Goal: Task Accomplishment & Management: Manage account settings

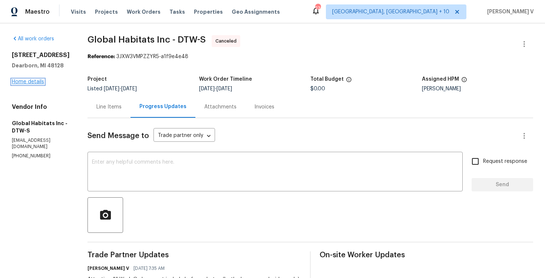
click at [30, 80] on link "Home details" at bounding box center [28, 81] width 32 height 5
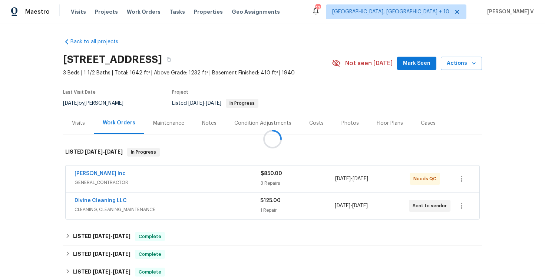
click at [99, 174] on div at bounding box center [272, 139] width 545 height 278
click at [99, 174] on link "[PERSON_NAME] Inc" at bounding box center [99, 173] width 51 height 5
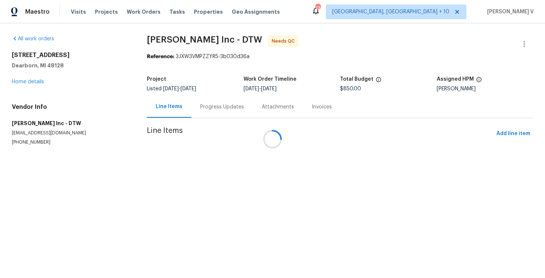
click at [200, 107] on div "Progress Updates" at bounding box center [222, 106] width 44 height 7
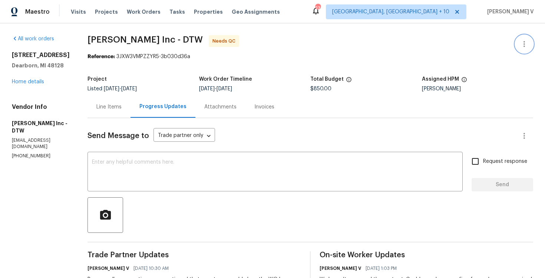
click at [522, 41] on icon "button" at bounding box center [524, 44] width 9 height 9
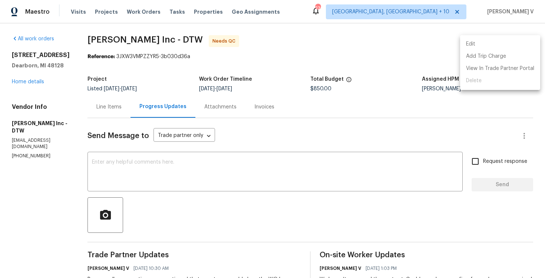
click at [522, 41] on li "Edit" at bounding box center [500, 44] width 80 height 12
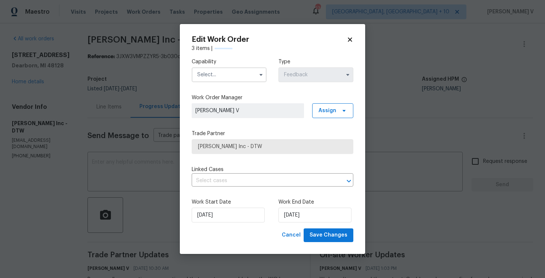
click at [246, 79] on input "text" at bounding box center [229, 74] width 75 height 15
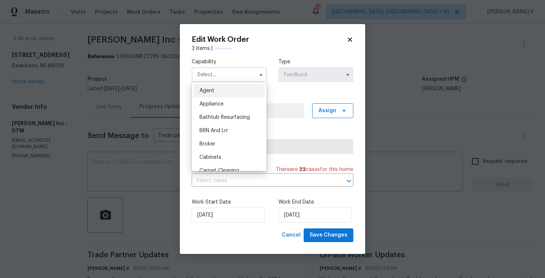
click at [240, 87] on div "Agent" at bounding box center [228, 90] width 71 height 13
type input "Agent"
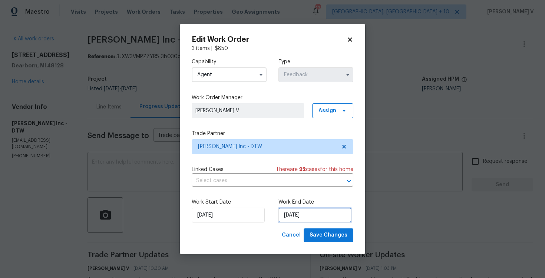
click at [292, 213] on input "10/09/2025" at bounding box center [314, 215] width 73 height 15
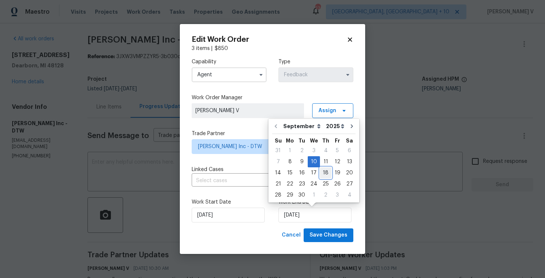
click at [324, 171] on div "18" at bounding box center [325, 173] width 11 height 10
type input "18/09/2025"
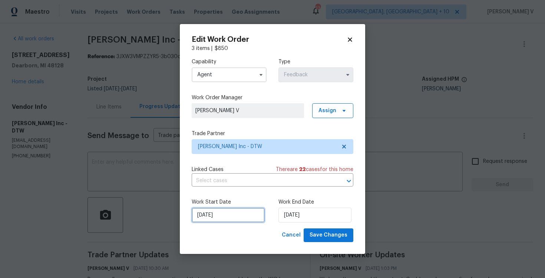
click at [220, 218] on input "08/09/2025" at bounding box center [228, 215] width 73 height 15
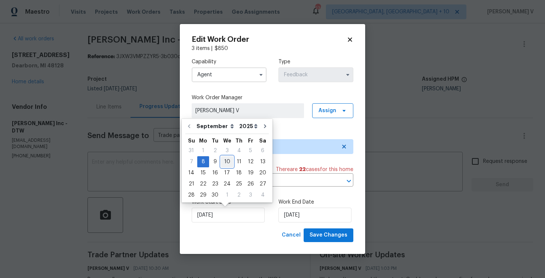
click at [225, 159] on div "10" at bounding box center [227, 162] width 12 height 10
type input "10/09/2025"
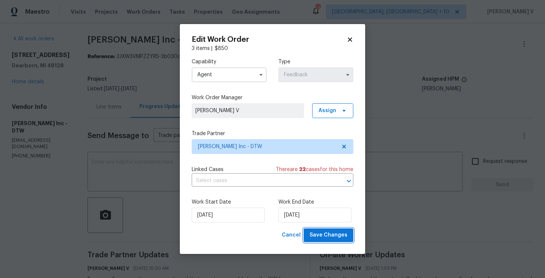
click at [321, 236] on span "Save Changes" at bounding box center [328, 235] width 38 height 9
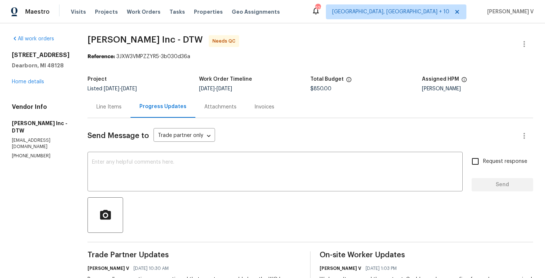
click at [116, 103] on div "Line Items" at bounding box center [108, 106] width 25 height 7
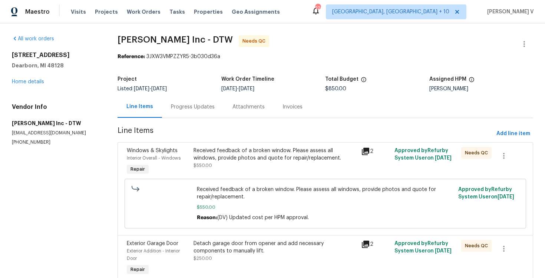
click at [253, 155] on div "Received feedback of a broken window. Please assess all windows, provide photos…" at bounding box center [274, 154] width 163 height 15
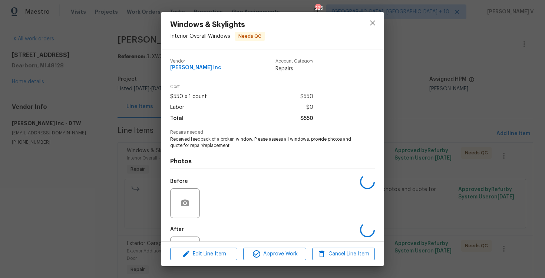
scroll to position [32, 0]
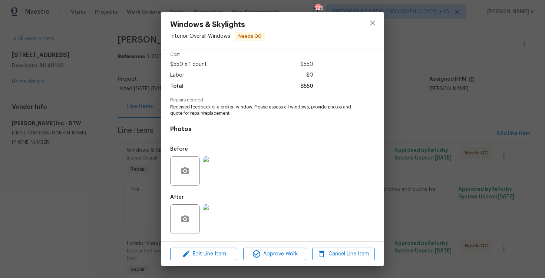
click at [207, 222] on img at bounding box center [218, 220] width 30 height 30
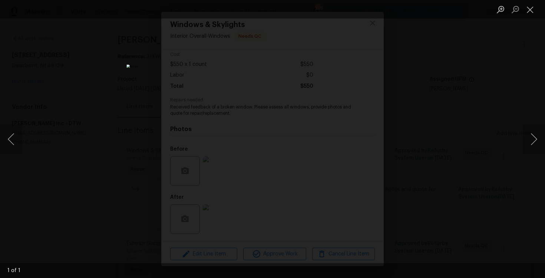
click at [483, 72] on div "Lightbox" at bounding box center [272, 139] width 545 height 278
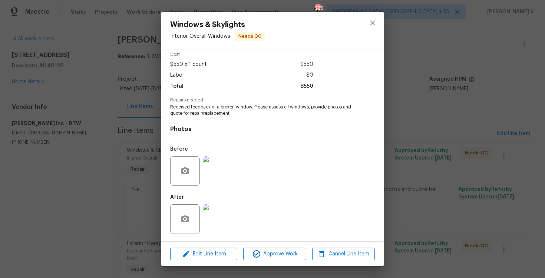
click at [212, 164] on img at bounding box center [218, 171] width 30 height 30
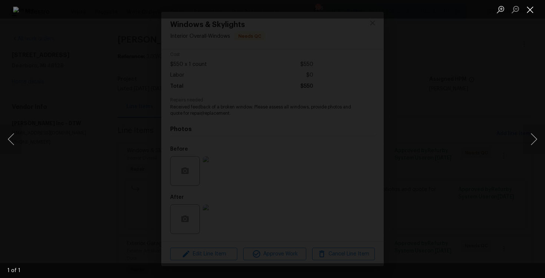
click at [532, 13] on button "Close lightbox" at bounding box center [529, 9] width 15 height 13
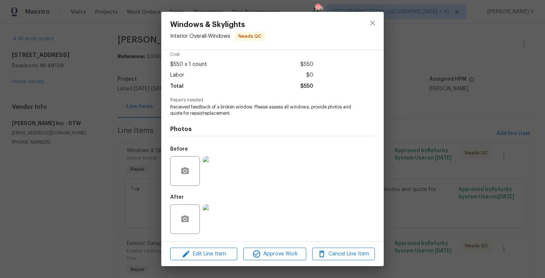
click at [225, 216] on img at bounding box center [218, 220] width 30 height 30
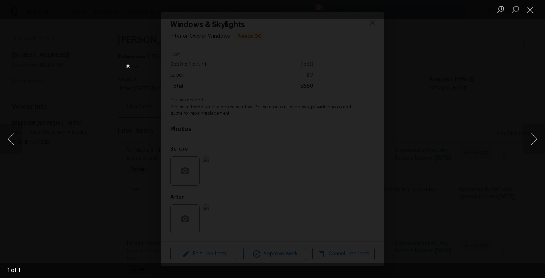
click at [426, 67] on div "Lightbox" at bounding box center [272, 139] width 545 height 278
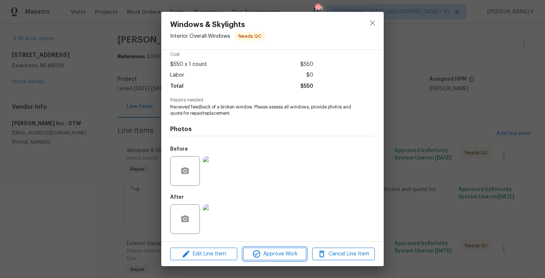
click at [266, 254] on span "Approve Work" at bounding box center [274, 254] width 58 height 9
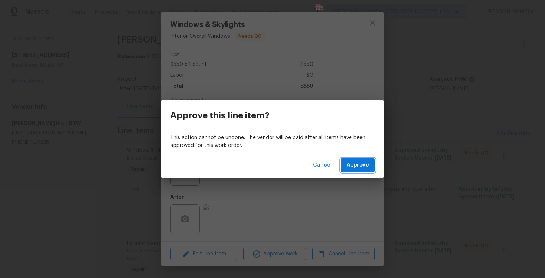
click at [351, 162] on span "Approve" at bounding box center [357, 165] width 22 height 9
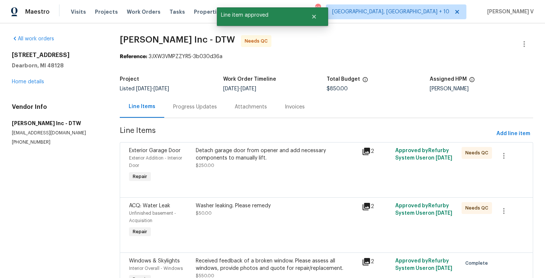
click at [246, 167] on div "Detach garage door from opener and add necessary components to manually lift. $…" at bounding box center [277, 158] width 162 height 22
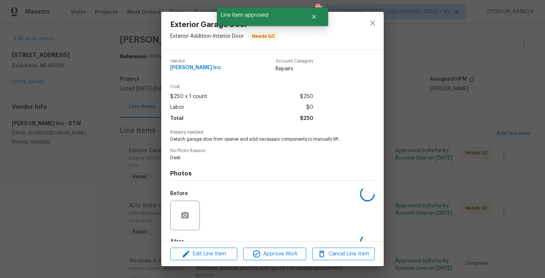
scroll to position [44, 0]
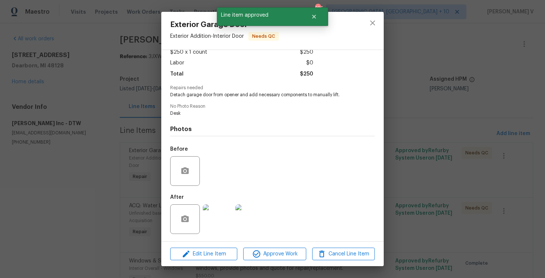
click at [221, 205] on img at bounding box center [218, 220] width 30 height 30
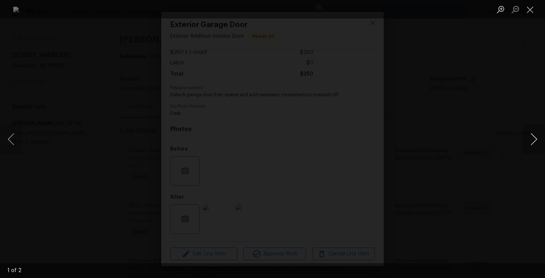
click at [534, 140] on button "Next image" at bounding box center [533, 140] width 22 height 30
click at [525, 96] on div "Lightbox" at bounding box center [272, 139] width 545 height 278
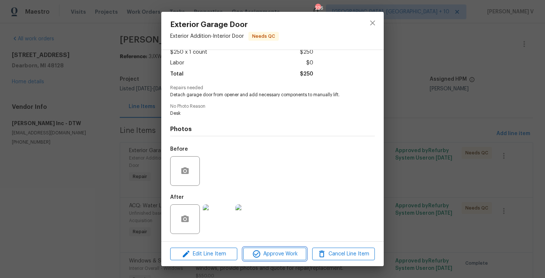
click at [248, 259] on button "Approve Work" at bounding box center [274, 254] width 63 height 13
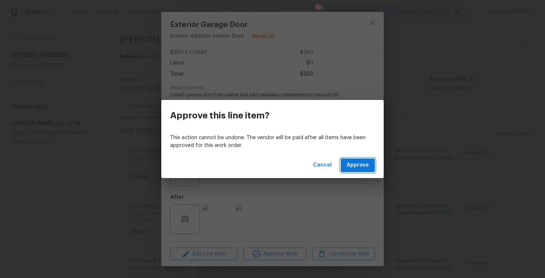
click at [355, 159] on button "Approve" at bounding box center [358, 166] width 34 height 14
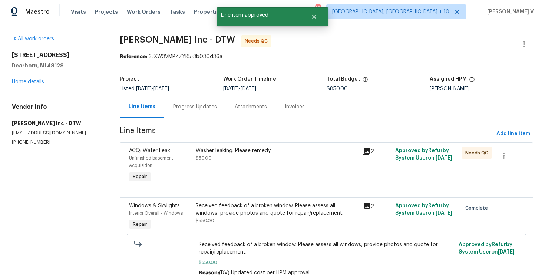
click at [278, 157] on div "Washer leaking. Please remedy $50.00" at bounding box center [277, 154] width 162 height 15
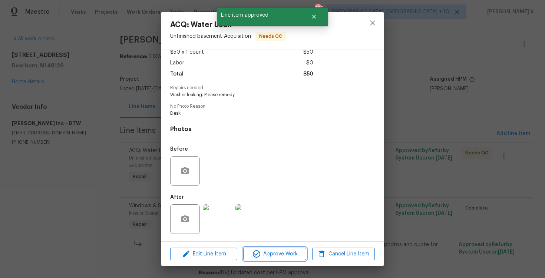
click at [281, 255] on span "Approve Work" at bounding box center [274, 254] width 58 height 9
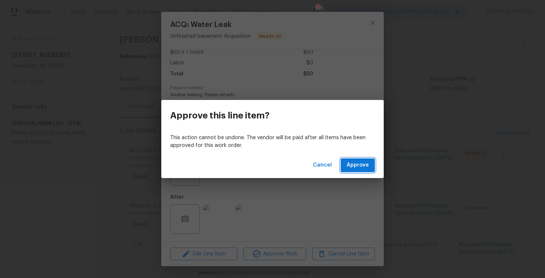
click at [359, 169] on span "Approve" at bounding box center [357, 165] width 22 height 9
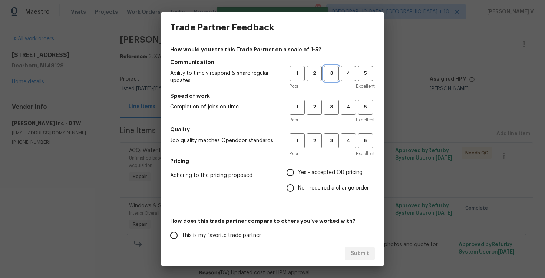
click at [332, 72] on span "3" at bounding box center [331, 73] width 14 height 9
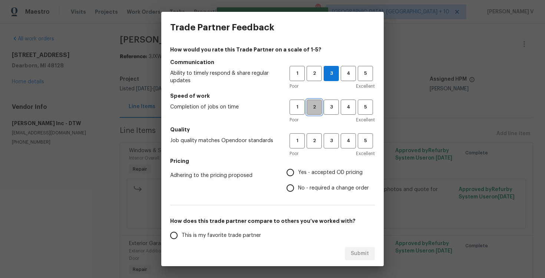
click at [321, 110] on span "2" at bounding box center [314, 107] width 14 height 9
click at [326, 112] on button "3" at bounding box center [331, 107] width 15 height 15
click at [324, 152] on div "Poor Excellent" at bounding box center [331, 153] width 85 height 7
click at [325, 147] on button "3" at bounding box center [331, 140] width 15 height 15
click at [295, 180] on input "Yes - accepted OD pricing" at bounding box center [290, 173] width 16 height 16
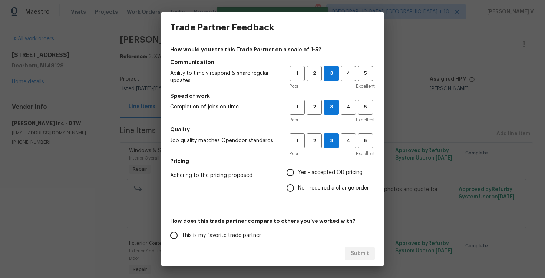
radio input "true"
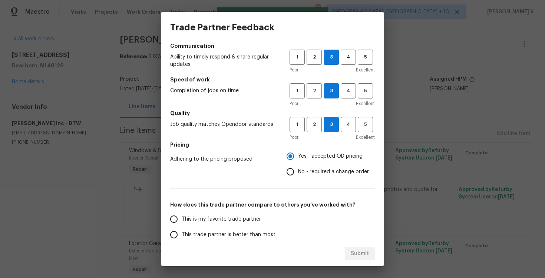
scroll to position [34, 0]
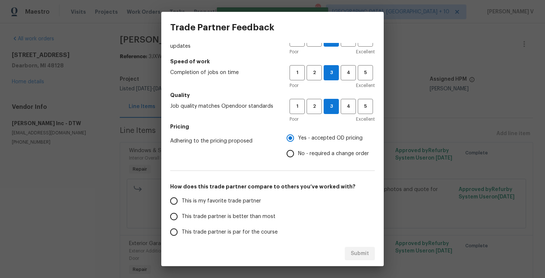
click at [293, 160] on input "No - required a change order" at bounding box center [290, 154] width 16 height 16
radio input "true"
click at [248, 212] on label "This trade partner is better than most" at bounding box center [224, 217] width 117 height 16
click at [182, 212] on input "This trade partner is better than most" at bounding box center [174, 217] width 16 height 16
click at [341, 248] on div "Submit" at bounding box center [272, 254] width 222 height 26
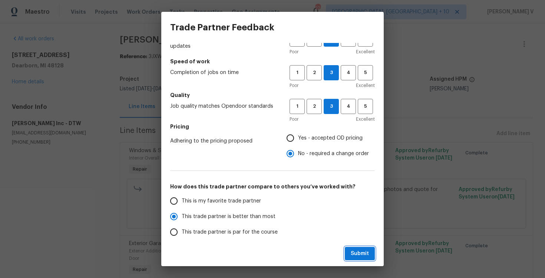
click at [350, 253] on button "Submit" at bounding box center [360, 254] width 30 height 14
radio input "true"
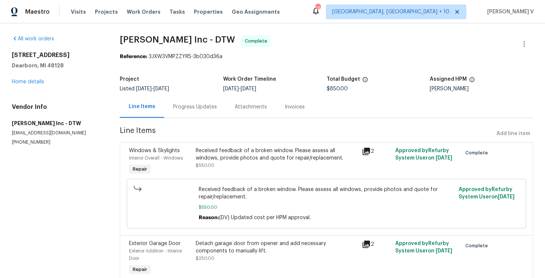
click at [209, 110] on div "Progress Updates" at bounding box center [195, 106] width 44 height 7
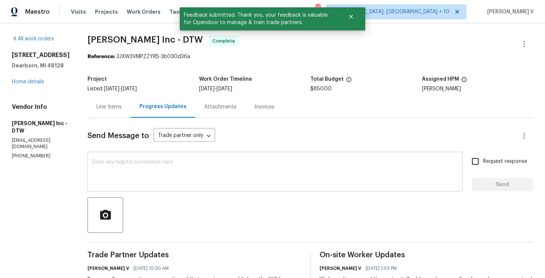
click at [175, 162] on textarea at bounding box center [275, 173] width 366 height 26
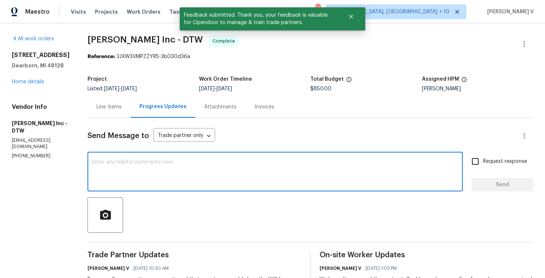
scroll to position [12, 0]
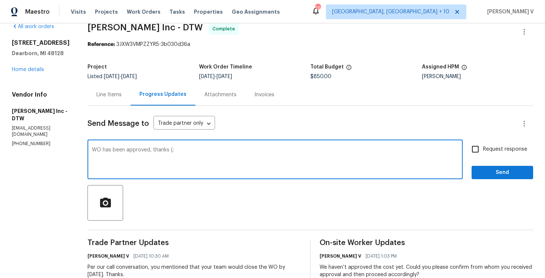
type textarea "WO has been approved, thanks (;"
click at [484, 173] on span "Send" at bounding box center [502, 172] width 50 height 9
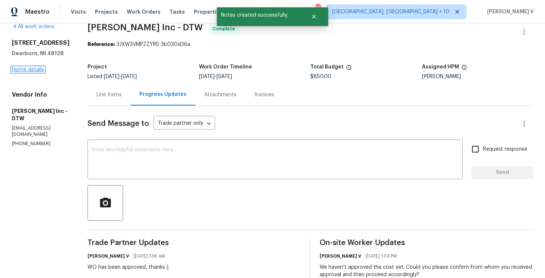
click at [31, 70] on link "Home details" at bounding box center [28, 69] width 32 height 5
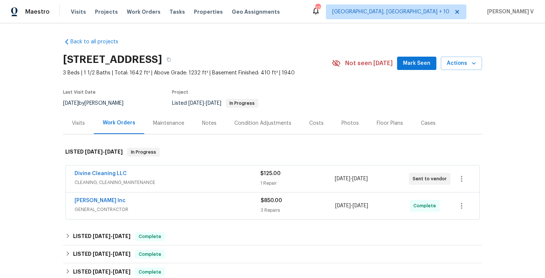
click at [266, 202] on span "$850.00" at bounding box center [271, 200] width 21 height 5
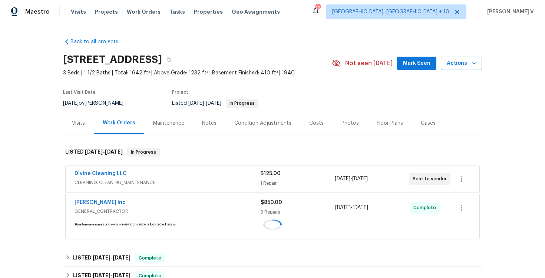
click at [266, 202] on div "$850.00" at bounding box center [298, 202] width 74 height 7
click at [266, 202] on span "$850.00" at bounding box center [271, 202] width 21 height 5
copy span "$850.00"
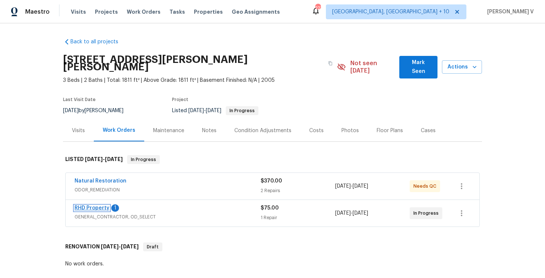
click at [99, 206] on link "RHD Property" at bounding box center [91, 208] width 35 height 5
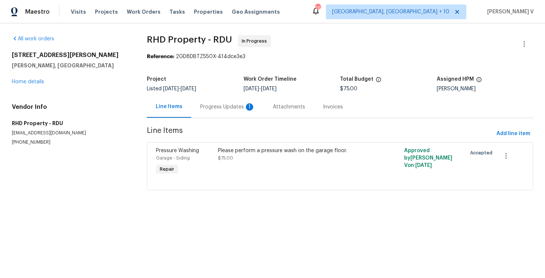
click at [202, 113] on div "Progress Updates 1" at bounding box center [227, 107] width 73 height 22
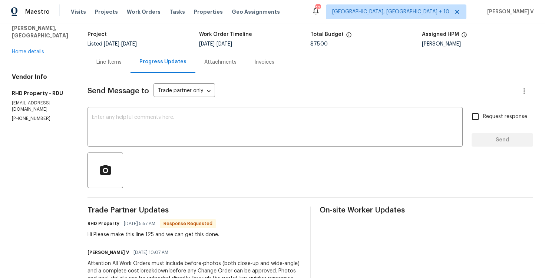
scroll to position [41, 0]
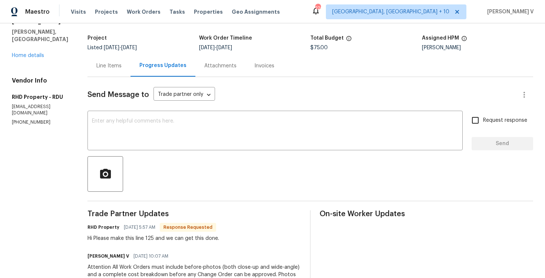
click at [130, 64] on div "Line Items" at bounding box center [108, 66] width 43 height 22
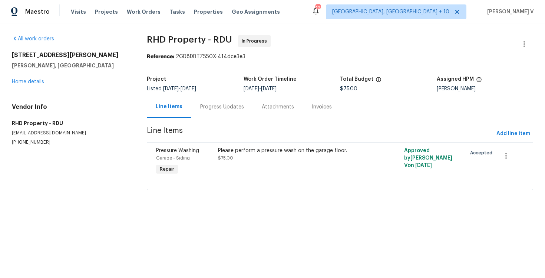
click at [231, 140] on span "Line Items" at bounding box center [320, 134] width 346 height 14
click at [235, 154] on div "Please perform a pressure wash on the garage floor." at bounding box center [293, 150] width 150 height 7
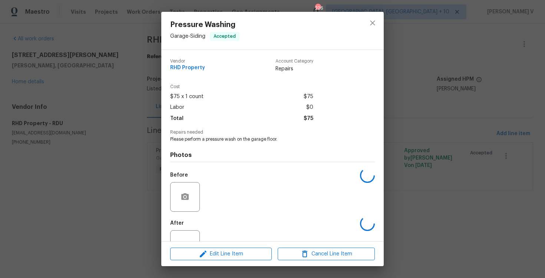
scroll to position [26, 0]
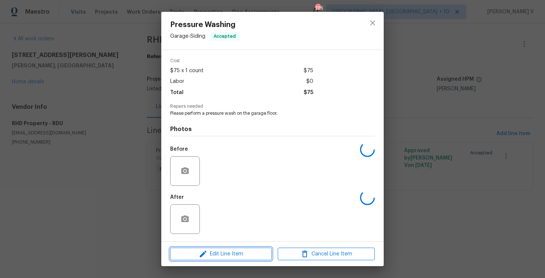
click at [230, 256] on span "Edit Line Item" at bounding box center [220, 254] width 97 height 9
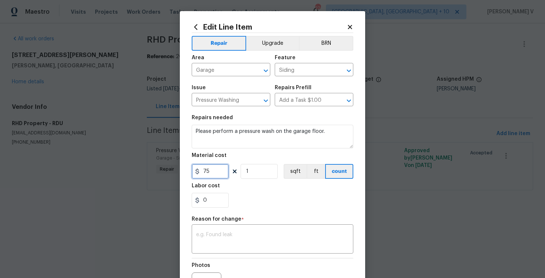
click at [210, 172] on input "75" at bounding box center [210, 171] width 37 height 15
type input "125"
click at [212, 236] on textarea at bounding box center [272, 240] width 153 height 16
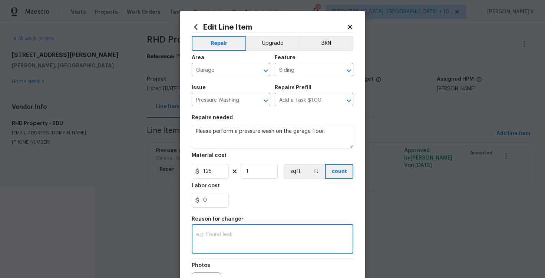
paste textarea "(DV) Updated per vendor’s final cost."
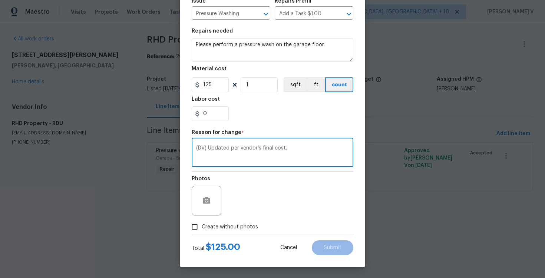
type textarea "(DV) Updated per vendor’s final cost."
click at [201, 233] on input "Create without photos" at bounding box center [195, 227] width 14 height 14
checkbox input "true"
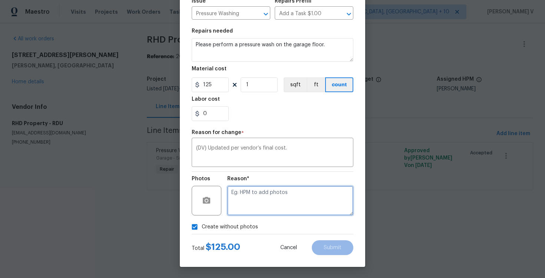
click at [279, 204] on textarea at bounding box center [290, 201] width 126 height 30
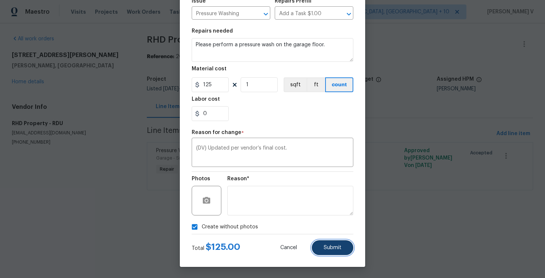
click at [331, 243] on button "Submit" at bounding box center [333, 247] width 42 height 15
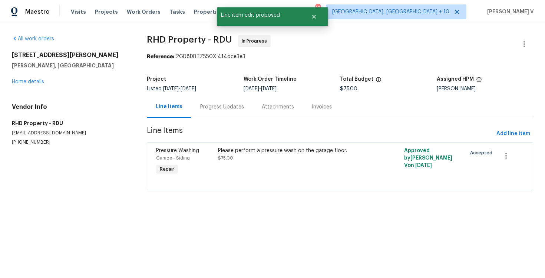
scroll to position [0, 0]
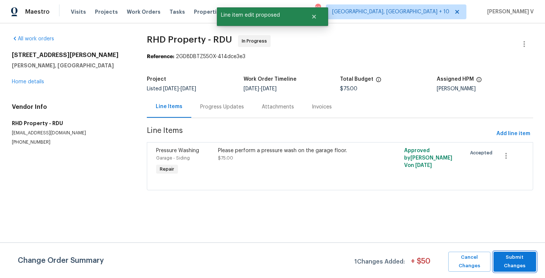
click at [510, 257] on span "Submit Changes" at bounding box center [514, 261] width 35 height 17
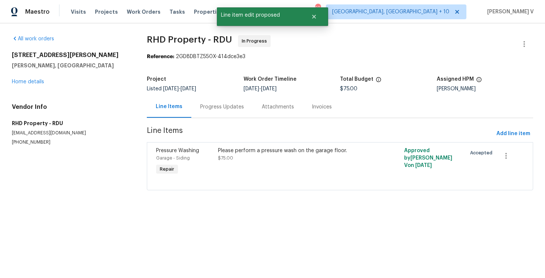
click at [223, 107] on div "Progress Updates" at bounding box center [222, 106] width 44 height 7
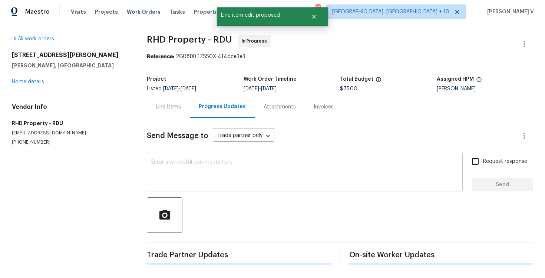
click at [214, 185] on textarea at bounding box center [304, 173] width 307 height 26
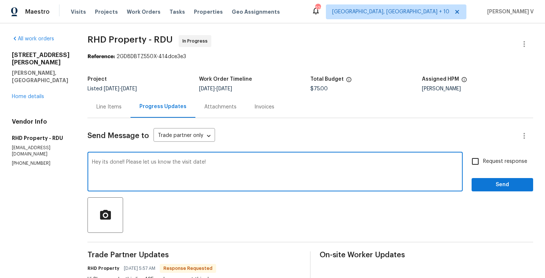
type textarea "Hey its done!! Please let us know the visit date!"
click at [488, 167] on label "Request response" at bounding box center [497, 162] width 60 height 16
click at [483, 167] on input "Request response" at bounding box center [475, 162] width 16 height 16
checkbox input "true"
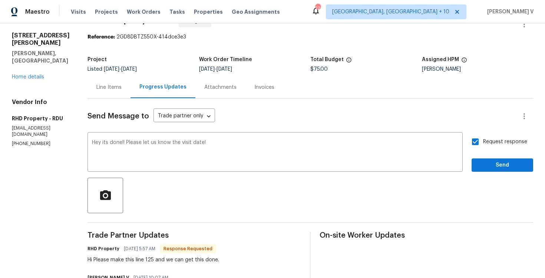
scroll to position [53, 0]
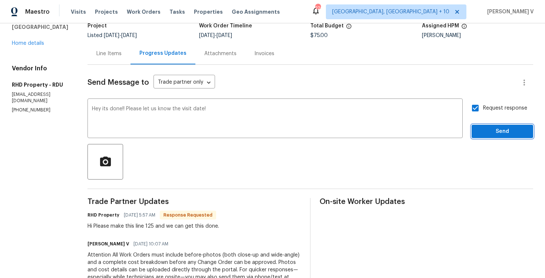
click at [492, 133] on span "Send" at bounding box center [502, 131] width 50 height 9
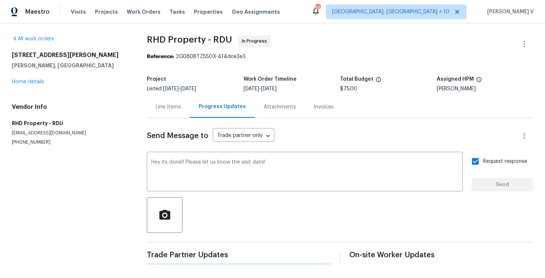
scroll to position [0, 0]
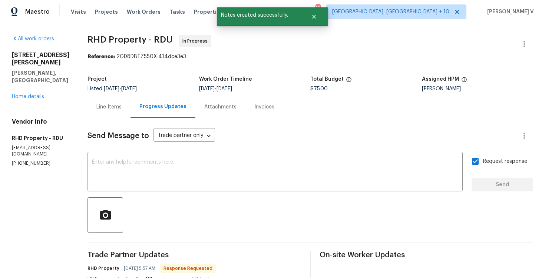
click at [130, 102] on div "Line Items" at bounding box center [108, 107] width 43 height 22
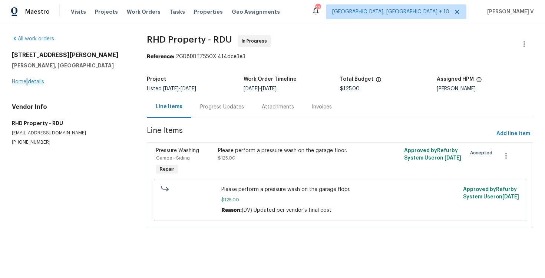
click at [27, 79] on div "48 Delmar Ct Fuquay Varina, NC 27526 Home details" at bounding box center [70, 69] width 117 height 34
click at [27, 81] on link "Home details" at bounding box center [28, 81] width 32 height 5
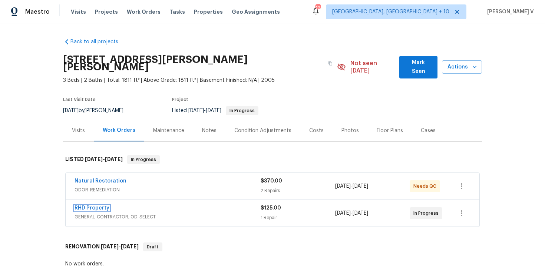
click at [93, 206] on link "RHD Property" at bounding box center [91, 208] width 35 height 5
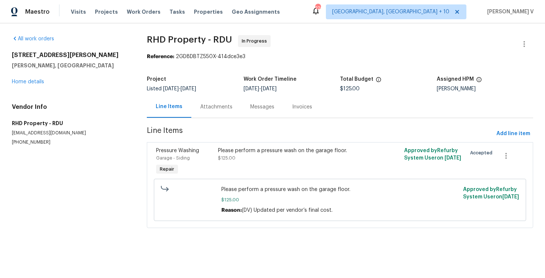
click at [196, 103] on div "Attachments" at bounding box center [216, 107] width 50 height 22
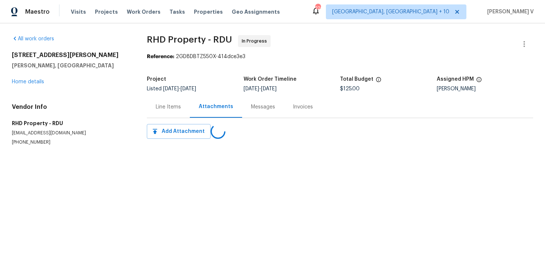
click at [196, 103] on div "Attachments" at bounding box center [216, 107] width 52 height 22
click at [229, 107] on div "Progress Updates" at bounding box center [221, 106] width 44 height 7
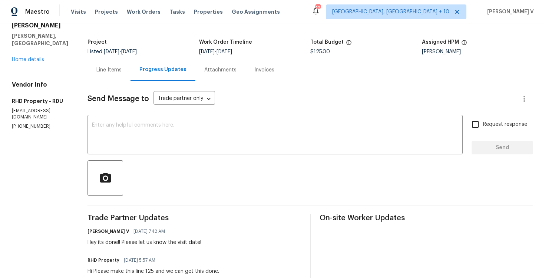
scroll to position [33, 0]
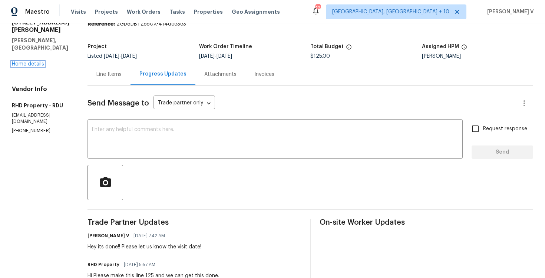
click at [37, 62] on link "Home details" at bounding box center [28, 64] width 32 height 5
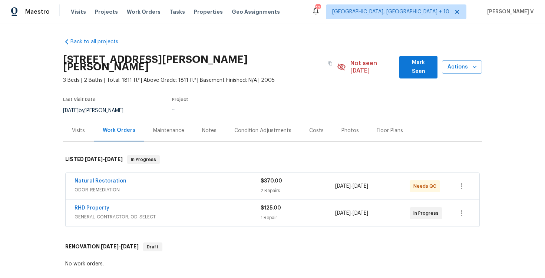
click at [83, 127] on div "Visits" at bounding box center [78, 130] width 13 height 7
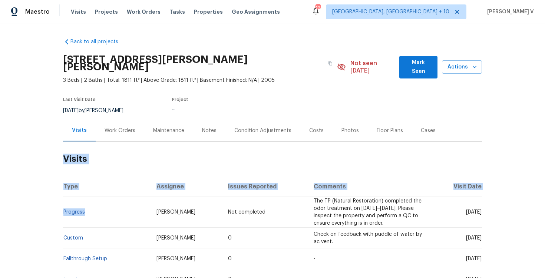
drag, startPoint x: 56, startPoint y: 200, endPoint x: 110, endPoint y: 200, distance: 54.1
click at [110, 200] on div "Back to all projects 48 Delmar Ct, Fuquay Varina, NC 27526 3 Beds | 2 Baths | T…" at bounding box center [272, 150] width 545 height 255
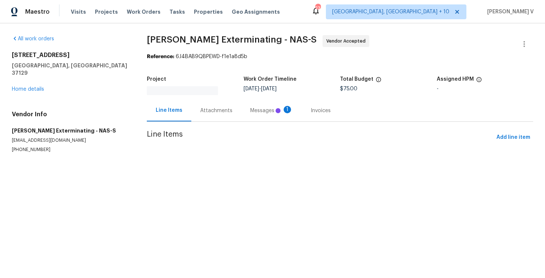
click at [220, 117] on div "Attachments" at bounding box center [216, 111] width 50 height 22
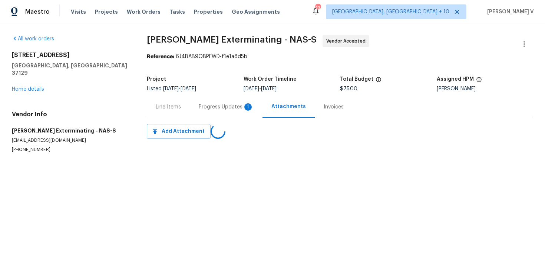
click at [220, 117] on div "Progress Updates 1" at bounding box center [226, 107] width 73 height 22
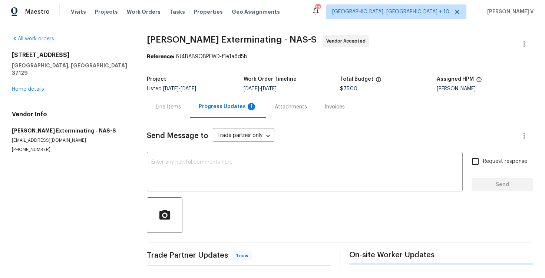
click at [220, 117] on div "Progress Updates 1" at bounding box center [228, 107] width 76 height 22
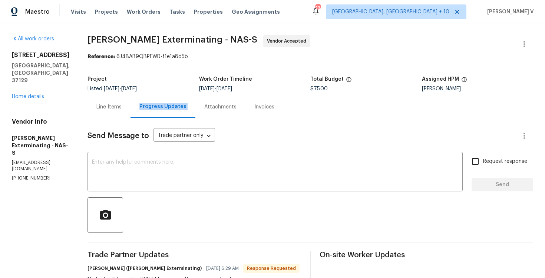
click at [109, 106] on div "Line Items" at bounding box center [108, 106] width 25 height 7
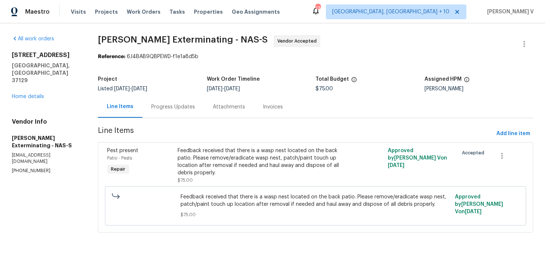
click at [180, 109] on div "Progress Updates" at bounding box center [173, 106] width 44 height 7
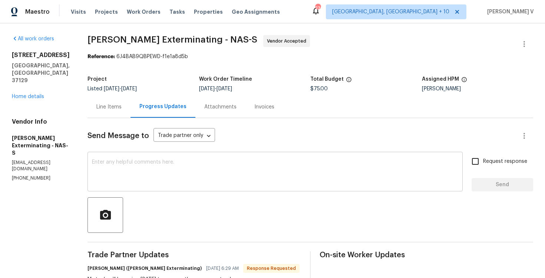
click at [196, 158] on div "x ​" at bounding box center [274, 173] width 375 height 38
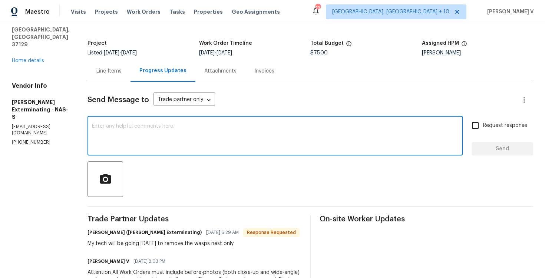
scroll to position [53, 0]
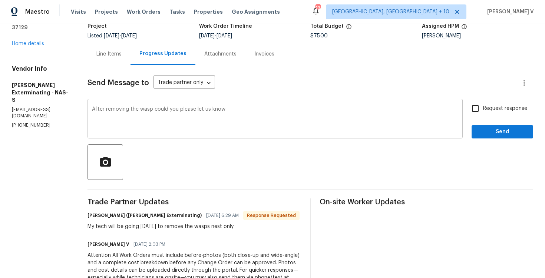
click at [211, 103] on div "After removing the wasp could you please let us know x ​" at bounding box center [274, 120] width 375 height 38
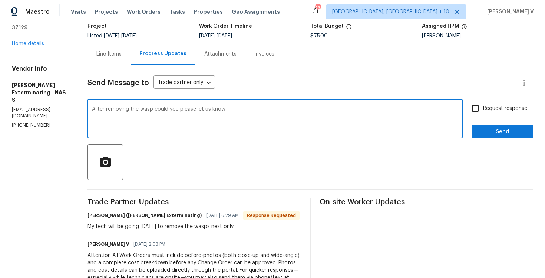
click at [211, 103] on div "After removing the wasp could you please let us know x ​" at bounding box center [274, 120] width 375 height 38
click at [212, 94] on div "Send Message to Trade partner only Trade partner only ​ After removing the wasp…" at bounding box center [309, 207] width 445 height 284
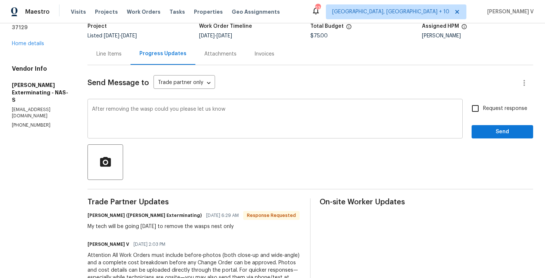
click at [200, 104] on div "After removing the wasp could you please let us know x ​" at bounding box center [274, 120] width 375 height 38
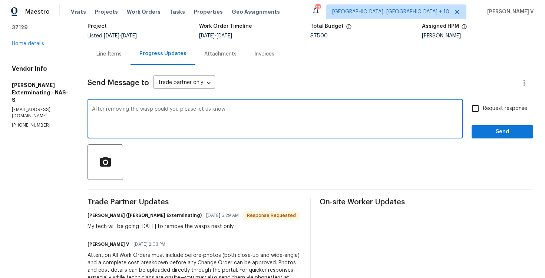
click at [200, 104] on div "After removing the wasp could you please let us know x ​" at bounding box center [274, 120] width 375 height 38
click at [198, 112] on textarea "After removing the wasp could you please let us know" at bounding box center [275, 120] width 366 height 26
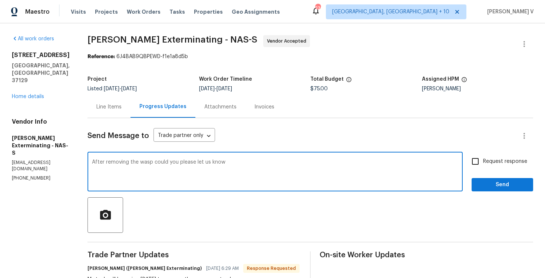
click at [242, 163] on textarea "After removing the wasp could you please let us know" at bounding box center [275, 173] width 366 height 26
drag, startPoint x: 225, startPoint y: 164, endPoint x: 359, endPoint y: 163, distance: 134.5
click at [360, 163] on textarea "After removing the wasp could you please let us know if you were able to remove…" at bounding box center [275, 173] width 366 height 26
paste textarea "patch/paint touch up location after removal if needed and haul away and dispose…"
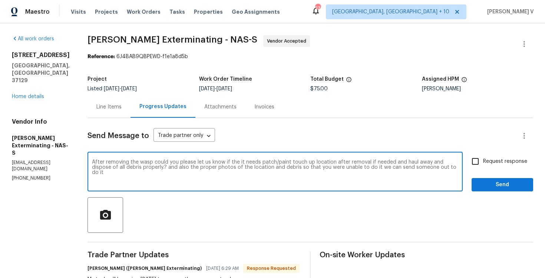
paste textarea ", could you please confirm if the location requires a patch or paint touch-up? …"
click at [458, 161] on textarea "After removing the wasp, could you please confirm if the location requires a pa…" at bounding box center [275, 173] width 366 height 26
type textarea "After removing the wasp, could you please confirm if the location requires a pa…"
click at [483, 166] on input "Request response" at bounding box center [475, 162] width 16 height 16
checkbox input "true"
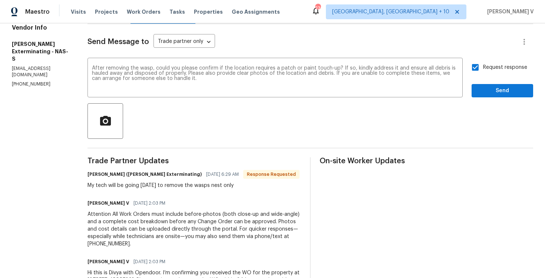
scroll to position [91, 0]
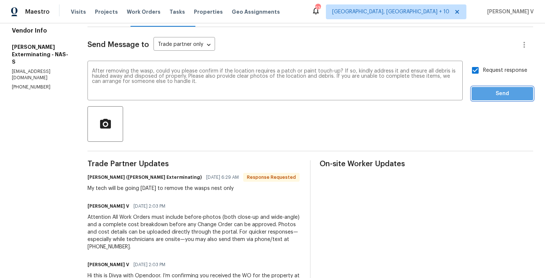
click at [514, 94] on span "Send" at bounding box center [502, 93] width 50 height 9
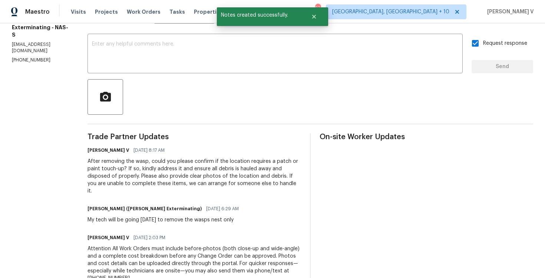
scroll to position [120, 0]
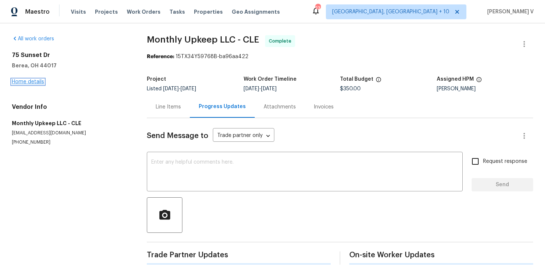
click at [33, 82] on link "Home details" at bounding box center [28, 81] width 32 height 5
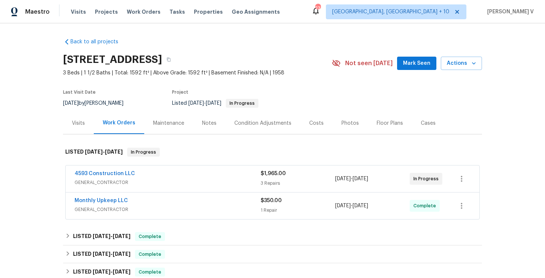
click at [79, 122] on div "Visits" at bounding box center [78, 123] width 13 height 7
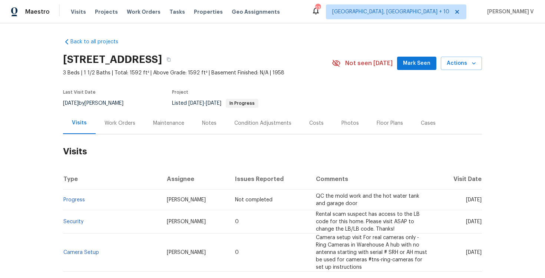
click at [114, 122] on div "Work Orders" at bounding box center [119, 123] width 31 height 7
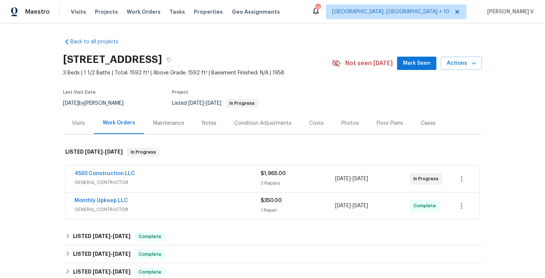
scroll to position [53, 0]
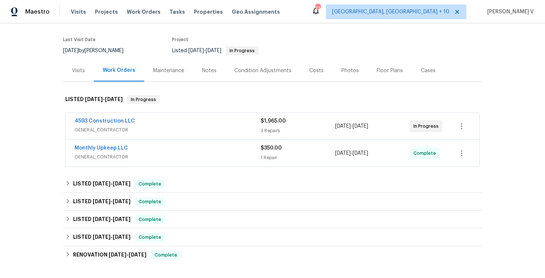
click at [85, 79] on div "Visits" at bounding box center [78, 71] width 31 height 22
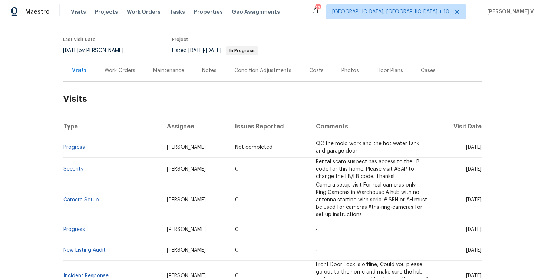
click at [105, 77] on div "Work Orders" at bounding box center [120, 71] width 49 height 22
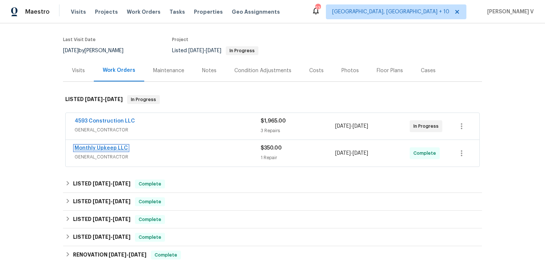
click at [105, 147] on link "Monthly Upkeep LLC" at bounding box center [100, 148] width 53 height 5
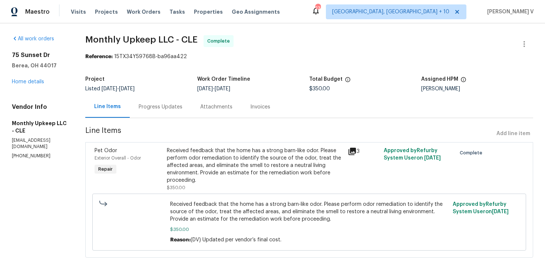
click at [184, 99] on div "Progress Updates" at bounding box center [161, 107] width 62 height 22
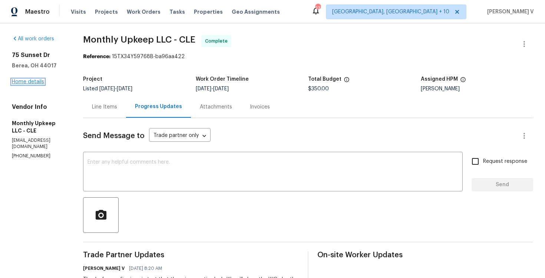
click at [36, 81] on link "Home details" at bounding box center [28, 81] width 32 height 5
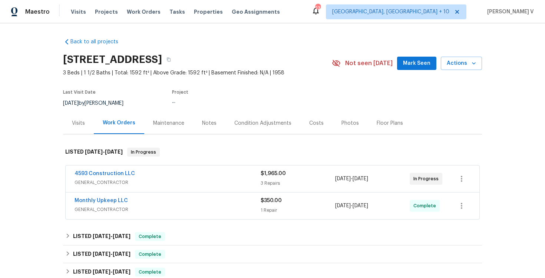
click at [68, 122] on div "Visits" at bounding box center [78, 123] width 31 height 22
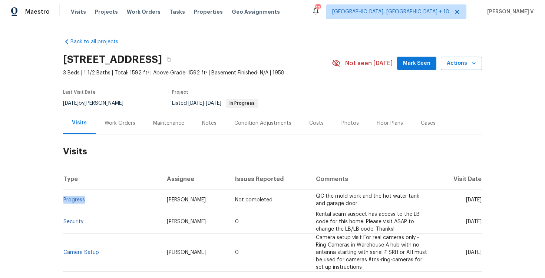
drag, startPoint x: 85, startPoint y: 198, endPoint x: 64, endPoint y: 198, distance: 20.4
click at [64, 198] on td "Progress" at bounding box center [112, 200] width 98 height 21
copy link "Progress"
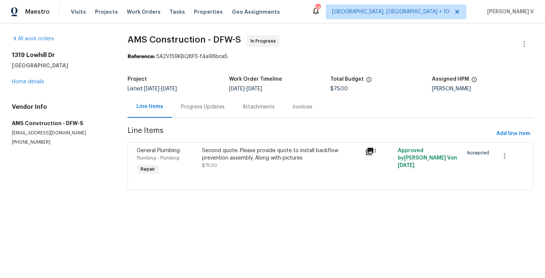
click at [197, 107] on div "Progress Updates" at bounding box center [203, 106] width 44 height 7
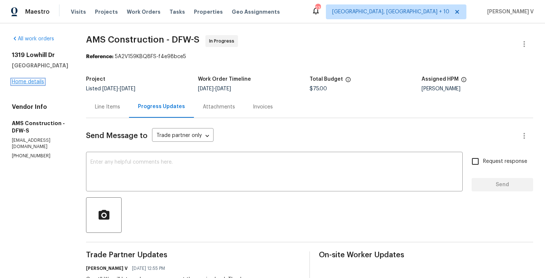
click at [38, 81] on link "Home details" at bounding box center [28, 81] width 32 height 5
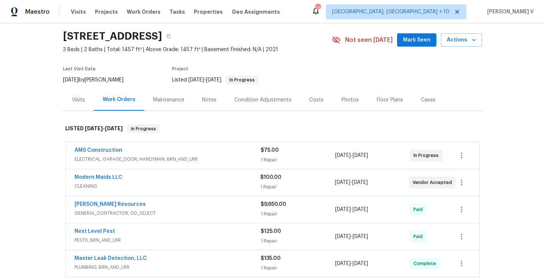
scroll to position [46, 0]
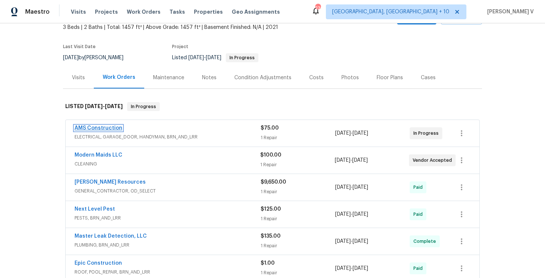
click at [107, 129] on link "AMS Construction" at bounding box center [98, 128] width 48 height 5
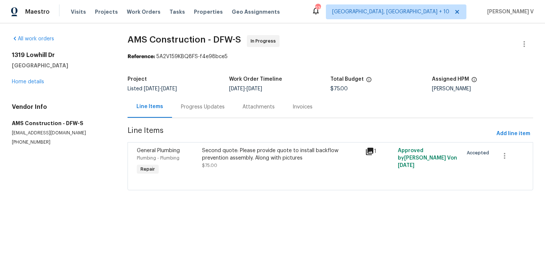
click at [202, 115] on div "Progress Updates" at bounding box center [203, 107] width 62 height 22
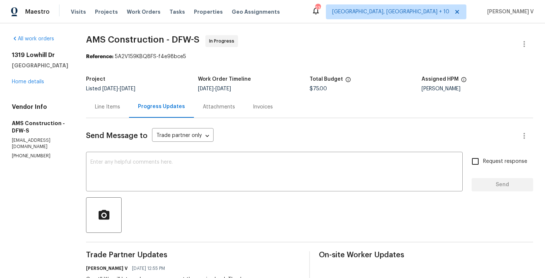
scroll to position [98, 0]
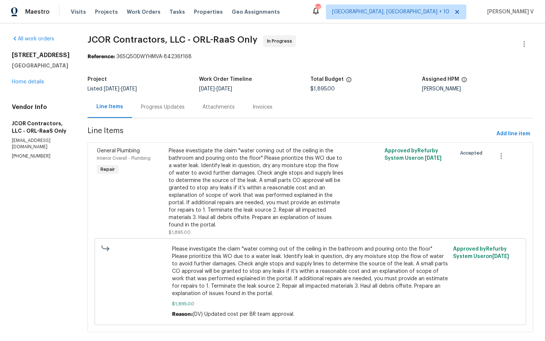
click at [148, 111] on div "Progress Updates" at bounding box center [163, 107] width 62 height 22
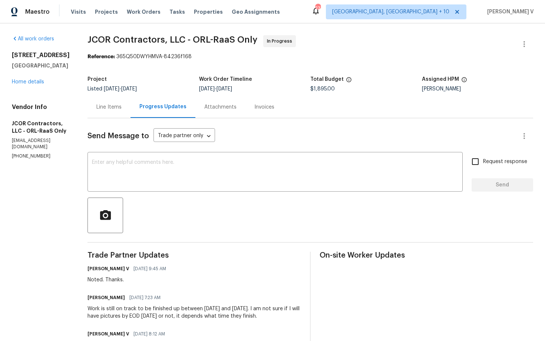
click at [179, 171] on textarea at bounding box center [275, 173] width 366 height 26
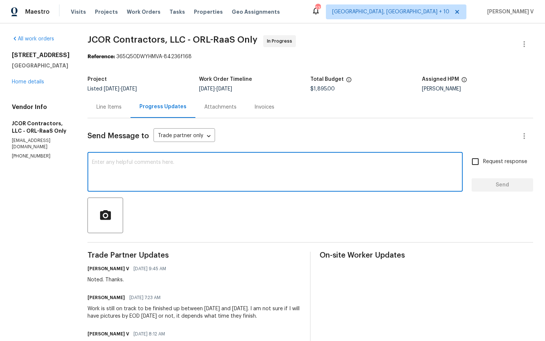
click at [179, 171] on textarea at bounding box center [275, 173] width 366 height 26
type textarea "P"
drag, startPoint x: 119, startPoint y: 163, endPoint x: 101, endPoint y: 163, distance: 17.8
click at [101, 163] on textarea "Hey, please keep us updated!!! Current status please?" at bounding box center [275, 173] width 366 height 26
type textarea "Hey,keep us updated!!! Current status please?"
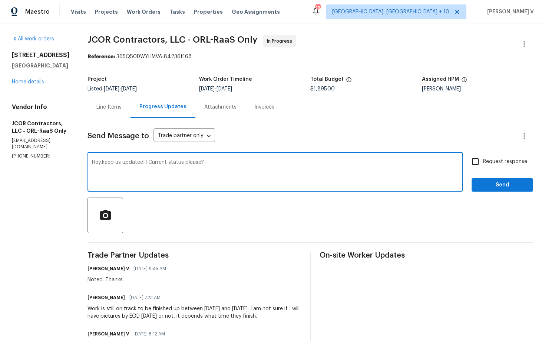
click at [492, 162] on span "Request response" at bounding box center [505, 162] width 44 height 8
click at [483, 162] on input "Request response" at bounding box center [475, 162] width 16 height 16
checkbox input "true"
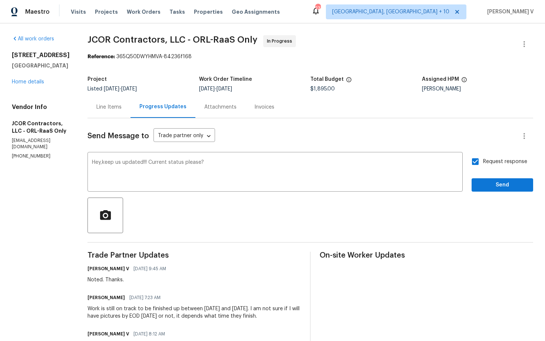
click at [0, 0] on span at bounding box center [0, 0] width 0 height 0
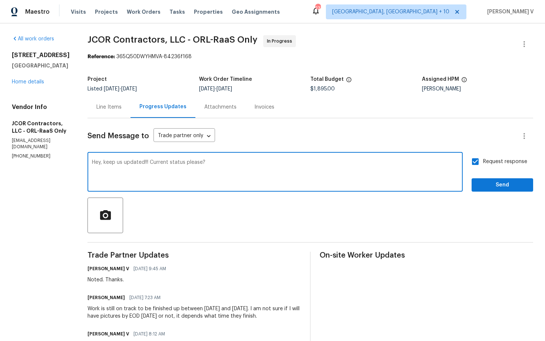
type textarea "Hey, keep us updated!!! Current status please?"
click at [491, 185] on span "Send" at bounding box center [502, 184] width 50 height 9
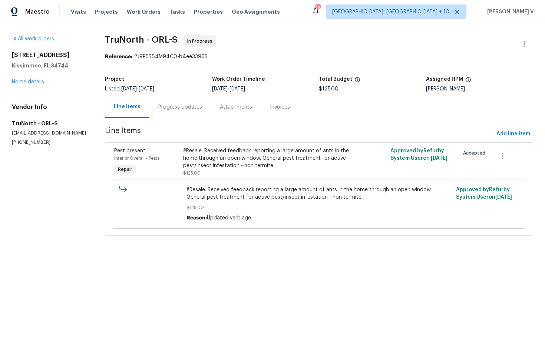
click at [180, 100] on div "Progress Updates" at bounding box center [180, 107] width 62 height 22
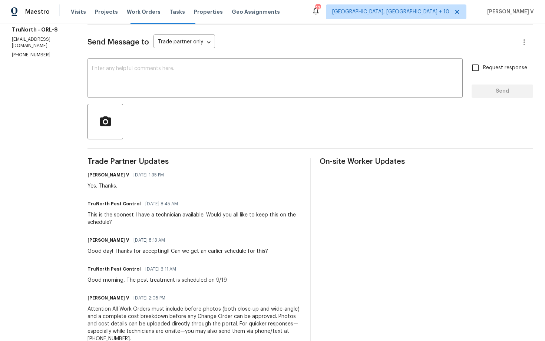
scroll to position [51, 0]
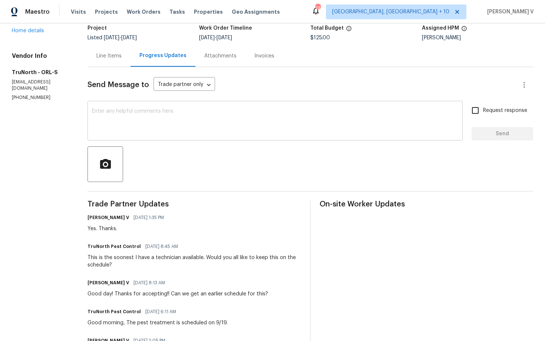
click at [176, 109] on textarea at bounding box center [275, 122] width 366 height 26
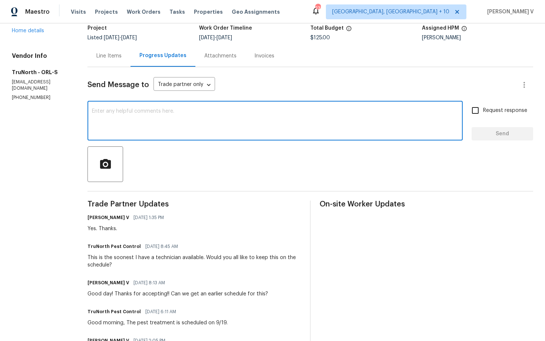
paste textarea "Hi, hope everything is on track with the WO scheduled for [DATE]. Please let us…"
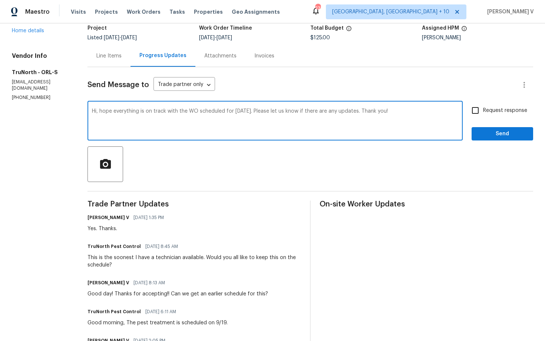
type textarea "Hi, hope everything is on track with the WO scheduled for [DATE]. Please let us…"
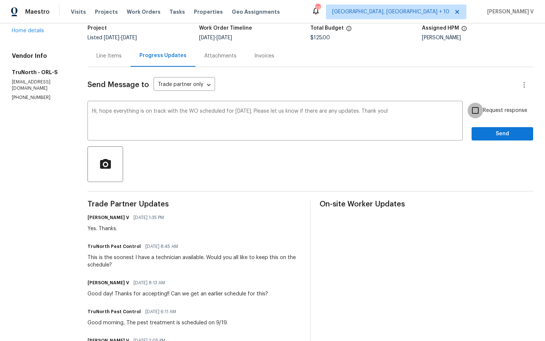
click at [473, 108] on input "Request response" at bounding box center [475, 111] width 16 height 16
checkbox input "true"
click at [487, 130] on span "Send" at bounding box center [502, 133] width 50 height 9
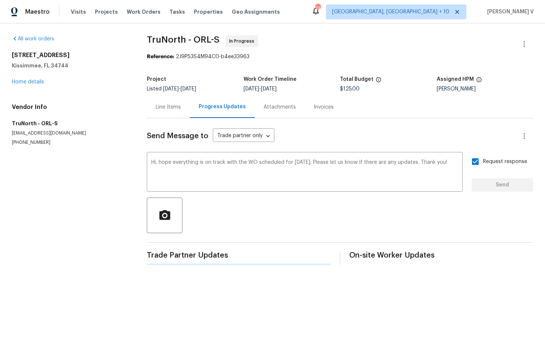
scroll to position [0, 0]
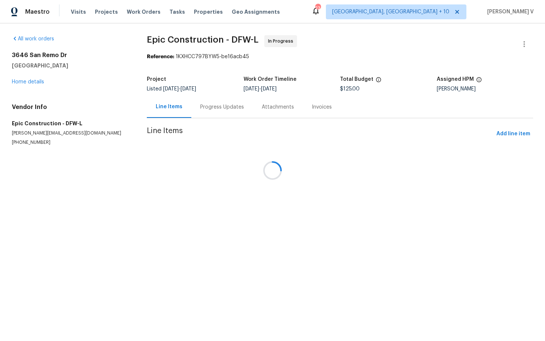
click at [208, 113] on div at bounding box center [272, 170] width 545 height 341
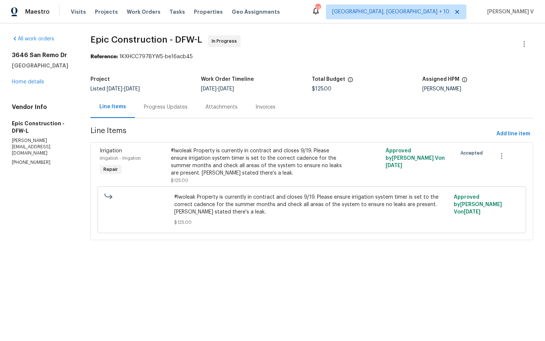
click at [178, 116] on div "Progress Updates" at bounding box center [166, 107] width 62 height 22
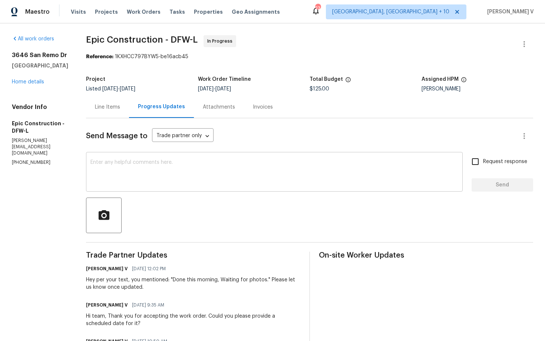
click at [155, 188] on div "x ​" at bounding box center [274, 173] width 376 height 38
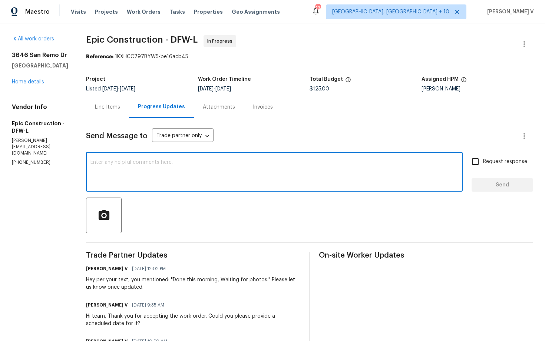
paste textarea "Hi, hope everything is on track with the WO scheduled for [DATE]. Please let us…"
type textarea "Hi, hope everything is on track with the WO scheduled for [DATE]. Please let us…"
click at [31, 169] on section "All work orders [STREET_ADDRESS] Home details Vendor Info Epic Construction - D…" at bounding box center [40, 240] width 56 height 411
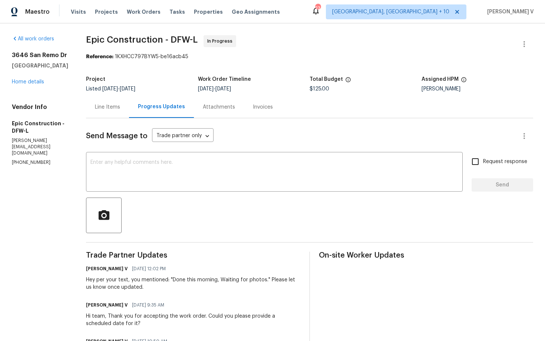
click at [31, 169] on section "All work orders [STREET_ADDRESS] Home details Vendor Info Epic Construction - D…" at bounding box center [40, 240] width 56 height 411
copy p "[PHONE_NUMBER]"
click at [196, 162] on textarea at bounding box center [274, 173] width 368 height 26
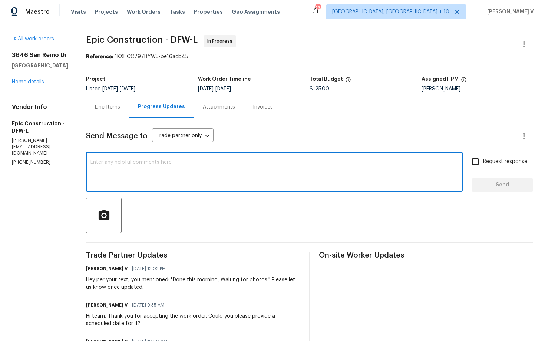
click at [282, 184] on textarea at bounding box center [274, 173] width 368 height 26
paste textarea "Yesterday you mentioned you have completed the WO; but we haven't received any …"
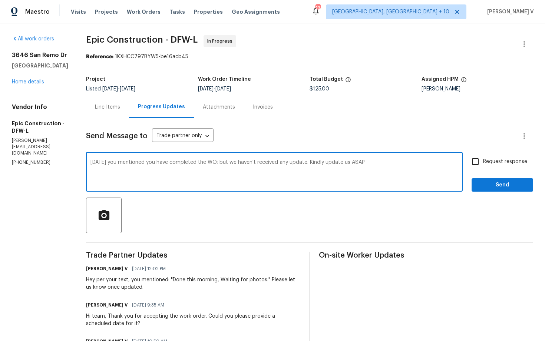
click at [89, 162] on div "Yesterday you mentioned you have completed the WO; but we haven't received any …" at bounding box center [274, 173] width 376 height 38
type textarea "Hey!!! Yesterday you mentioned you have completed the WO; but we haven't receiv…"
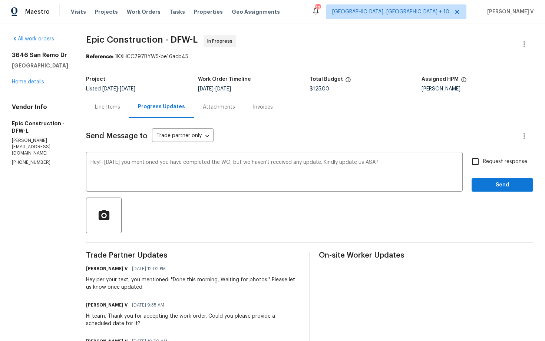
click at [505, 158] on span "Request response" at bounding box center [505, 162] width 44 height 8
click at [483, 158] on input "Request response" at bounding box center [475, 162] width 16 height 16
checkbox input "true"
click at [503, 189] on span "Send" at bounding box center [502, 184] width 50 height 9
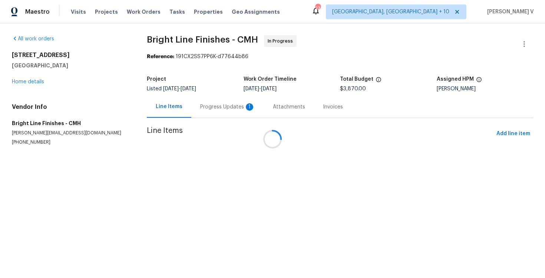
click at [205, 108] on div at bounding box center [272, 139] width 545 height 278
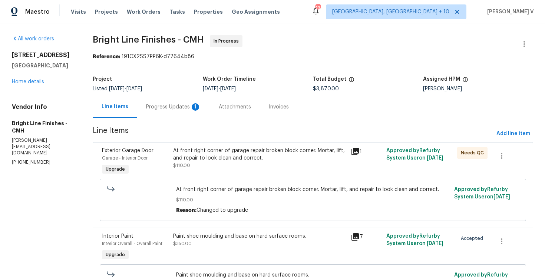
click at [205, 108] on div "Progress Updates 1" at bounding box center [173, 107] width 73 height 22
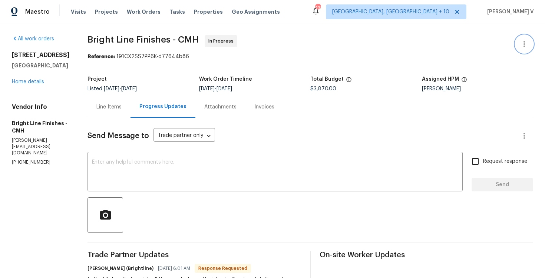
click at [523, 41] on icon "button" at bounding box center [524, 44] width 9 height 9
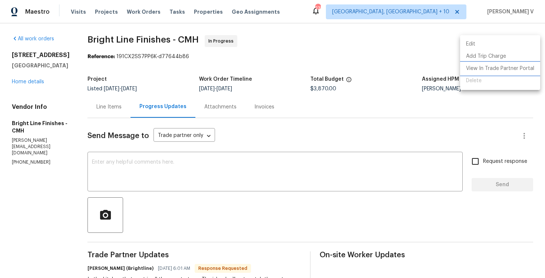
click at [494, 67] on li "View In Trade Partner Portal" at bounding box center [500, 69] width 80 height 12
click at [131, 147] on div at bounding box center [272, 139] width 545 height 278
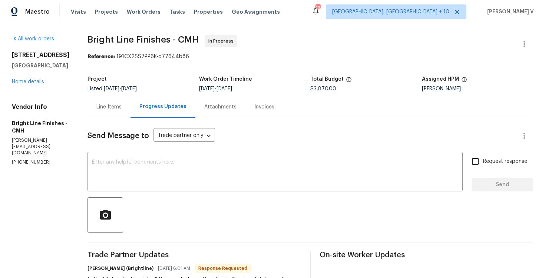
click at [119, 161] on textarea at bounding box center [275, 173] width 366 height 26
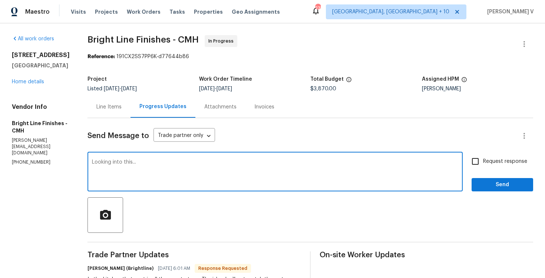
type textarea "Looking into this..."
click at [493, 187] on span "Send" at bounding box center [502, 184] width 50 height 9
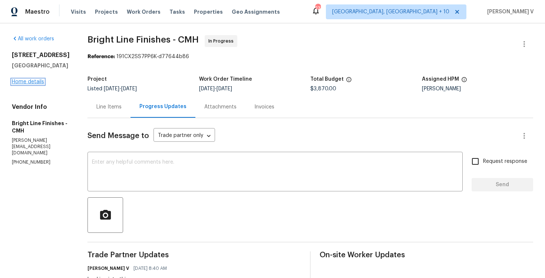
click at [37, 84] on link "Home details" at bounding box center [28, 81] width 32 height 5
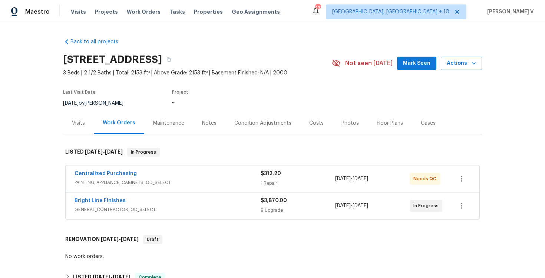
click at [194, 182] on span "PAINTING, APPLIANCE, CABINETS, OD_SELECT" at bounding box center [167, 182] width 186 height 7
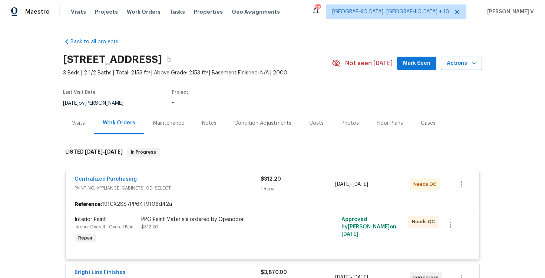
scroll to position [63, 0]
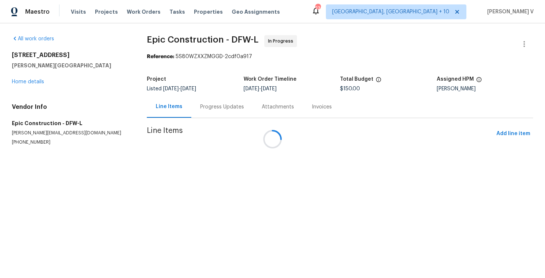
click at [198, 107] on div at bounding box center [272, 139] width 545 height 278
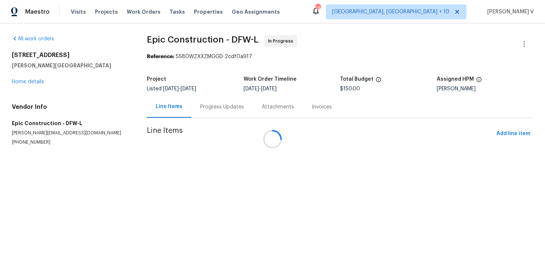
click at [198, 107] on div at bounding box center [272, 139] width 545 height 278
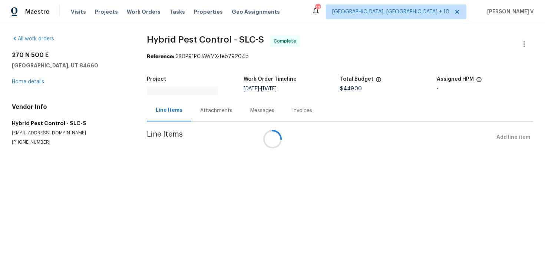
click at [200, 110] on div at bounding box center [272, 139] width 545 height 278
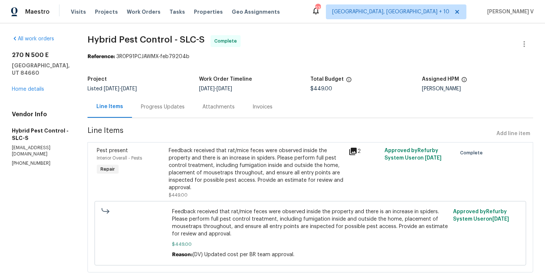
click at [181, 109] on div "Progress Updates" at bounding box center [163, 106] width 44 height 7
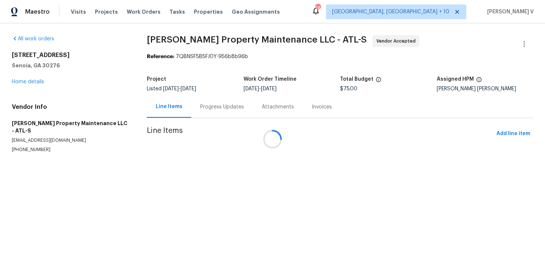
click at [201, 106] on div "Progress Updates" at bounding box center [222, 106] width 44 height 7
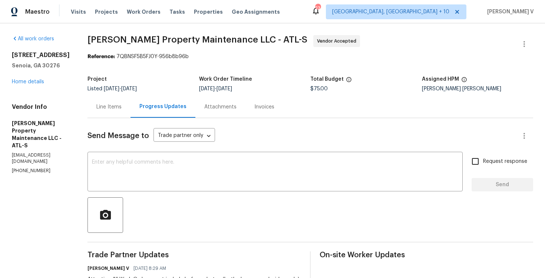
scroll to position [107, 0]
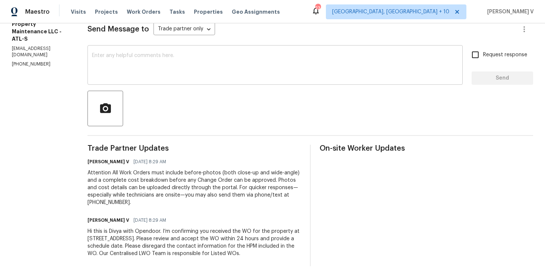
click at [223, 66] on textarea at bounding box center [275, 66] width 366 height 26
paste textarea "Hi team, Thank you for accepting the work order. Could you please provide a sch…"
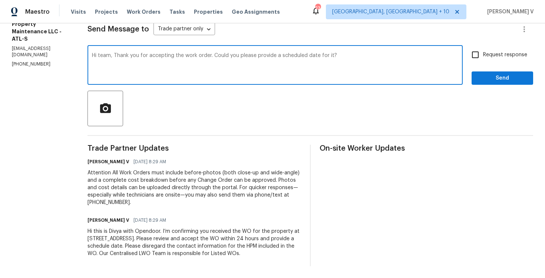
type textarea "Hi team, Thank you for accepting the work order. Could you please provide a sch…"
click at [477, 60] on input "Request response" at bounding box center [475, 55] width 16 height 16
checkbox input "true"
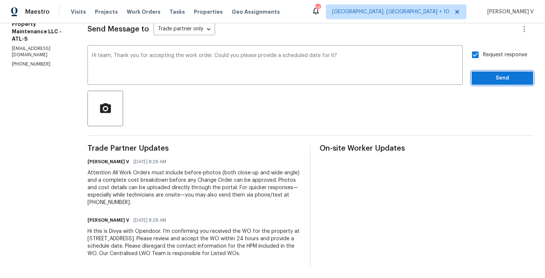
click at [485, 77] on span "Send" at bounding box center [502, 78] width 50 height 9
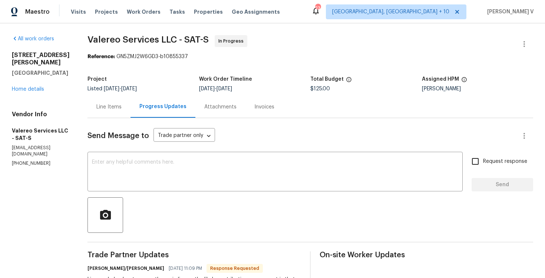
click at [112, 103] on div "Line Items" at bounding box center [108, 107] width 43 height 22
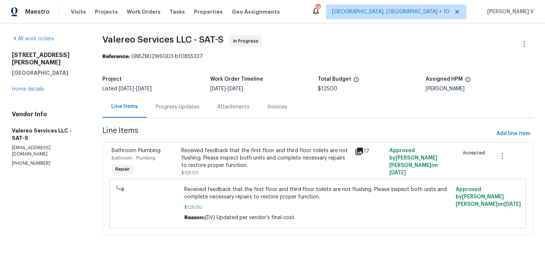
click at [251, 159] on div "Received feedback that the first floor and third floor toilets are not flushing…" at bounding box center [265, 158] width 169 height 22
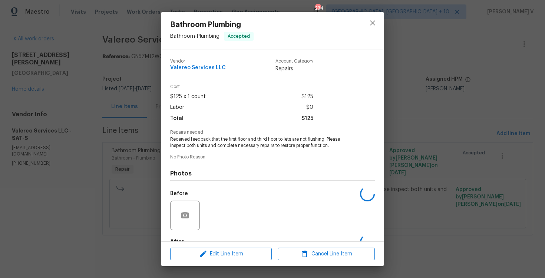
scroll to position [44, 0]
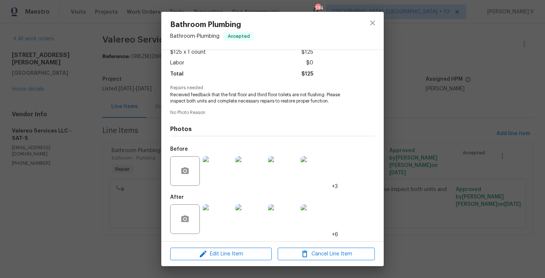
click at [149, 90] on div "Bathroom Plumbing Bathroom - Plumbing Accepted Vendor Valereo Services LLC Acco…" at bounding box center [272, 139] width 545 height 278
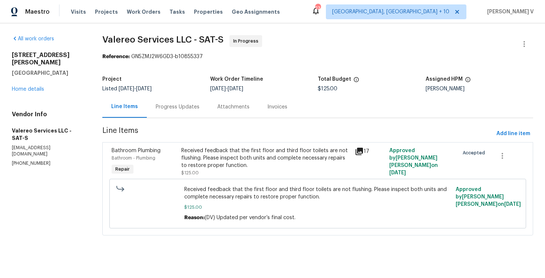
click at [167, 123] on section "Valereo Services LLC - SAT-S In Progress Reference: GN5ZMJ2W6GD3-b10855337 Proj…" at bounding box center [317, 139] width 431 height 209
click at [179, 112] on div "Progress Updates" at bounding box center [178, 107] width 62 height 22
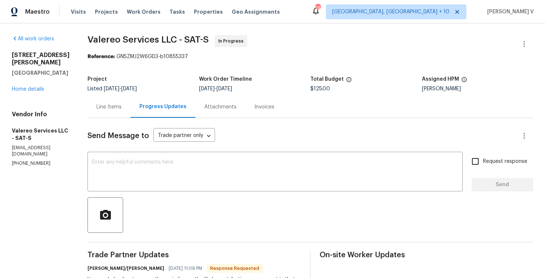
scroll to position [88, 0]
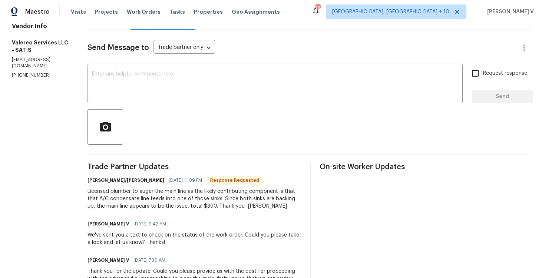
click at [163, 203] on div "Licensed plumber to auger the main line as the likely contributing component is…" at bounding box center [193, 199] width 213 height 22
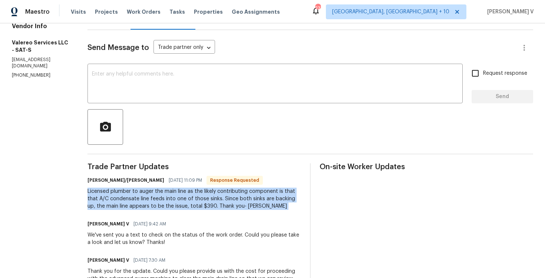
copy div "Licensed plumber to auger the main line as the likely contributing component is…"
click at [30, 79] on p "(512) 415-7642" at bounding box center [41, 75] width 58 height 6
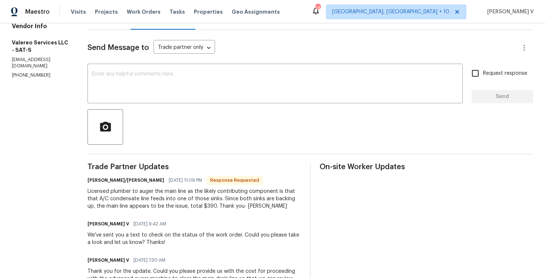
click at [30, 79] on p "(512) 415-7642" at bounding box center [41, 75] width 58 height 6
copy p "(512) 415-7642"
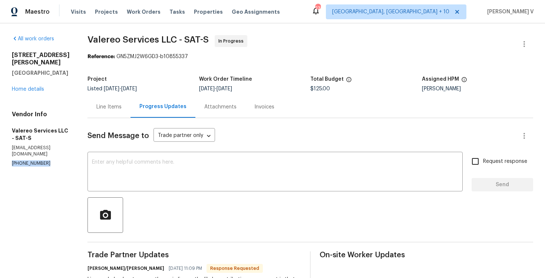
scroll to position [28, 0]
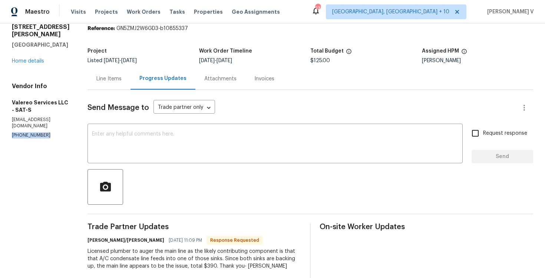
click at [138, 252] on div "Licensed plumber to auger the main line as the likely contributing component is…" at bounding box center [193, 259] width 213 height 22
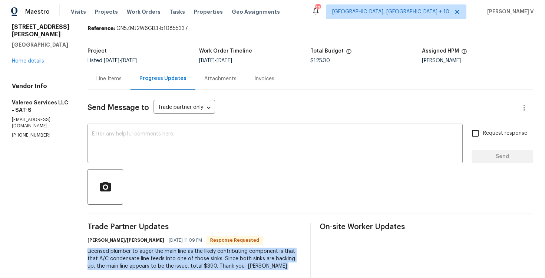
click at [138, 252] on div "Licensed plumber to auger the main line as the likely contributing component is…" at bounding box center [193, 259] width 213 height 22
copy div "Licensed plumber to auger the main line as the likely contributing component is…"
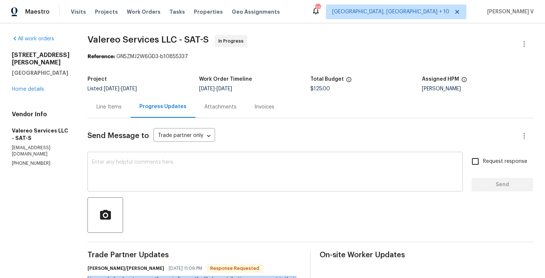
scroll to position [43, 0]
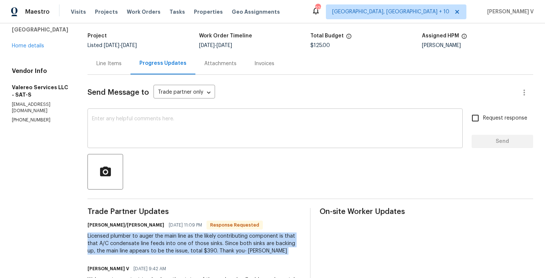
click at [142, 128] on textarea at bounding box center [275, 129] width 366 height 26
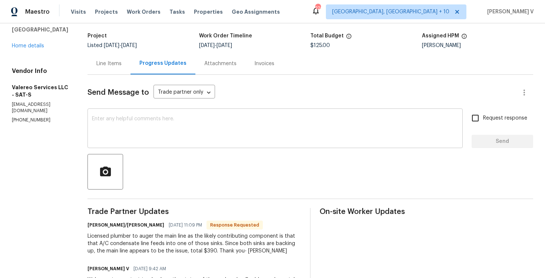
click at [163, 127] on textarea at bounding box center [275, 129] width 366 height 26
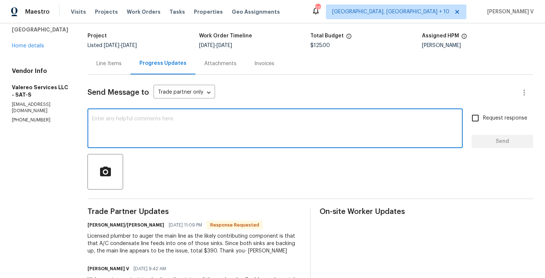
paste textarea "Hey thanks! We will review and get back to you."
type textarea "Hey thanks! We will review and get back to you."
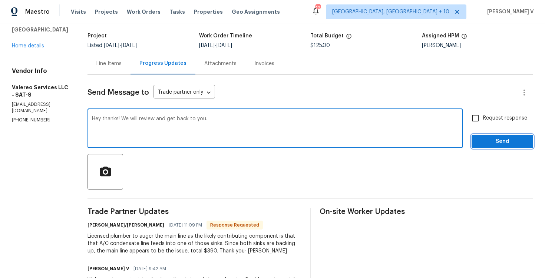
click at [497, 142] on span "Send" at bounding box center [502, 141] width 50 height 9
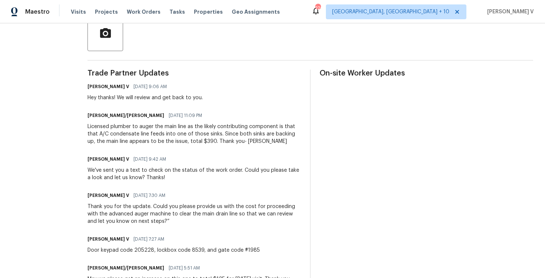
scroll to position [344, 0]
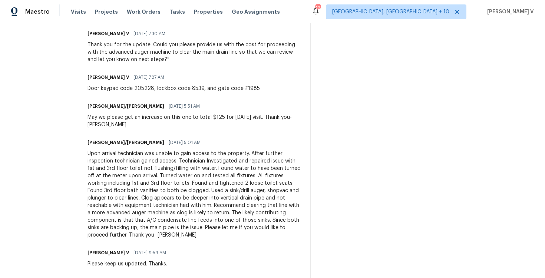
click at [120, 185] on div "Upon arrival technician was unable to gain access to the property. After furthe…" at bounding box center [193, 194] width 213 height 89
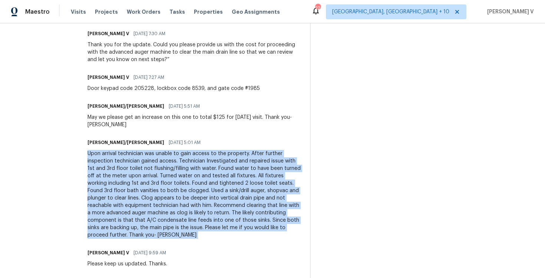
click at [120, 185] on div "Upon arrival technician was unable to gain access to the property. After furthe…" at bounding box center [193, 194] width 213 height 89
copy div "Upon arrival technician was unable to gain access to the property. After furthe…"
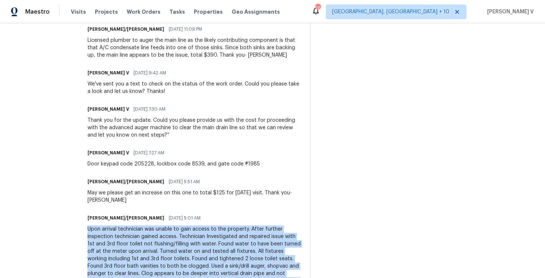
scroll to position [261, 0]
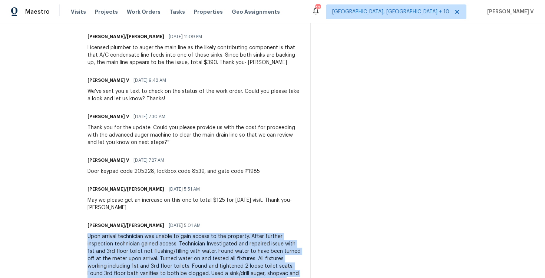
click at [125, 59] on div "Licensed plumber to auger the main line as the likely contributing component is…" at bounding box center [193, 55] width 213 height 22
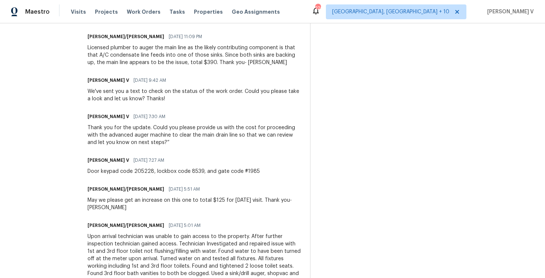
click at [125, 59] on div "Licensed plumber to auger the main line as the likely contributing component is…" at bounding box center [193, 55] width 213 height 22
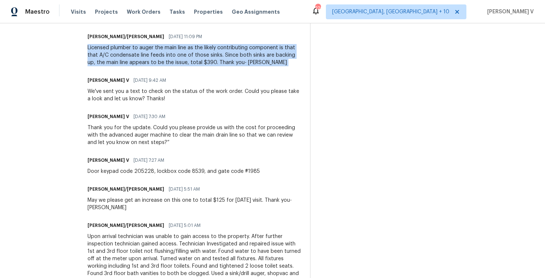
click at [125, 59] on div "Licensed plumber to auger the main line as the likely contributing component is…" at bounding box center [193, 55] width 213 height 22
copy div "Licensed plumber to auger the main line as the likely contributing component is…"
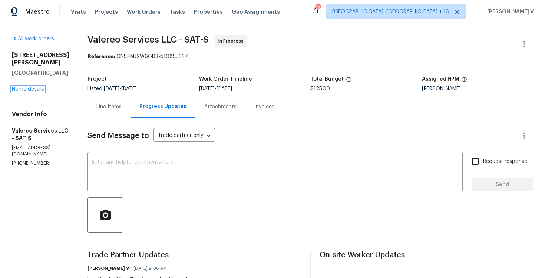
click at [27, 92] on link "Home details" at bounding box center [28, 89] width 32 height 5
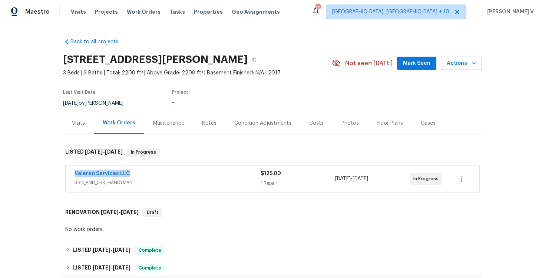
drag, startPoint x: 71, startPoint y: 182, endPoint x: 190, endPoint y: 182, distance: 119.7
click at [190, 182] on div "Valereo Services LLC BRN_AND_LRR, HANDYMAN $125.00 1 Repair 9/15/2025 - 9/17/20…" at bounding box center [273, 179] width 414 height 27
copy link "Valereo Services LLC"
click at [125, 176] on link "Valereo Services LLC" at bounding box center [102, 173] width 56 height 5
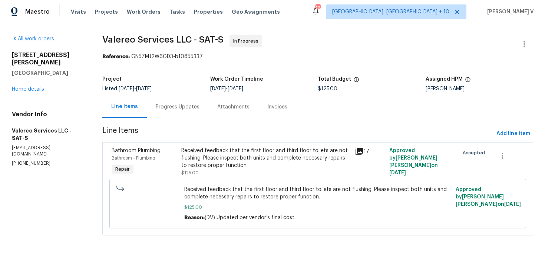
click at [187, 165] on div "Received feedback that the first floor and third floor toilets are not flushing…" at bounding box center [265, 158] width 169 height 22
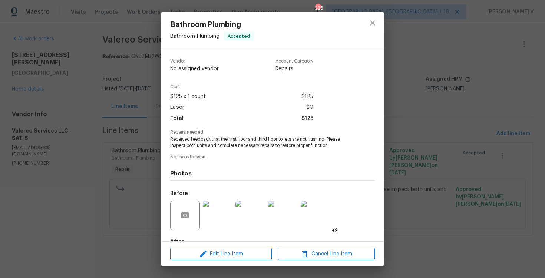
click at [212, 145] on span "Received feedback that the first floor and third floor toilets are not flushing…" at bounding box center [262, 142] width 184 height 13
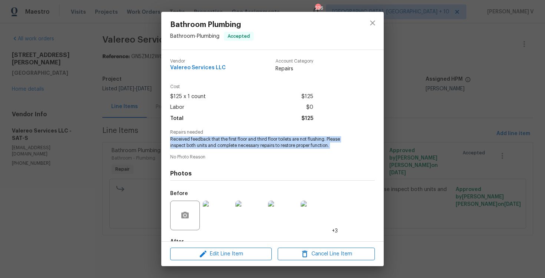
copy span "Received feedback that the first floor and third floor toilets are not flushing…"
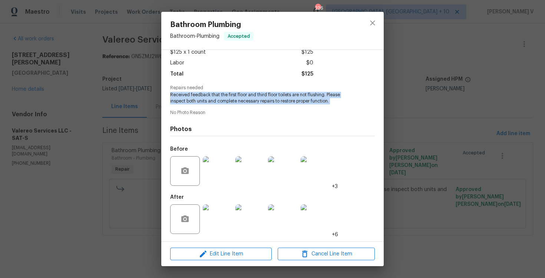
click at [220, 176] on img at bounding box center [218, 171] width 30 height 30
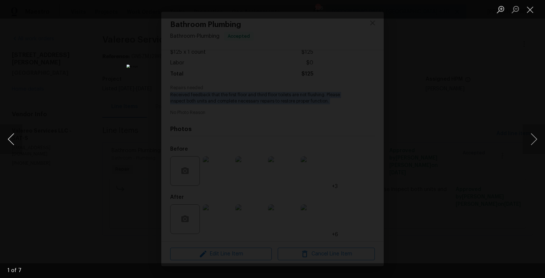
click at [4, 135] on button "Previous image" at bounding box center [11, 140] width 22 height 30
click at [11, 143] on button "Previous image" at bounding box center [11, 140] width 22 height 30
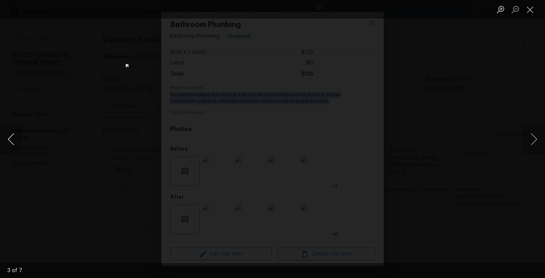
click at [11, 143] on button "Previous image" at bounding box center [11, 140] width 22 height 30
click at [54, 104] on div "Lightbox" at bounding box center [272, 139] width 545 height 278
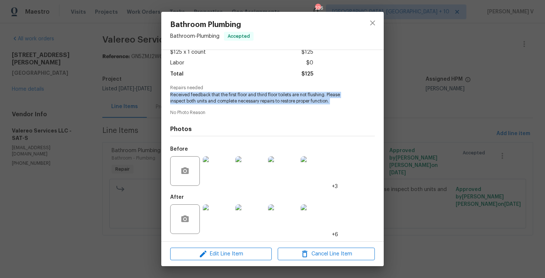
click at [251, 217] on img at bounding box center [250, 220] width 30 height 30
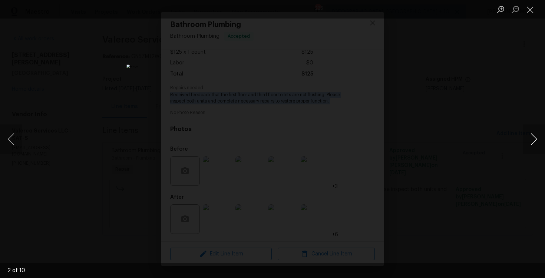
click at [536, 136] on button "Next image" at bounding box center [533, 140] width 22 height 30
click at [540, 137] on button "Next image" at bounding box center [533, 140] width 22 height 30
click at [538, 137] on button "Next image" at bounding box center [533, 140] width 22 height 30
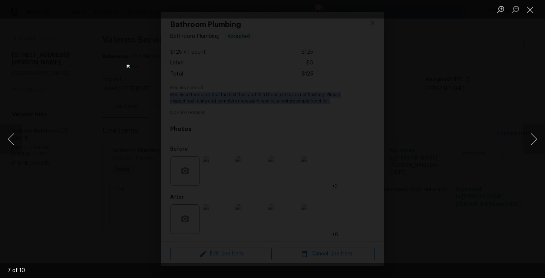
click at [271, 106] on img "Lightbox" at bounding box center [272, 138] width 292 height 149
click at [528, 135] on button "Next image" at bounding box center [533, 140] width 22 height 30
click at [536, 143] on button "Next image" at bounding box center [533, 140] width 22 height 30
click at [117, 99] on div "Lightbox" at bounding box center [272, 139] width 545 height 278
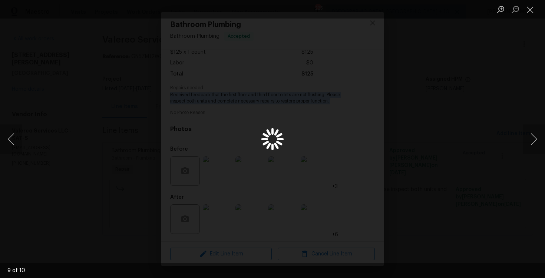
click at [470, 85] on div "Lightbox" at bounding box center [272, 139] width 545 height 278
click at [525, 10] on button "Close lightbox" at bounding box center [529, 9] width 15 height 13
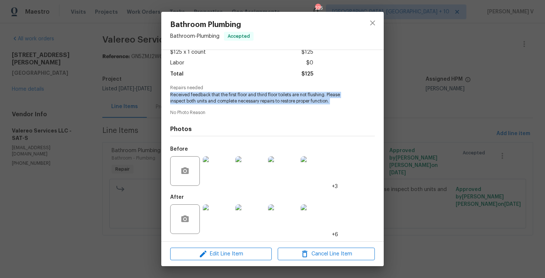
click at [460, 75] on div "Bathroom Plumbing Bathroom - Plumbing Accepted Vendor Valereo Services LLC Acco…" at bounding box center [272, 139] width 545 height 278
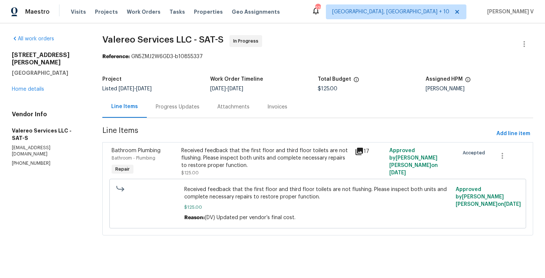
click at [189, 107] on div "Progress Updates" at bounding box center [178, 106] width 44 height 7
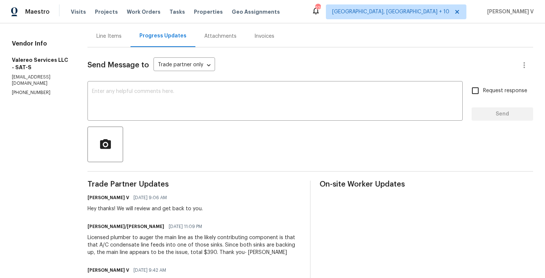
scroll to position [10, 0]
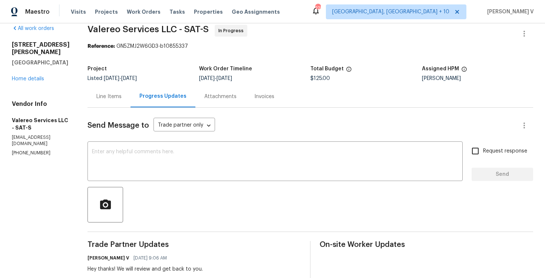
click at [106, 91] on div "Line Items" at bounding box center [108, 97] width 43 height 22
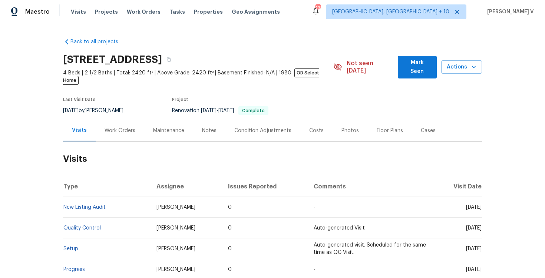
click at [122, 120] on div "Work Orders" at bounding box center [120, 131] width 49 height 22
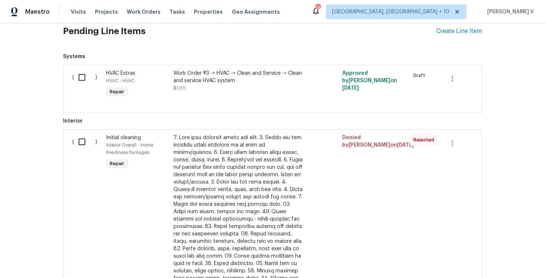
scroll to position [110, 0]
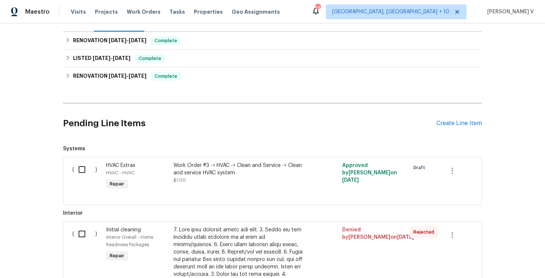
click at [449, 120] on div "Pending Line Items Create Line Item" at bounding box center [272, 123] width 419 height 34
click at [448, 120] on div "Create Line Item" at bounding box center [459, 123] width 46 height 7
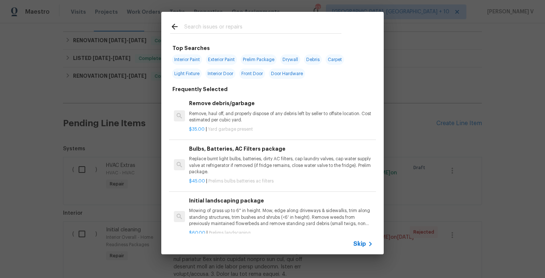
click at [356, 242] on span "Skip" at bounding box center [359, 243] width 13 height 7
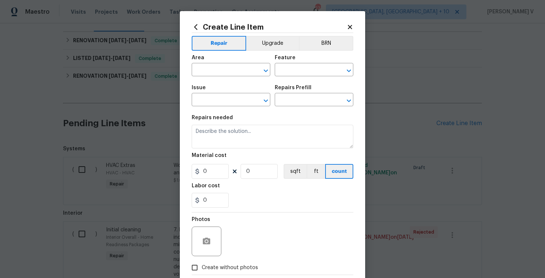
click at [235, 60] on div "Area" at bounding box center [231, 60] width 79 height 10
click at [221, 74] on input "text" at bounding box center [221, 70] width 58 height 11
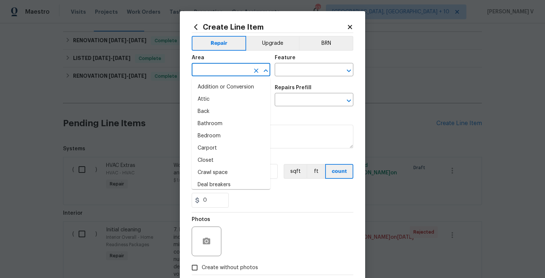
type input "h"
type input "v"
click at [231, 113] on li "Back" at bounding box center [231, 112] width 79 height 12
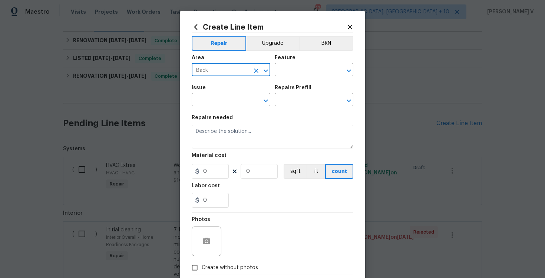
click at [220, 71] on input "Back" at bounding box center [221, 70] width 58 height 11
click at [217, 81] on li "HVAC" at bounding box center [231, 87] width 79 height 12
type input "HVAC"
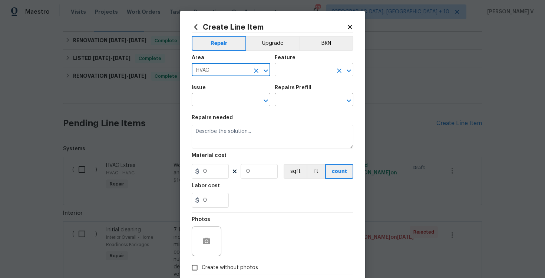
click at [295, 65] on input "text" at bounding box center [304, 70] width 58 height 11
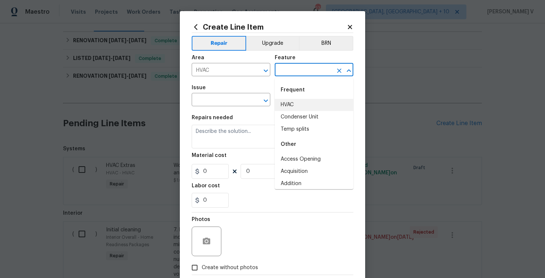
click at [293, 102] on li "HVAC" at bounding box center [314, 105] width 79 height 12
type input "HVAC"
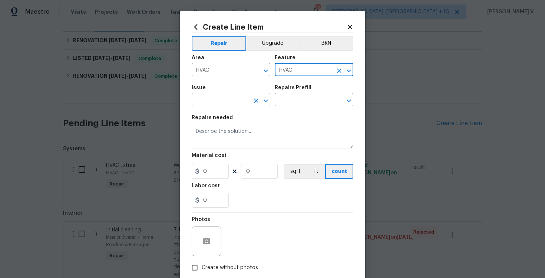
click at [226, 102] on input "text" at bounding box center [221, 100] width 58 height 11
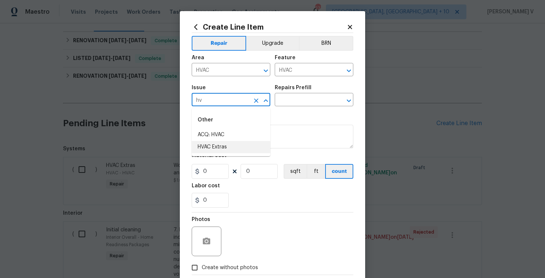
click at [233, 147] on li "HVAC Extras" at bounding box center [231, 147] width 79 height 12
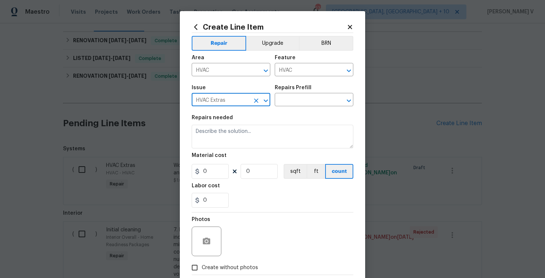
type input "HVAC Extras"
click at [313, 94] on div "Repairs Prefill" at bounding box center [314, 90] width 79 height 10
click at [301, 102] on input "text" at bounding box center [304, 100] width 58 height 11
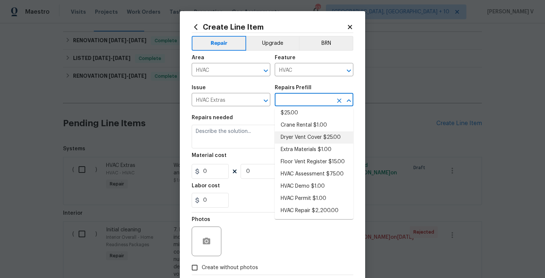
scroll to position [44, 0]
click at [310, 173] on li "HVAC Assessment $75.00" at bounding box center [314, 174] width 79 height 12
type input "HVAC Assessment $75.00"
type textarea "HVAC not working properly. Inspect system and diagnose problem."
type input "75"
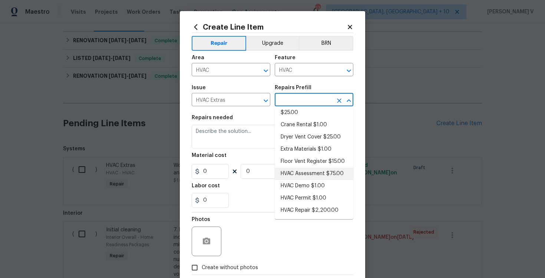
type input "1"
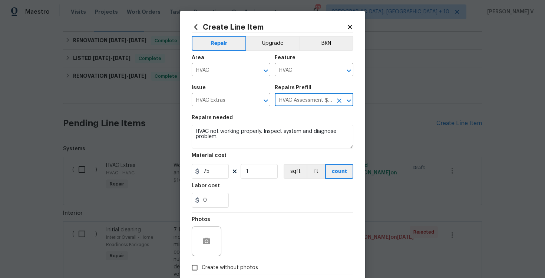
click at [258, 125] on div "Repairs needed" at bounding box center [273, 120] width 162 height 10
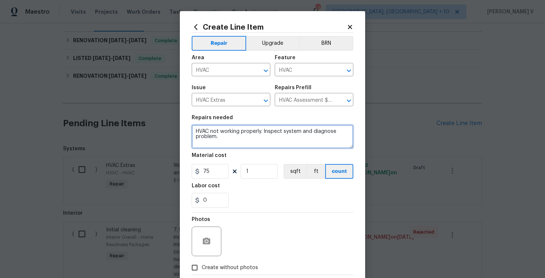
click at [248, 133] on textarea "HVAC not working properly. Inspect system and diagnose problem." at bounding box center [273, 137] width 162 height 24
paste textarea "Feedback received that the AC does not seem to be working. Please assess the HV…"
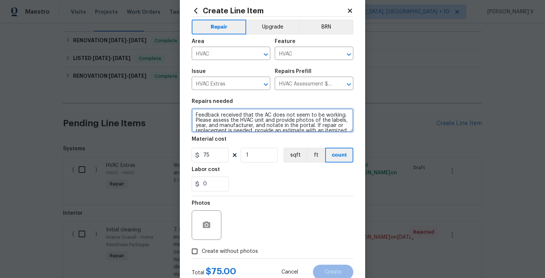
scroll to position [20, 0]
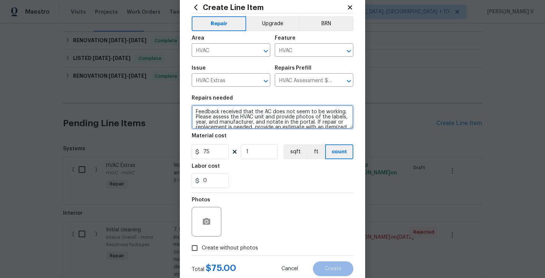
type textarea "Feedback received that the AC does not seem to be working. Please assess the HV…"
click at [200, 245] on input "Create without photos" at bounding box center [195, 248] width 14 height 14
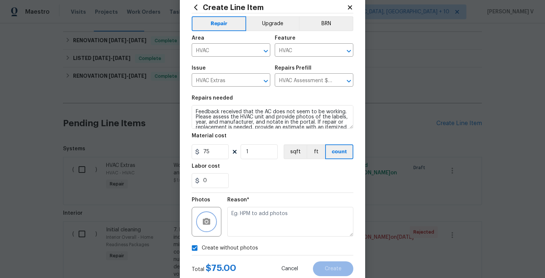
click at [212, 222] on button "button" at bounding box center [207, 222] width 18 height 18
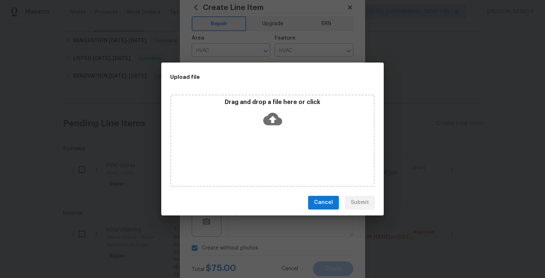
click at [271, 136] on div "Drag and drop a file here or click" at bounding box center [272, 140] width 205 height 93
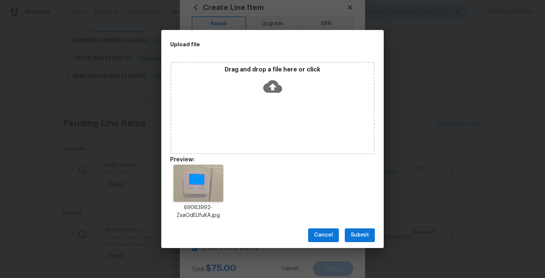
click at [365, 232] on span "Submit" at bounding box center [360, 235] width 18 height 9
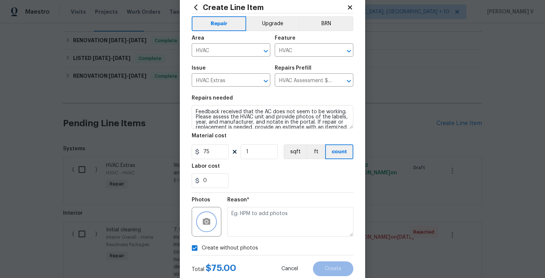
checkbox input "false"
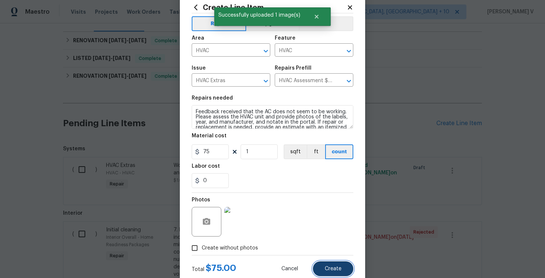
click at [331, 265] on button "Create" at bounding box center [333, 269] width 40 height 15
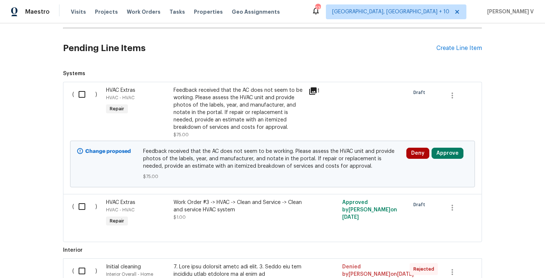
scroll to position [175, 0]
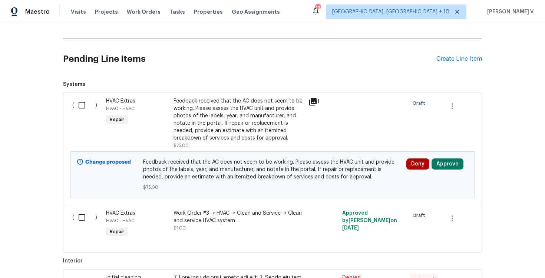
click at [83, 103] on input "checkbox" at bounding box center [84, 105] width 21 height 16
checkbox input "true"
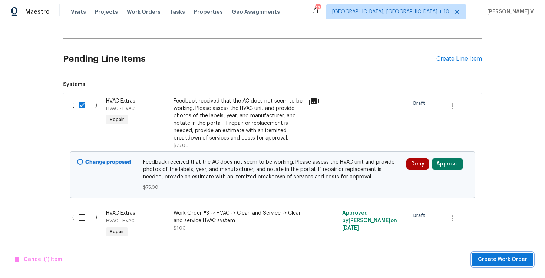
click at [493, 260] on span "Create Work Order" at bounding box center [502, 259] width 49 height 9
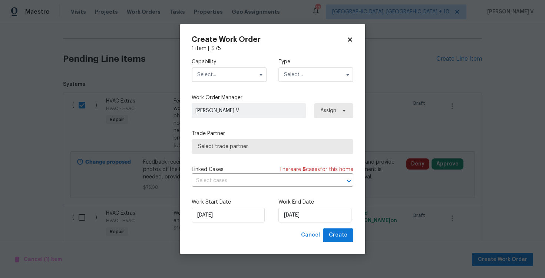
click at [233, 73] on input "text" at bounding box center [229, 74] width 75 height 15
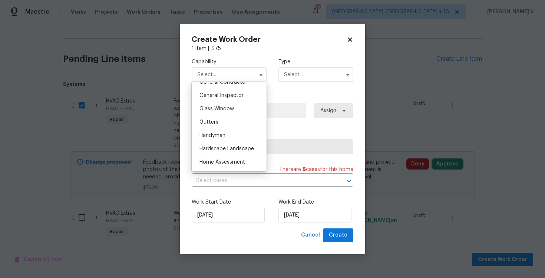
scroll to position [382, 0]
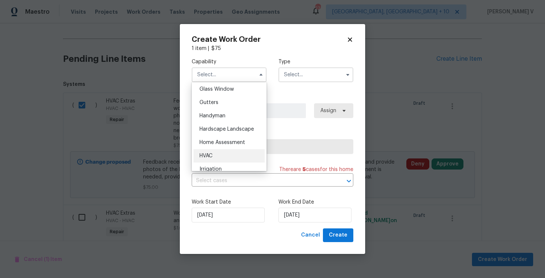
click at [224, 156] on div "HVAC" at bounding box center [228, 155] width 71 height 13
type input "HVAC"
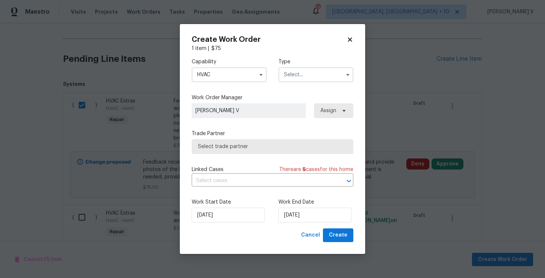
click at [306, 79] on input "text" at bounding box center [315, 74] width 75 height 15
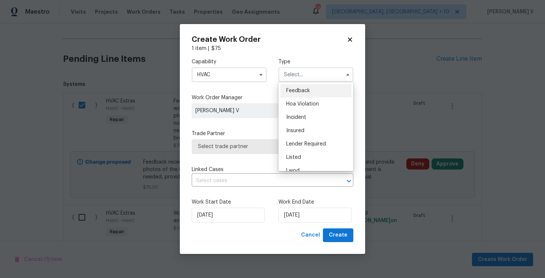
click at [295, 88] on span "Feedback" at bounding box center [298, 90] width 24 height 5
type input "Feedback"
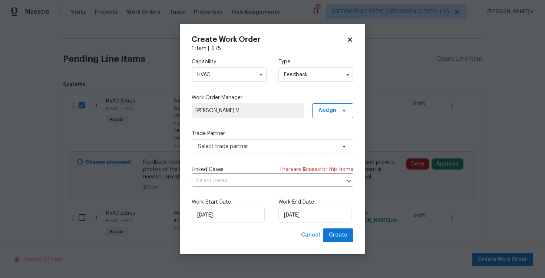
click at [229, 159] on div "Capability HVAC Type Feedback Work Order Manager Divya Dharshini V Assign Trade…" at bounding box center [273, 140] width 162 height 176
click at [246, 146] on span "Select trade partner" at bounding box center [267, 146] width 138 height 7
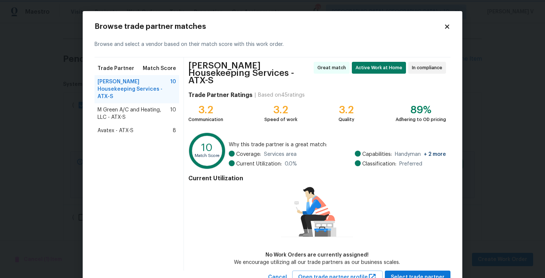
click at [79, 89] on body "Maestro Visits Projects Work Orders Tasks Properties Geo Assignments 232 Cincin…" at bounding box center [272, 139] width 545 height 278
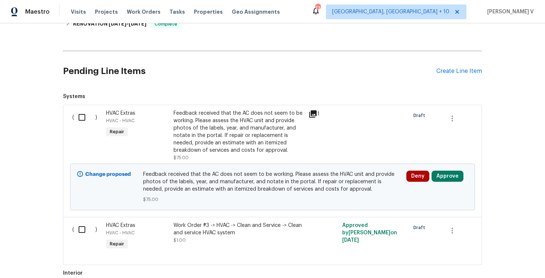
click at [87, 110] on input "checkbox" at bounding box center [84, 118] width 21 height 16
checkbox input "true"
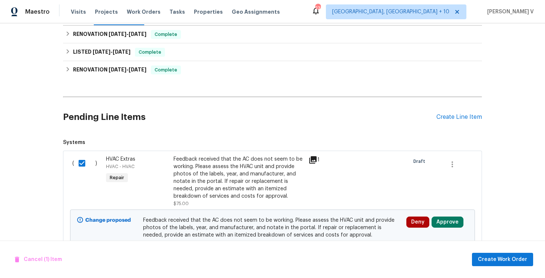
scroll to position [111, 0]
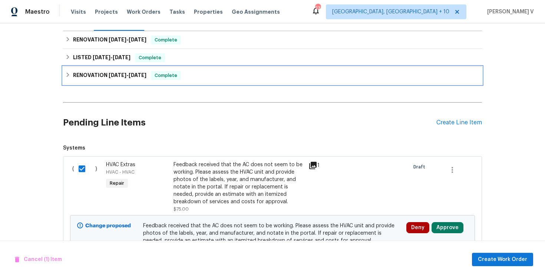
click at [146, 73] on span "8/20/25" at bounding box center [138, 75] width 18 height 5
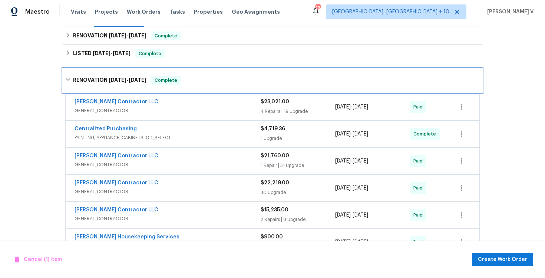
scroll to position [108, 0]
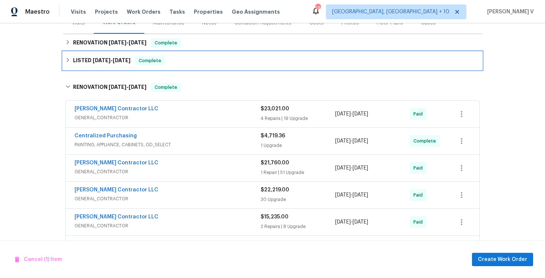
click at [130, 58] on span "8/25/25" at bounding box center [122, 60] width 18 height 5
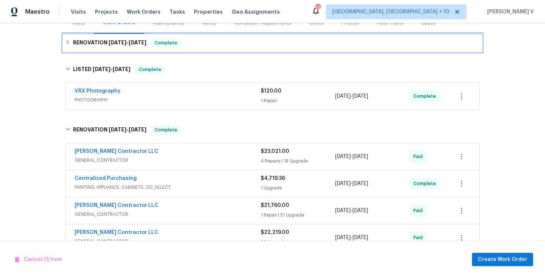
click at [157, 39] on span "Complete" at bounding box center [166, 42] width 29 height 7
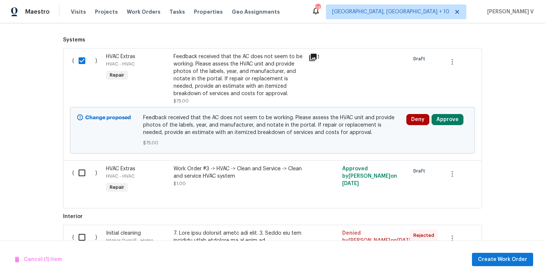
scroll to position [546, 0]
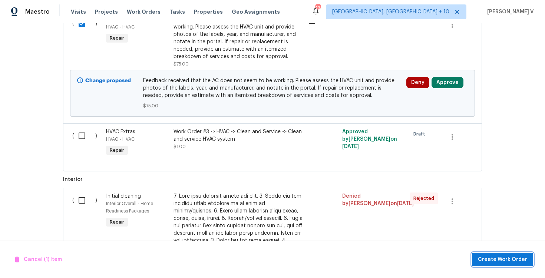
click at [494, 262] on span "Create Work Order" at bounding box center [502, 259] width 49 height 9
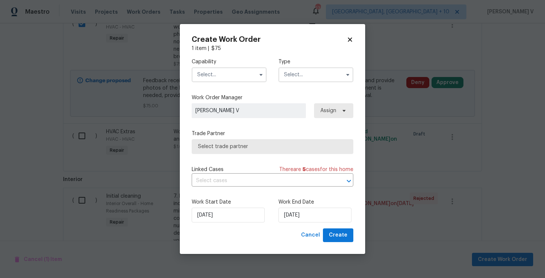
click at [229, 80] on input "text" at bounding box center [229, 74] width 75 height 15
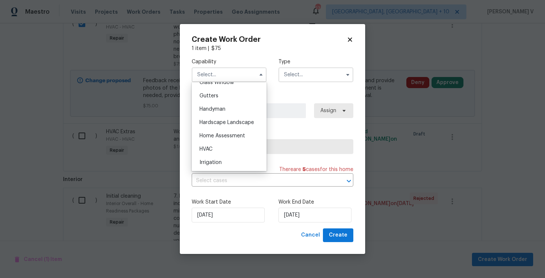
scroll to position [394, 0]
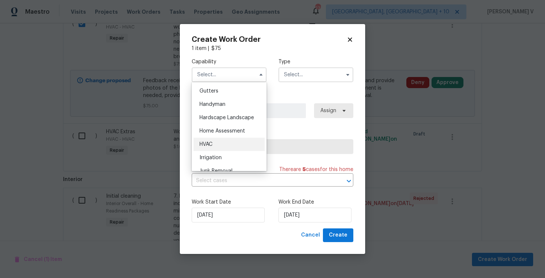
click at [216, 144] on div "HVAC" at bounding box center [228, 144] width 71 height 13
type input "HVAC"
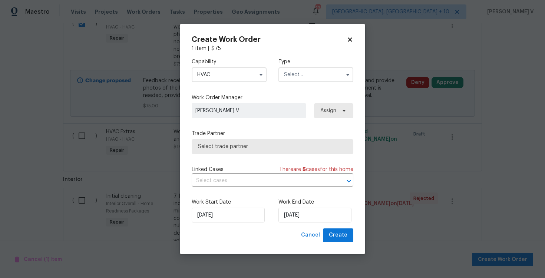
click at [303, 79] on input "text" at bounding box center [315, 74] width 75 height 15
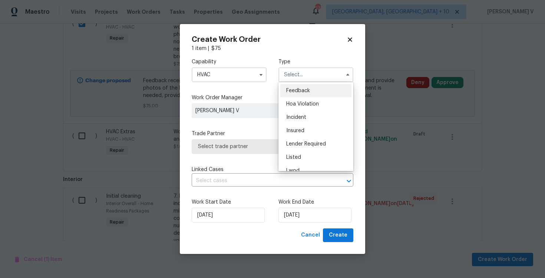
click at [297, 86] on div "Feedback" at bounding box center [315, 90] width 71 height 13
type input "Feedback"
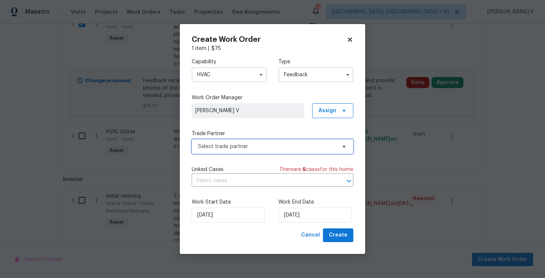
click at [256, 140] on span "Select trade partner" at bounding box center [273, 146] width 162 height 15
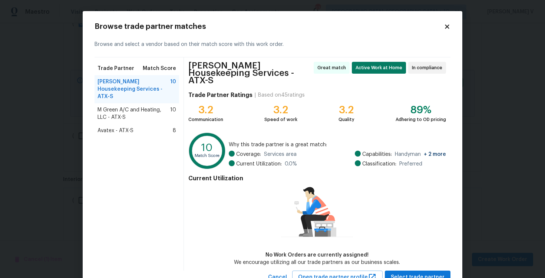
scroll to position [21, 0]
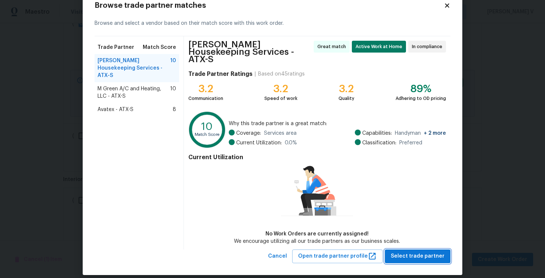
click at [408, 252] on span "Select trade partner" at bounding box center [418, 256] width 54 height 9
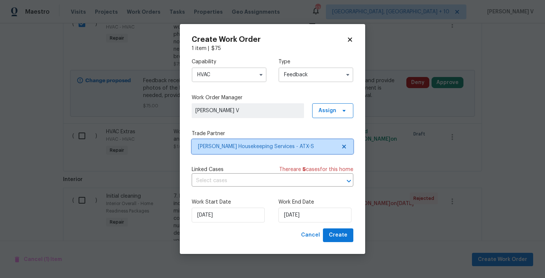
scroll to position [0, 0]
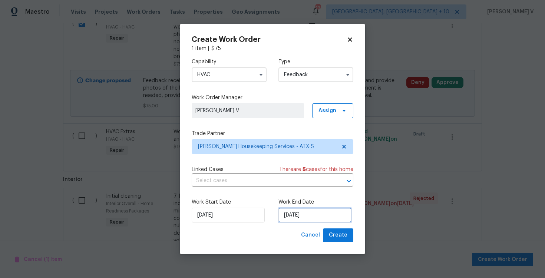
click at [333, 219] on input "19/09/2025" at bounding box center [314, 215] width 73 height 15
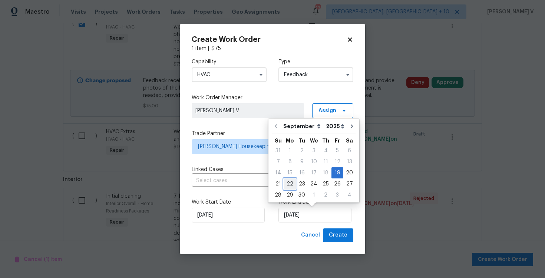
click at [293, 182] on div "22" at bounding box center [290, 184] width 12 height 10
type input "22/09/2025"
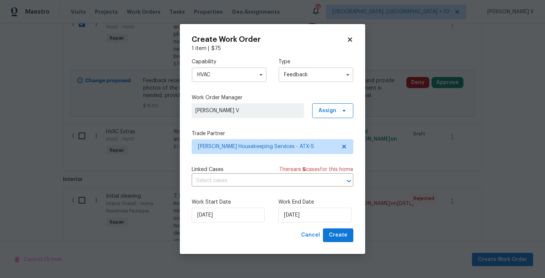
click at [344, 244] on div "Create Work Order 1 item | $ 75 Capability HVAC Type Feedback Work Order Manage…" at bounding box center [272, 139] width 185 height 230
click at [336, 234] on span "Create" at bounding box center [338, 235] width 19 height 9
checkbox input "false"
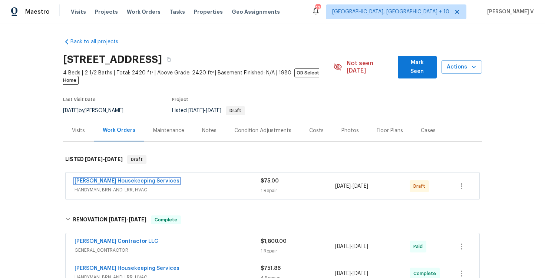
click at [114, 179] on link "Arelis Housekeeping Services" at bounding box center [126, 181] width 105 height 5
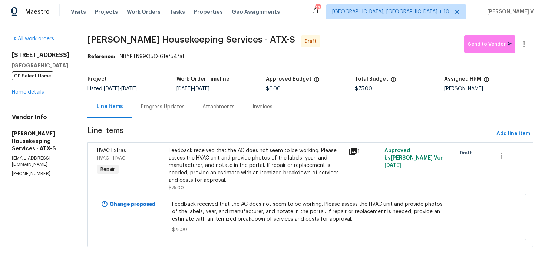
click at [193, 108] on div "Progress Updates" at bounding box center [163, 107] width 62 height 22
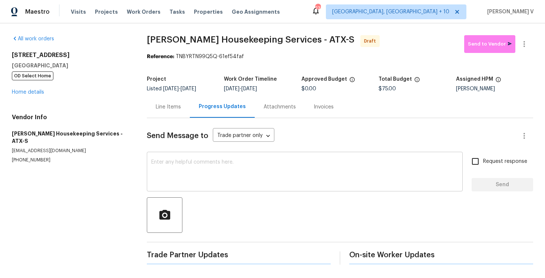
click at [206, 172] on textarea at bounding box center [304, 173] width 307 height 26
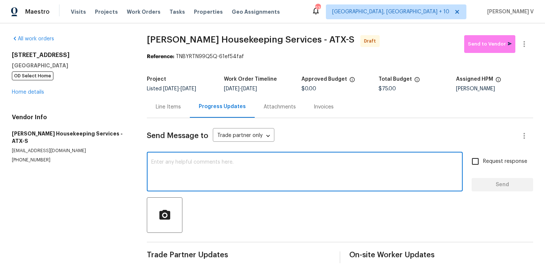
paste textarea "Hi this is Divya with Opendoor. I’m confirming you received the WO for the prop…"
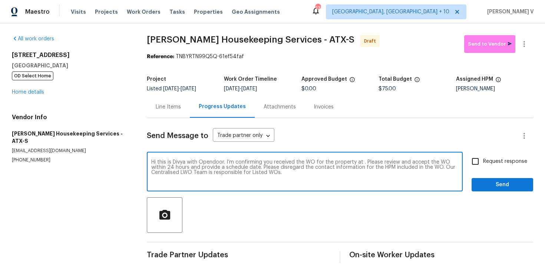
click at [361, 162] on textarea "Hi this is Divya with Opendoor. I’m confirming you received the WO for the prop…" at bounding box center [304, 173] width 307 height 26
paste textarea "6900 Vallecito Dr, Austin, TX 78759"
type textarea "Hi this is Divya with Opendoor. I’m confirming you received the WO for the prop…"
click at [472, 163] on input "Request response" at bounding box center [475, 162] width 16 height 16
checkbox input "true"
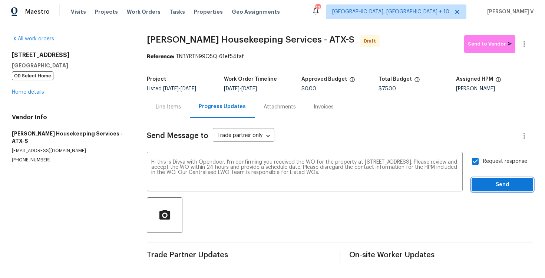
click at [492, 185] on span "Send" at bounding box center [502, 184] width 50 height 9
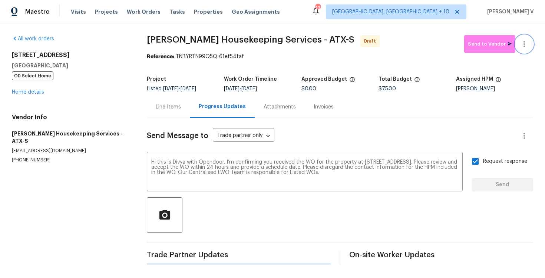
click at [522, 40] on icon "button" at bounding box center [524, 44] width 9 height 9
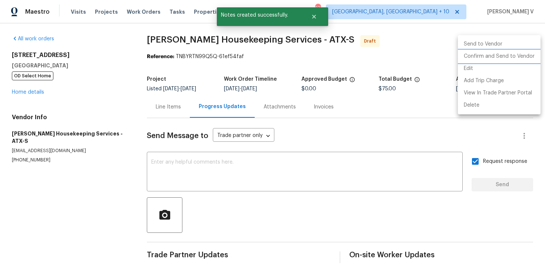
click at [482, 56] on li "Confirm and Send to Vendor" at bounding box center [499, 56] width 83 height 12
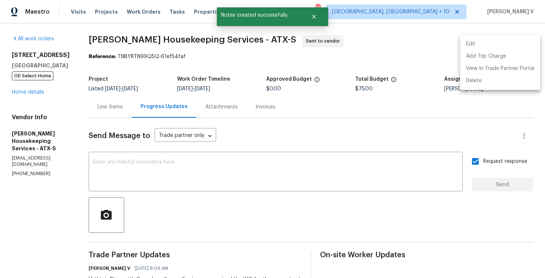
click at [170, 176] on div at bounding box center [272, 139] width 545 height 278
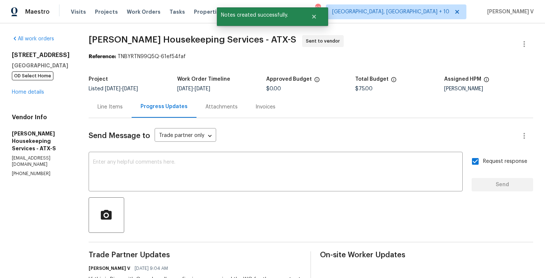
click at [170, 176] on div "Edit Add Trip Charge View In Trade Partner Portal Delete" at bounding box center [272, 139] width 545 height 278
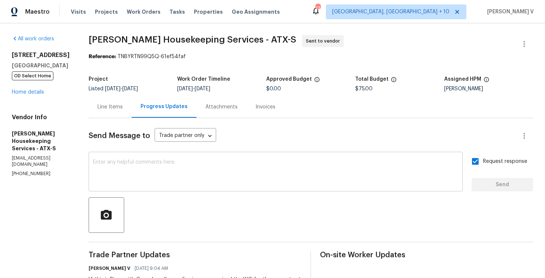
click at [306, 175] on textarea at bounding box center [275, 173] width 365 height 26
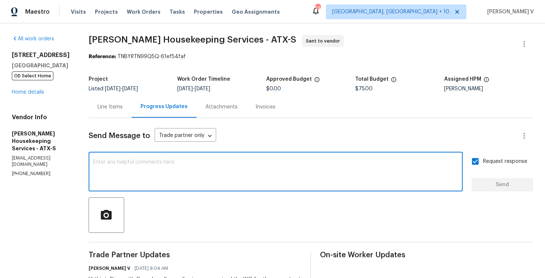
paste textarea "Attention All Work Orders must include before-photos (both close-up and wide-an…"
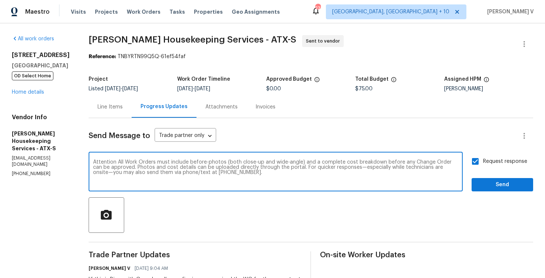
type textarea "Attention All Work Orders must include before-photos (both close-up and wide-an…"
click at [482, 182] on span "Send" at bounding box center [502, 184] width 50 height 9
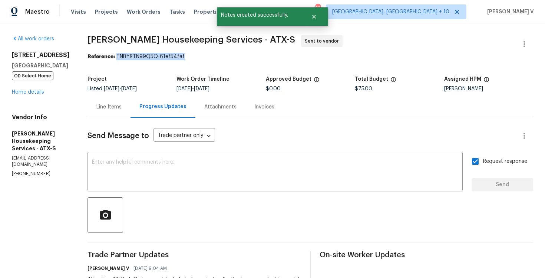
drag, startPoint x: 125, startPoint y: 56, endPoint x: 208, endPoint y: 56, distance: 83.0
click at [208, 56] on div "Reference: TNBYRTN99Q5Q-61ef54faf" at bounding box center [309, 56] width 445 height 7
copy div "TNBYRTN99Q5Q-61ef54faf"
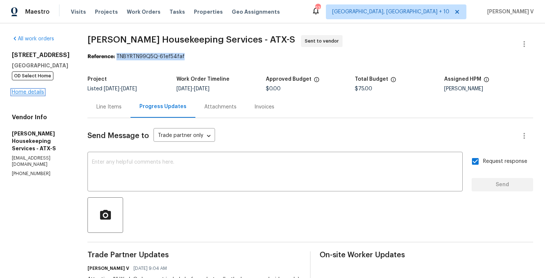
click at [35, 94] on link "Home details" at bounding box center [28, 92] width 32 height 5
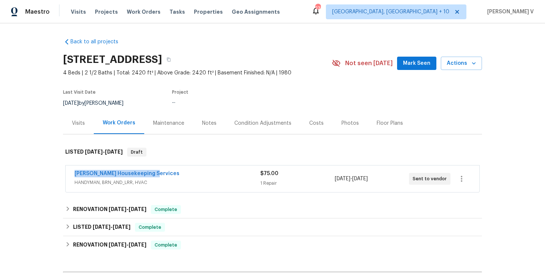
drag, startPoint x: 65, startPoint y: 173, endPoint x: 197, endPoint y: 173, distance: 131.6
click at [198, 173] on div "Arelis Housekeeping Services HANDYMAN, BRN_AND_LRR, HVAC $75.00 1 Repair 9/19/2…" at bounding box center [272, 179] width 419 height 31
copy link "Arelis Housekeeping Services"
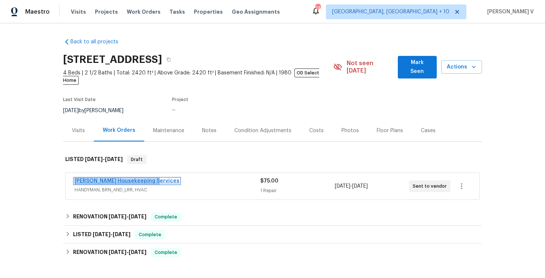
click at [119, 179] on link "Arelis Housekeeping Services" at bounding box center [126, 181] width 105 height 5
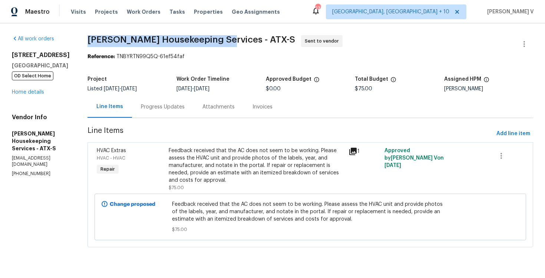
drag, startPoint x: 95, startPoint y: 37, endPoint x: 222, endPoint y: 37, distance: 127.1
click at [222, 37] on div "All work orders 6900 Vallecito Dr Austin, TX 78759 OD Select Home Home details …" at bounding box center [272, 145] width 545 height 245
copy span "Arelis Housekeeping Services"
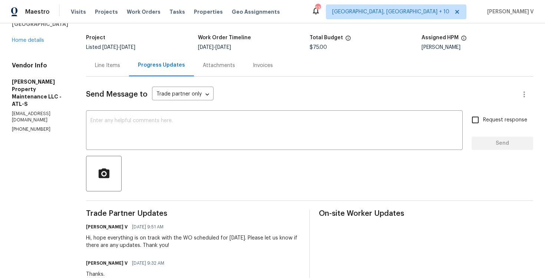
scroll to position [105, 0]
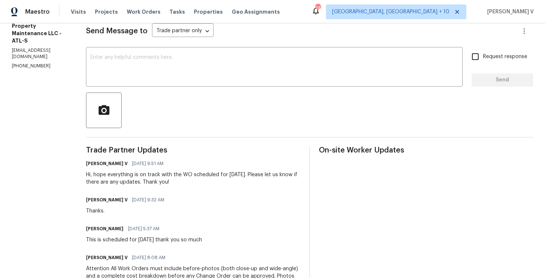
click at [26, 63] on p "[PHONE_NUMBER]" at bounding box center [40, 66] width 56 height 6
copy p "[PHONE_NUMBER]"
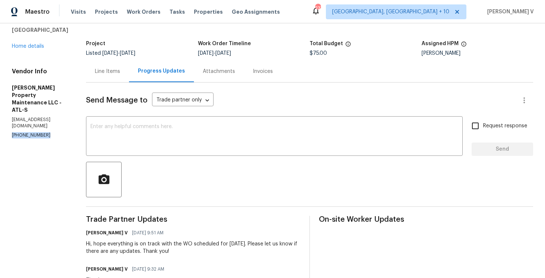
scroll to position [0, 0]
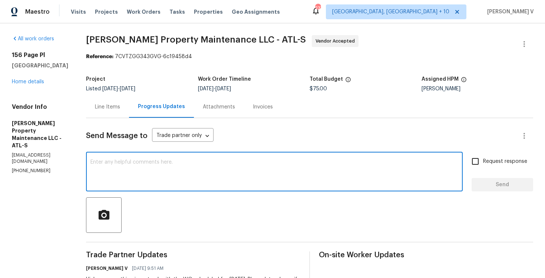
click at [126, 172] on textarea at bounding box center [274, 173] width 368 height 26
paste textarea "We've sent you a text to check on the status of the work order. Could you pleas…"
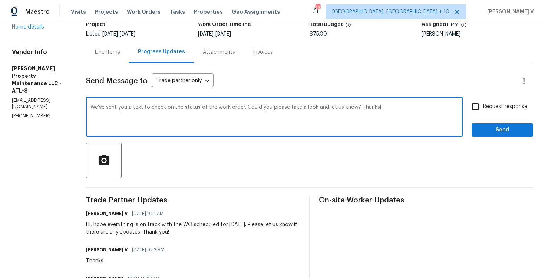
scroll to position [117, 0]
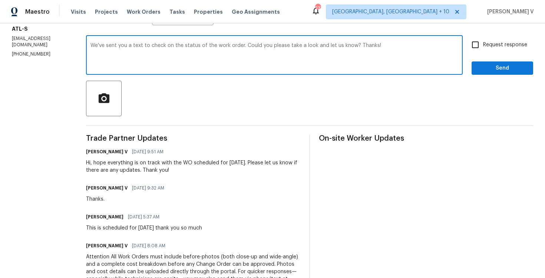
type textarea "We've sent you a text to check on the status of the work order. Could you pleas…"
click at [482, 50] on input "Request response" at bounding box center [475, 45] width 16 height 16
checkbox input "true"
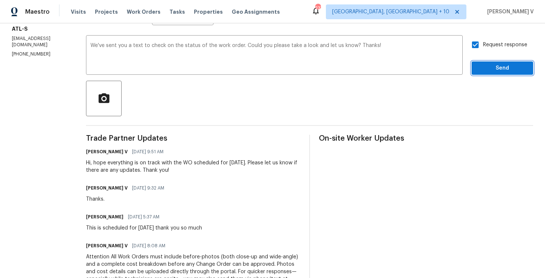
click at [485, 66] on span "Send" at bounding box center [502, 68] width 50 height 9
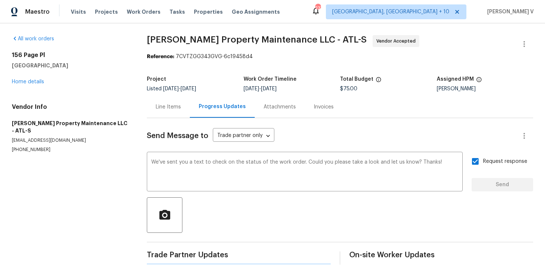
scroll to position [0, 0]
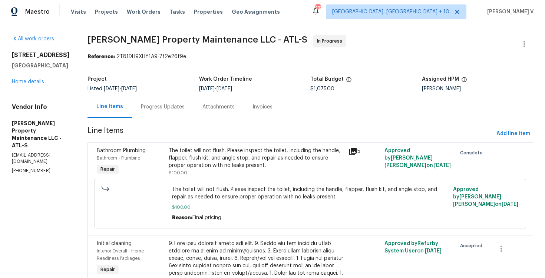
click at [162, 99] on div "Progress Updates" at bounding box center [163, 107] width 62 height 22
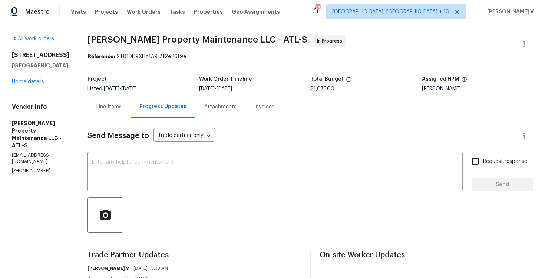
click at [32, 86] on div "All work orders [STREET_ADDRESS] Home details Vendor Info [PERSON_NAME] Propert…" at bounding box center [41, 104] width 58 height 139
click at [33, 83] on link "Home details" at bounding box center [28, 81] width 32 height 5
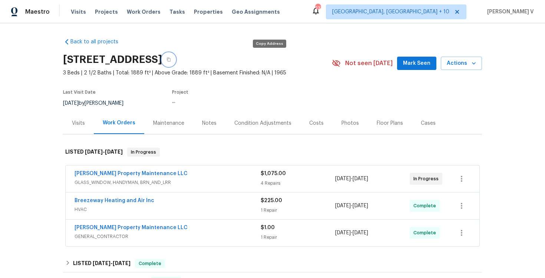
click at [175, 61] on button "button" at bounding box center [168, 59] width 13 height 13
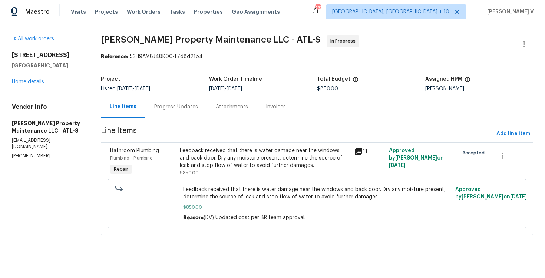
click at [178, 104] on div "Progress Updates" at bounding box center [176, 106] width 44 height 7
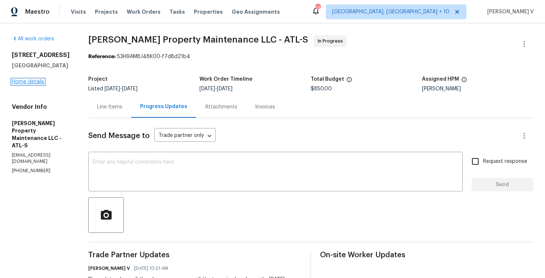
click at [30, 83] on link "Home details" at bounding box center [28, 81] width 32 height 5
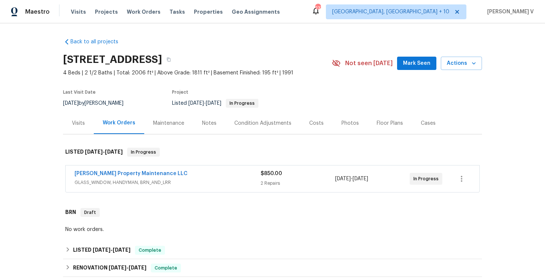
click at [260, 54] on div "[STREET_ADDRESS]" at bounding box center [197, 59] width 269 height 19
click at [175, 54] on button "button" at bounding box center [168, 59] width 13 height 13
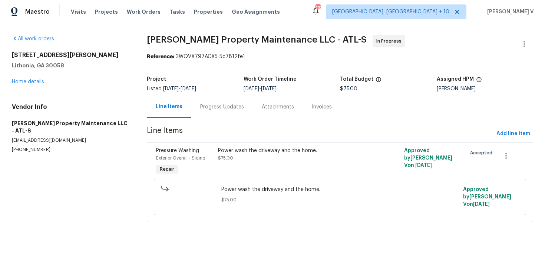
click at [226, 107] on div "Progress Updates" at bounding box center [222, 106] width 44 height 7
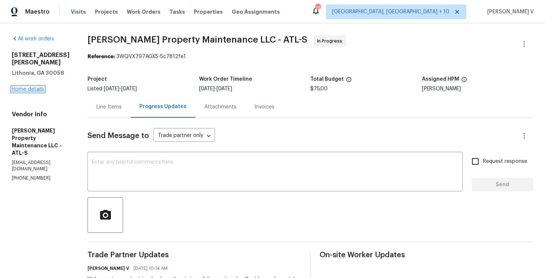
click at [30, 91] on link "Home details" at bounding box center [28, 89] width 32 height 5
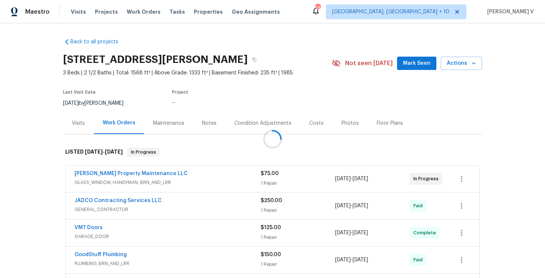
click at [279, 57] on div at bounding box center [272, 139] width 545 height 278
click at [261, 57] on button "button" at bounding box center [254, 59] width 13 height 13
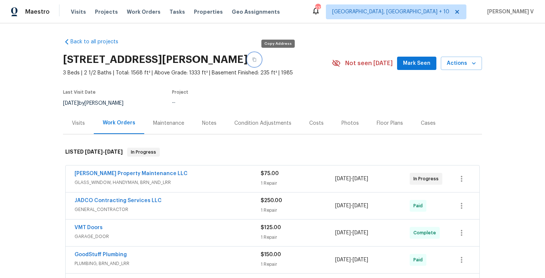
click at [256, 59] on icon "button" at bounding box center [254, 59] width 4 height 4
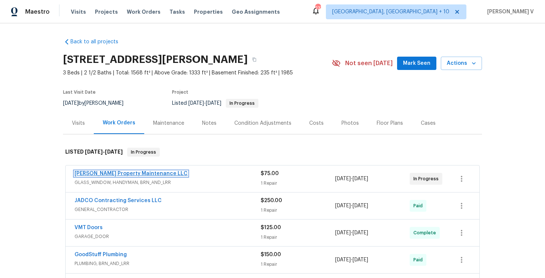
click at [103, 175] on link "Glen Property Maintenance LLC" at bounding box center [130, 173] width 113 height 5
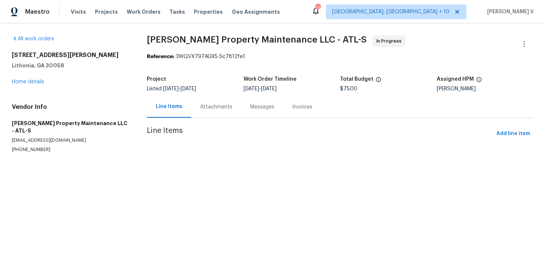
click at [220, 110] on div "Attachments" at bounding box center [216, 106] width 32 height 7
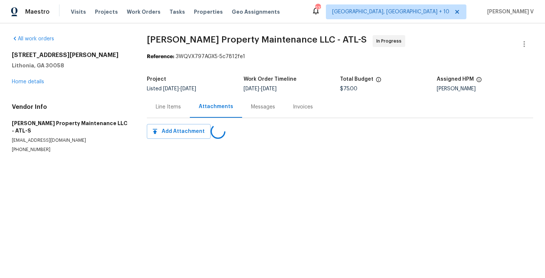
click at [220, 110] on div "Attachments" at bounding box center [216, 106] width 34 height 7
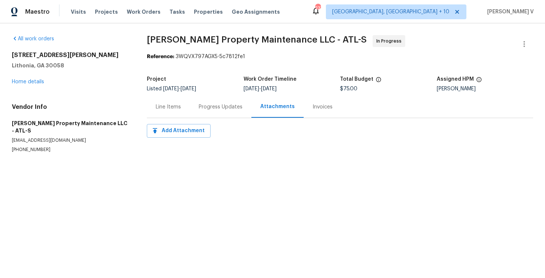
click at [231, 109] on div "Progress Updates" at bounding box center [221, 106] width 44 height 7
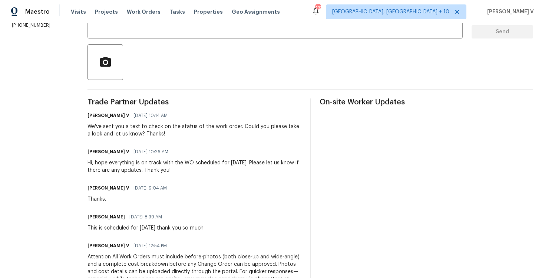
scroll to position [185, 0]
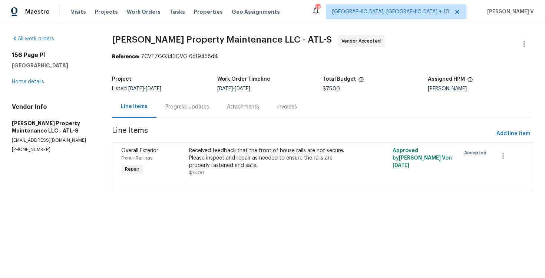
click at [173, 99] on div "Progress Updates" at bounding box center [187, 107] width 62 height 22
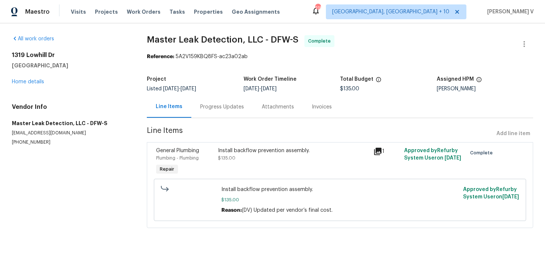
click at [209, 111] on div "Progress Updates" at bounding box center [222, 107] width 62 height 22
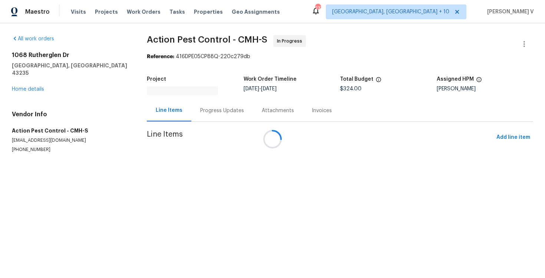
click at [187, 106] on div at bounding box center [272, 139] width 545 height 278
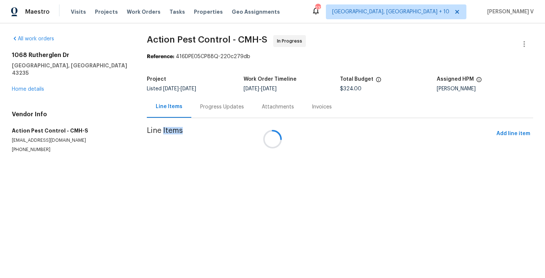
click at [195, 109] on div at bounding box center [272, 139] width 545 height 278
click at [195, 109] on div "Progress Updates" at bounding box center [222, 107] width 62 height 22
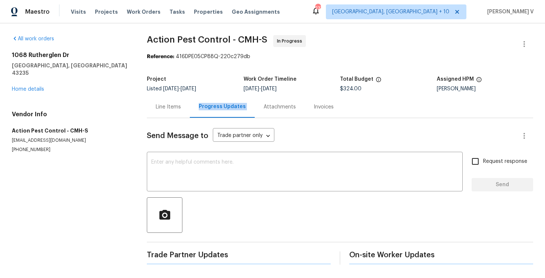
click at [195, 109] on div "Progress Updates" at bounding box center [222, 107] width 65 height 22
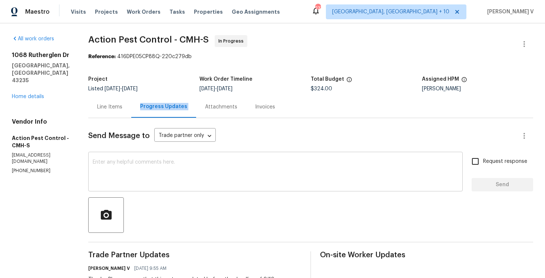
click at [96, 171] on textarea at bounding box center [275, 173] width 365 height 26
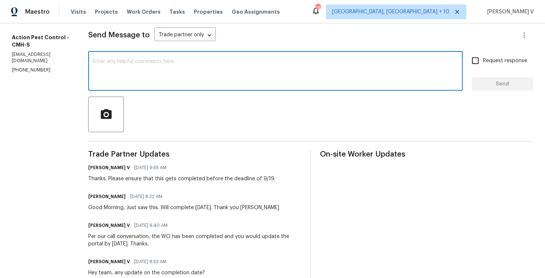
scroll to position [99, 0]
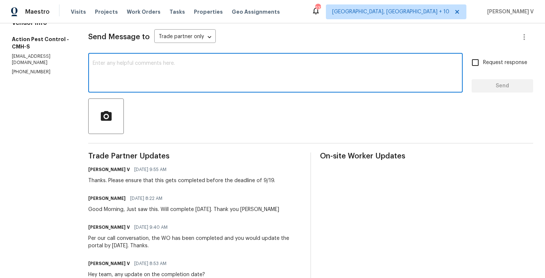
click at [38, 53] on p "ap@actionpest.net" at bounding box center [41, 59] width 59 height 13
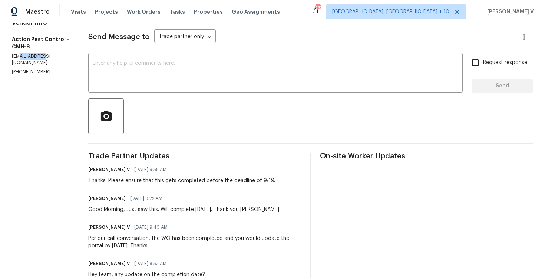
click at [38, 53] on p "ap@actionpest.net" at bounding box center [41, 59] width 59 height 13
copy p "ap@actionpest.net"
click at [152, 68] on textarea at bounding box center [275, 74] width 365 height 26
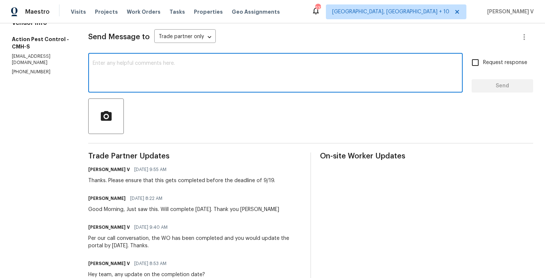
click at [145, 68] on textarea at bounding box center [275, 74] width 365 height 26
paste textarea "Hi, hope everything is on track with the WO scheduled for today. Please let us …"
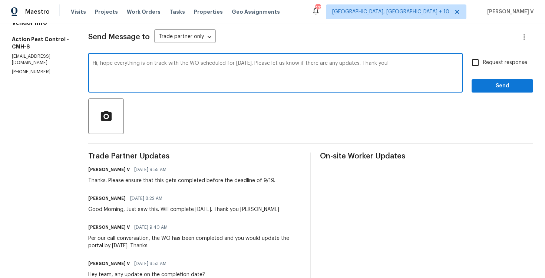
type textarea "Hi, hope everything is on track with the WO scheduled for today. Please let us …"
click at [473, 57] on input "Request response" at bounding box center [475, 63] width 16 height 16
checkbox input "true"
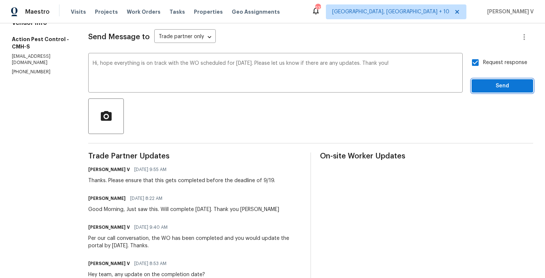
click at [489, 87] on span "Send" at bounding box center [502, 86] width 50 height 9
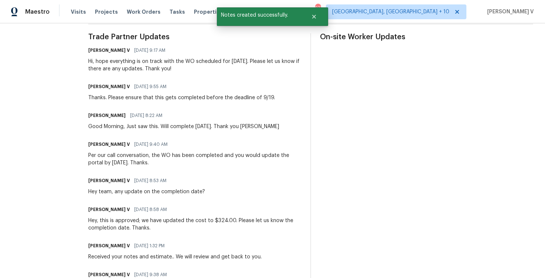
scroll to position [454, 0]
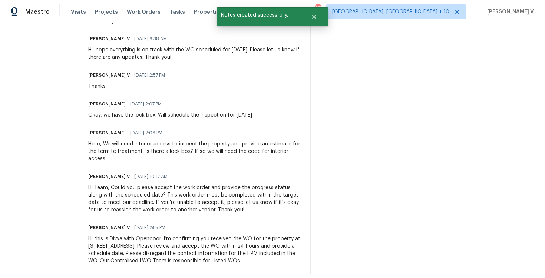
drag, startPoint x: 85, startPoint y: 202, endPoint x: 93, endPoint y: 308, distance: 105.9
click at [93, 278] on html "Maestro Visits Projects Work Orders Tasks Properties Geo Assignments 237 Cincin…" at bounding box center [272, 139] width 545 height 278
copy div "Trade Partner Updates Divya Dharshini V 09/19/2025 9:17 AM Hi, hope everything …"
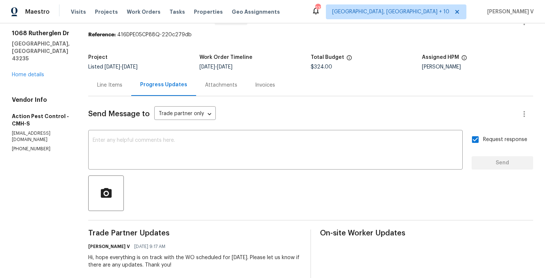
scroll to position [0, 0]
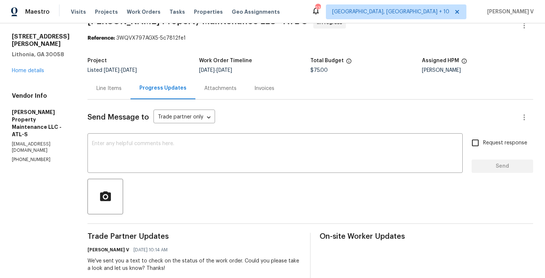
scroll to position [33, 0]
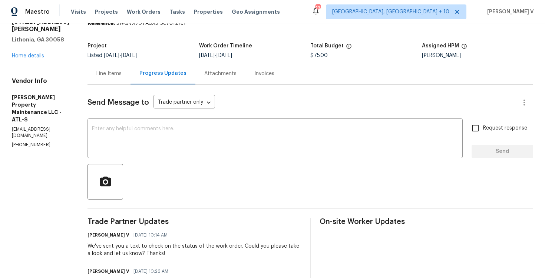
click at [43, 142] on p "[PHONE_NUMBER]" at bounding box center [41, 145] width 58 height 6
click at [43, 142] on p "(770) 235-8482" at bounding box center [41, 145] width 58 height 6
copy p "(770) 235-8482"
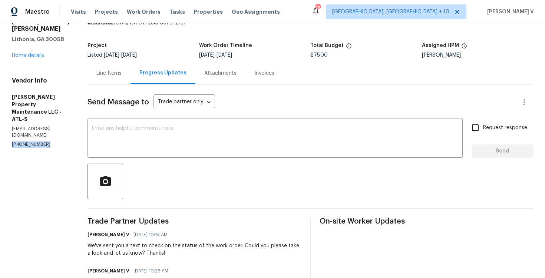
click at [160, 118] on div "Send Message to Trade partner only Trade partner only ​ x ​ Request response Se…" at bounding box center [309, 276] width 445 height 385
click at [159, 145] on textarea at bounding box center [275, 139] width 366 height 26
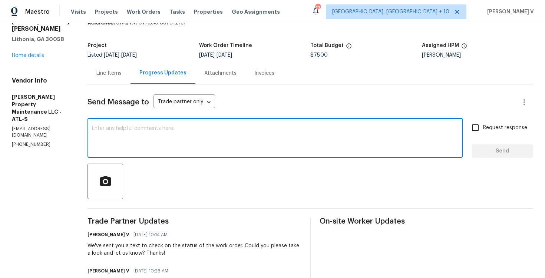
click at [167, 146] on textarea at bounding box center [275, 139] width 366 height 26
paste textarea "We tried calling but didn’t get a response, so sent a text. Could you please pr…"
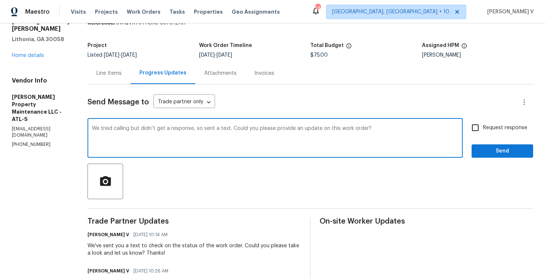
type textarea "We tried calling but didn’t get a response, so sent a text. Could you please pr…"
click at [486, 129] on span "Request response" at bounding box center [505, 128] width 44 height 8
click at [483, 129] on input "Request response" at bounding box center [475, 128] width 16 height 16
checkbox input "true"
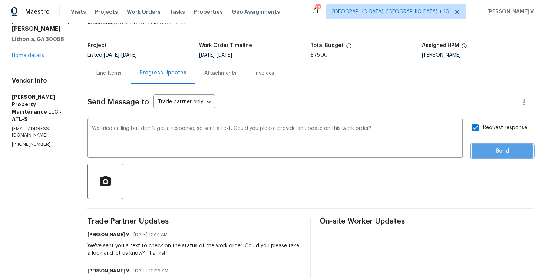
click at [497, 149] on span "Send" at bounding box center [502, 151] width 50 height 9
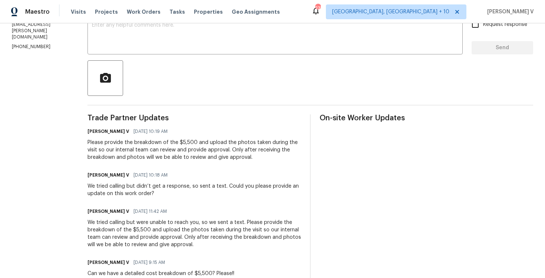
scroll to position [27, 0]
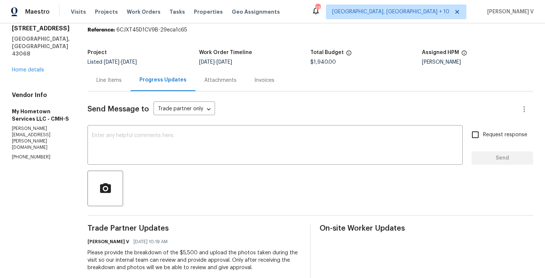
copy p "[PHONE_NUMBER]"
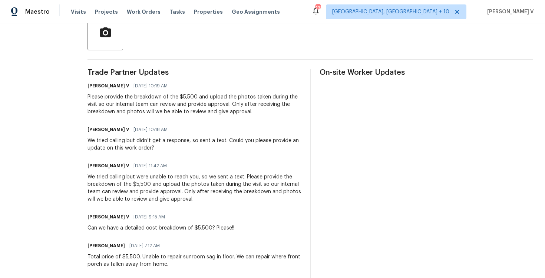
scroll to position [0, 0]
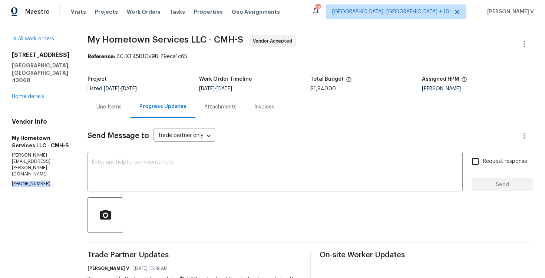
click at [25, 159] on div "Vendor Info My Hometown Services LLC - CMH-S [EMAIL_ADDRESS][PERSON_NAME][DOMAI…" at bounding box center [41, 152] width 58 height 69
copy p "[PERSON_NAME][EMAIL_ADDRESS][PERSON_NAME][DOMAIN_NAME]"
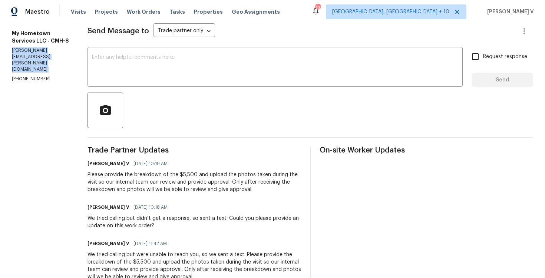
scroll to position [73, 0]
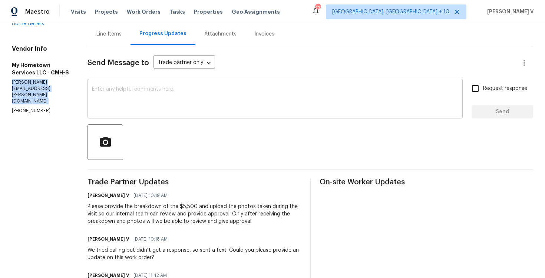
click at [142, 96] on textarea at bounding box center [275, 100] width 366 height 26
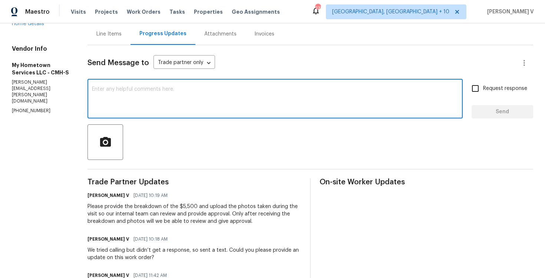
paste textarea "We have been awaiting the cost breakdown for the $5,500 estimate so that we can…"
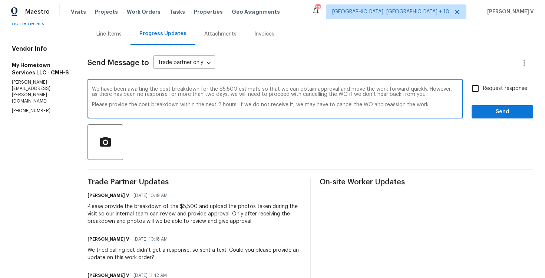
scroll to position [0, 0]
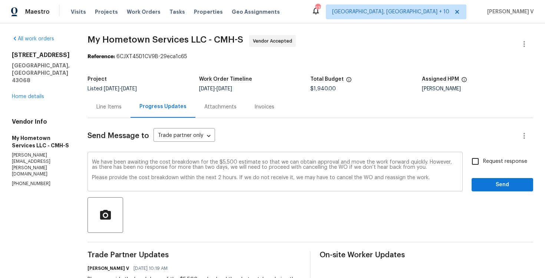
click at [87, 159] on div "We have been awaiting the cost breakdown for the $5,500 estimate so that we can…" at bounding box center [274, 173] width 375 height 38
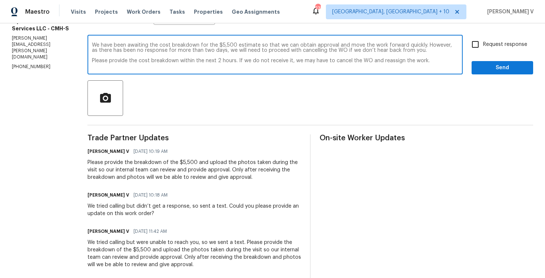
scroll to position [130, 0]
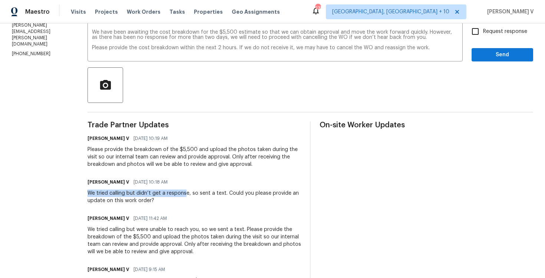
drag, startPoint x: 81, startPoint y: 190, endPoint x: 180, endPoint y: 193, distance: 99.4
click at [180, 193] on div "All work orders [STREET_ADDRESS][PERSON_NAME] Home details Vendor Info My Homet…" at bounding box center [272, 281] width 545 height 777
copy div "We tried calling but didn’t get a respons"
click at [87, 32] on div "We have been awaiting the cost breakdown for the $5,500 estimate so that we can…" at bounding box center [274, 43] width 375 height 38
paste textarea "We tried calling but didn’t get a respons"
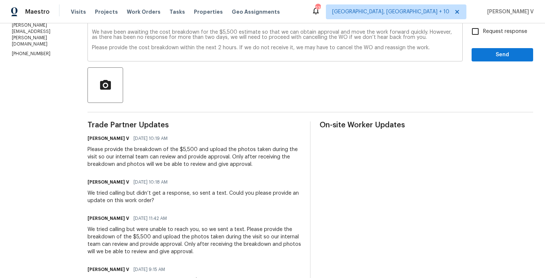
click at [87, 32] on div "We have been awaiting the cost breakdown for the $5,500 estimate so that we can…" at bounding box center [274, 43] width 375 height 38
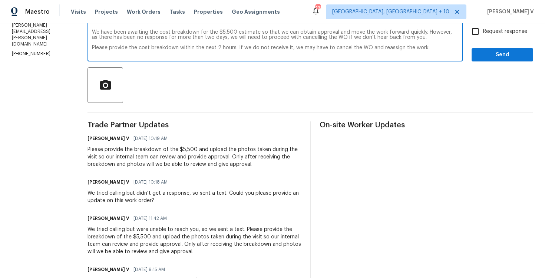
click at [92, 32] on textarea "We have been awaiting the cost breakdown for the $5,500 estimate so that we can…" at bounding box center [275, 43] width 366 height 26
paste textarea "We tried calling but didn’t get a respons"
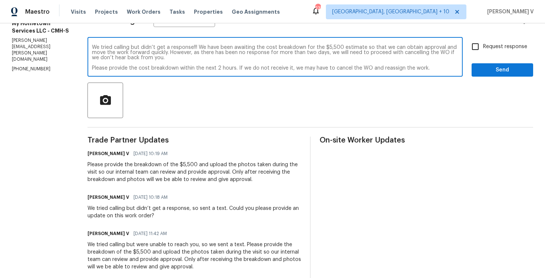
scroll to position [112, 0]
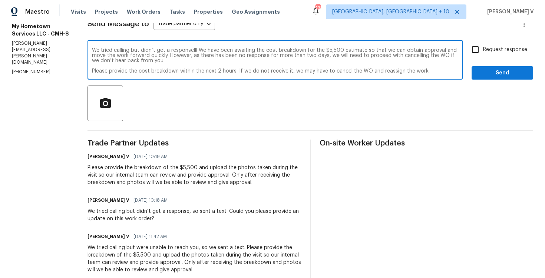
type textarea "We tried calling but didn’t get a response!!! We have been awaiting the cost br…"
click at [492, 50] on span "Request response" at bounding box center [505, 50] width 44 height 8
click at [483, 50] on input "Request response" at bounding box center [475, 50] width 16 height 16
checkbox input "true"
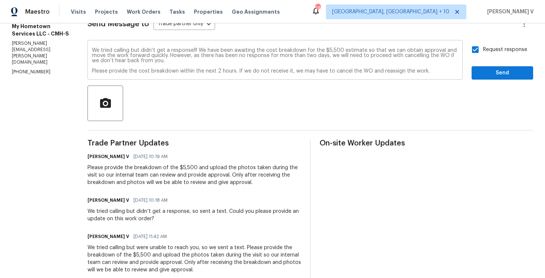
scroll to position [122, 0]
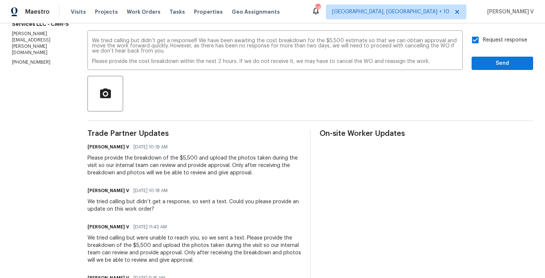
click at [500, 69] on button "Send" at bounding box center [502, 64] width 62 height 14
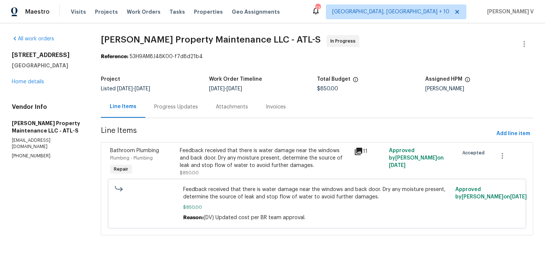
click at [185, 100] on div "Progress Updates" at bounding box center [176, 107] width 62 height 22
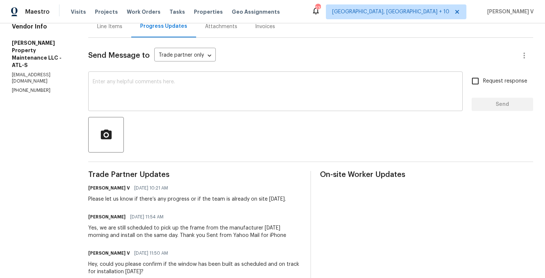
scroll to position [90, 0]
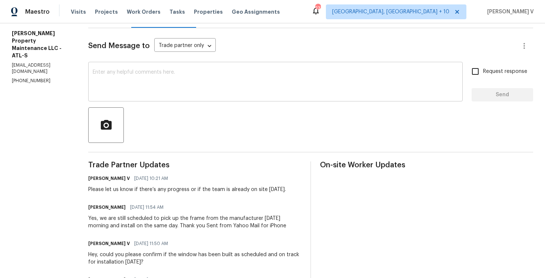
click at [171, 89] on textarea at bounding box center [275, 83] width 365 height 26
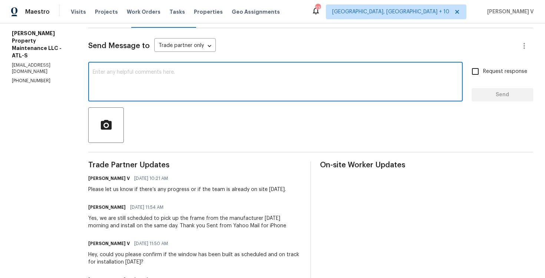
paste textarea "We tried calling but didn’t get a response, so sent a text. Could you please pr…"
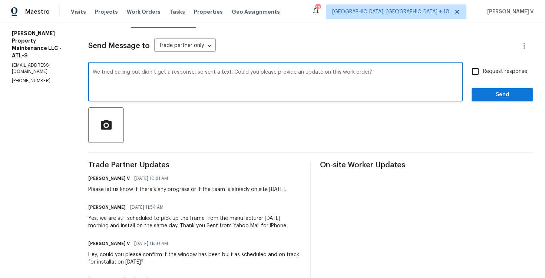
type textarea "We tried calling but didn’t get a response, so sent a text. Could you please pr…"
click at [469, 66] on input "Request response" at bounding box center [475, 72] width 16 height 16
checkbox input "true"
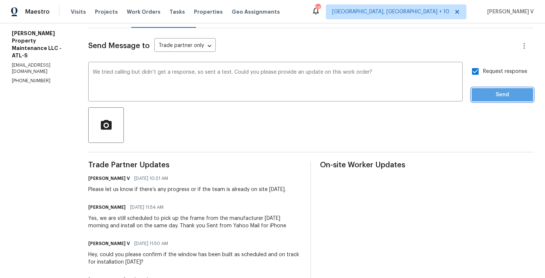
click at [489, 97] on span "Send" at bounding box center [502, 94] width 50 height 9
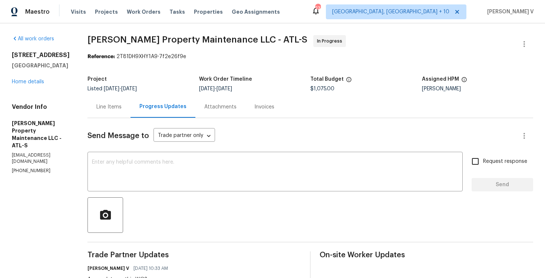
scroll to position [53, 0]
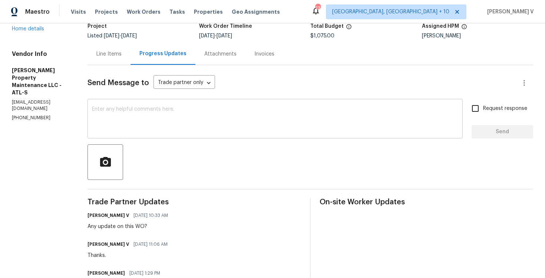
click at [220, 119] on textarea at bounding box center [275, 120] width 366 height 26
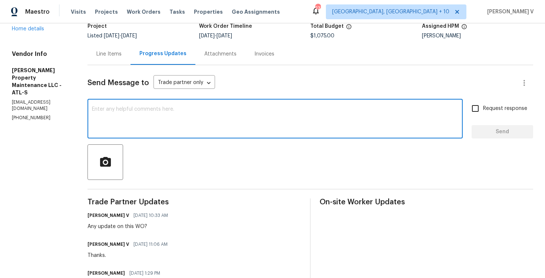
paste textarea "We tried calling but didn’t get a response, so sent a text. Could you please pr…"
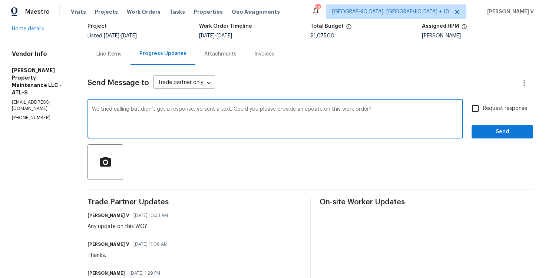
type textarea "We tried calling but didn’t get a response, so sent a text. Could you please pr…"
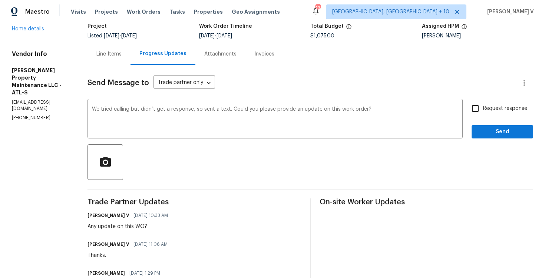
click at [481, 111] on input "Request response" at bounding box center [475, 109] width 16 height 16
checkbox input "true"
click at [486, 135] on span "Send" at bounding box center [502, 131] width 50 height 9
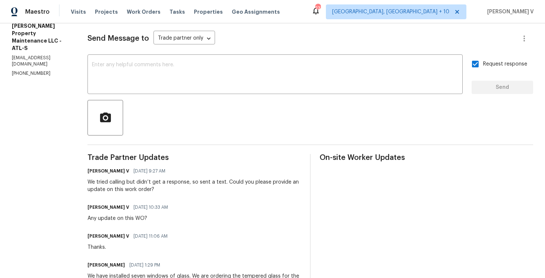
scroll to position [30, 0]
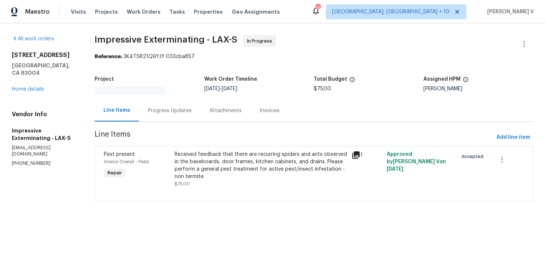
click at [200, 106] on div "Attachments" at bounding box center [225, 111] width 50 height 22
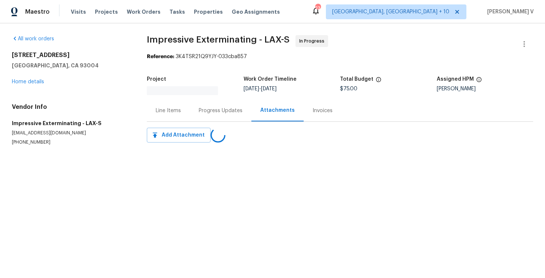
click at [198, 106] on div "Progress Updates" at bounding box center [221, 111] width 62 height 22
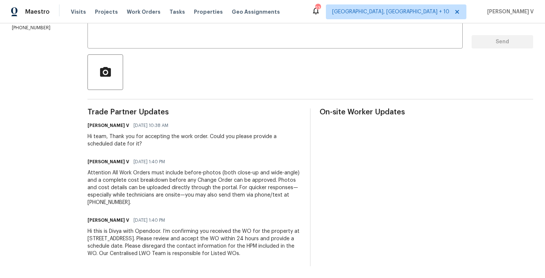
scroll to position [84, 0]
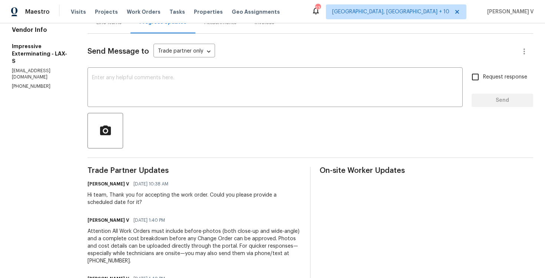
click at [16, 83] on p "(909) 568-4314" at bounding box center [41, 86] width 58 height 6
copy p "(909) 568-4314"
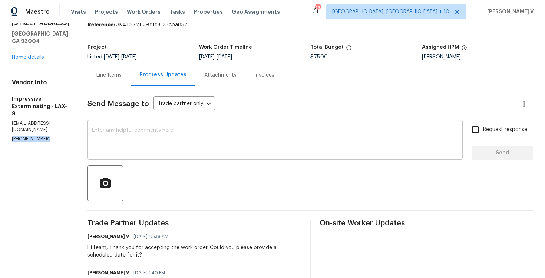
scroll to position [64, 0]
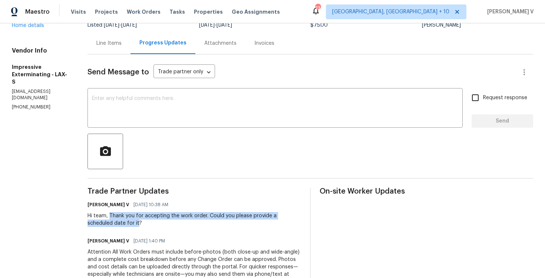
drag, startPoint x: 114, startPoint y: 215, endPoint x: 151, endPoint y: 223, distance: 37.6
click at [150, 223] on div "Hi team, Thank you for accepting the work order. Could you please provide a sch…" at bounding box center [193, 219] width 213 height 15
click at [194, 217] on div "Hi team, Thank you for accepting the work order. Could you please provide a sch…" at bounding box center [193, 219] width 213 height 15
drag, startPoint x: 211, startPoint y: 217, endPoint x: 129, endPoint y: 223, distance: 82.2
click at [129, 223] on div "Hi team, Thank you for accepting the work order. Could you please provide a sch…" at bounding box center [193, 219] width 213 height 15
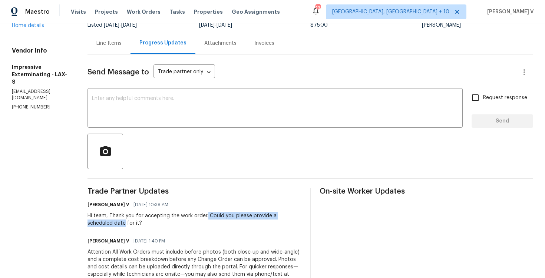
copy div "Could you please provide a scheduled date"
click at [154, 102] on textarea at bounding box center [275, 109] width 366 height 26
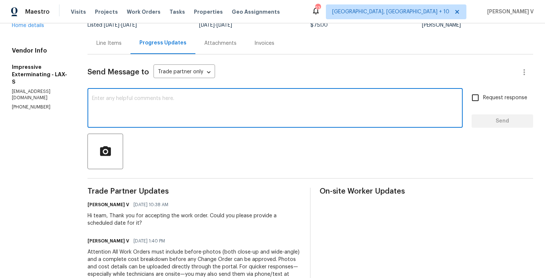
paste textarea "Hello! We've sent you a text to get an update on the work order. Could you plea…"
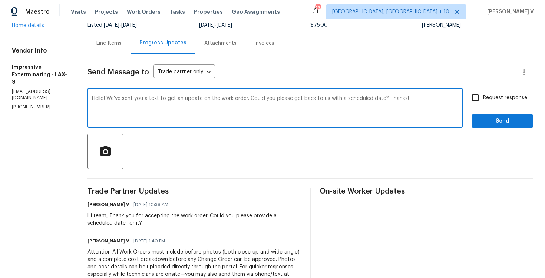
type textarea "Hello! We've sent you a text to get an update on the work order. Could you plea…"
click at [480, 96] on input "Request response" at bounding box center [475, 98] width 16 height 16
checkbox input "true"
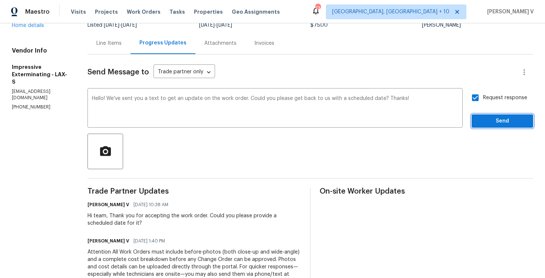
click at [494, 123] on span "Send" at bounding box center [502, 121] width 50 height 9
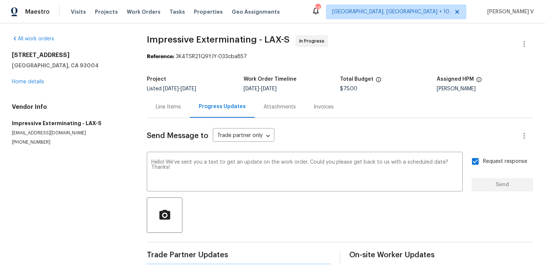
scroll to position [0, 0]
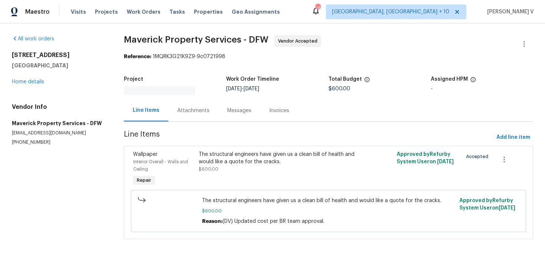
click at [227, 114] on div "Messages" at bounding box center [239, 110] width 24 height 7
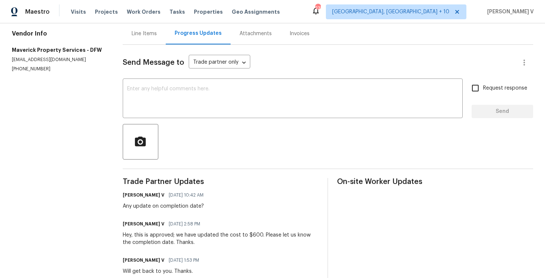
scroll to position [13, 0]
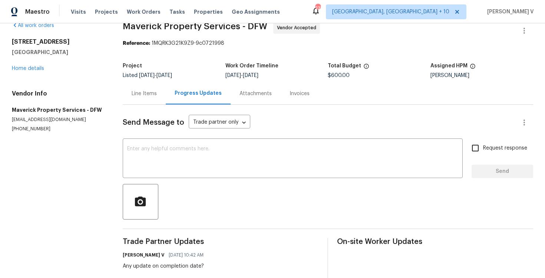
click at [29, 130] on p "[PHONE_NUMBER]" at bounding box center [58, 129] width 93 height 6
copy p "[PHONE_NUMBER]"
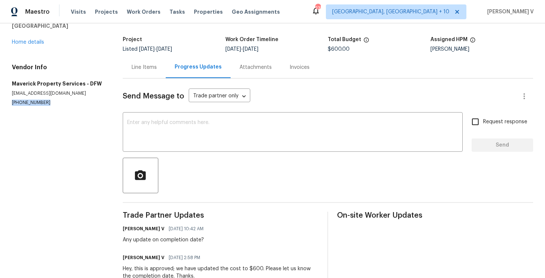
scroll to position [54, 0]
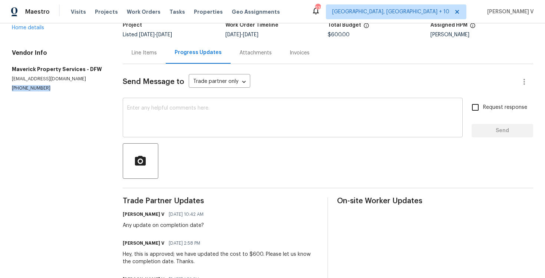
click at [176, 126] on textarea at bounding box center [292, 119] width 331 height 26
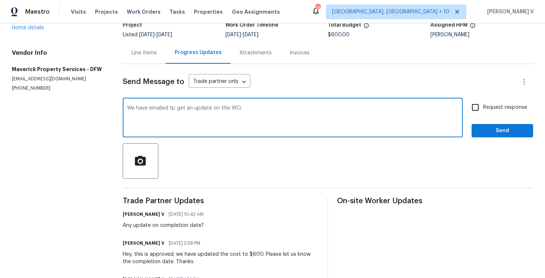
click at [0, 0] on qb-div "Replace with to" at bounding box center [0, 0] width 0 height 0
click at [257, 107] on textarea "We have emailed to get an update on this WO." at bounding box center [292, 119] width 331 height 26
type textarea "We have emailed to get an update on this WO. Please get back to us ASAP."
click at [480, 100] on input "Request response" at bounding box center [475, 108] width 16 height 16
checkbox input "true"
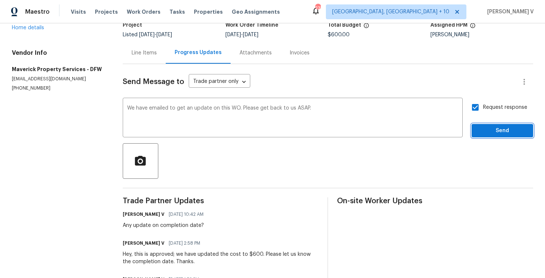
click at [489, 127] on span "Send" at bounding box center [502, 130] width 50 height 9
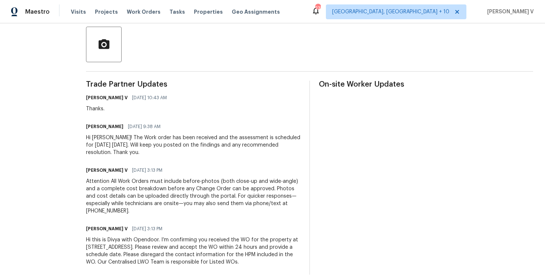
scroll to position [84, 0]
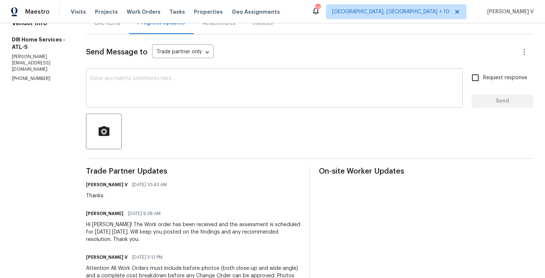
click at [204, 70] on div "x ​" at bounding box center [274, 89] width 376 height 38
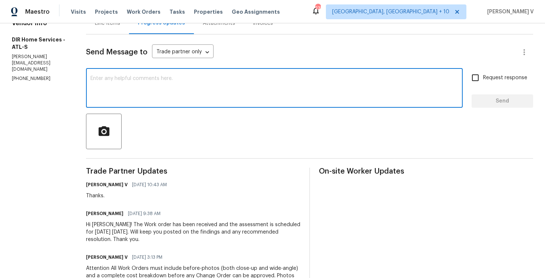
paste textarea "Hi, hope everything is on track with the WO scheduled for today. Please let us …"
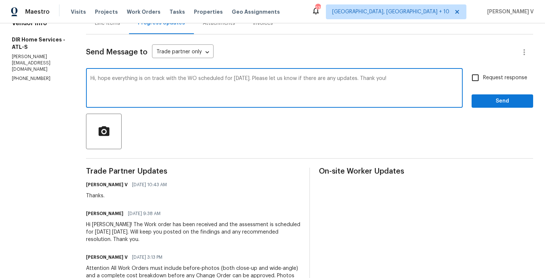
click at [458, 82] on textarea "Hi, hope everything is on track with the WO scheduled for today. Please let us …" at bounding box center [274, 89] width 368 height 26
type textarea "Hi, hope everything is on track with the WO scheduled for today. Please let us …"
click at [484, 89] on div "Request response Send" at bounding box center [502, 89] width 62 height 38
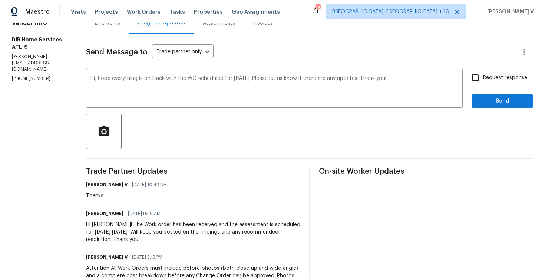
click at [482, 78] on input "Request response" at bounding box center [475, 78] width 16 height 16
checkbox input "true"
click at [488, 105] on span "Send" at bounding box center [502, 101] width 50 height 9
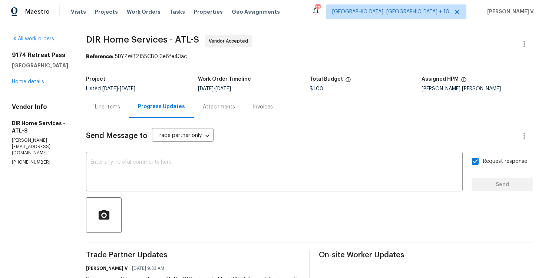
scroll to position [10, 0]
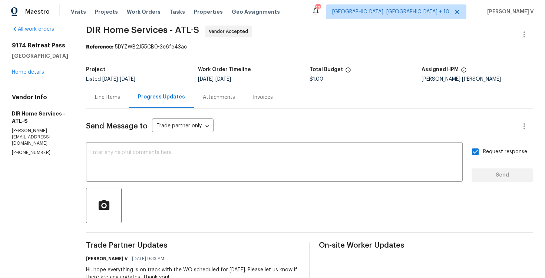
click at [110, 91] on div "Line Items" at bounding box center [107, 97] width 43 height 22
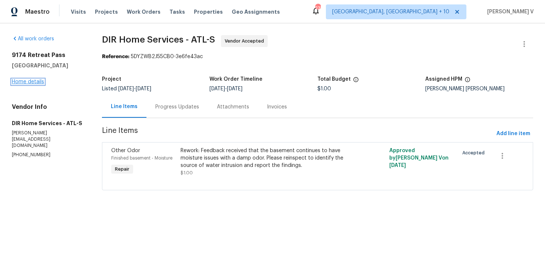
click at [37, 80] on link "Home details" at bounding box center [28, 81] width 32 height 5
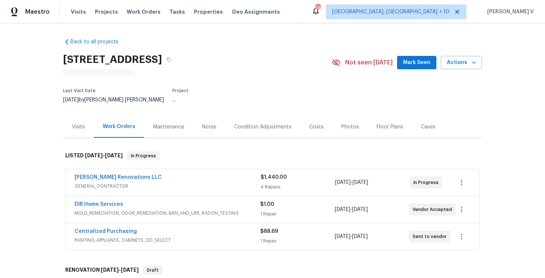
scroll to position [43, 0]
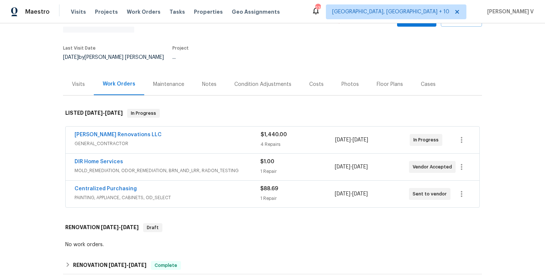
click at [195, 154] on div "DIR Home Services MOLD_REMEDIATION, ODOR_REMEDIATION, BRN_AND_LRR, RADON_TESTIN…" at bounding box center [273, 167] width 414 height 27
click at [213, 131] on div "Aseem Renovations LLC" at bounding box center [167, 135] width 186 height 9
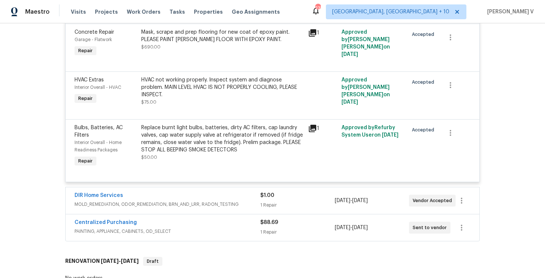
scroll to position [261, 0]
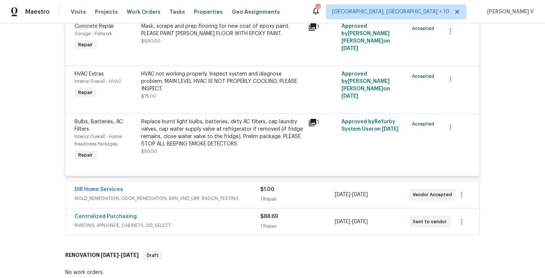
click at [184, 195] on span "MOLD_REMEDIATION, ODOR_REMEDIATION, BRN_AND_LRR, RADON_TESTING" at bounding box center [167, 198] width 186 height 7
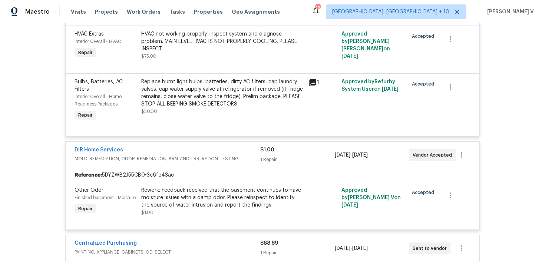
scroll to position [302, 0]
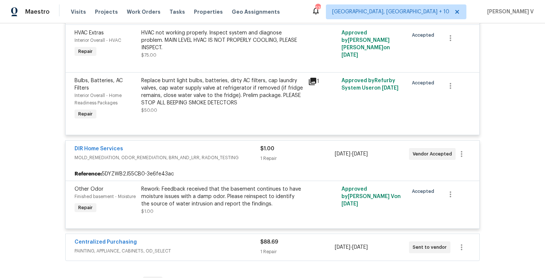
click at [189, 234] on div "Centralized Purchasing PAINTING, APPLIANCE, CABINETS, OD_SELECT $88.69 1 Repair…" at bounding box center [273, 247] width 414 height 27
click at [186, 248] on span "PAINTING, APPLIANCE, CABINETS, OD_SELECT" at bounding box center [167, 251] width 186 height 7
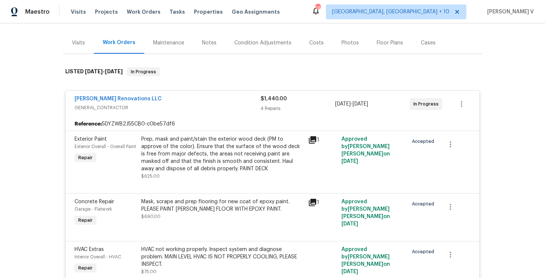
scroll to position [0, 0]
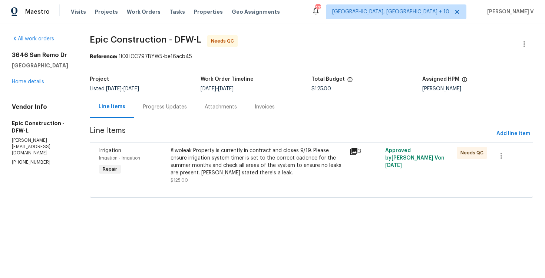
click at [181, 102] on div "Progress Updates" at bounding box center [165, 107] width 62 height 22
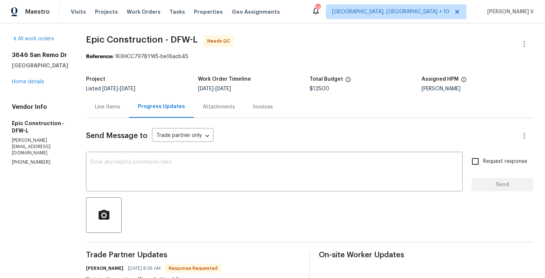
click at [115, 111] on div "Line Items" at bounding box center [107, 107] width 43 height 22
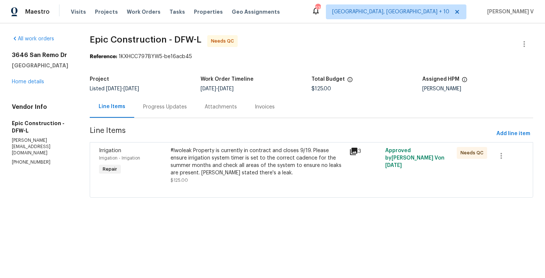
click at [239, 161] on div "#lwoleak Property is currently in contract and closes 9/19. Please ensure irrig…" at bounding box center [257, 162] width 175 height 30
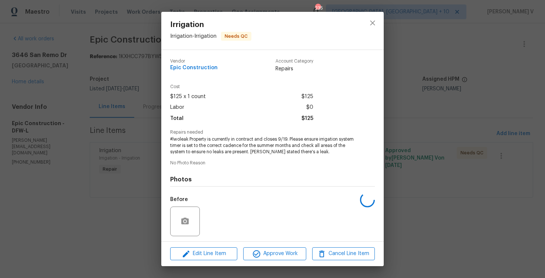
scroll to position [50, 0]
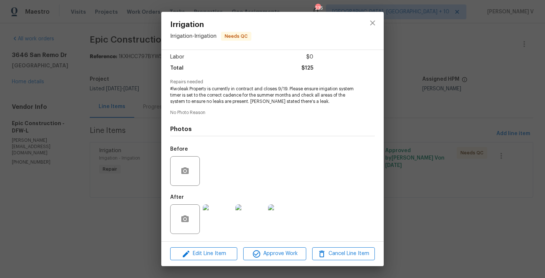
click at [216, 233] on img at bounding box center [218, 220] width 30 height 30
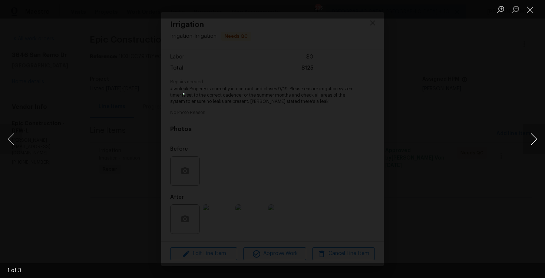
click at [535, 145] on button "Next image" at bounding box center [533, 140] width 22 height 30
click at [465, 93] on div "Lightbox" at bounding box center [272, 139] width 545 height 278
click at [535, 11] on button "Close lightbox" at bounding box center [529, 9] width 15 height 13
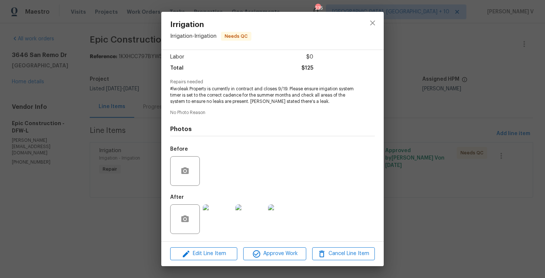
click at [427, 33] on div "Irrigation Irrigation - Irrigation Needs QC Vendor Epic Construction Account Ca…" at bounding box center [272, 139] width 545 height 278
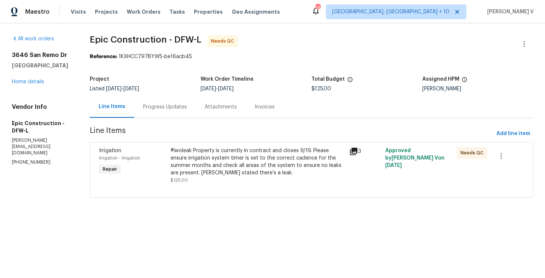
click at [160, 110] on div "Progress Updates" at bounding box center [165, 106] width 44 height 7
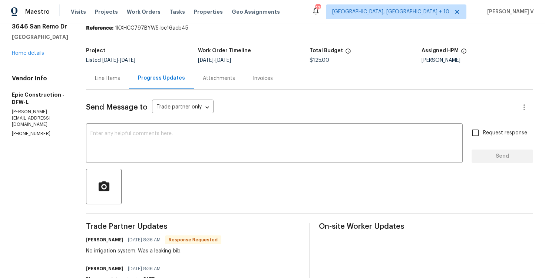
scroll to position [52, 0]
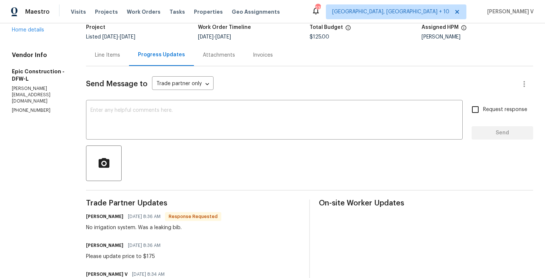
click at [117, 62] on div "Line Items" at bounding box center [107, 55] width 43 height 22
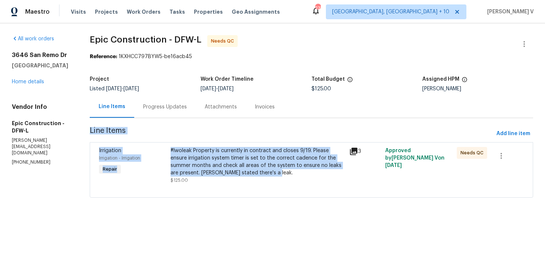
drag, startPoint x: 89, startPoint y: 129, endPoint x: 289, endPoint y: 175, distance: 205.2
click at [289, 175] on div "All work orders [STREET_ADDRESS] Home details Vendor Info Epic Construction - D…" at bounding box center [272, 120] width 545 height 195
copy section "Line Items Add line item Irrigation Irrigation - Irrigation Repair #lwoleak Pro…"
click at [156, 113] on div "Progress Updates" at bounding box center [165, 107] width 62 height 22
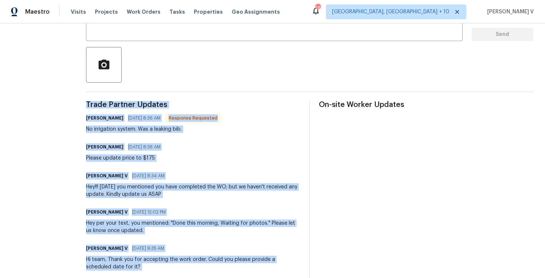
scroll to position [273, 0]
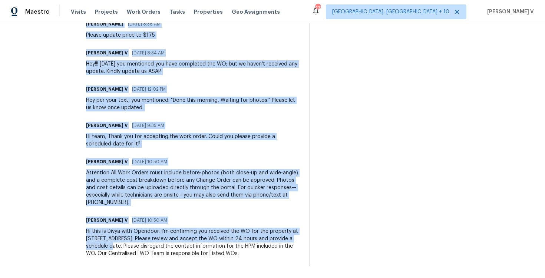
drag, startPoint x: 83, startPoint y: 102, endPoint x: 99, endPoint y: 308, distance: 207.0
click at [99, 278] on html "Maestro Visits Projects Work Orders Tasks Properties Geo Assignments [STREET_AD…" at bounding box center [272, 139] width 545 height 278
copy div "Lorem Ipsumdo Sitamet Consectetu Adipis 21/80/1789 0:03 EL Seddoeiu Temporinc U…"
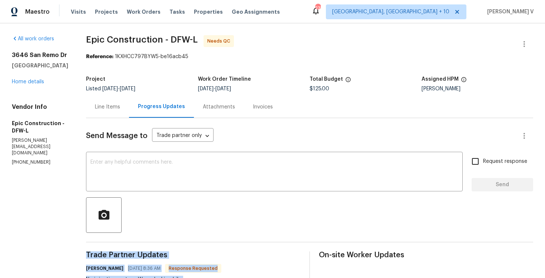
scroll to position [28, 0]
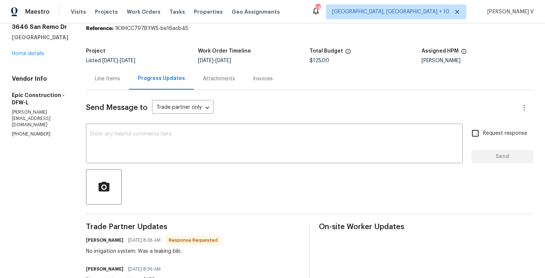
click at [105, 87] on div "Line Items" at bounding box center [107, 79] width 43 height 22
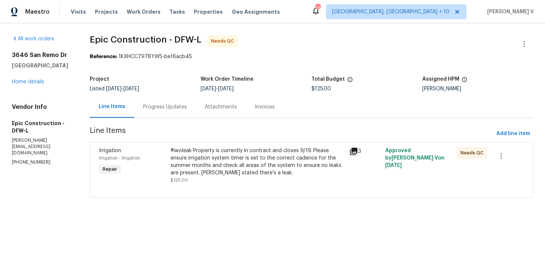
click at [162, 109] on div "Progress Updates" at bounding box center [165, 106] width 44 height 7
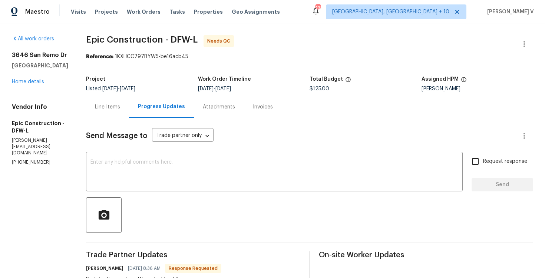
click at [103, 113] on div "Line Items" at bounding box center [107, 107] width 43 height 22
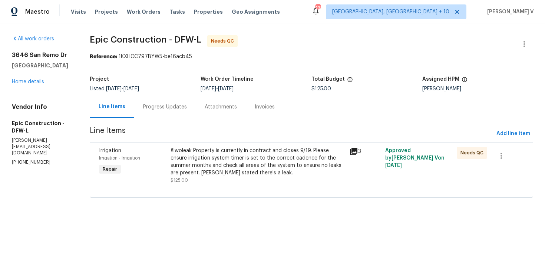
click at [240, 191] on div at bounding box center [311, 188] width 425 height 9
click at [245, 178] on div "#lwoleak Property is currently in contract and closes 9/19. Please ensure irrig…" at bounding box center [257, 165] width 175 height 37
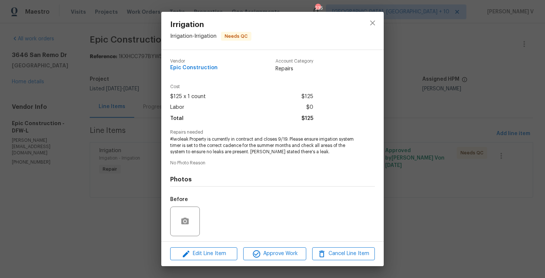
scroll to position [50, 0]
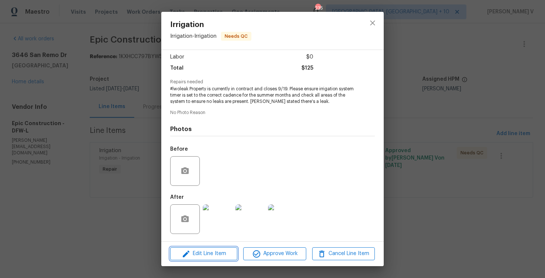
click at [216, 256] on span "Edit Line Item" at bounding box center [203, 253] width 63 height 9
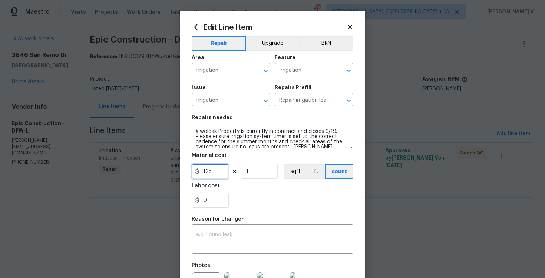
click at [216, 175] on input "125" at bounding box center [210, 171] width 37 height 15
type input "175"
click at [225, 245] on textarea at bounding box center [272, 240] width 153 height 16
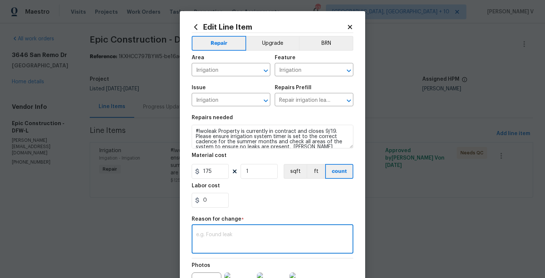
paste textarea "(DV) Updated per vendor’s final cost."
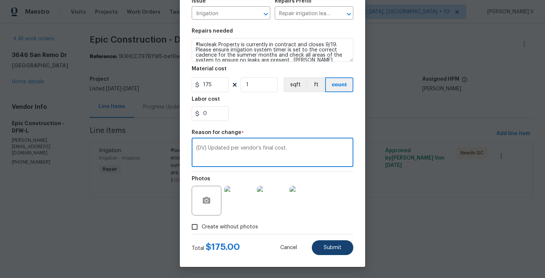
type textarea "(DV) Updated per vendor’s final cost."
click at [327, 248] on span "Submit" at bounding box center [333, 248] width 18 height 6
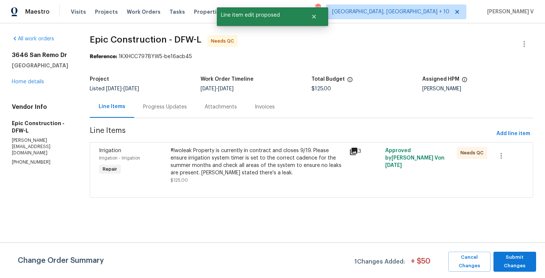
scroll to position [0, 0]
click at [501, 261] on span "Submit Changes" at bounding box center [514, 261] width 35 height 17
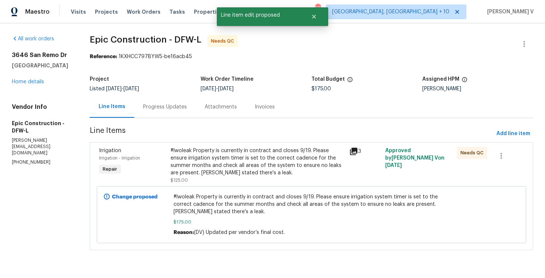
click at [182, 103] on div "Progress Updates" at bounding box center [165, 106] width 44 height 7
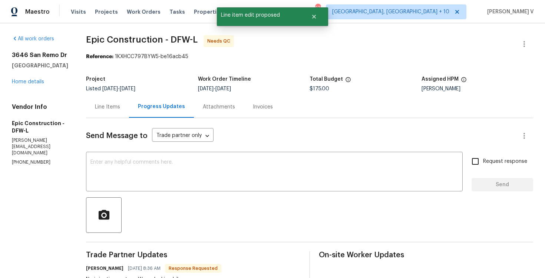
click at [119, 116] on div "Line Items" at bounding box center [107, 107] width 43 height 22
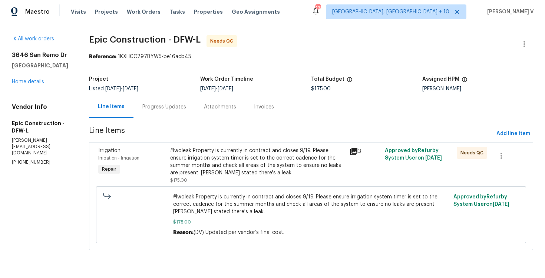
click at [150, 114] on div "Progress Updates" at bounding box center [164, 107] width 62 height 22
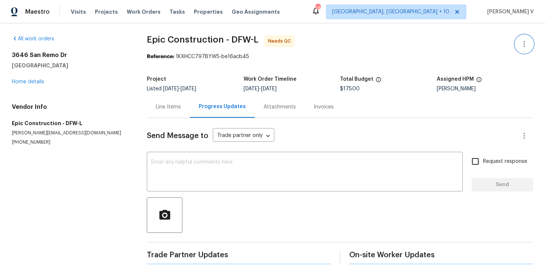
click at [518, 40] on button "button" at bounding box center [524, 44] width 18 height 18
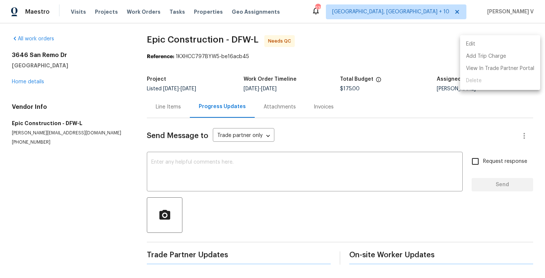
click at [518, 40] on li "Edit" at bounding box center [500, 44] width 80 height 12
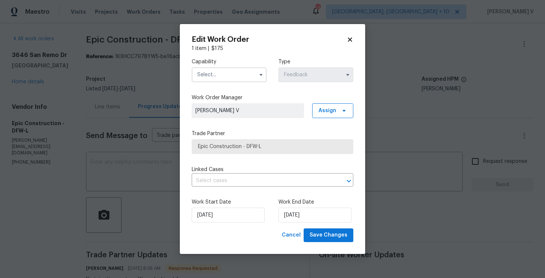
click at [244, 72] on input "text" at bounding box center [229, 74] width 75 height 15
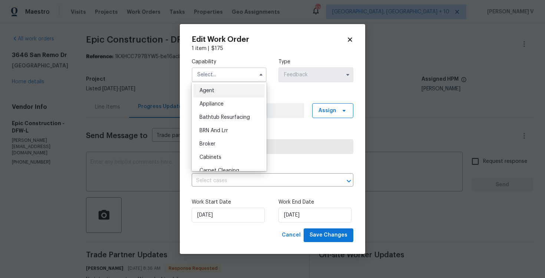
click at [204, 84] on div "Agent" at bounding box center [228, 90] width 71 height 13
type input "Agent"
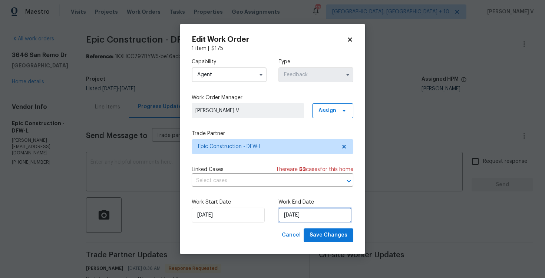
click at [295, 218] on input "[DATE]" at bounding box center [314, 215] width 73 height 15
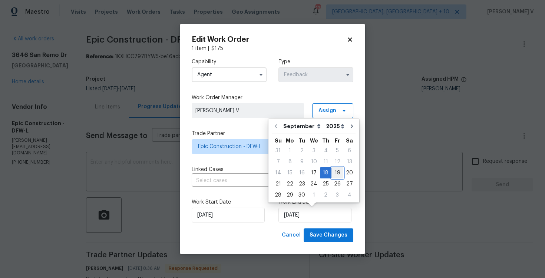
click at [331, 171] on div "19" at bounding box center [337, 173] width 12 height 10
type input "[DATE]"
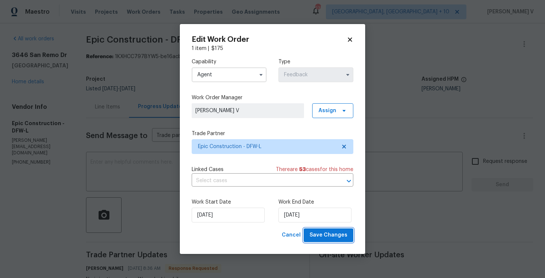
click at [330, 239] on span "Save Changes" at bounding box center [328, 235] width 38 height 9
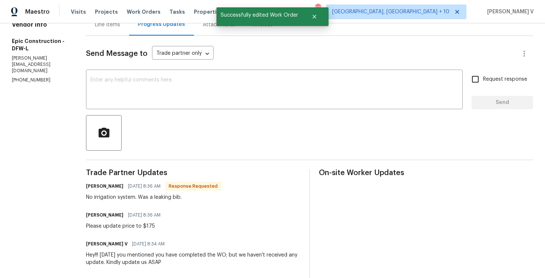
scroll to position [69, 0]
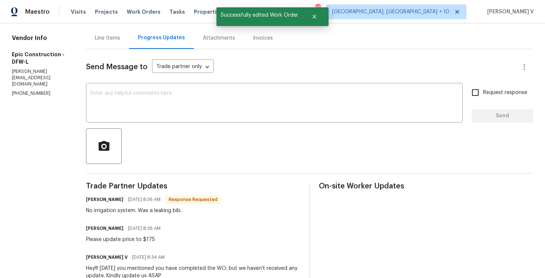
click at [113, 41] on div "Line Items" at bounding box center [107, 37] width 25 height 7
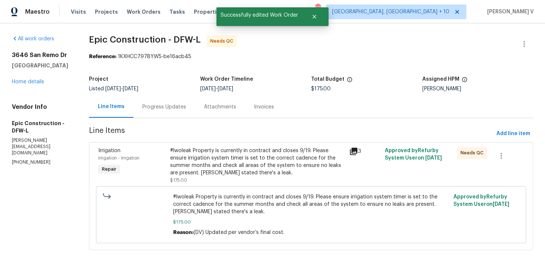
click at [264, 163] on div "#lwoleak Property is currently in contract and closes 9/19. Please ensure irrig…" at bounding box center [257, 162] width 175 height 30
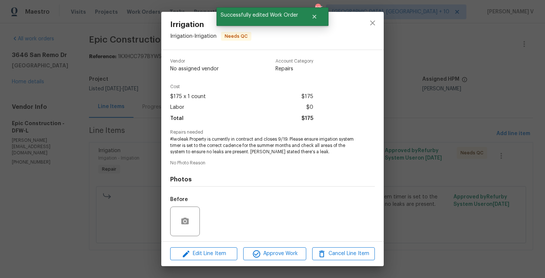
scroll to position [50, 0]
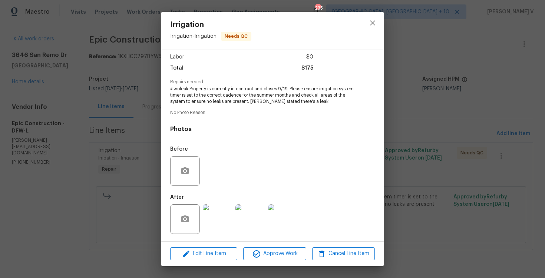
click at [215, 227] on img at bounding box center [218, 220] width 30 height 30
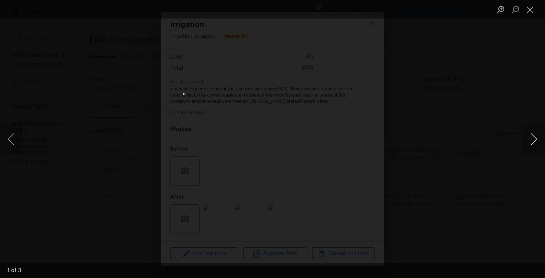
click at [538, 140] on button "Next image" at bounding box center [533, 140] width 22 height 30
click at [490, 85] on div "Lightbox" at bounding box center [272, 139] width 545 height 278
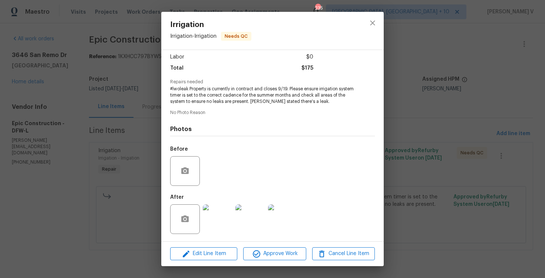
click at [134, 111] on div "Irrigation Irrigation - Irrigation Needs QC Vendor Epic Construction Account Ca…" at bounding box center [272, 139] width 545 height 278
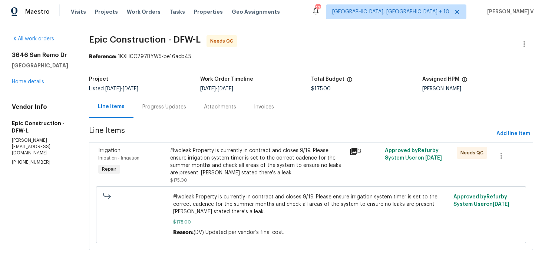
click at [169, 99] on div "Progress Updates" at bounding box center [164, 107] width 62 height 22
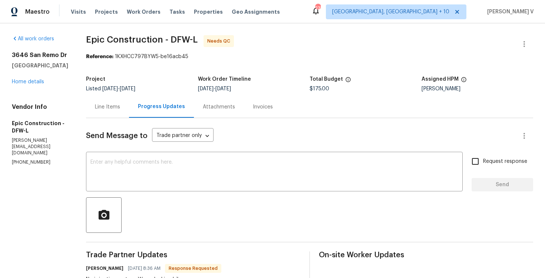
click at [21, 165] on p "[PHONE_NUMBER]" at bounding box center [40, 162] width 56 height 6
copy p "[PHONE_NUMBER]"
click at [142, 166] on textarea at bounding box center [274, 173] width 368 height 26
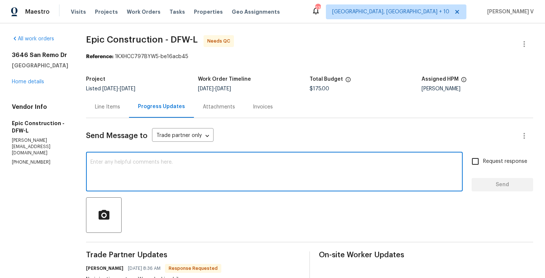
scroll to position [77, 0]
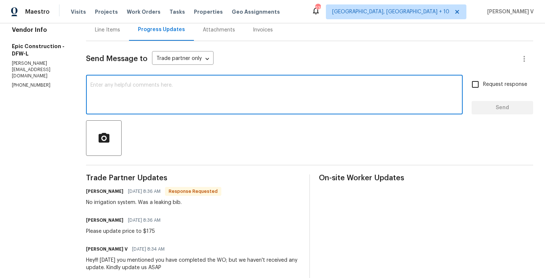
click at [144, 99] on textarea at bounding box center [274, 96] width 368 height 26
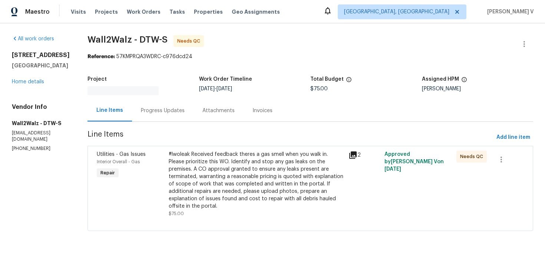
click at [170, 108] on div "Progress Updates" at bounding box center [163, 110] width 44 height 7
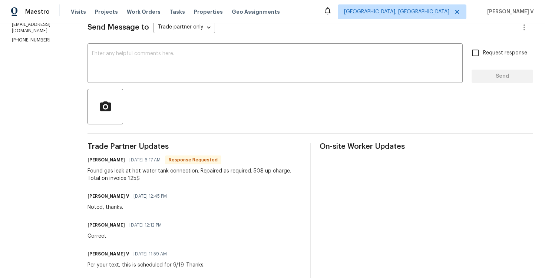
scroll to position [11, 0]
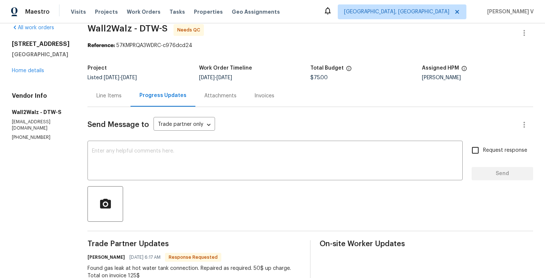
click at [110, 93] on div "Line Items" at bounding box center [108, 95] width 25 height 7
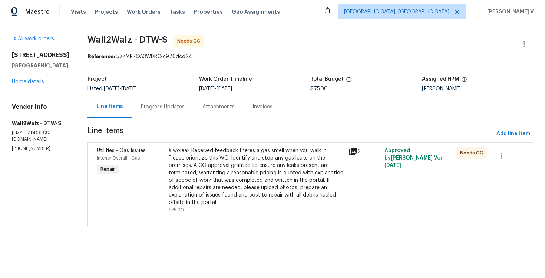
click at [233, 166] on div "#lwoleak Received feedback theres a gas smell when you walk in. Please prioriti…" at bounding box center [256, 176] width 175 height 59
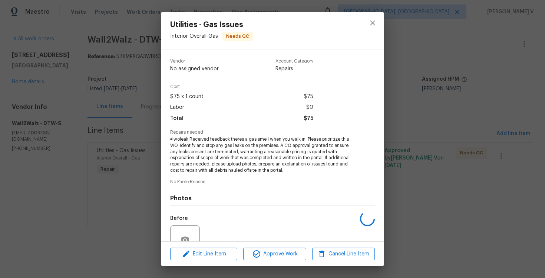
scroll to position [69, 0]
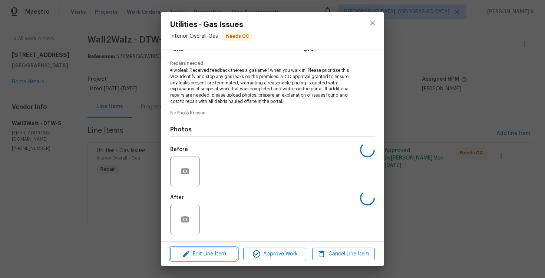
click at [216, 254] on span "Edit Line Item" at bounding box center [203, 254] width 63 height 9
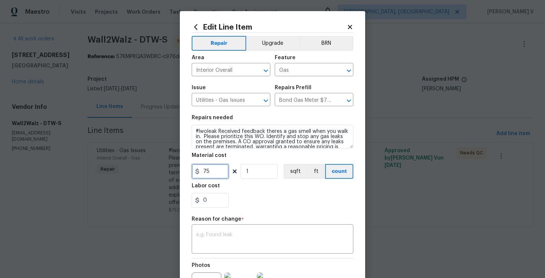
click at [210, 175] on input "75" at bounding box center [210, 171] width 37 height 15
type input "125"
click at [231, 222] on h5 "Reason for change" at bounding box center [217, 219] width 50 height 5
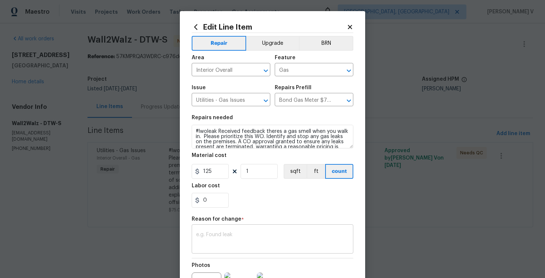
click at [229, 226] on div "x ​" at bounding box center [273, 239] width 162 height 27
paste textarea "(DV) Updated per vendor’s final cost."
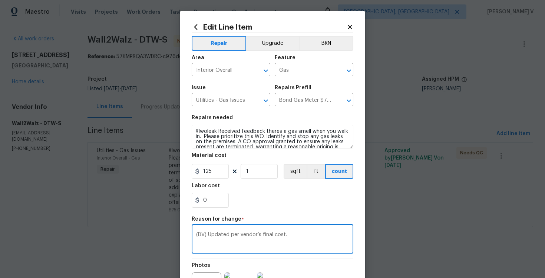
scroll to position [87, 0]
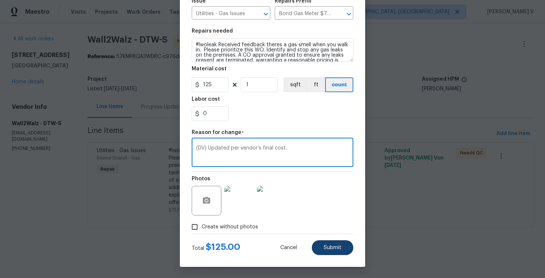
type textarea "(DV) Updated per vendor’s final cost."
click at [322, 245] on button "Submit" at bounding box center [333, 247] width 42 height 15
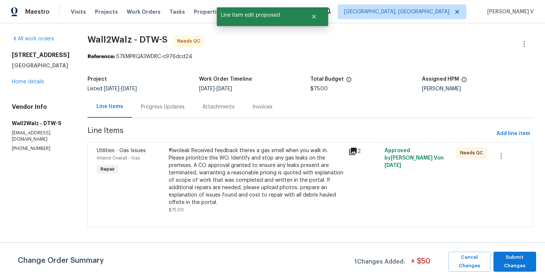
scroll to position [0, 0]
click at [510, 254] on span "Submit Changes" at bounding box center [514, 261] width 35 height 17
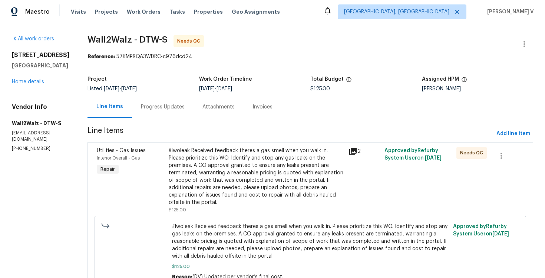
click at [166, 118] on section "Wall2Walz - DTW-S Needs QC Reference: 57KMPRQA3WDRC-c976dcd24 Project Listed [D…" at bounding box center [309, 169] width 445 height 269
click at [164, 110] on div "Progress Updates" at bounding box center [163, 106] width 44 height 7
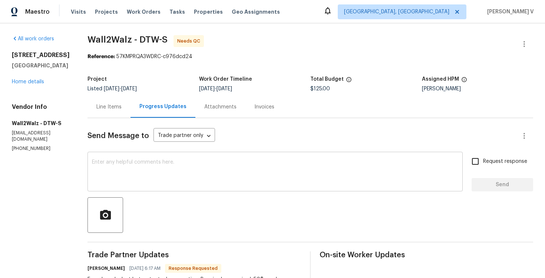
scroll to position [41, 0]
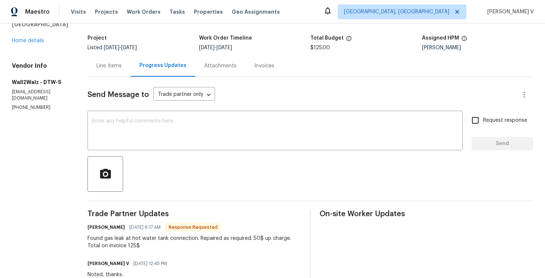
click at [116, 240] on div "Found gas leak at hot water tank connection. Repaired as required. 50$ up charg…" at bounding box center [193, 242] width 213 height 15
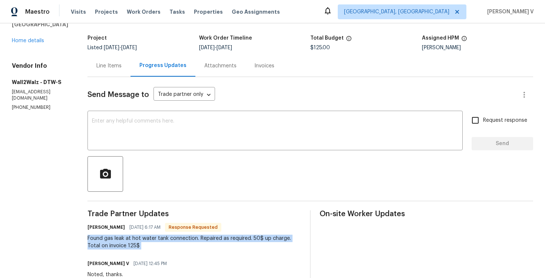
copy div "Found gas leak at hot water tank connection. Repaired as required. 50$ up charg…"
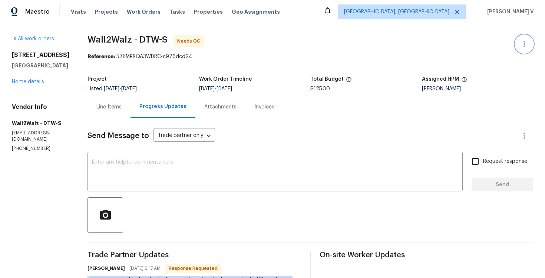
click at [521, 38] on button "button" at bounding box center [524, 44] width 18 height 18
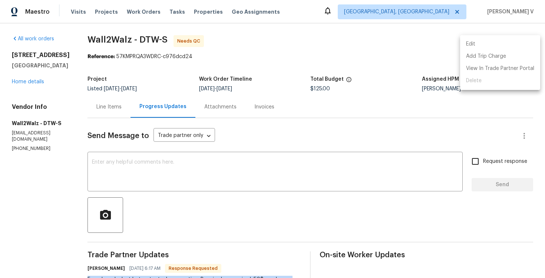
click at [521, 38] on li "Edit" at bounding box center [500, 44] width 80 height 12
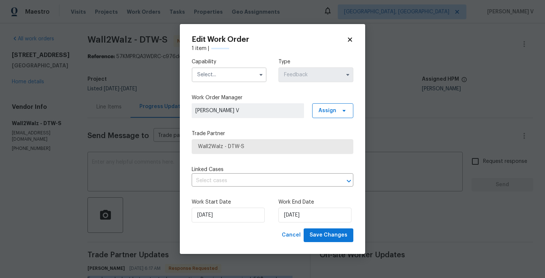
click at [219, 85] on div "Capability Type Feedback" at bounding box center [273, 70] width 162 height 36
click at [213, 74] on input "text" at bounding box center [229, 74] width 75 height 15
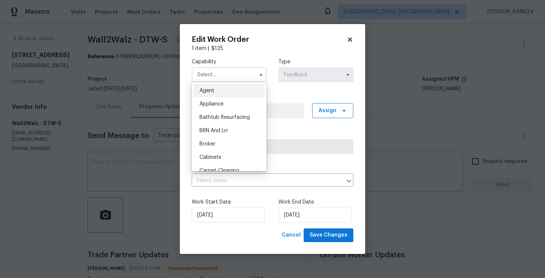
click at [202, 86] on div "Agent" at bounding box center [228, 90] width 71 height 13
type input "Agent"
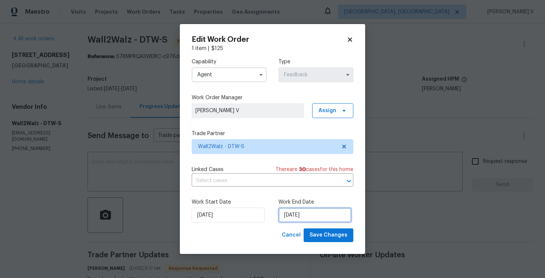
click at [287, 215] on input "18/09/2025" at bounding box center [314, 215] width 73 height 15
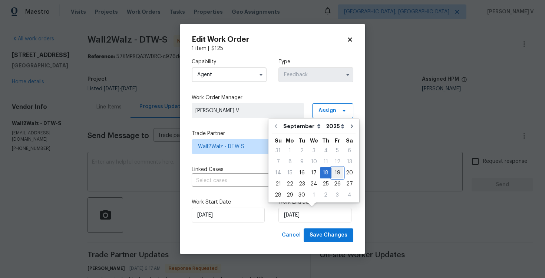
click at [331, 176] on div "19" at bounding box center [337, 173] width 12 height 10
type input "19/09/2025"
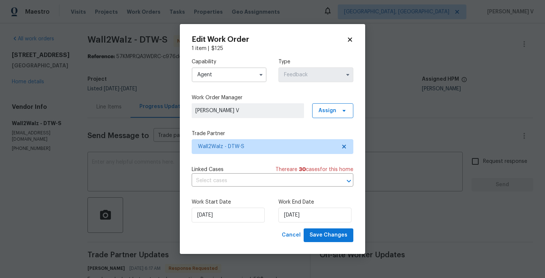
click at [327, 244] on div "Edit Work Order 1 item | $ 125 Capability Agent Type Feedback Work Order Manage…" at bounding box center [272, 139] width 185 height 230
click at [330, 239] on span "Save Changes" at bounding box center [328, 235] width 38 height 9
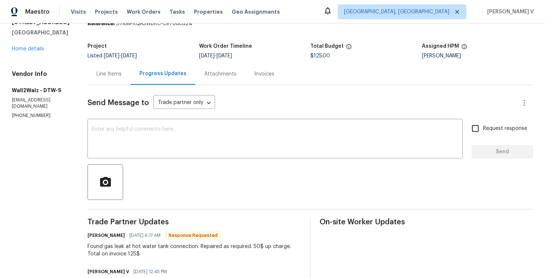
scroll to position [35, 0]
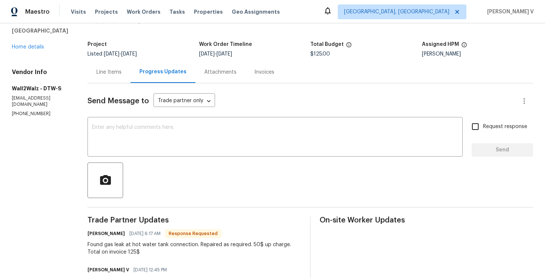
click at [117, 63] on div "Line Items" at bounding box center [108, 72] width 43 height 22
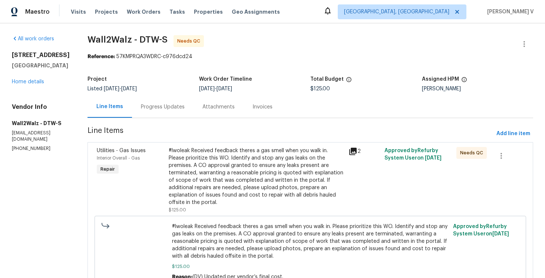
click at [218, 155] on div "#lwoleak Received feedback theres a gas smell when you walk in. Please prioriti…" at bounding box center [256, 176] width 175 height 59
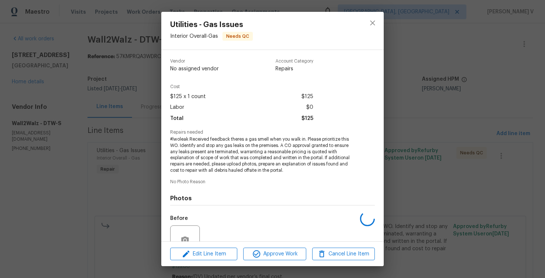
scroll to position [69, 0]
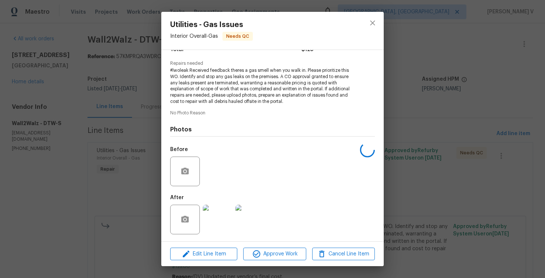
click at [218, 210] on img at bounding box center [218, 220] width 30 height 30
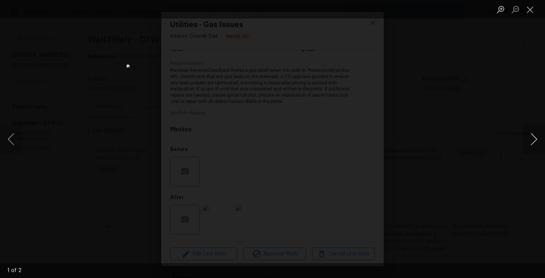
click at [533, 142] on button "Next image" at bounding box center [533, 140] width 22 height 30
click at [511, 82] on div "Lightbox" at bounding box center [272, 139] width 545 height 278
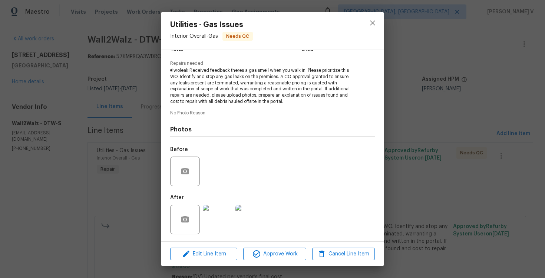
click at [511, 82] on div "Utilities - Gas Issues Interior Overall - Gas Needs QC Vendor Wall2Walz Account…" at bounding box center [272, 139] width 545 height 278
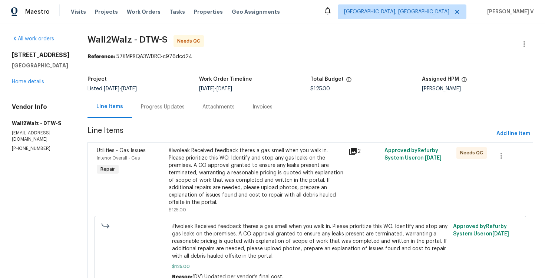
click at [165, 109] on div "Progress Updates" at bounding box center [163, 106] width 44 height 7
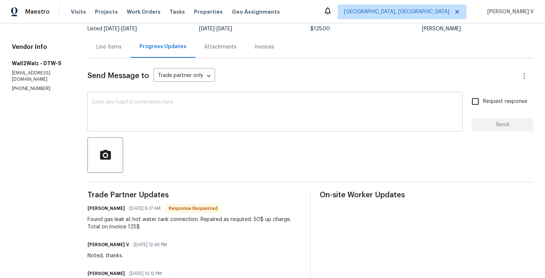
scroll to position [57, 0]
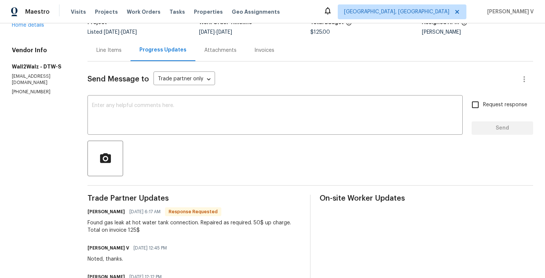
click at [110, 56] on div "Line Items" at bounding box center [108, 50] width 43 height 22
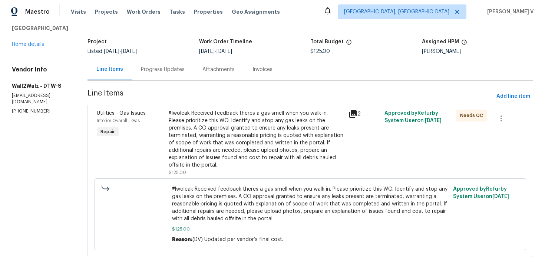
scroll to position [30, 0]
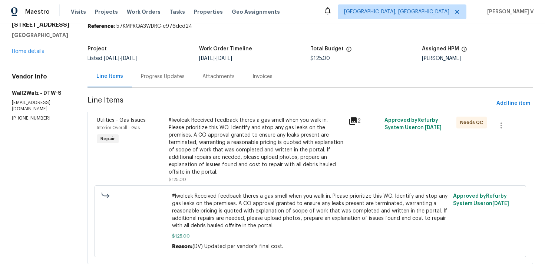
click at [213, 132] on div "#lwoleak Received feedback theres a gas smell when you walk in. Please prioriti…" at bounding box center [256, 146] width 175 height 59
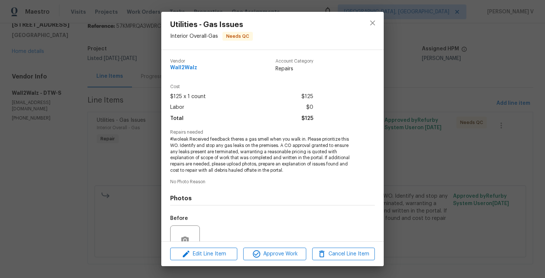
scroll to position [69, 0]
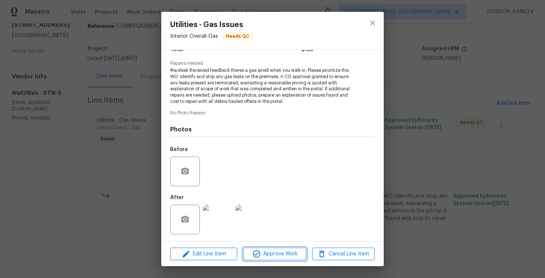
click at [268, 258] on span "Approve Work" at bounding box center [274, 254] width 58 height 9
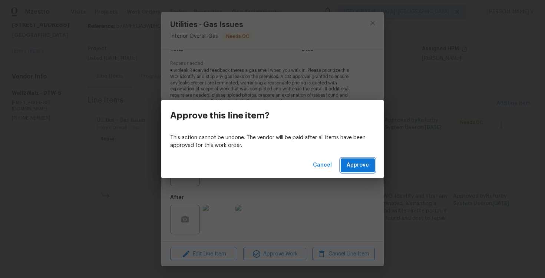
click at [363, 170] on button "Approve" at bounding box center [358, 166] width 34 height 14
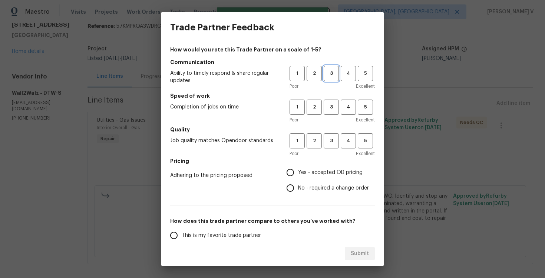
click at [333, 74] on span "3" at bounding box center [331, 73] width 14 height 9
click at [334, 105] on span "3" at bounding box center [331, 107] width 14 height 9
click at [334, 143] on span "3" at bounding box center [331, 141] width 14 height 9
click at [295, 194] on input "No - required a change order" at bounding box center [290, 188] width 16 height 16
radio input "true"
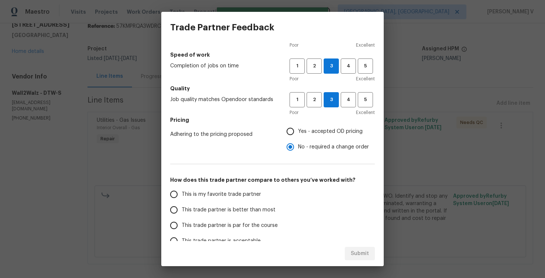
scroll to position [56, 0]
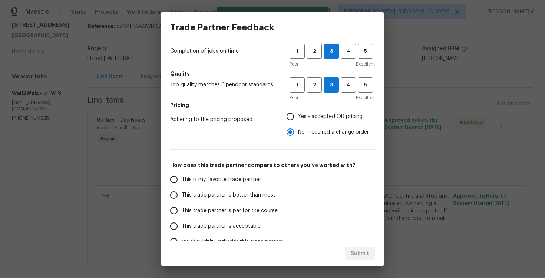
click at [262, 200] on label "This trade partner is better than most" at bounding box center [224, 196] width 117 height 16
click at [182, 200] on input "This trade partner is better than most" at bounding box center [174, 196] width 16 height 16
click at [365, 255] on span "Submit" at bounding box center [360, 253] width 18 height 9
radio input "true"
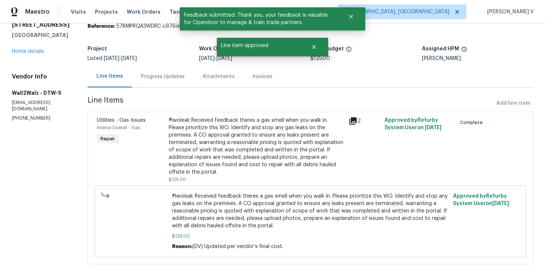
click at [158, 85] on div "Progress Updates" at bounding box center [163, 77] width 62 height 22
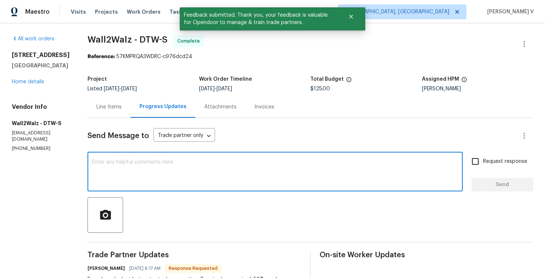
click at [176, 163] on textarea at bounding box center [275, 173] width 366 height 26
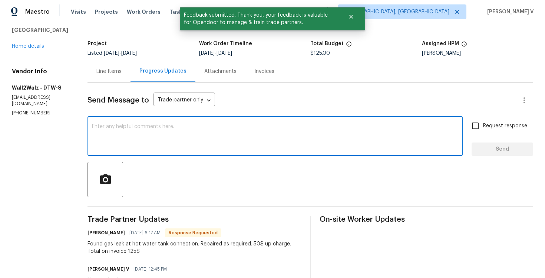
click at [156, 140] on textarea at bounding box center [275, 137] width 366 height 26
paste textarea "Hey, we have updated the cost to $ and the work order has been approved. Thanks…"
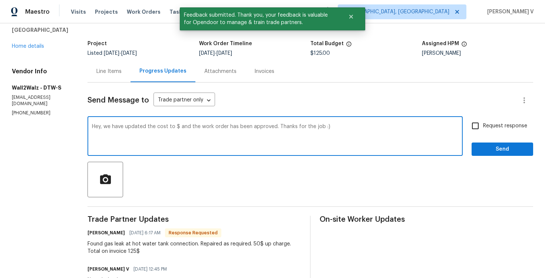
click at [174, 126] on textarea "Hey, we have updated the cost to $ and the work order has been approved. Thanks…" at bounding box center [275, 137] width 366 height 26
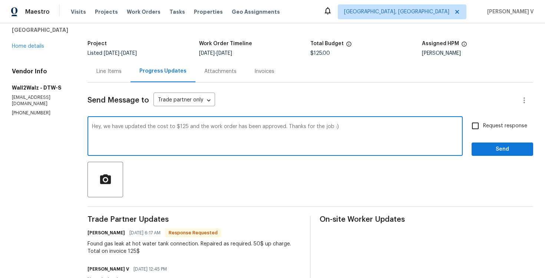
type textarea "Hey, we have updated the cost to $125 and the work order has been approved. Tha…"
click at [488, 147] on span "Send" at bounding box center [502, 149] width 50 height 9
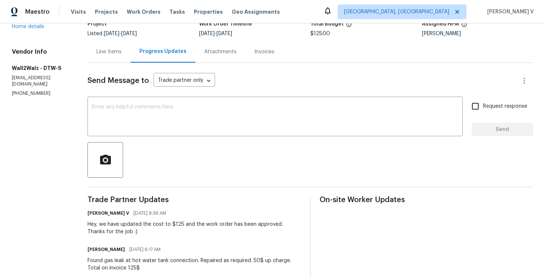
scroll to position [0, 0]
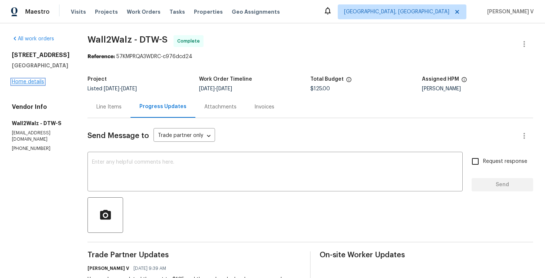
click at [37, 84] on link "Home details" at bounding box center [28, 81] width 32 height 5
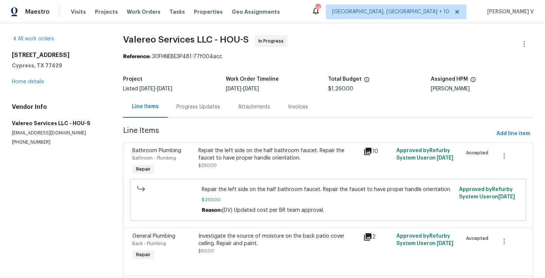
click at [196, 110] on div "Progress Updates" at bounding box center [198, 106] width 44 height 7
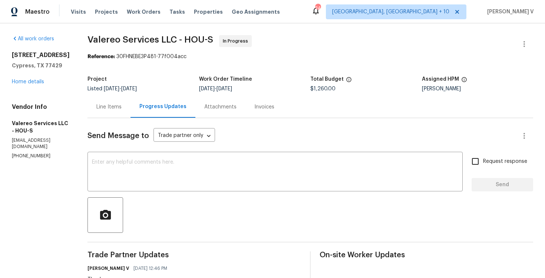
scroll to position [95, 0]
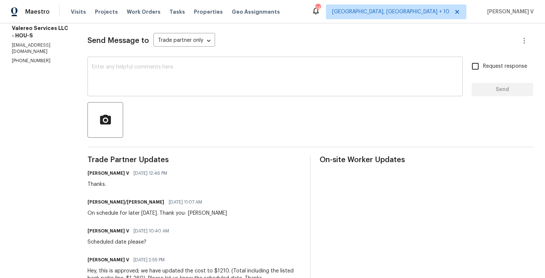
click at [160, 65] on textarea at bounding box center [275, 77] width 366 height 26
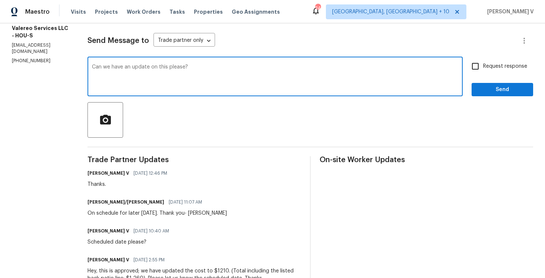
type textarea "Can we have an update on this please?"
click at [475, 70] on input "Request response" at bounding box center [475, 67] width 16 height 16
checkbox input "true"
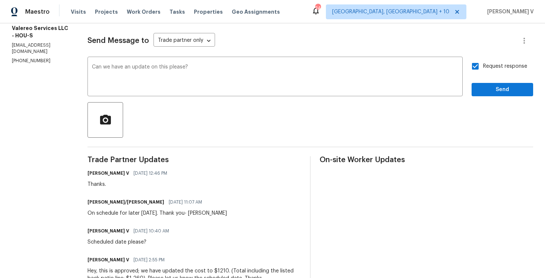
click at [503, 93] on span "Send" at bounding box center [502, 89] width 50 height 9
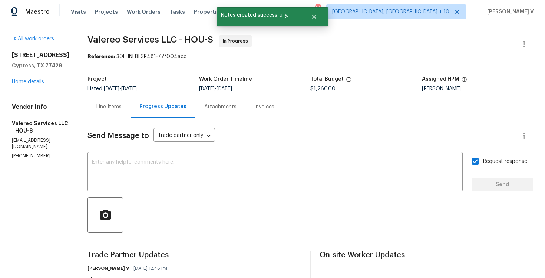
click at [20, 156] on p "(512) 415-7642" at bounding box center [41, 156] width 58 height 6
copy p "(512) 415-7642"
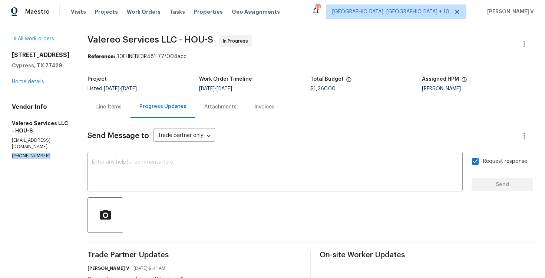
scroll to position [29, 0]
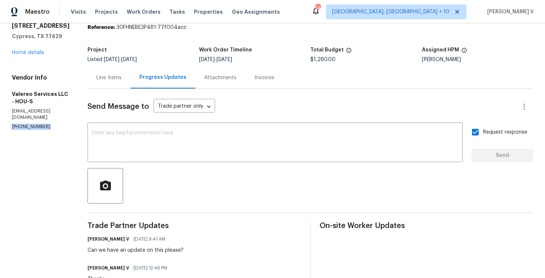
copy div "Can we have an update on this please?"
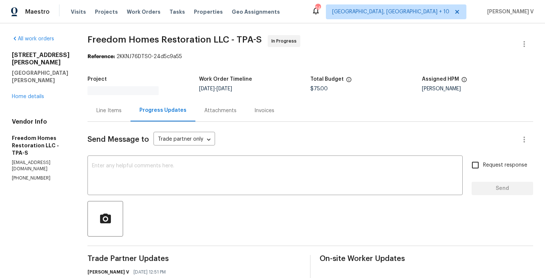
scroll to position [95, 0]
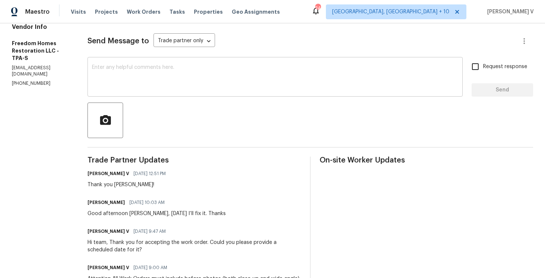
click at [146, 82] on textarea at bounding box center [275, 78] width 366 height 26
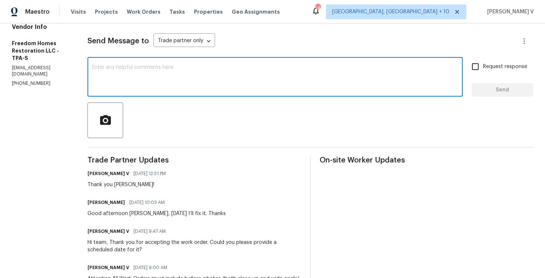
paste textarea "Hi, hope everything is on track with the WO scheduled for [DATE]. Please let us…"
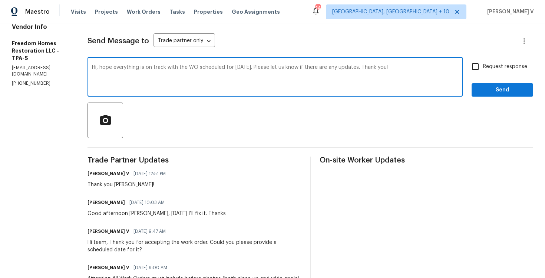
type textarea "Hi, hope everything is on track with the WO scheduled for [DATE]. Please let us…"
click at [477, 74] on input "Request response" at bounding box center [475, 67] width 16 height 16
checkbox input "true"
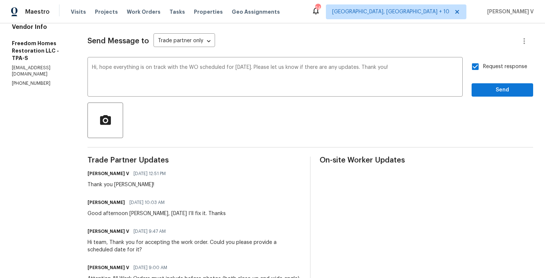
scroll to position [93, 0]
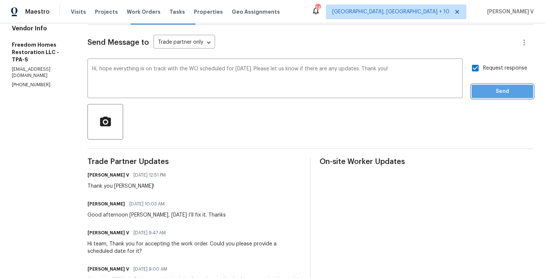
click at [489, 93] on span "Send" at bounding box center [502, 91] width 50 height 9
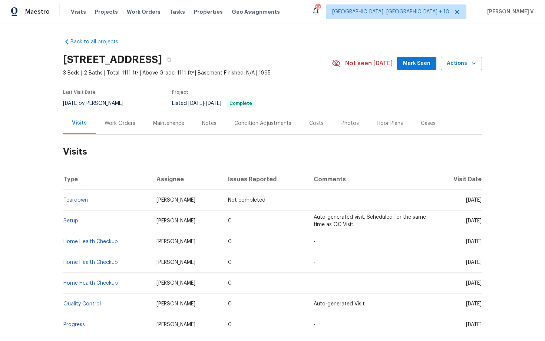
click at [126, 122] on div "Work Orders" at bounding box center [119, 123] width 31 height 7
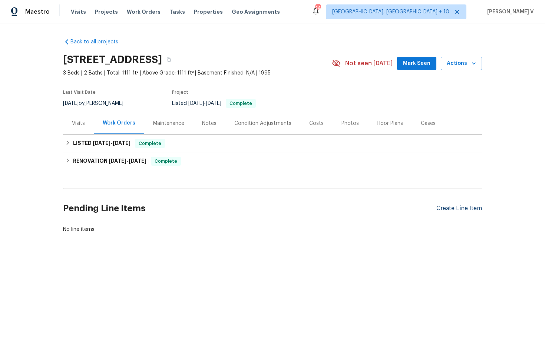
click at [461, 209] on div "Create Line Item" at bounding box center [459, 208] width 46 height 7
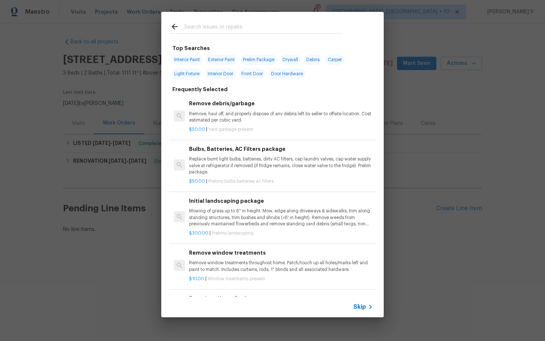
click at [363, 302] on div "Skip" at bounding box center [363, 306] width 21 height 9
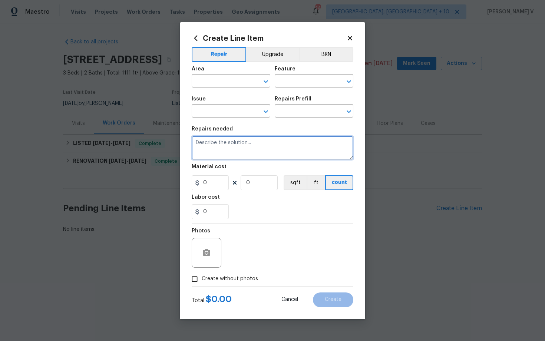
click at [225, 149] on textarea at bounding box center [273, 148] width 162 height 24
paste textarea "Please investigate the reported issue—someone may have run over and broken the …"
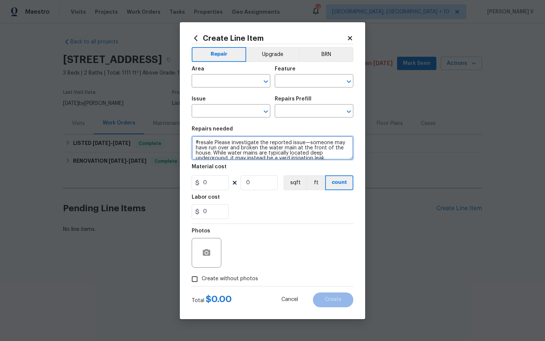
scroll to position [16, 0]
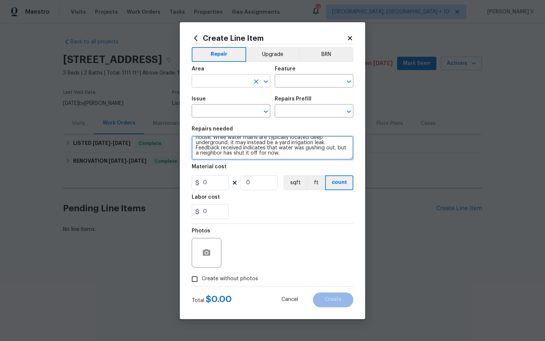
type textarea "#resale Please investigate the reported issue—someone may have run over and bro…"
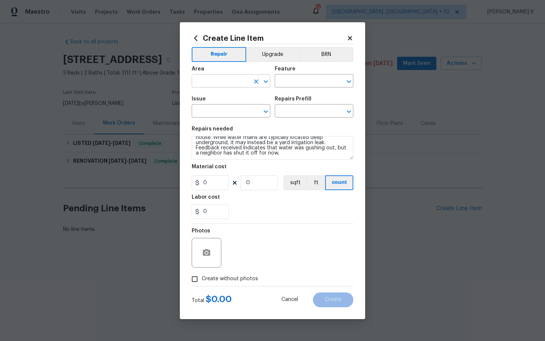
click at [230, 82] on input "text" at bounding box center [221, 81] width 58 height 11
click at [221, 82] on input "wat" at bounding box center [221, 81] width 58 height 11
click at [216, 112] on li "Exterior Overall" at bounding box center [231, 110] width 79 height 12
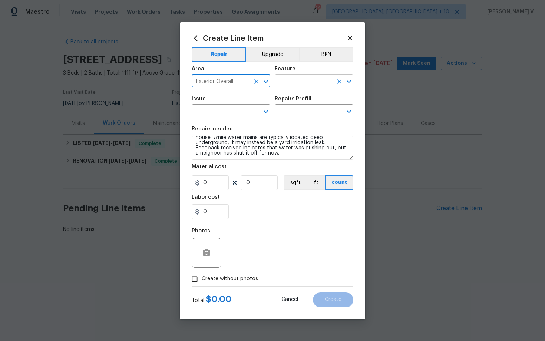
type input "Exterior Overall"
click at [291, 82] on input "text" at bounding box center [304, 81] width 58 height 11
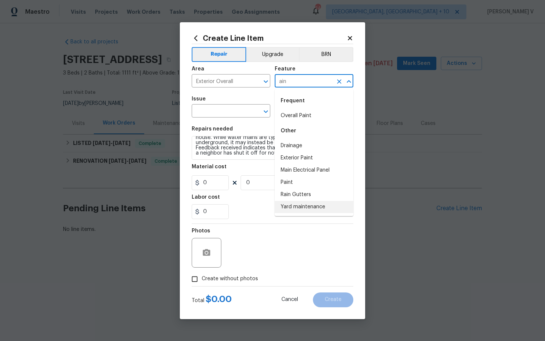
click at [294, 207] on li "Yard maintenance" at bounding box center [314, 207] width 79 height 12
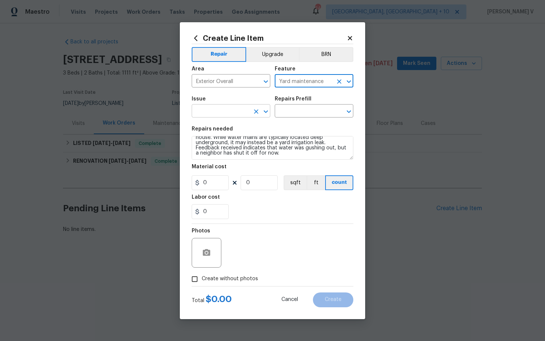
type input "Yard maintenance"
click at [233, 110] on input "text" at bounding box center [221, 111] width 58 height 11
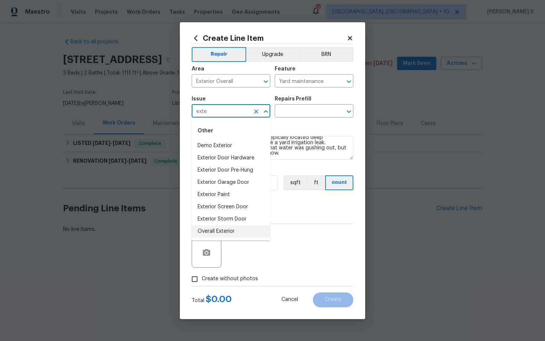
click at [221, 230] on li "Overall Exterior" at bounding box center [231, 231] width 79 height 12
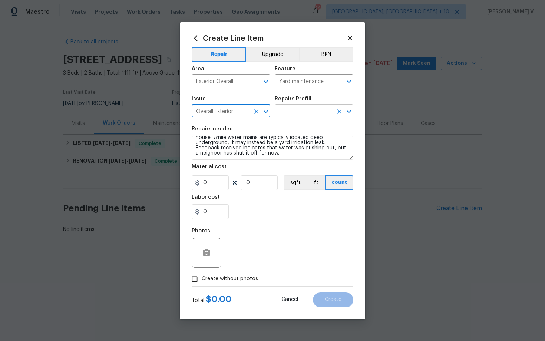
type input "Overall Exterior"
click at [321, 111] on input "text" at bounding box center [304, 111] width 58 height 11
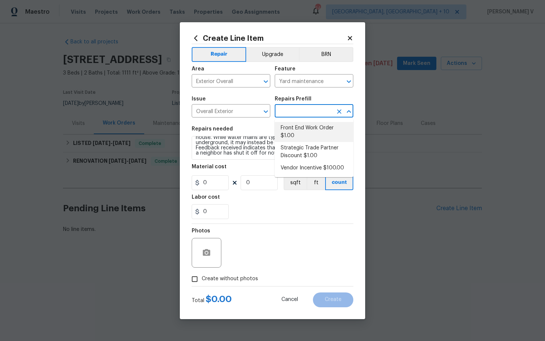
click at [295, 128] on li "Front End Work Order $1.00" at bounding box center [314, 132] width 79 height 20
type input "Front End Work Order $1.00"
type textarea "Placeholder line item for the creation of front end work orders."
type input "1"
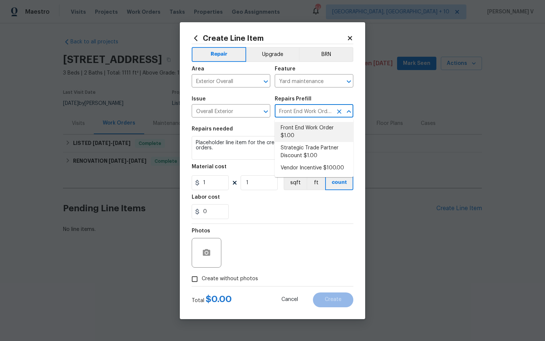
scroll to position [0, 0]
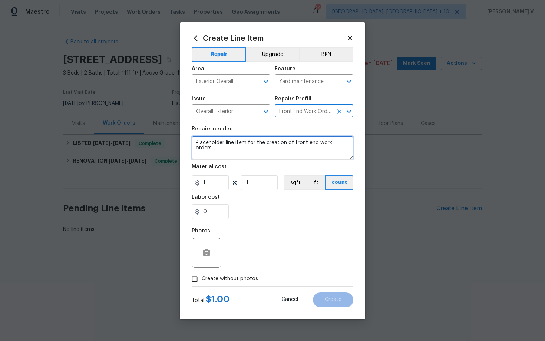
click at [273, 143] on textarea "Placeholder line item for the creation of front end work orders." at bounding box center [273, 148] width 162 height 24
paste textarea "#resale Please investigate the reported issue—someone may have run over and bro…"
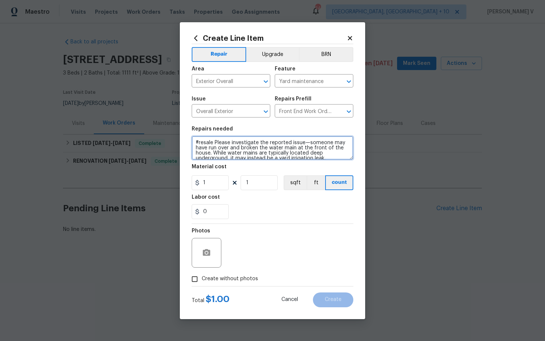
type textarea "#resale Please investigate the reported issue—someone may have run over and bro…"
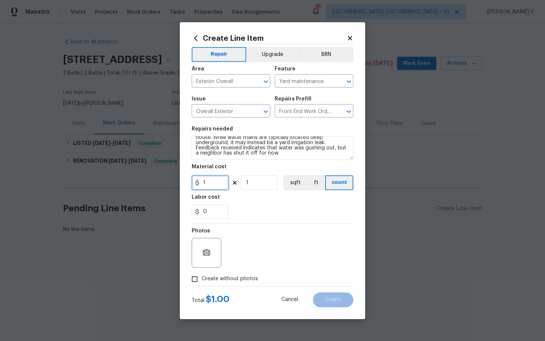
click at [213, 179] on input "1" at bounding box center [210, 182] width 37 height 15
type input "75"
click at [209, 283] on span "Create without photos" at bounding box center [230, 279] width 56 height 8
click at [202, 283] on input "Create without photos" at bounding box center [195, 279] width 14 height 14
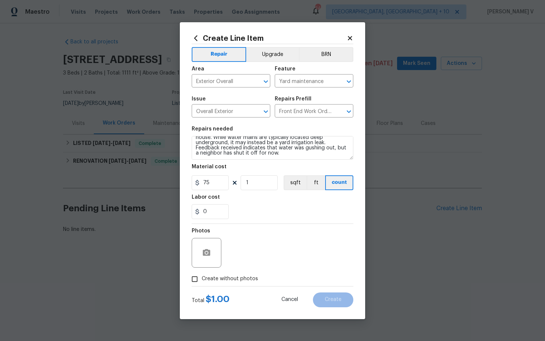
checkbox input "true"
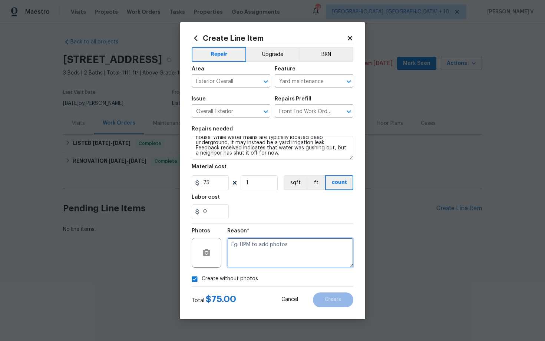
click at [253, 259] on textarea at bounding box center [290, 253] width 126 height 30
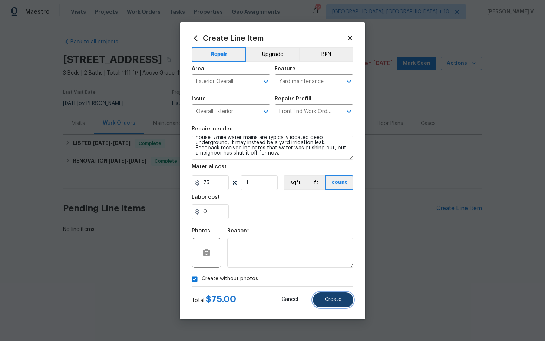
click at [329, 296] on button "Create" at bounding box center [333, 299] width 40 height 15
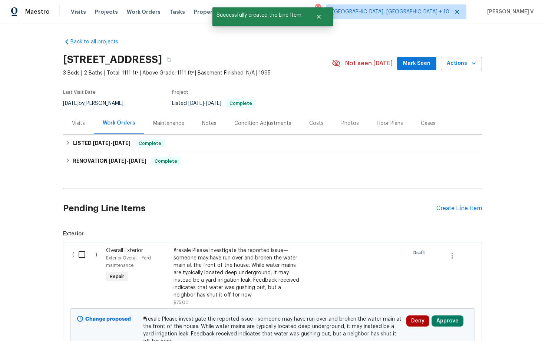
click at [74, 250] on input "checkbox" at bounding box center [84, 255] width 21 height 16
checkbox input "true"
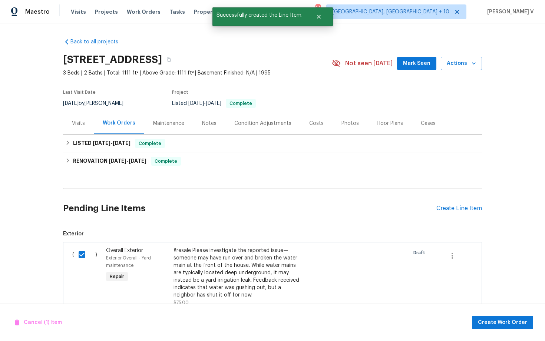
scroll to position [79, 0]
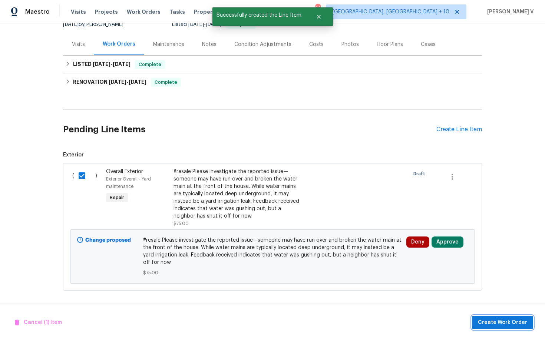
click at [481, 325] on span "Create Work Order" at bounding box center [502, 322] width 49 height 9
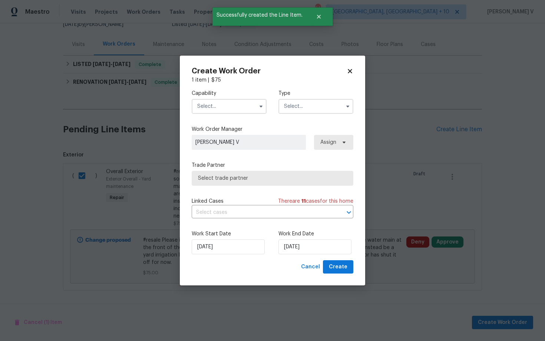
click at [235, 109] on input "text" at bounding box center [229, 106] width 75 height 15
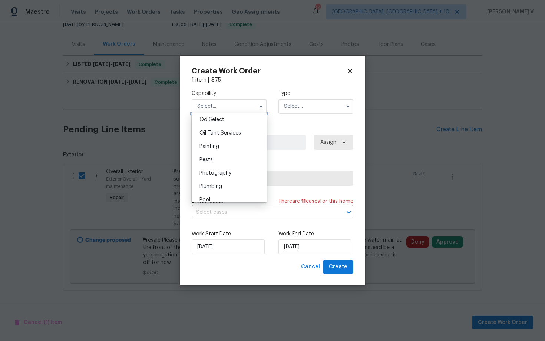
scroll to position [610, 0]
click at [227, 170] on div "Plumbing" at bounding box center [228, 174] width 71 height 13
type input "Plumbing"
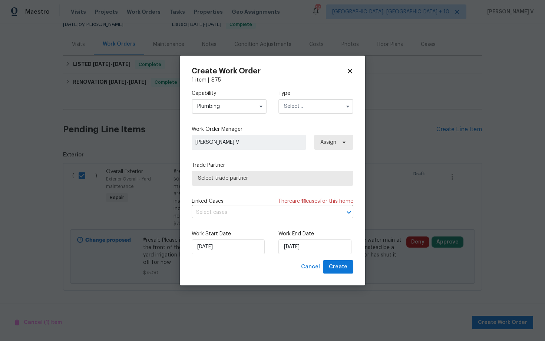
click at [306, 111] on input "text" at bounding box center [315, 106] width 75 height 15
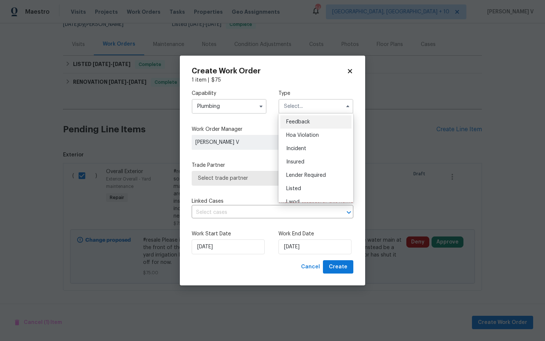
click at [299, 120] on span "Feedback" at bounding box center [298, 121] width 24 height 5
type input "Feedback"
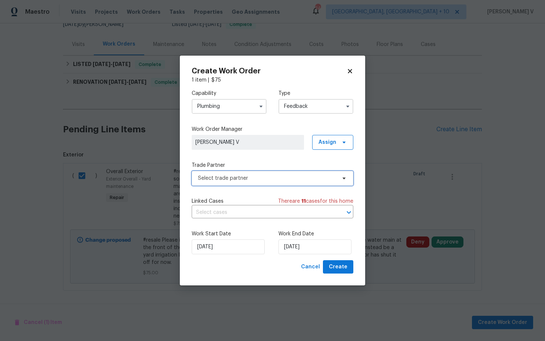
click at [246, 179] on span "Select trade partner" at bounding box center [267, 178] width 138 height 7
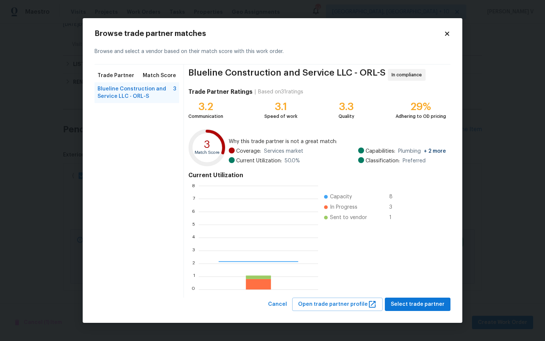
scroll to position [104, 119]
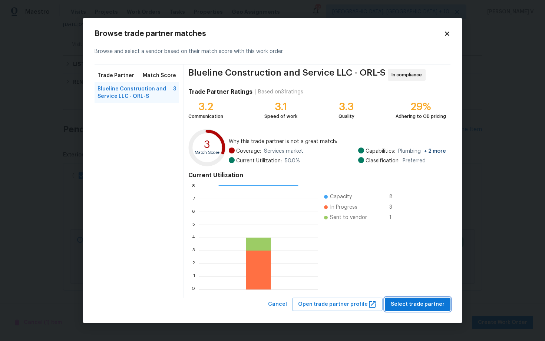
click at [419, 304] on span "Select trade partner" at bounding box center [418, 304] width 54 height 9
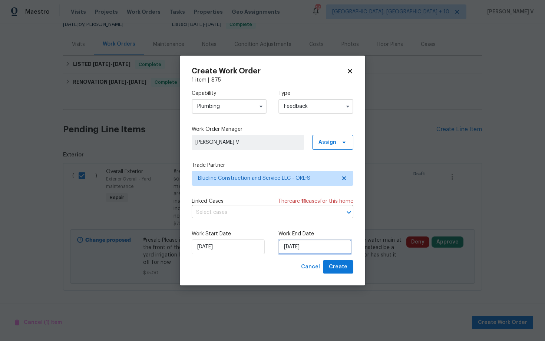
click at [299, 248] on input "19/09/2025" at bounding box center [314, 246] width 73 height 15
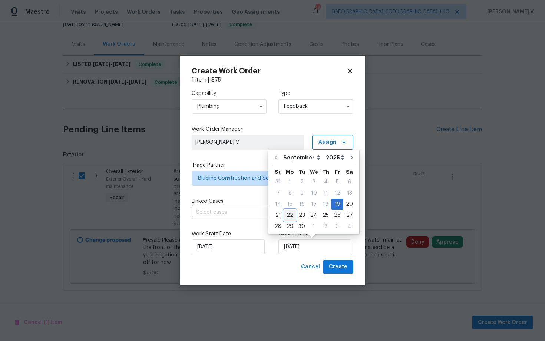
click at [290, 213] on div "22" at bounding box center [290, 215] width 12 height 10
type input "22/09/2025"
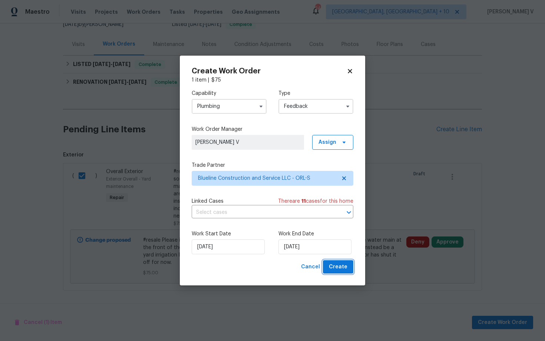
click at [343, 267] on span "Create" at bounding box center [338, 266] width 19 height 9
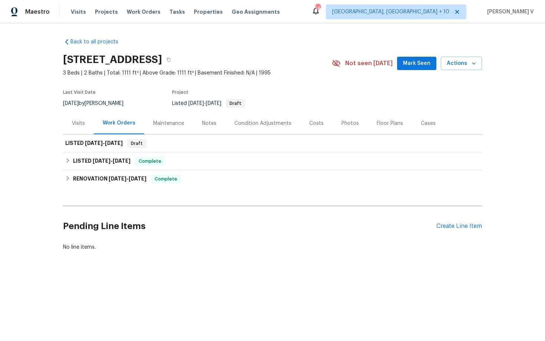
scroll to position [0, 0]
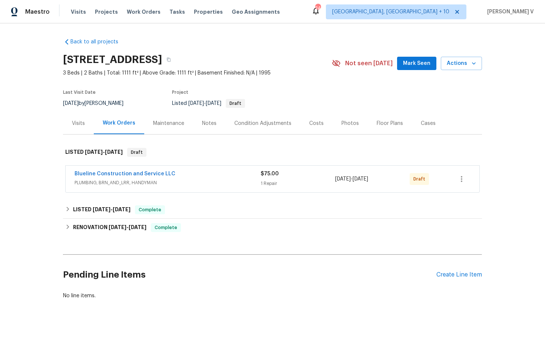
click at [118, 171] on span "Blueline Construction and Service LLC" at bounding box center [124, 173] width 101 height 7
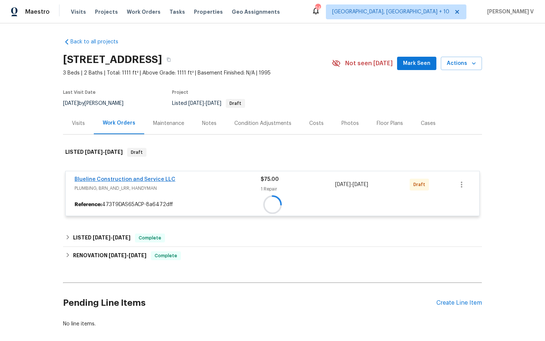
click at [115, 198] on div at bounding box center [273, 204] width 414 height 13
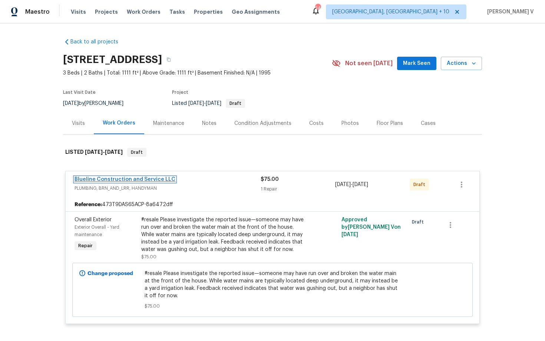
click at [117, 180] on link "Blueline Construction and Service LLC" at bounding box center [124, 179] width 101 height 5
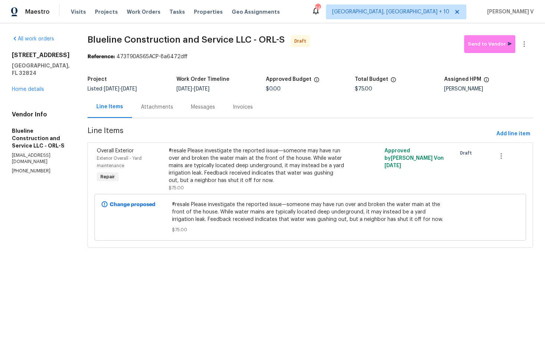
click at [175, 113] on div "Attachments" at bounding box center [157, 107] width 50 height 22
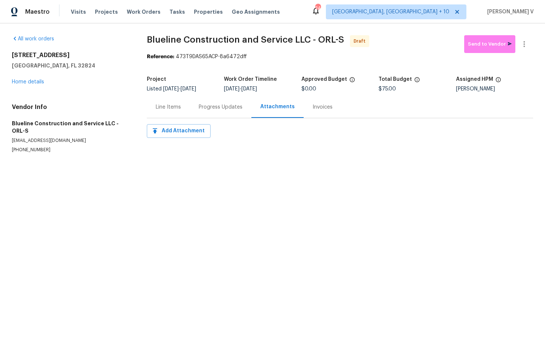
click at [188, 110] on div "Line Items" at bounding box center [168, 107] width 43 height 22
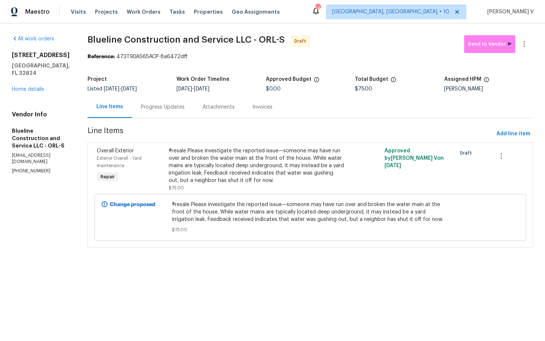
click at [137, 89] on span "[DATE]" at bounding box center [129, 88] width 16 height 5
click at [172, 110] on div "Progress Updates" at bounding box center [163, 106] width 44 height 7
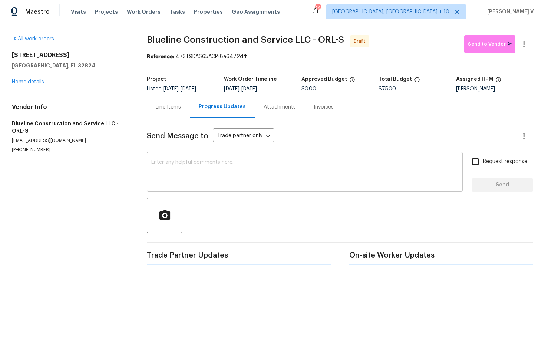
click at [196, 188] on div "x ​" at bounding box center [305, 173] width 316 height 38
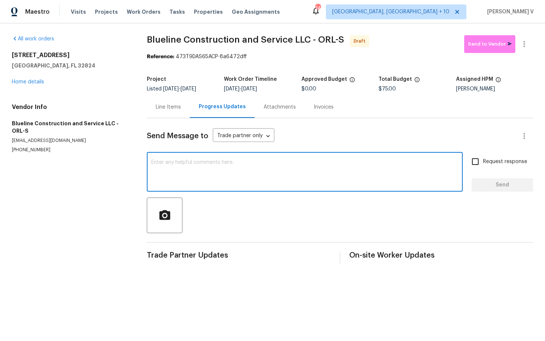
paste textarea "Hi this is Divya with Opendoor. I’m confirming you received the WO for the prop…"
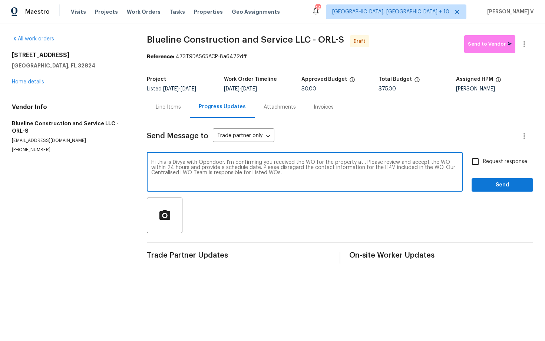
click at [361, 163] on textarea "Hi this is Divya with Opendoor. I’m confirming you received the WO for the prop…" at bounding box center [304, 173] width 307 height 26
paste textarea "[STREET_ADDRESS]"
type textarea "Hi this is Divya with Opendoor. I’m confirming you received the WO for the prop…"
click at [478, 159] on input "Request response" at bounding box center [475, 162] width 16 height 16
checkbox input "true"
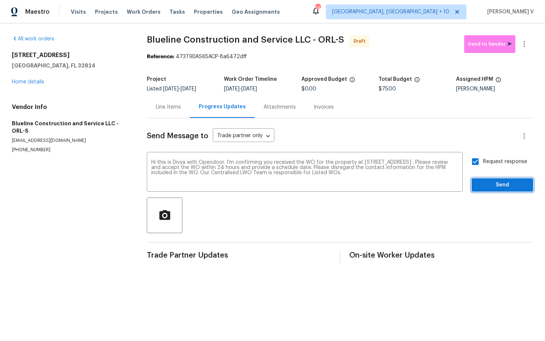
click at [491, 179] on button "Send" at bounding box center [502, 185] width 62 height 14
click at [528, 47] on button "button" at bounding box center [524, 44] width 18 height 18
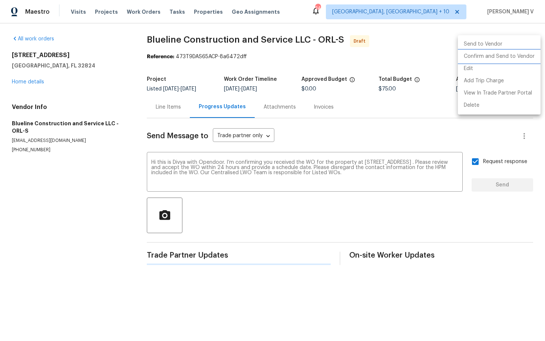
click at [501, 57] on li "Confirm and Send to Vendor" at bounding box center [499, 56] width 83 height 12
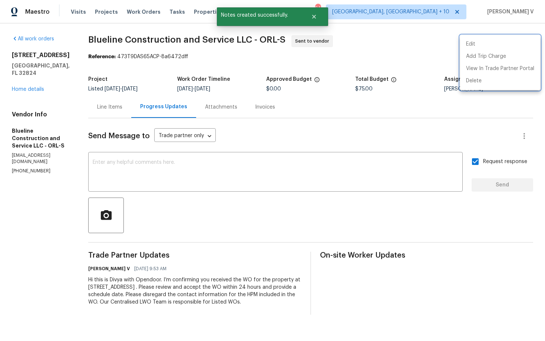
click at [229, 180] on div at bounding box center [272, 170] width 545 height 341
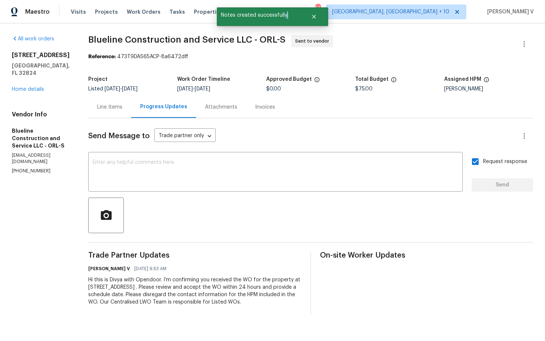
click at [0, 0] on div "Start writing" at bounding box center [0, 0] width 0 height 0
click at [352, 175] on textarea at bounding box center [275, 173] width 365 height 26
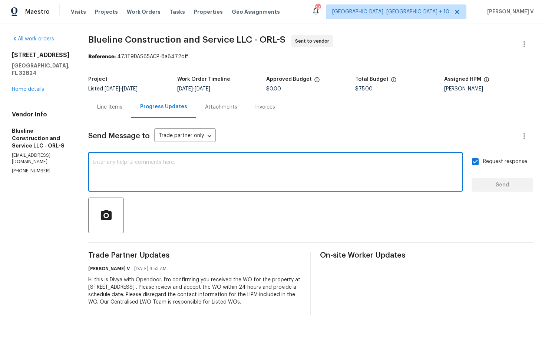
paste textarea "Attention All Work Orders must include before-photos (both close-up and wide-an…"
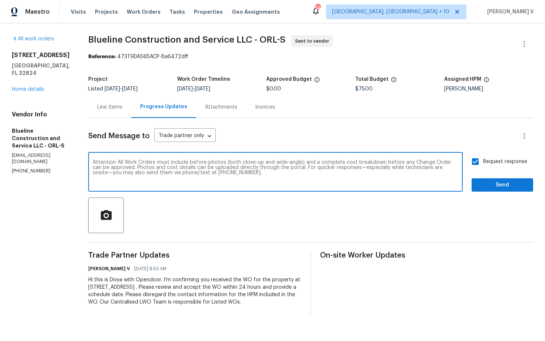
type textarea "Attention All Work Orders must include before-photos (both close-up and wide-an…"
click at [526, 194] on div "Send Message to Trade partner only Trade partner only ​ Attention All Work Orde…" at bounding box center [310, 216] width 445 height 196
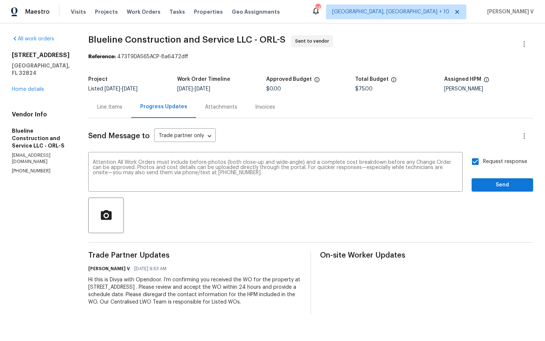
click at [522, 193] on div "Send Message to Trade partner only Trade partner only ​ Attention All Work Orde…" at bounding box center [310, 216] width 445 height 196
click at [492, 188] on span "Send" at bounding box center [502, 184] width 50 height 9
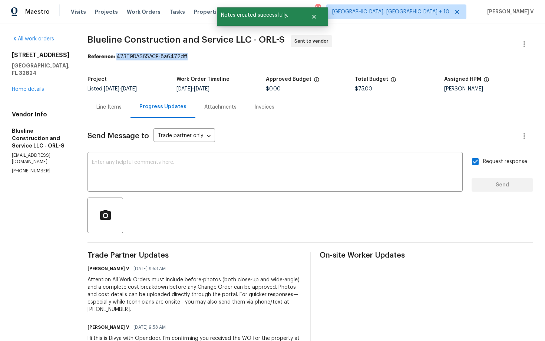
drag, startPoint x: 130, startPoint y: 56, endPoint x: 274, endPoint y: 56, distance: 143.4
click at [274, 56] on div "Reference: 473T9DAS65ACP-8a6472dff" at bounding box center [309, 56] width 445 height 7
copy div "473T9DAS65ACP-8a6472dff"
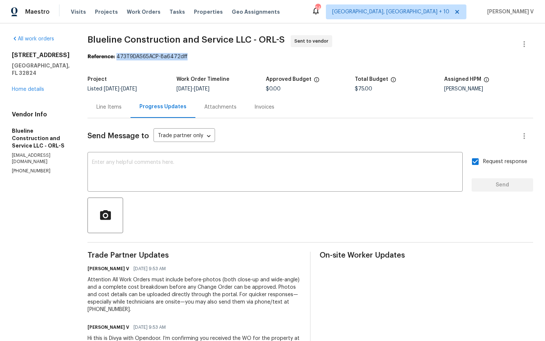
click at [152, 121] on div "Send Message to Trade partner only Trade partner only ​ x ​ Request response Se…" at bounding box center [309, 245] width 445 height 255
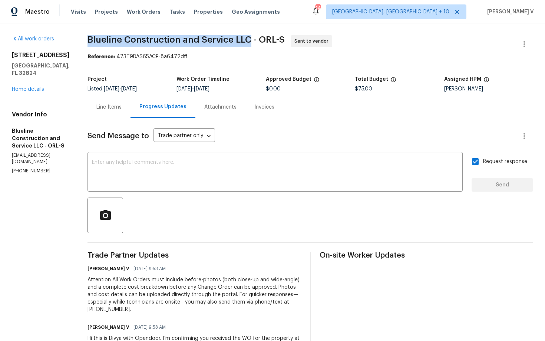
drag, startPoint x: 103, startPoint y: 42, endPoint x: 263, endPoint y: 39, distance: 160.1
click at [263, 39] on span "Blueline Construction and Service LLC - ORL-S" at bounding box center [185, 39] width 197 height 9
copy span "Blueline Construction and Service LLC"
click at [105, 106] on div "Line Items" at bounding box center [108, 107] width 43 height 22
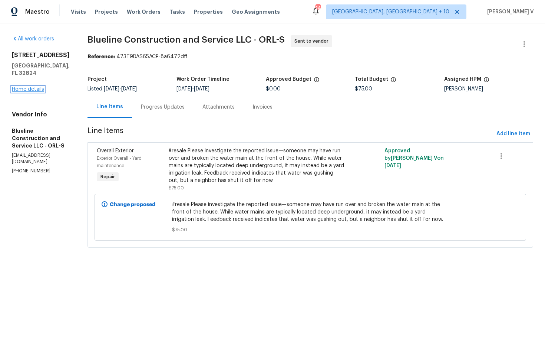
click at [26, 87] on link "Home details" at bounding box center [28, 89] width 32 height 5
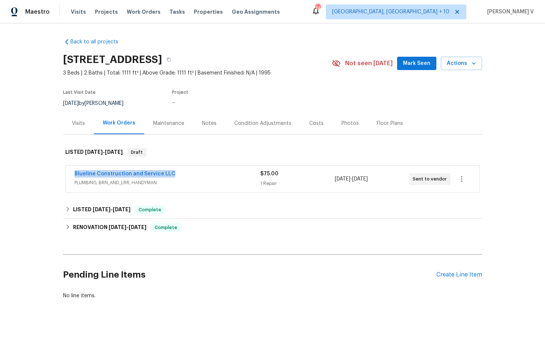
drag, startPoint x: 62, startPoint y: 171, endPoint x: 216, endPoint y: 171, distance: 153.4
click at [216, 171] on div "Back to all projects [STREET_ADDRESS] 3 Beds | 2 Baths | Total: 1111 ft² | Abov…" at bounding box center [272, 182] width 545 height 318
copy link "Blueline Construction and Service LLC"
click at [223, 183] on span "PLUMBING, BRN_AND_LRR, HANDYMAN" at bounding box center [167, 182] width 186 height 7
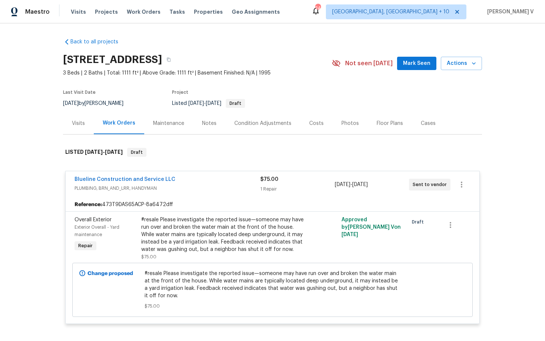
click at [180, 220] on div "#resale Please investigate the reported issue—someone may have run over and bro…" at bounding box center [222, 234] width 162 height 37
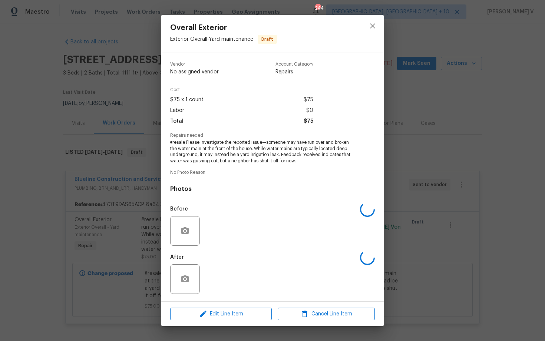
click at [180, 220] on div at bounding box center [185, 231] width 30 height 30
click at [220, 150] on span "#resale Please investigate the reported issue—someone may have run over and bro…" at bounding box center [262, 151] width 184 height 25
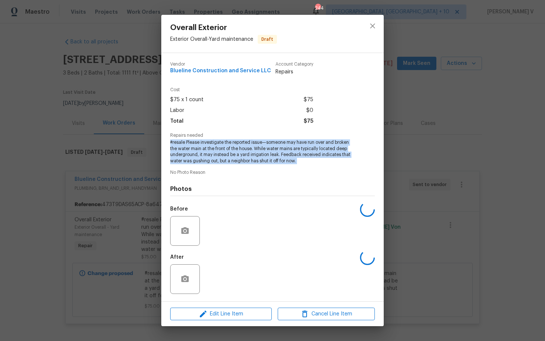
copy span "#resale Please investigate the reported issue—someone may have run over and bro…"
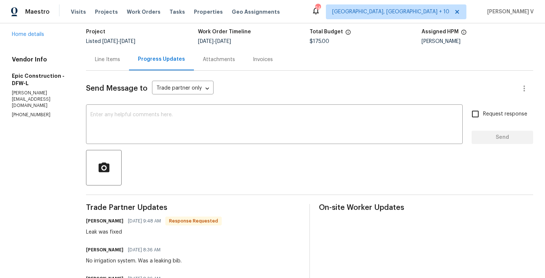
scroll to position [76, 0]
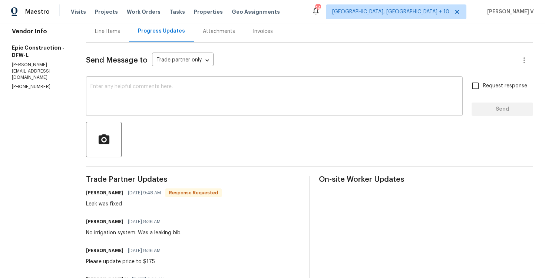
click at [160, 106] on textarea at bounding box center [274, 97] width 368 height 26
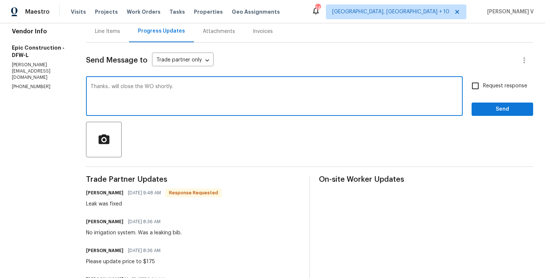
type textarea "Thanks.. will close the WO shortly."
click at [512, 107] on span "Send" at bounding box center [502, 109] width 50 height 9
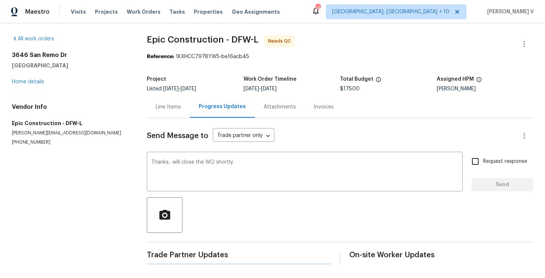
scroll to position [0, 0]
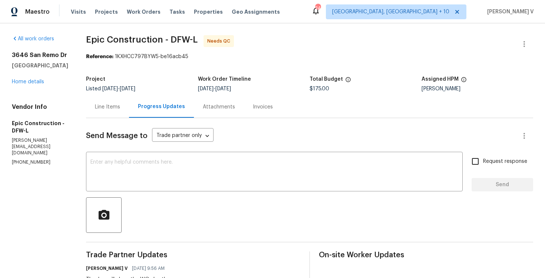
click at [104, 92] on div "Project Listed 9/17/2025 - 9/19/2025 Work Order Timeline 9/17/2025 - 9/19/2025 …" at bounding box center [309, 84] width 447 height 24
click at [106, 104] on div "Line Items" at bounding box center [107, 106] width 25 height 7
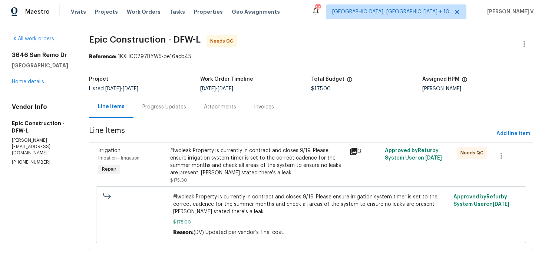
click at [231, 153] on div "#lwoleak Property is currently in contract and closes 9/19. Please ensure irrig…" at bounding box center [257, 162] width 175 height 30
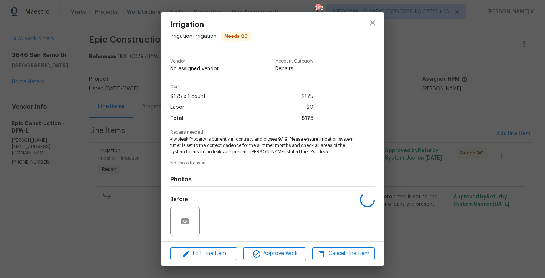
click at [219, 145] on span "#lwoleak Property is currently in contract and closes 9/19. Please ensure irrig…" at bounding box center [262, 145] width 184 height 19
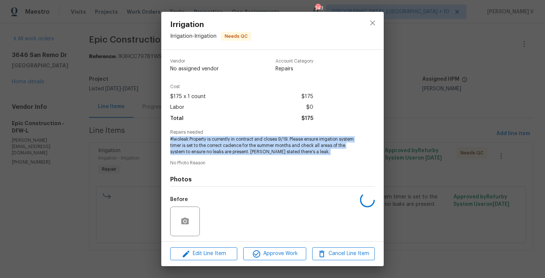
copy span "#lwoleak Property is currently in contract and closes 9/19. Please ensure irrig…"
click at [81, 96] on div "Irrigation Irrigation - Irrigation Needs QC Vendor Epic Construction Account Ca…" at bounding box center [272, 139] width 545 height 278
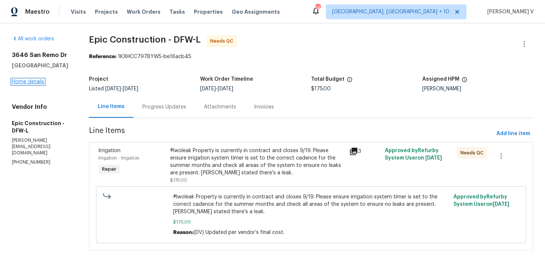
click at [29, 81] on link "Home details" at bounding box center [28, 81] width 32 height 5
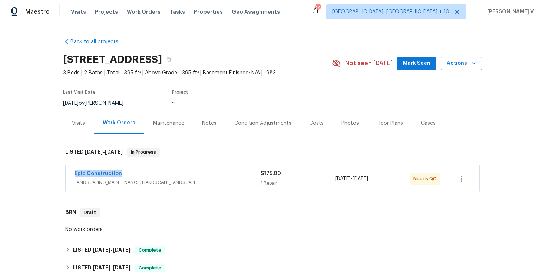
drag, startPoint x: 69, startPoint y: 174, endPoint x: 154, endPoint y: 174, distance: 85.2
click at [154, 174] on div "Epic Construction LANDSCAPING_MAINTENANCE, HARDSCAPE_LANDSCAPE $175.00 1 Repair…" at bounding box center [273, 179] width 414 height 27
copy link "Epic Construction"
click at [102, 172] on link "Epic Construction" at bounding box center [97, 173] width 47 height 5
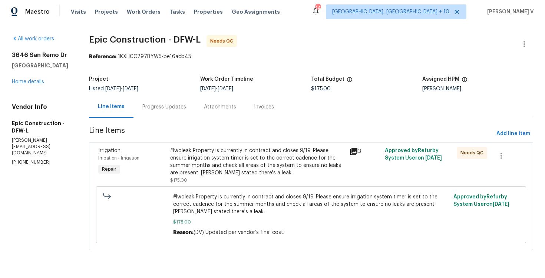
click at [172, 109] on div "Progress Updates" at bounding box center [164, 106] width 44 height 7
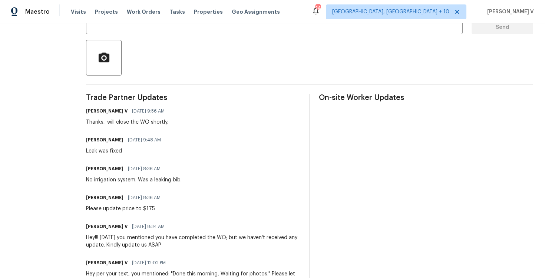
scroll to position [157, 0]
click at [97, 150] on div "Leak was fixed" at bounding box center [125, 151] width 79 height 7
copy div "Leak was fixed"
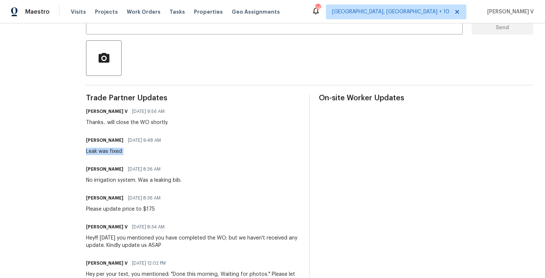
scroll to position [0, 0]
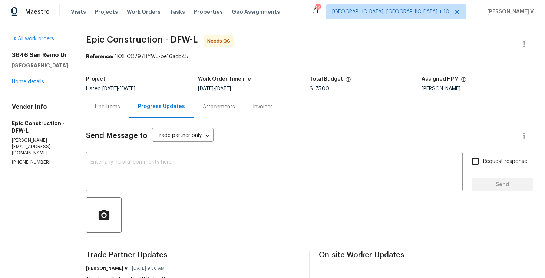
click at [114, 111] on div "Line Items" at bounding box center [107, 107] width 43 height 22
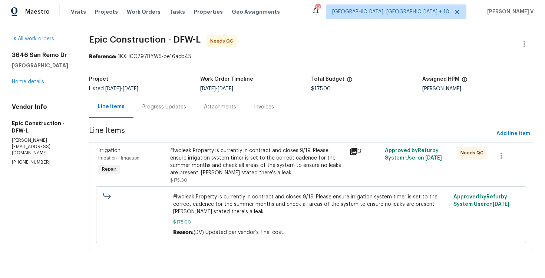
click at [213, 170] on div "#lwoleak Property is currently in contract and closes 9/19. Please ensure irrig…" at bounding box center [257, 162] width 175 height 30
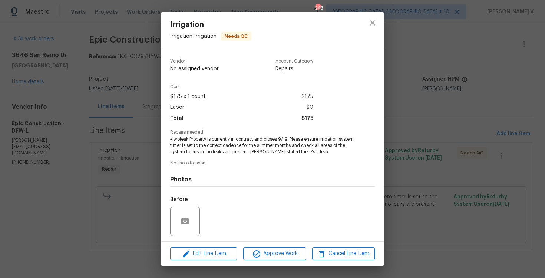
scroll to position [50, 0]
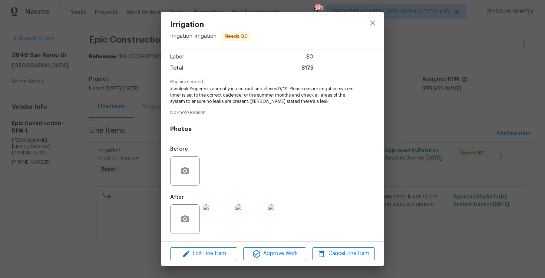
click at [211, 199] on div "After" at bounding box center [234, 214] width 129 height 48
click at [216, 210] on img at bounding box center [218, 220] width 30 height 30
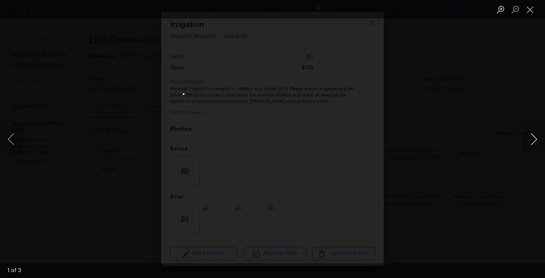
click at [531, 139] on button "Next image" at bounding box center [533, 140] width 22 height 30
click at [535, 142] on button "Next image" at bounding box center [533, 140] width 22 height 30
click at [144, 137] on div "Lightbox" at bounding box center [272, 139] width 545 height 278
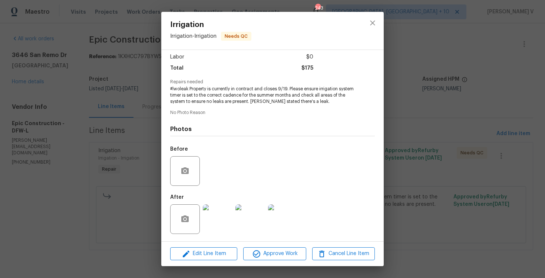
click at [144, 137] on div "Lightbox" at bounding box center [272, 139] width 545 height 278
click at [157, 110] on div "Irrigation Irrigation - Irrigation Needs QC Vendor Epic Construction Account Ca…" at bounding box center [272, 139] width 545 height 278
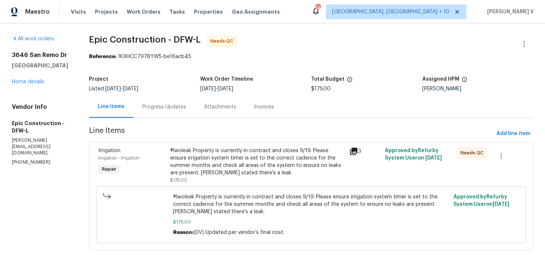
click at [157, 110] on div "Progress Updates" at bounding box center [164, 106] width 44 height 7
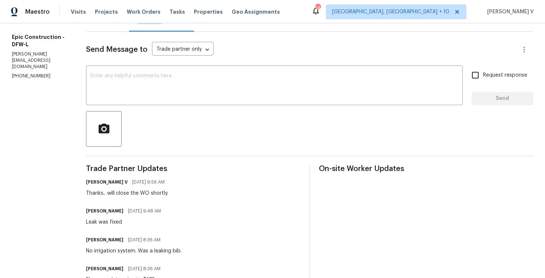
scroll to position [109, 0]
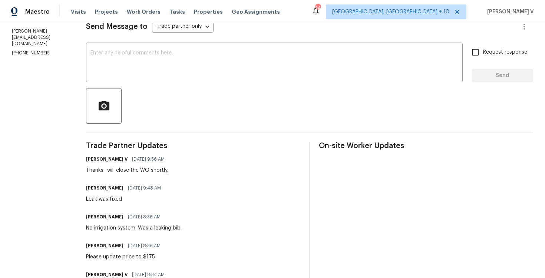
click at [109, 229] on div "No irrigation system. Was a leaking bib." at bounding box center [134, 228] width 96 height 7
copy div "No irrigation system. Was a leaking bib."
click at [93, 196] on div "Leak was fixed" at bounding box center [125, 199] width 79 height 7
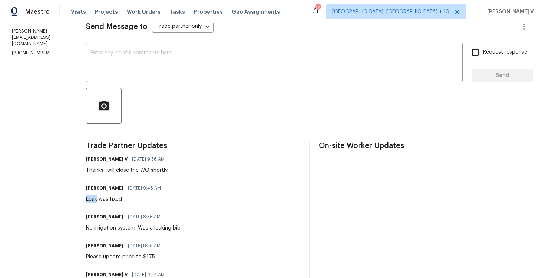
click at [93, 196] on div "Leak was fixed" at bounding box center [125, 199] width 79 height 7
copy div "Leak was fixed"
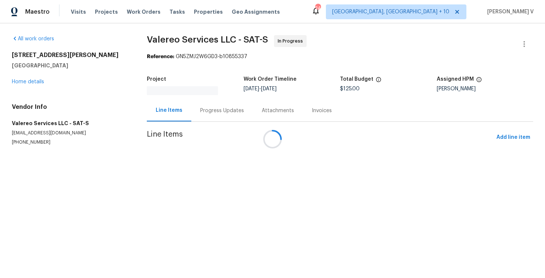
click at [208, 111] on div at bounding box center [272, 139] width 545 height 278
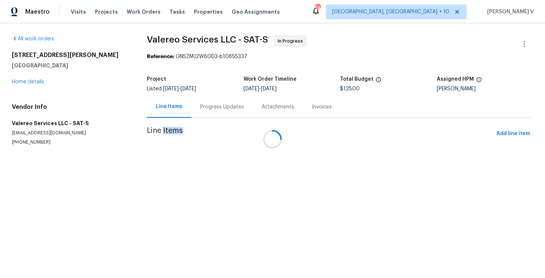
click at [208, 111] on div at bounding box center [272, 139] width 545 height 278
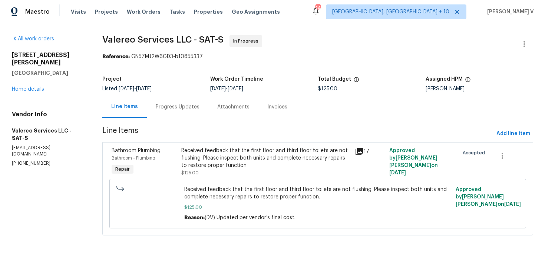
click at [195, 105] on div "Progress Updates" at bounding box center [178, 106] width 44 height 7
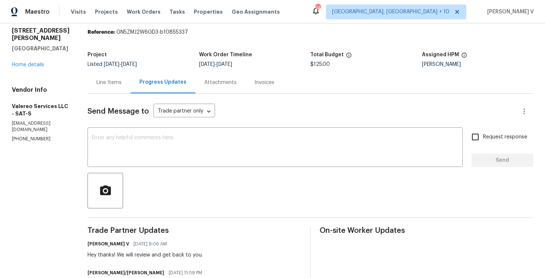
scroll to position [14, 0]
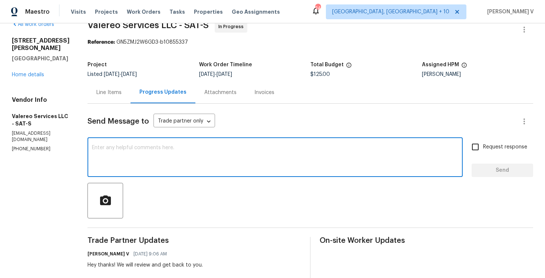
click at [142, 166] on textarea at bounding box center [275, 158] width 366 height 26
paste textarea "Hey, this is approved; we have updated the cost to $. Please let us know the co…"
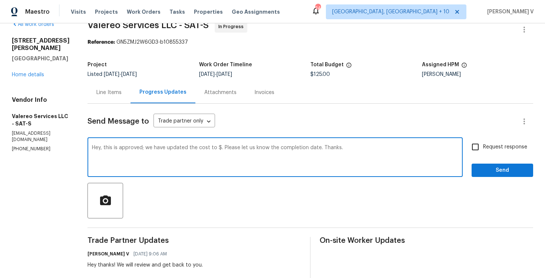
scroll to position [43, 0]
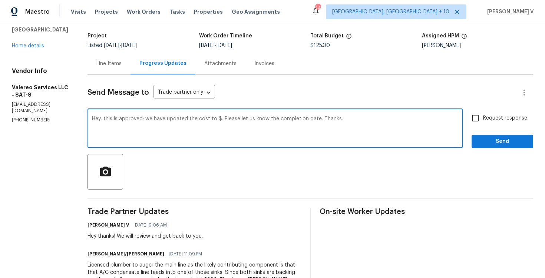
click at [211, 120] on textarea "Hey, this is approved; we have updated the cost to $. Please let us know the co…" at bounding box center [275, 129] width 366 height 26
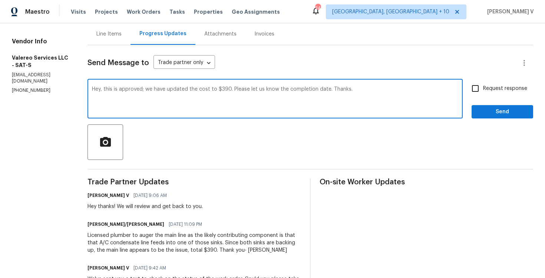
type textarea "Hey, this is approved; we have updated the cost to $390. Please let us know the…"
click at [498, 96] on label "Request response" at bounding box center [497, 89] width 60 height 16
click at [483, 96] on input "Request response" at bounding box center [475, 89] width 16 height 16
checkbox input "true"
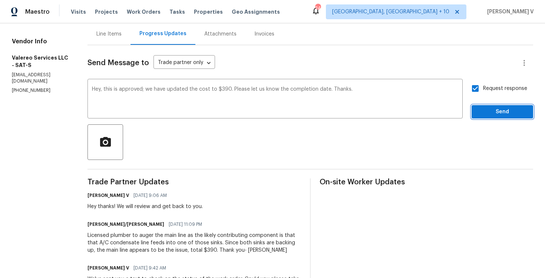
click at [488, 117] on button "Send" at bounding box center [502, 112] width 62 height 14
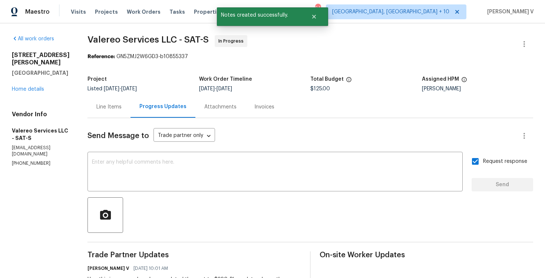
click at [97, 107] on div "Line Items" at bounding box center [108, 106] width 25 height 7
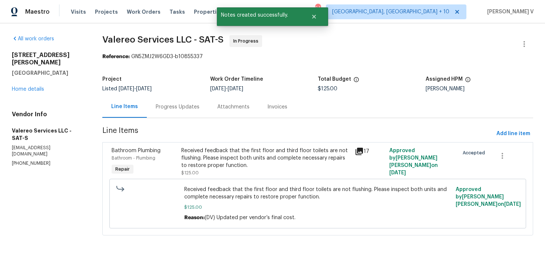
click at [230, 188] on span "Received feedback that the first floor and third floor toilets are not flushing…" at bounding box center [317, 193] width 267 height 15
click at [252, 161] on div "Received feedback that the first floor and third floor toilets are not flushing…" at bounding box center [265, 158] width 169 height 22
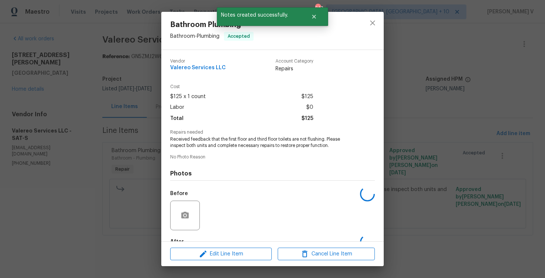
scroll to position [44, 0]
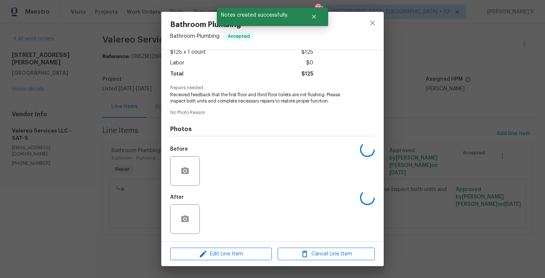
click at [201, 274] on div "Bathroom Plumbing Bathroom - Plumbing Accepted Vendor Valereo Services LLC Acco…" at bounding box center [272, 139] width 545 height 278
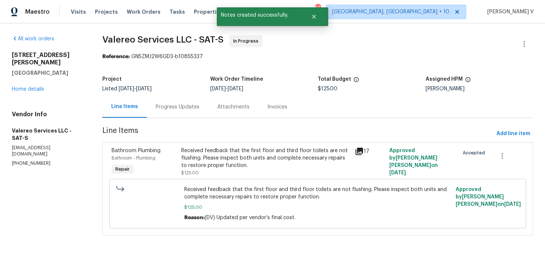
click at [229, 175] on div "Received feedback that the first floor and third floor toilets are not flushing…" at bounding box center [265, 162] width 169 height 30
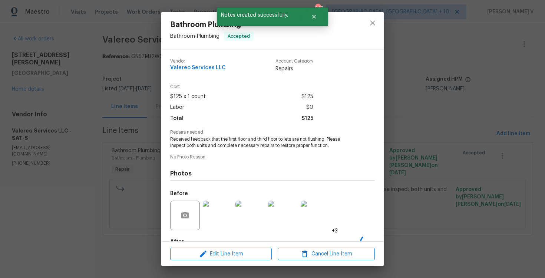
click at [155, 126] on div "Bathroom Plumbing Bathroom - Plumbing Accepted Vendor Valereo Services LLC Acco…" at bounding box center [272, 139] width 545 height 278
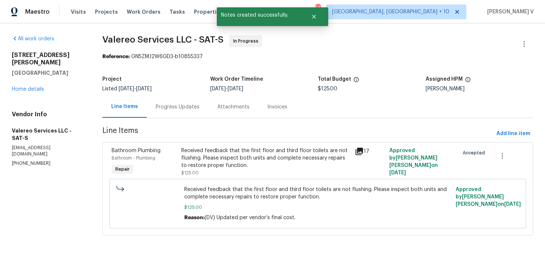
click at [174, 112] on div "Progress Updates" at bounding box center [178, 107] width 62 height 22
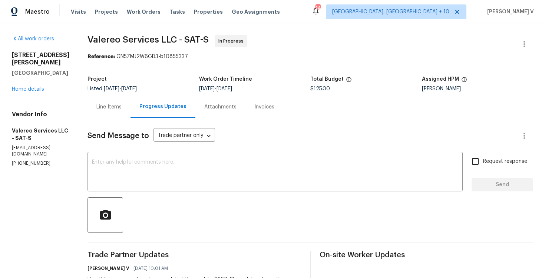
click at [106, 108] on div "Line Items" at bounding box center [108, 106] width 25 height 7
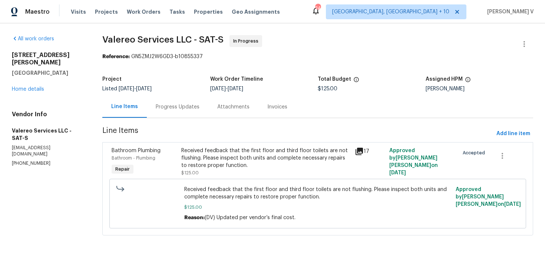
click at [209, 152] on div "Received feedback that the first floor and third floor toilets are not flushing…" at bounding box center [265, 158] width 169 height 22
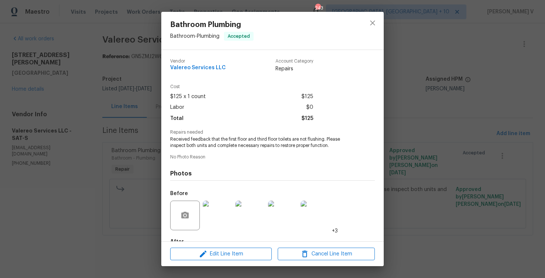
scroll to position [44, 0]
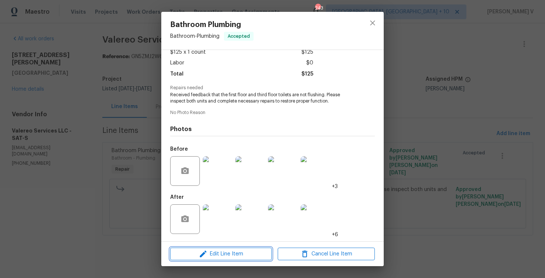
click at [216, 252] on span "Edit Line Item" at bounding box center [220, 254] width 97 height 9
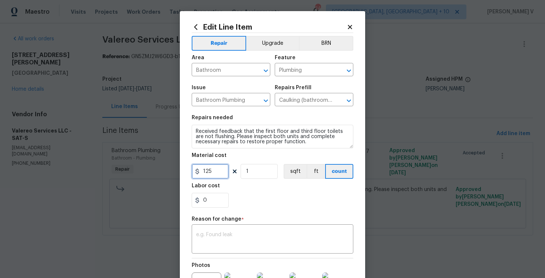
click at [215, 170] on input "125" at bounding box center [210, 171] width 37 height 15
type input "390"
click at [237, 223] on div "Reason for change *" at bounding box center [273, 222] width 162 height 10
click at [235, 228] on div "x ​" at bounding box center [273, 239] width 162 height 27
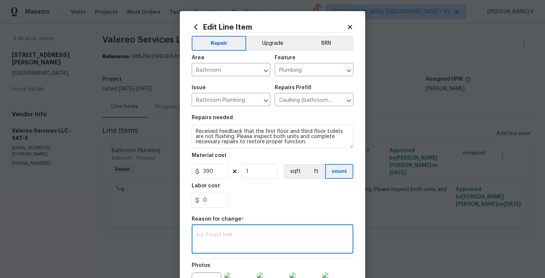
paste textarea "(DV) Updated cost per BR team approval."
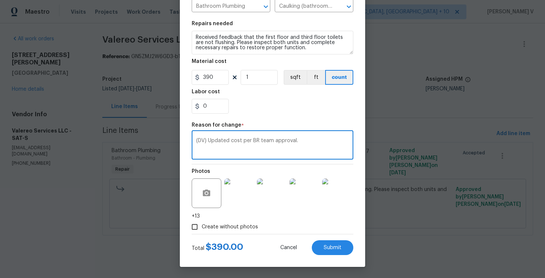
type textarea "(DV) Updated cost per BR team approval."
click at [328, 255] on div "Edit Line Item Repair Upgrade BRN Area Bathroom ​ Feature Plumbing ​ Issue Bath…" at bounding box center [272, 92] width 185 height 350
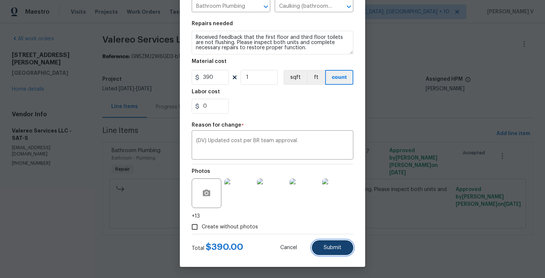
click at [341, 245] on button "Submit" at bounding box center [333, 247] width 42 height 15
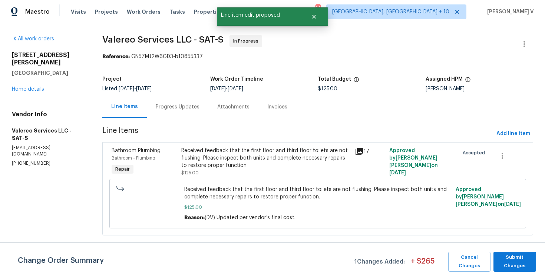
scroll to position [0, 0]
click at [511, 262] on span "Submit Changes" at bounding box center [514, 261] width 35 height 17
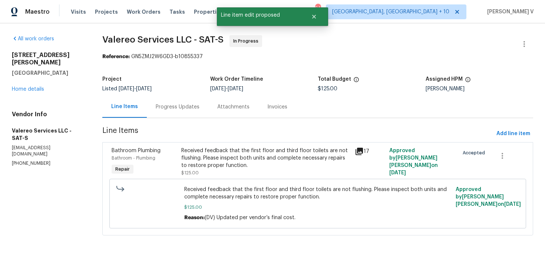
click at [185, 99] on div "Progress Updates" at bounding box center [178, 107] width 62 height 22
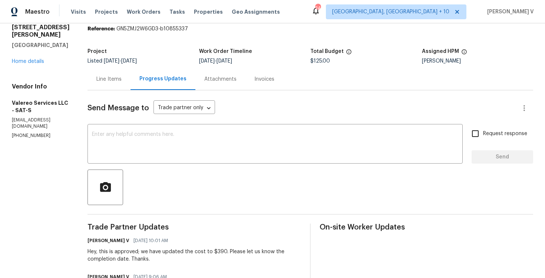
scroll to position [76, 0]
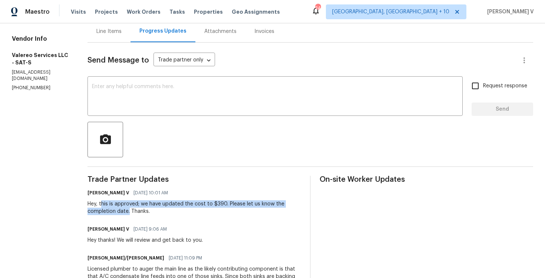
drag, startPoint x: 94, startPoint y: 205, endPoint x: 123, endPoint y: 211, distance: 29.9
click at [123, 211] on div "Hey, this is approved; we have updated the cost to $390. Please let us know the…" at bounding box center [193, 207] width 213 height 15
drag, startPoint x: 135, startPoint y: 202, endPoint x: 125, endPoint y: 214, distance: 16.0
click at [125, 214] on div "Hey, this is approved; we have updated the cost to $390. Please let us know the…" at bounding box center [193, 207] width 213 height 15
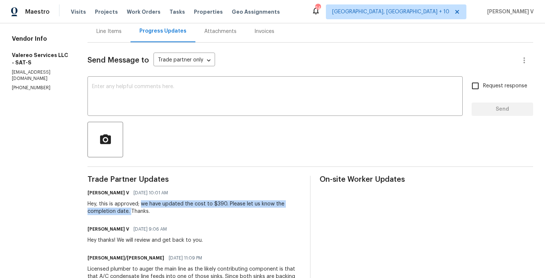
copy div "we have updated the cost to $390. Please let us know the completion date."
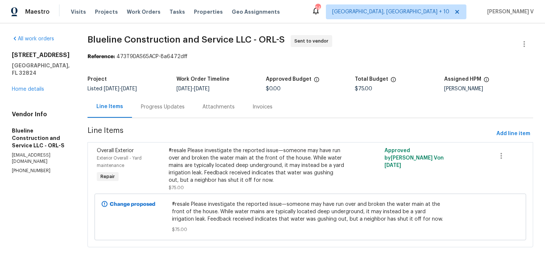
click at [187, 114] on div "Progress Updates" at bounding box center [163, 107] width 62 height 22
click at [223, 152] on div "#resale Please investigate the reported issue—someone may have run over and bro…" at bounding box center [256, 165] width 175 height 37
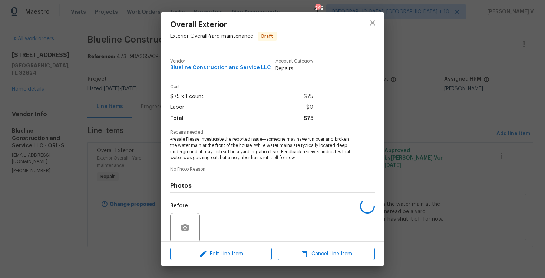
scroll to position [57, 0]
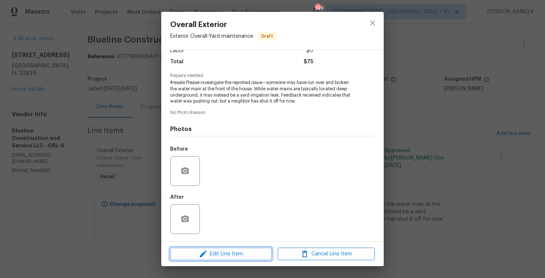
click at [207, 256] on icon "button" at bounding box center [203, 254] width 9 height 9
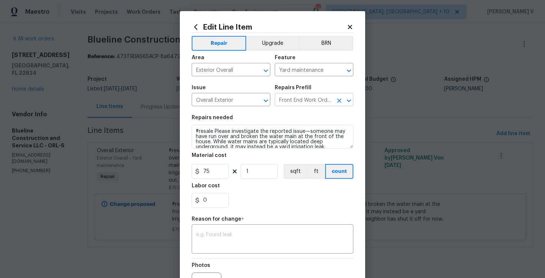
click at [291, 106] on input "Front End Work Order $1.00" at bounding box center [304, 100] width 58 height 11
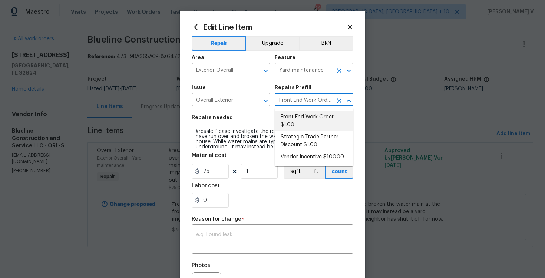
click at [310, 65] on input "Yard maintenance" at bounding box center [304, 70] width 58 height 11
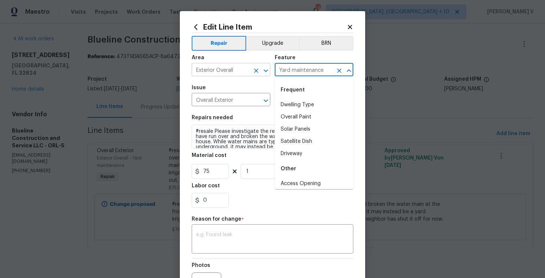
click at [239, 73] on input "Exterior Overall" at bounding box center [221, 70] width 58 height 11
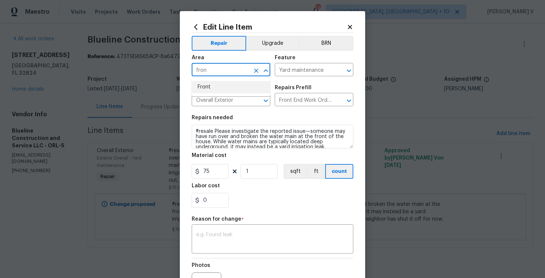
click at [237, 90] on li "Front" at bounding box center [231, 87] width 79 height 12
type input "Front"
click at [300, 74] on input "Yard maintenance" at bounding box center [304, 70] width 58 height 11
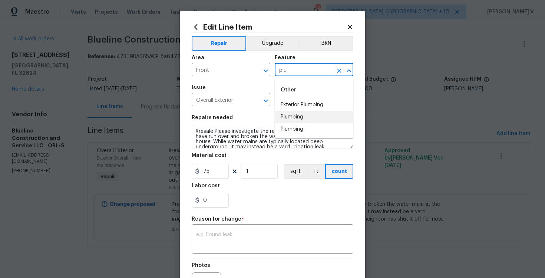
click at [301, 111] on li "Plumbing" at bounding box center [314, 117] width 79 height 12
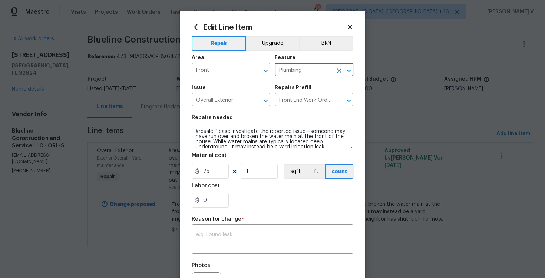
type input "Plumbing"
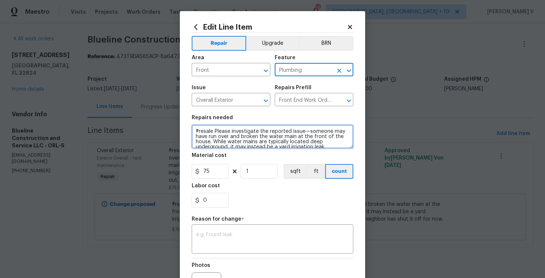
click at [230, 128] on textarea "#resale Please investigate the reported issue—someone may have run over and bro…" at bounding box center [273, 137] width 162 height 24
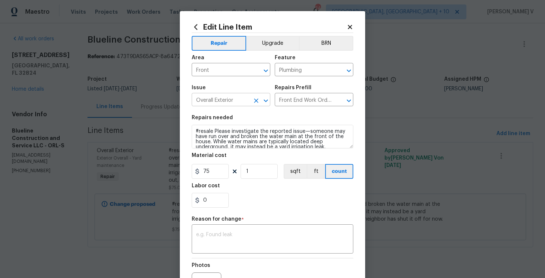
click at [220, 101] on input "Overall Exterior" at bounding box center [221, 100] width 58 height 11
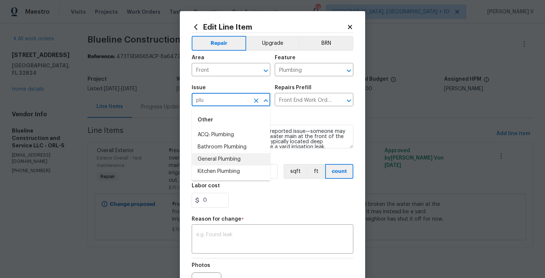
click at [221, 158] on li "General Plumbing" at bounding box center [231, 159] width 79 height 12
type input "General Plumbing"
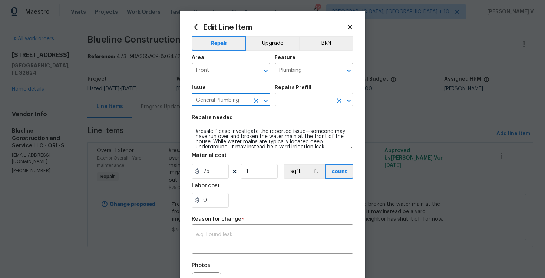
type input "General Plumbing"
click at [307, 106] on input "text" at bounding box center [304, 100] width 58 height 11
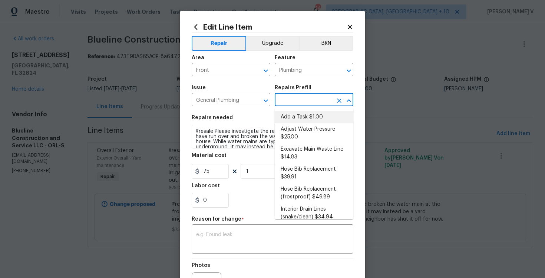
click at [301, 115] on li "Add a Task $1.00" at bounding box center [314, 117] width 79 height 12
type input "Add a Task $1.00"
type textarea "HPM to detail"
type input "1"
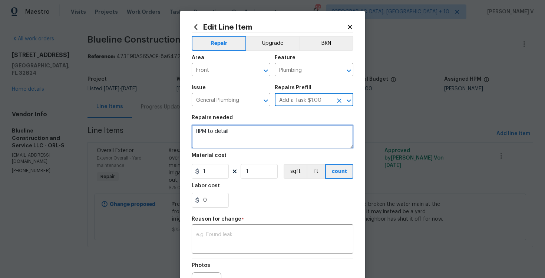
click at [275, 127] on textarea "HPM to detail" at bounding box center [273, 137] width 162 height 24
paste textarea "#resale Please investigate the reported issue—someone may have run over and bro…"
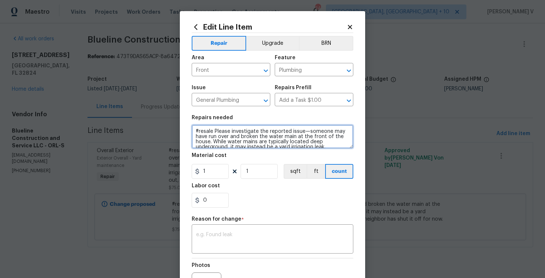
scroll to position [16, 0]
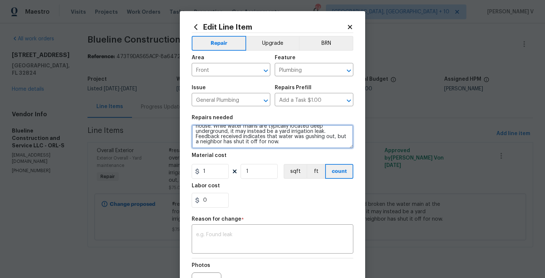
type textarea "#resale Please investigate the reported issue—someone may have run over and bro…"
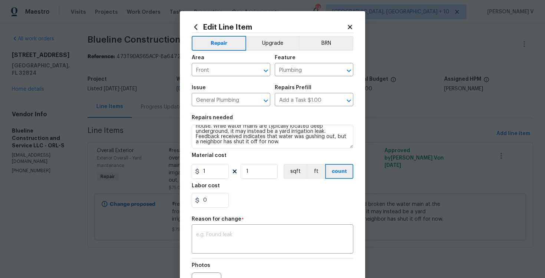
click at [223, 164] on figure "Material cost 1 1 sqft ft count" at bounding box center [273, 166] width 162 height 26
click at [212, 170] on input "1" at bounding box center [210, 171] width 37 height 15
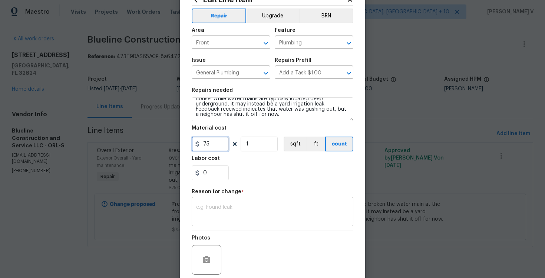
scroll to position [38, 0]
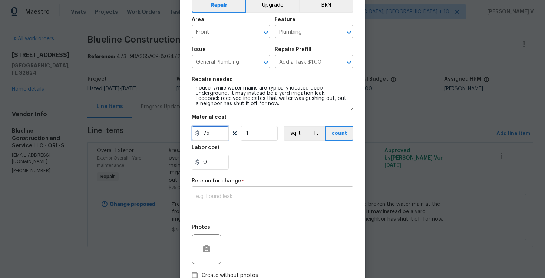
type input "75"
click at [210, 213] on div "x ​" at bounding box center [273, 201] width 162 height 27
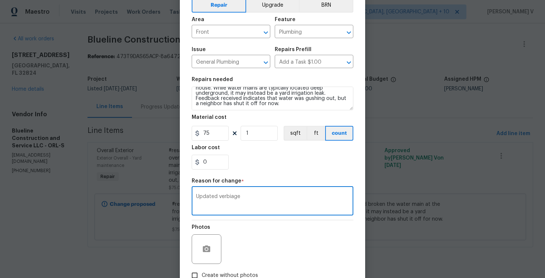
scroll to position [87, 0]
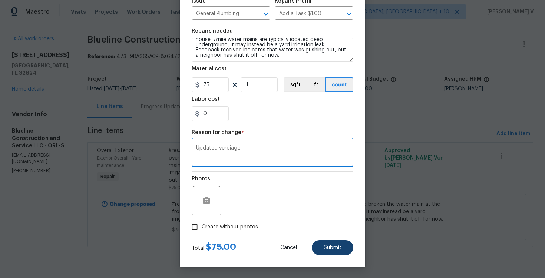
type textarea "Updated verbiage"
click at [332, 246] on span "Submit" at bounding box center [333, 248] width 18 height 6
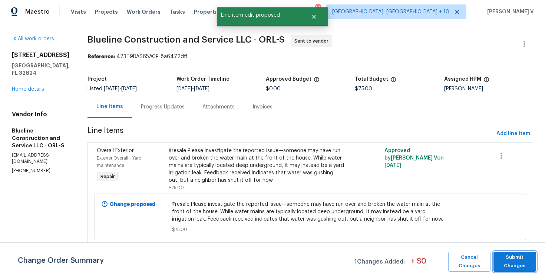
click at [507, 261] on span "Submit Changes" at bounding box center [514, 261] width 35 height 17
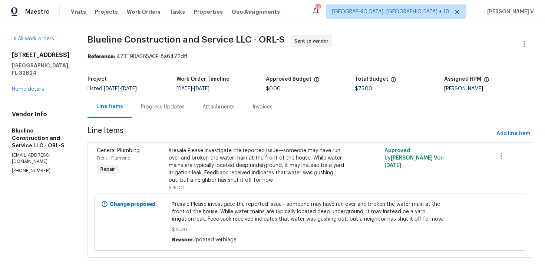
click at [154, 112] on div "Progress Updates" at bounding box center [163, 107] width 62 height 22
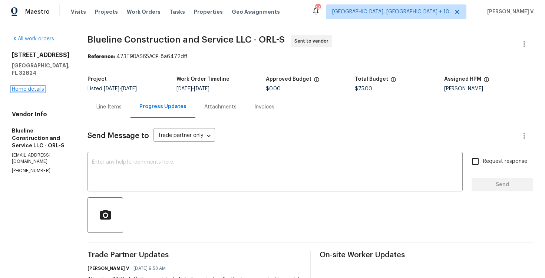
click at [35, 87] on link "Home details" at bounding box center [28, 89] width 32 height 5
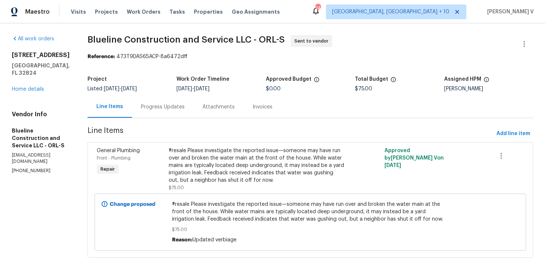
click at [202, 149] on div "#resale Please investigate the reported issue—someone may have run over and bro…" at bounding box center [256, 165] width 175 height 37
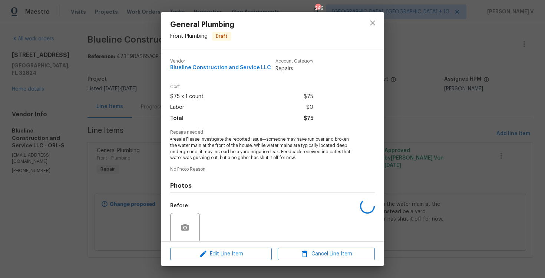
scroll to position [57, 0]
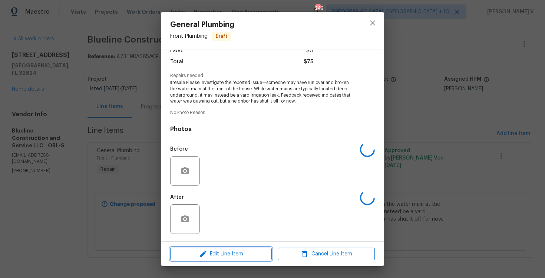
click at [196, 258] on span "Edit Line Item" at bounding box center [220, 254] width 97 height 9
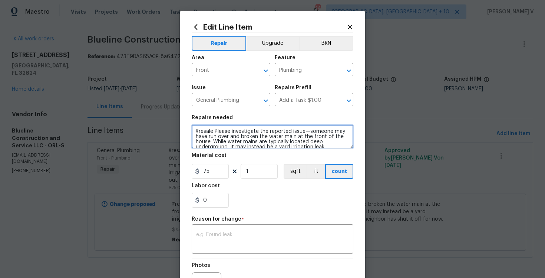
click at [195, 132] on textarea "#resale Please investigate the reported issue—someone may have run over and bro…" at bounding box center [273, 137] width 162 height 24
type textarea "#lwoleak #resale Please investigate the reported issue—someone may have run ove…"
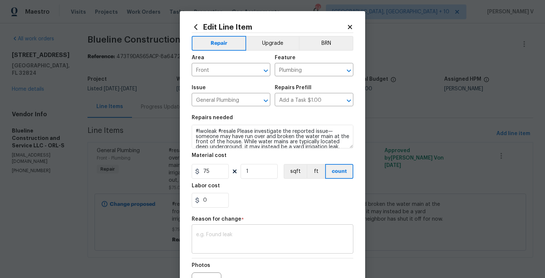
click at [218, 240] on textarea at bounding box center [272, 240] width 153 height 16
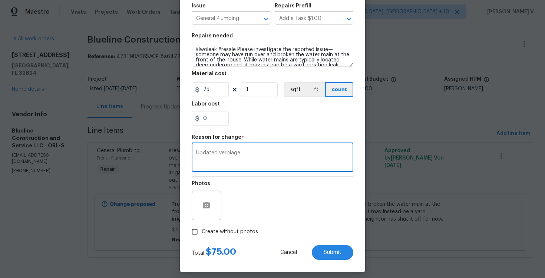
scroll to position [87, 0]
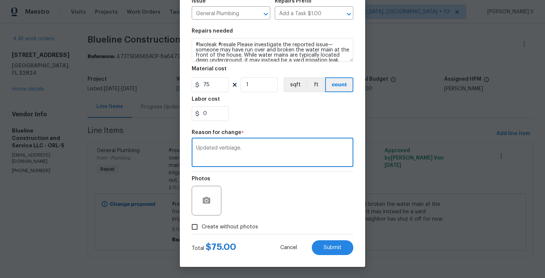
type textarea "Updated verbiage."
click at [198, 225] on input "Create without photos" at bounding box center [195, 227] width 14 height 14
checkbox input "true"
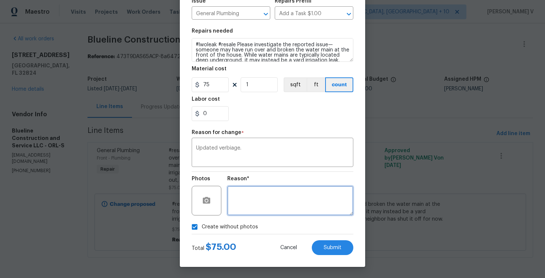
click at [266, 208] on textarea at bounding box center [290, 201] width 126 height 30
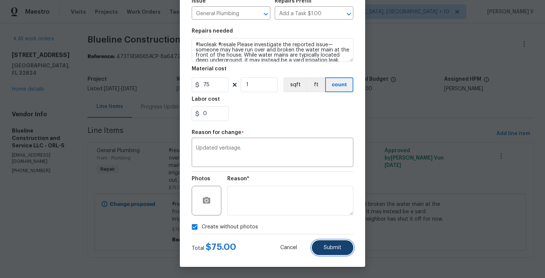
click at [338, 251] on button "Submit" at bounding box center [333, 247] width 42 height 15
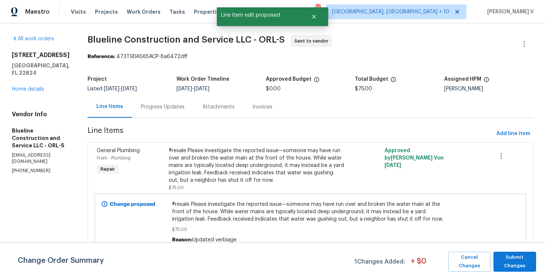
scroll to position [0, 0]
click at [505, 259] on span "Submit Changes" at bounding box center [514, 261] width 35 height 17
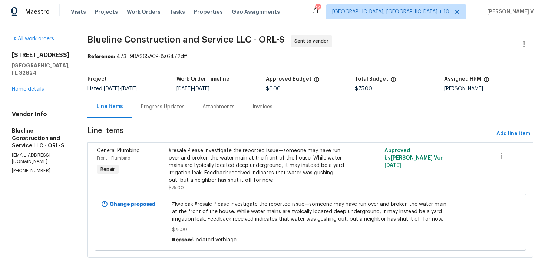
click at [165, 111] on div "Progress Updates" at bounding box center [163, 107] width 62 height 22
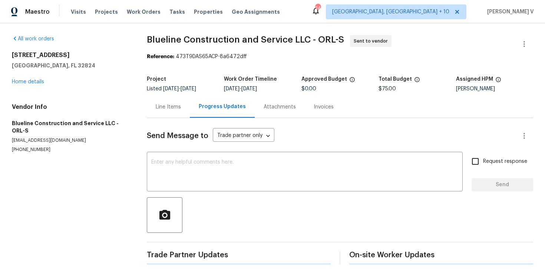
click at [147, 111] on div "Line Items" at bounding box center [168, 107] width 43 height 22
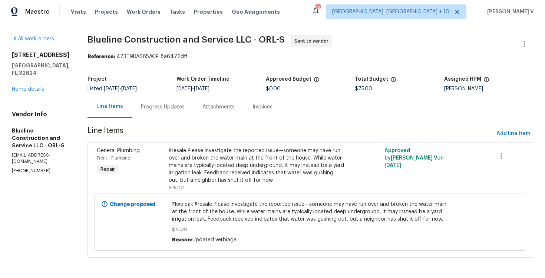
click at [39, 78] on div "[STREET_ADDRESS] Home details" at bounding box center [41, 73] width 58 height 42
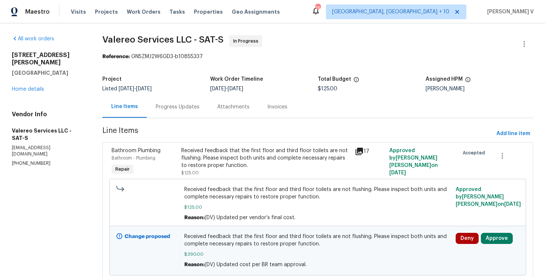
scroll to position [26, 0]
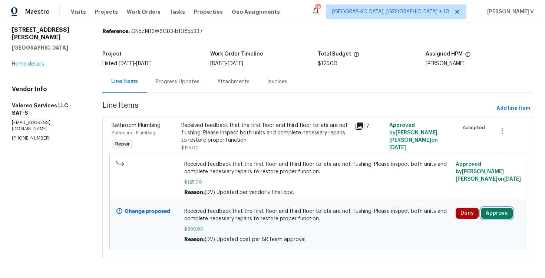
click at [501, 208] on button "Approve" at bounding box center [497, 213] width 32 height 11
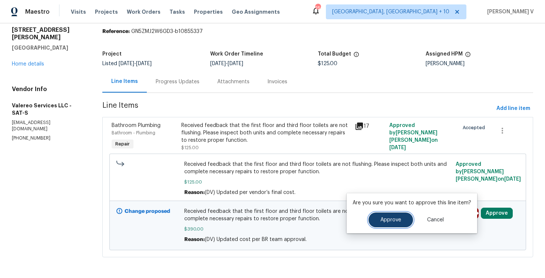
click at [385, 214] on button "Approve" at bounding box center [390, 220] width 44 height 15
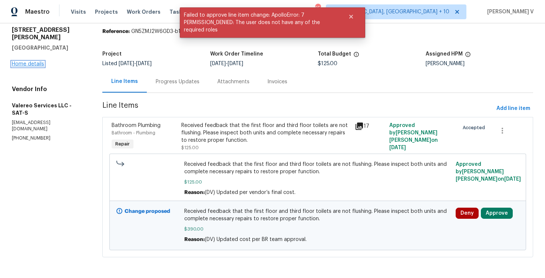
click at [35, 63] on link "Home details" at bounding box center [28, 64] width 32 height 5
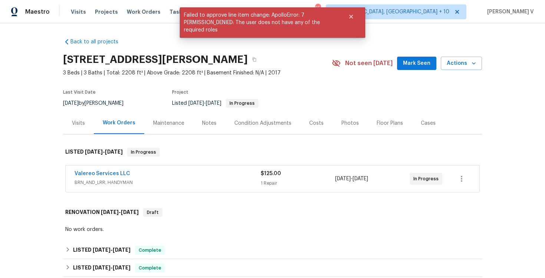
click at [179, 186] on span "BRN_AND_LRR, HANDYMAN" at bounding box center [167, 182] width 186 height 7
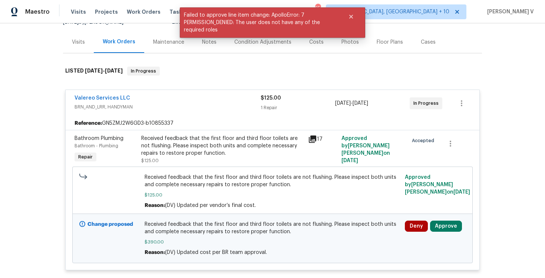
scroll to position [96, 0]
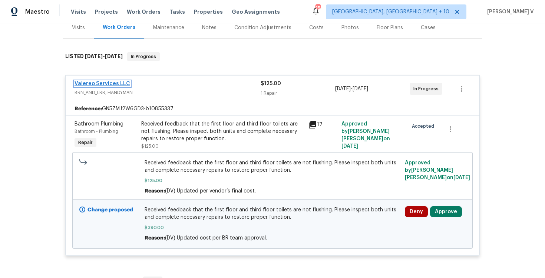
click at [98, 86] on link "Valereo Services LLC" at bounding box center [102, 83] width 56 height 5
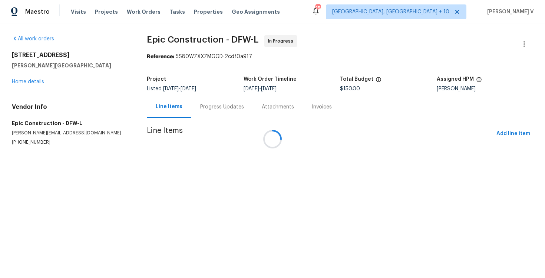
click at [202, 118] on div at bounding box center [272, 139] width 545 height 278
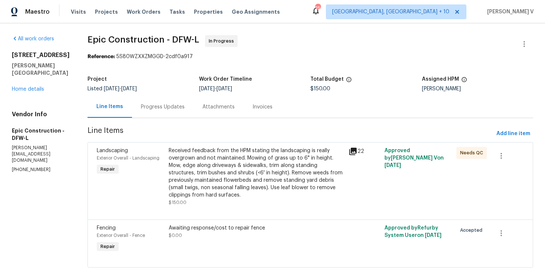
click at [193, 111] on div "Attachments" at bounding box center [218, 107] width 50 height 22
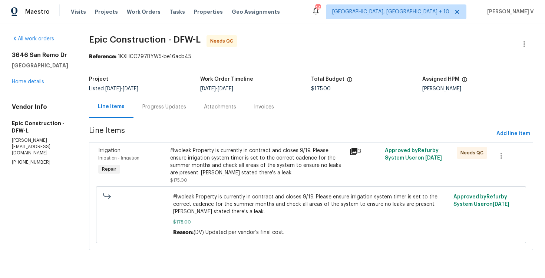
click at [181, 115] on div "Progress Updates" at bounding box center [164, 107] width 62 height 22
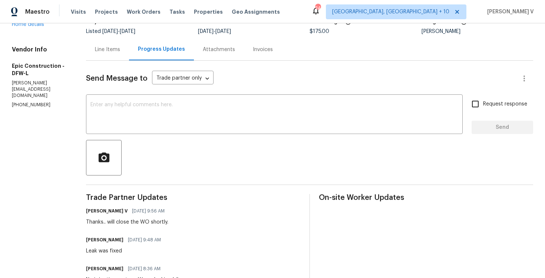
scroll to position [57, 0]
click at [33, 27] on link "Home details" at bounding box center [28, 24] width 32 height 5
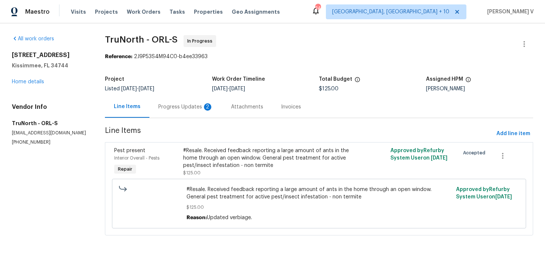
click at [190, 112] on div "Progress Updates 2" at bounding box center [185, 107] width 73 height 22
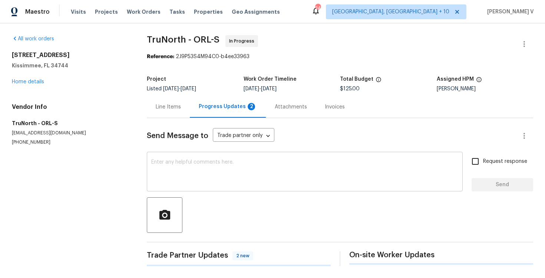
click at [193, 160] on textarea at bounding box center [304, 173] width 307 height 26
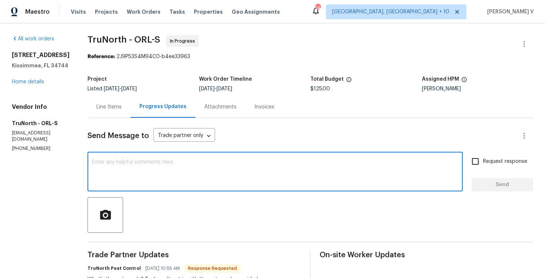
paste textarea "gate code : 01881"
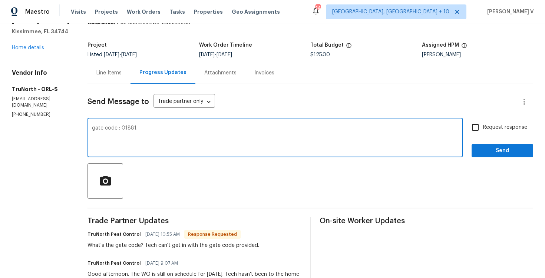
paste textarea "Lockbox code 4217"
click at [87, 138] on div "gate code : 01881. Lockbox code 4217 x ​" at bounding box center [274, 139] width 375 height 38
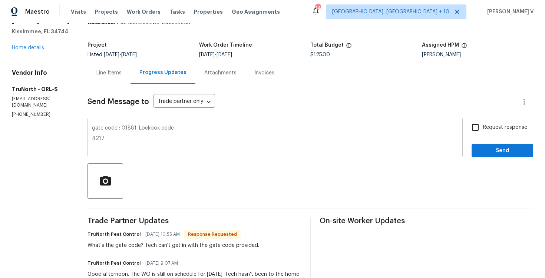
click at [88, 138] on div "gate code : 01881. Lockbox code 4217 x ​" at bounding box center [274, 139] width 375 height 38
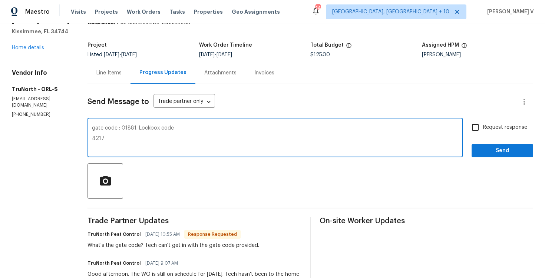
click at [92, 136] on textarea "gate code : 01881. Lockbox code 4217" at bounding box center [275, 139] width 366 height 26
click at [0, 0] on span at bounding box center [0, 0] width 0 height 0
type textarea "gate code: 01881. Lockbox code: 4217"
click at [485, 143] on div "Request response Send" at bounding box center [502, 139] width 62 height 38
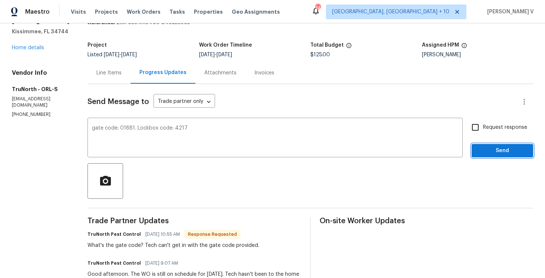
click at [483, 148] on span "Send" at bounding box center [502, 150] width 50 height 9
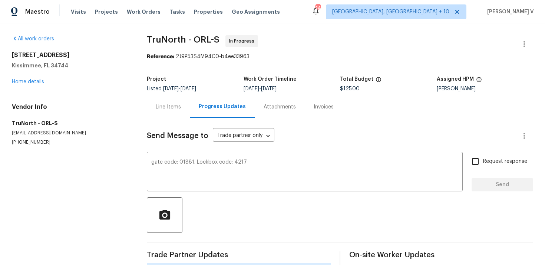
scroll to position [0, 0]
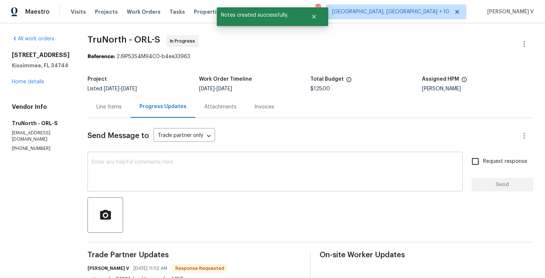
click at [166, 173] on textarea at bounding box center [275, 173] width 366 height 26
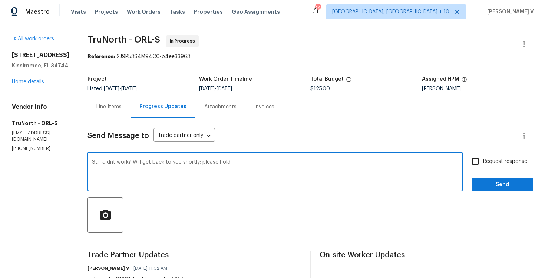
type textarea "Still didnt work? Will get back to you shortly; please hold"
click at [494, 159] on span "Request response" at bounding box center [505, 162] width 44 height 8
click at [483, 159] on input "Request response" at bounding box center [475, 162] width 16 height 16
checkbox input "true"
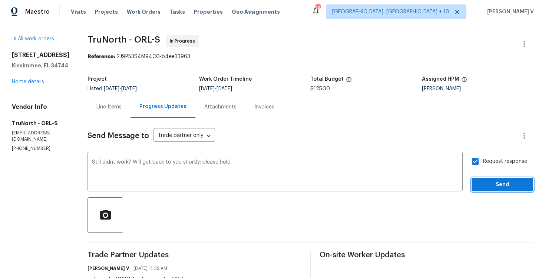
click at [494, 189] on span "Send" at bounding box center [502, 184] width 50 height 9
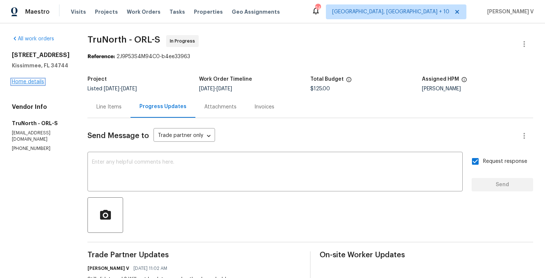
click at [31, 84] on link "Home details" at bounding box center [28, 81] width 32 height 5
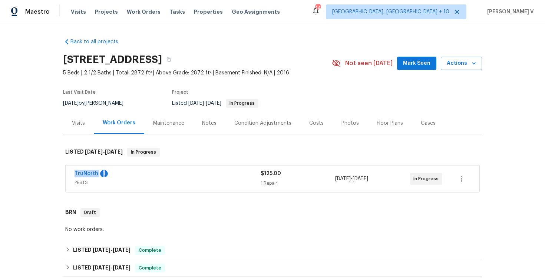
drag, startPoint x: 65, startPoint y: 174, endPoint x: 140, endPoint y: 173, distance: 75.2
click at [140, 173] on div "TruNorth 1 PESTS $125.00 1 Repair 9/16/2025 - 9/19/2025 In Progress" at bounding box center [273, 179] width 414 height 27
copy div "TruNorth 1"
click at [87, 173] on link "TruNorth" at bounding box center [86, 173] width 24 height 5
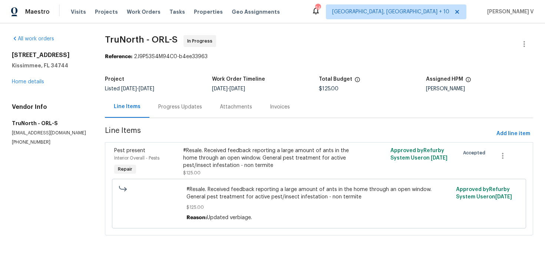
click at [208, 169] on div "#Resale. Received feedback reporting a large amount of ants in the home through…" at bounding box center [267, 158] width 168 height 22
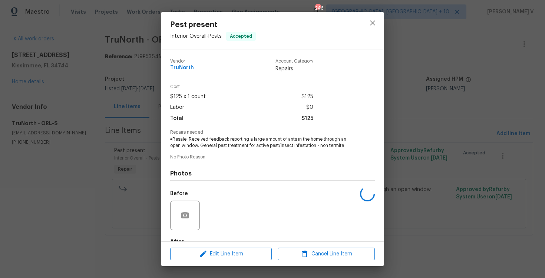
click at [211, 142] on span "#Resale. Received feedback reporting a large amount of ants in the home through…" at bounding box center [262, 142] width 184 height 13
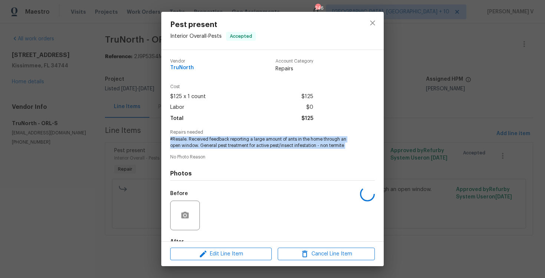
click at [211, 142] on span "#Resale. Received feedback reporting a large amount of ants in the home through…" at bounding box center [262, 142] width 184 height 13
copy span "#Resale. Received feedback reporting a large amount of ants in the home through…"
click at [152, 149] on div "Pest present Interior Overall - Pests Accepted Vendor TruNorth Account Category…" at bounding box center [272, 139] width 545 height 278
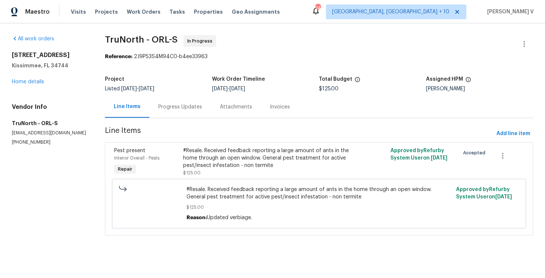
click at [168, 99] on div "Progress Updates" at bounding box center [180, 107] width 62 height 22
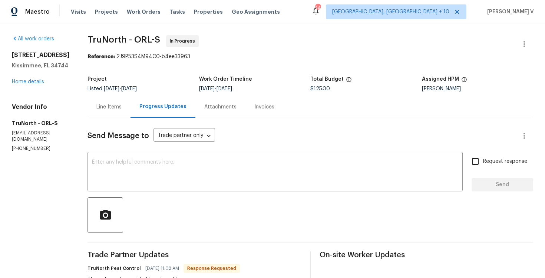
scroll to position [192, 0]
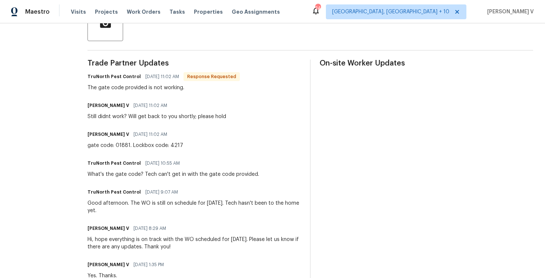
click at [106, 145] on div "gate code: 01881. Lockbox code: 4217" at bounding box center [135, 145] width 96 height 7
copy div "gate code: 01881. Lockbox code: 4217"
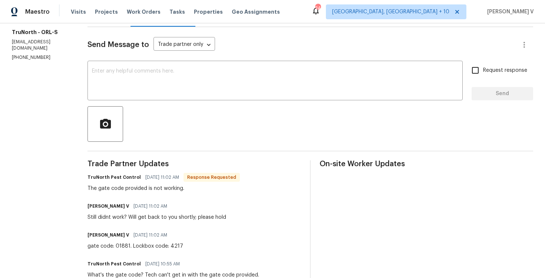
click at [150, 70] on textarea at bounding box center [275, 82] width 366 height 26
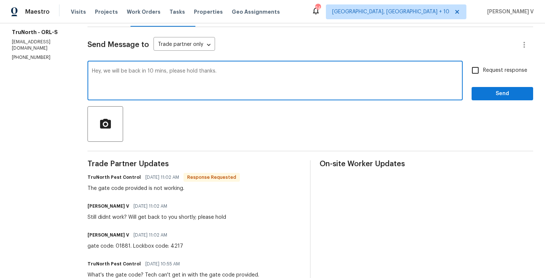
type textarea "Hey, we will be back in 10 mins, please hold thanks."
click at [479, 70] on input "Request response" at bounding box center [475, 71] width 16 height 16
checkbox input "true"
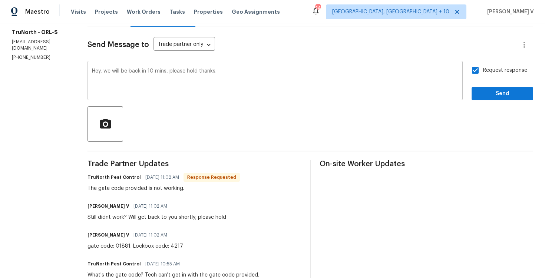
click at [123, 72] on textarea "Hey, we will be back in 10 mins, please hold thanks." at bounding box center [275, 82] width 366 height 26
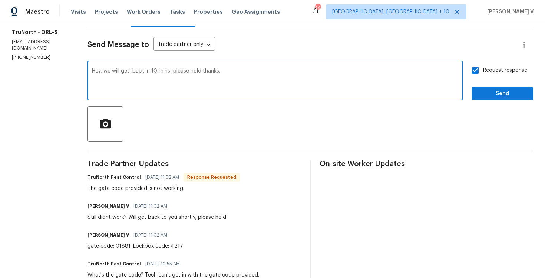
click at [142, 72] on textarea "Hey, we will get back in 10 mins, please hold thanks." at bounding box center [275, 82] width 366 height 26
type textarea "Hey, we will get back to you in 10 mins, please hold thanks."
click at [486, 91] on span "Send" at bounding box center [502, 93] width 50 height 9
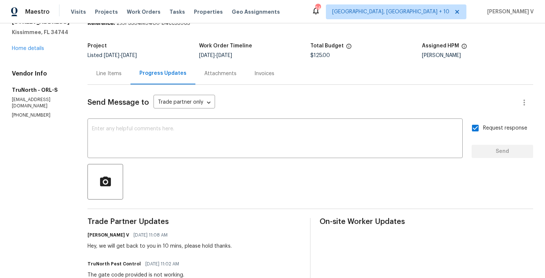
scroll to position [3, 0]
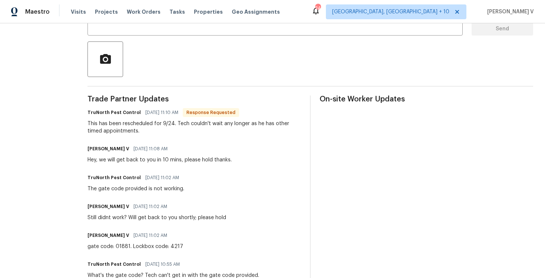
scroll to position [157, 0]
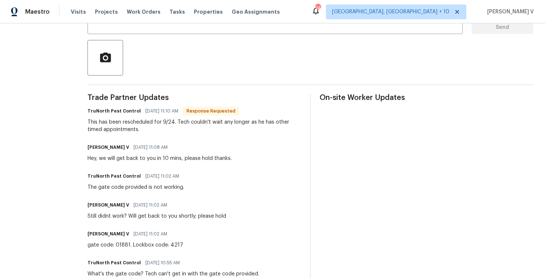
click at [122, 190] on div "The gate code provided is not working." at bounding box center [135, 187] width 97 height 7
copy div "The gate code provided is not working."
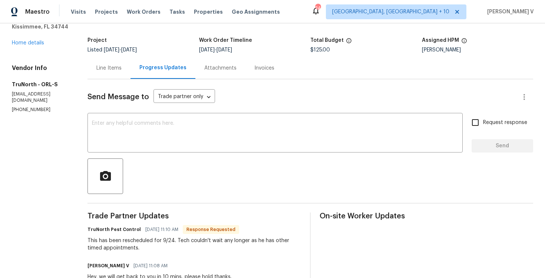
scroll to position [87, 0]
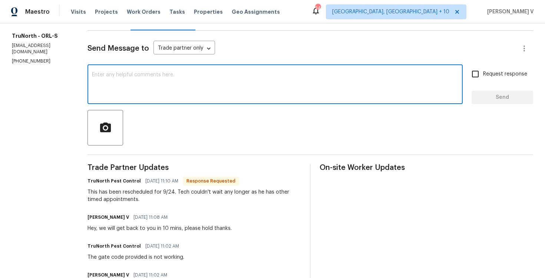
click at [194, 86] on textarea at bounding box center [275, 85] width 366 height 26
paste textarea "The gate code you were provided is no longer valid since this community changes…"
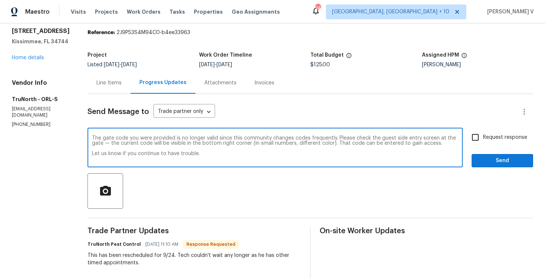
scroll to position [0, 0]
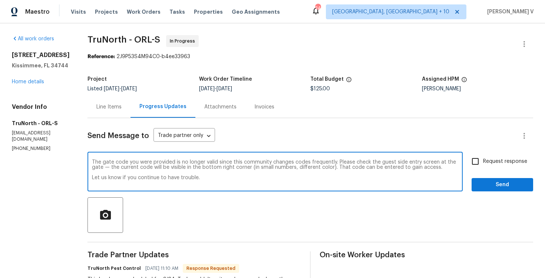
type textarea "The gate code you were provided is no longer valid since this community changes…"
click at [476, 155] on input "Request response" at bounding box center [475, 162] width 16 height 16
checkbox input "true"
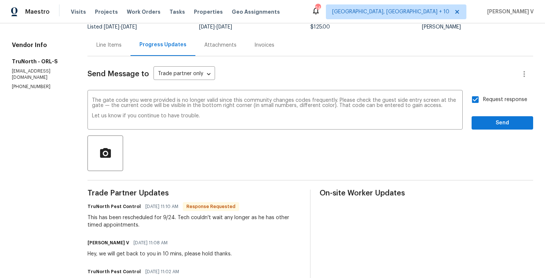
scroll to position [62, 0]
click at [482, 117] on button "Send" at bounding box center [502, 123] width 62 height 14
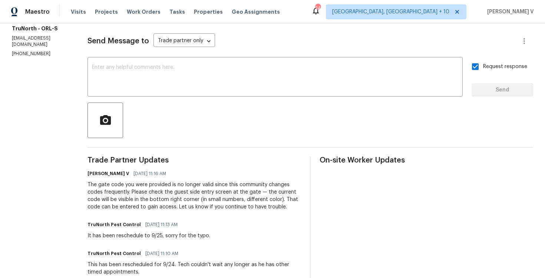
scroll to position [0, 0]
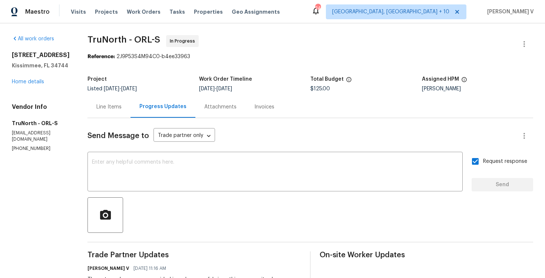
click at [117, 100] on div "Line Items" at bounding box center [108, 107] width 43 height 22
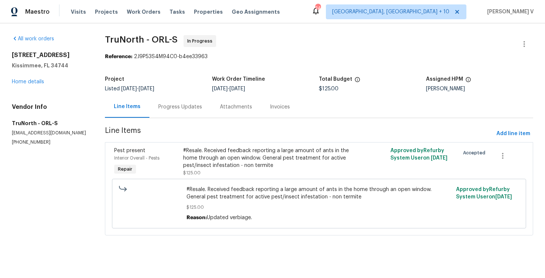
click at [177, 103] on div "Progress Updates" at bounding box center [180, 106] width 44 height 7
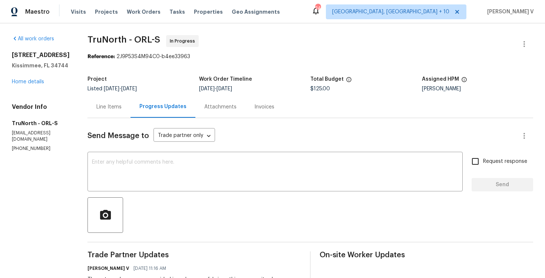
click at [93, 99] on div "Line Items" at bounding box center [108, 107] width 43 height 22
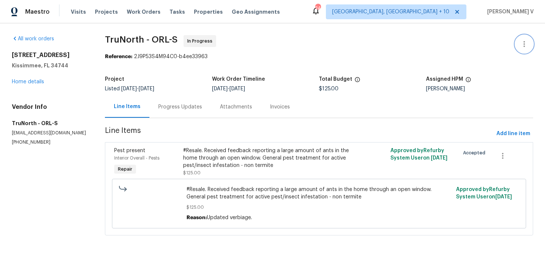
click at [526, 43] on icon "button" at bounding box center [524, 44] width 9 height 9
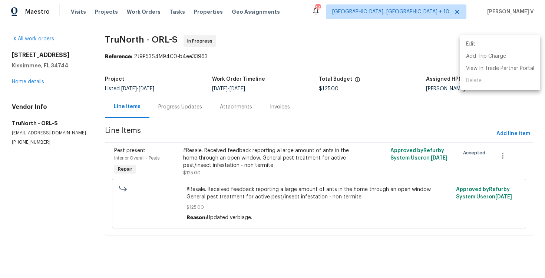
click at [526, 43] on li "Edit" at bounding box center [500, 44] width 80 height 12
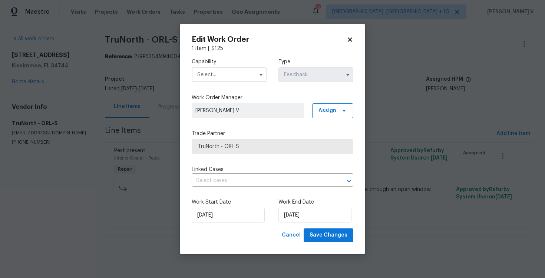
click at [219, 69] on input "text" at bounding box center [229, 74] width 75 height 15
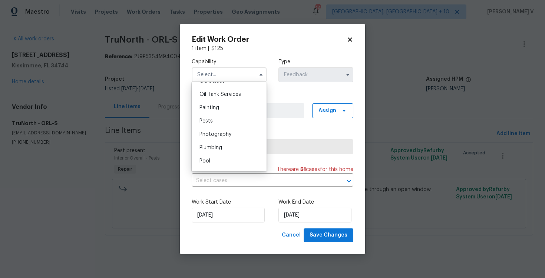
scroll to position [613, 0]
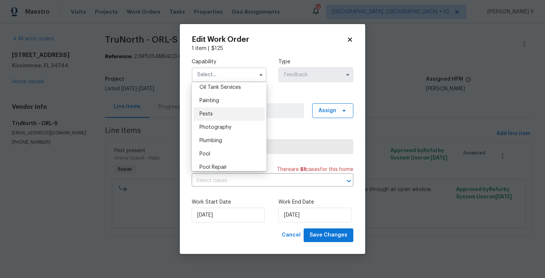
click at [230, 117] on div "Pests" at bounding box center [228, 113] width 71 height 13
type input "Pests"
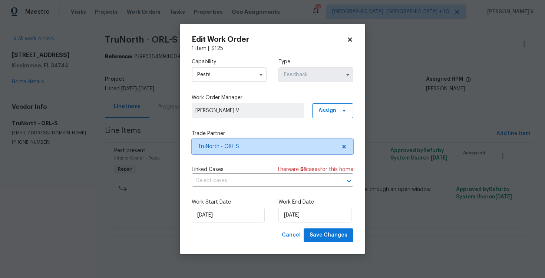
click at [344, 146] on icon at bounding box center [344, 147] width 6 height 6
click at [344, 146] on icon at bounding box center [344, 147] width 4 height 4
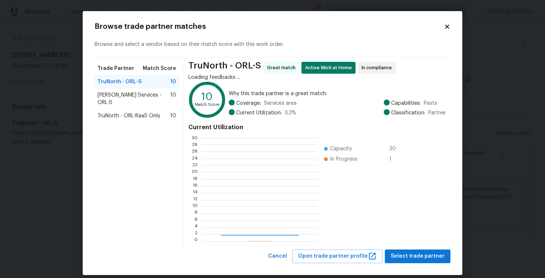
scroll to position [104, 116]
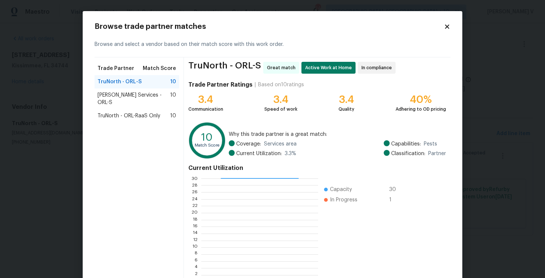
click at [155, 101] on div "Massey Services - ORL-S 10" at bounding box center [136, 99] width 84 height 21
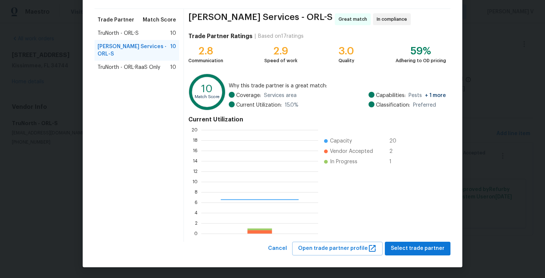
scroll to position [104, 117]
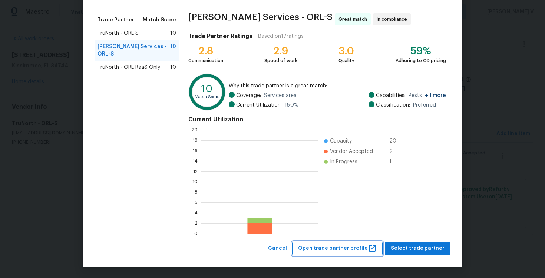
click at [316, 251] on span "Open trade partner profile" at bounding box center [337, 248] width 79 height 9
click at [37, 36] on body "Maestro Visits Projects Work Orders Tasks Properties Geo Assignments 242 Cincin…" at bounding box center [272, 128] width 545 height 256
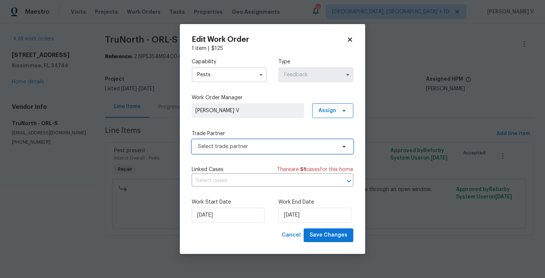
scroll to position [0, 0]
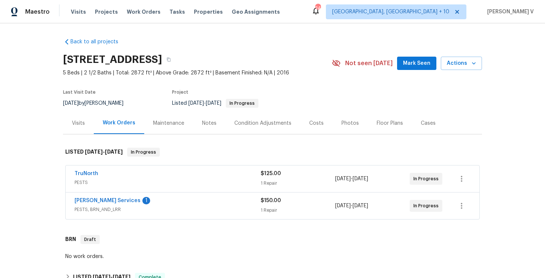
click at [108, 203] on span "[PERSON_NAME] Services" at bounding box center [107, 200] width 66 height 7
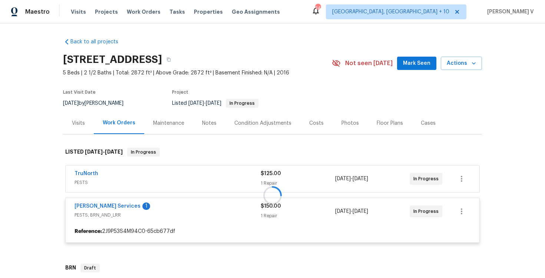
click at [97, 206] on div at bounding box center [272, 195] width 419 height 110
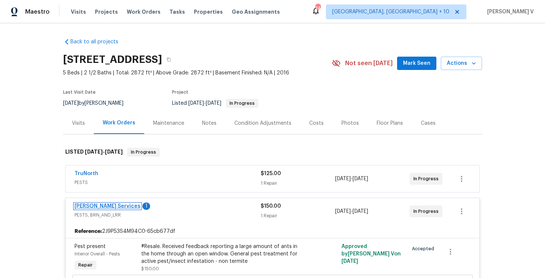
click at [100, 206] on link "[PERSON_NAME] Services" at bounding box center [107, 206] width 66 height 5
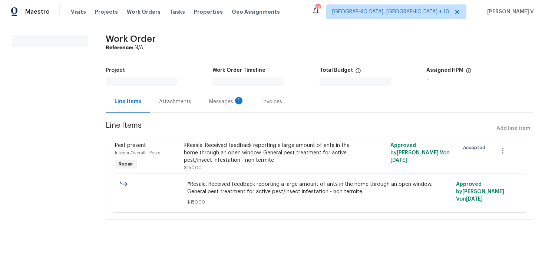
click at [209, 103] on div "Messages 1" at bounding box center [226, 101] width 35 height 7
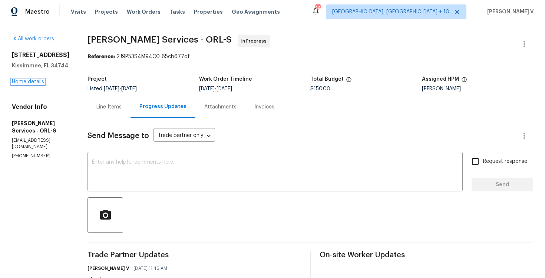
click at [34, 81] on link "Home details" at bounding box center [28, 81] width 32 height 5
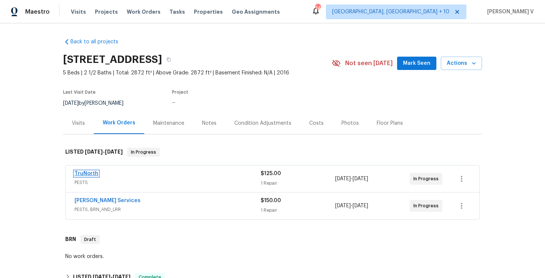
click at [86, 174] on link "TruNorth" at bounding box center [86, 173] width 24 height 5
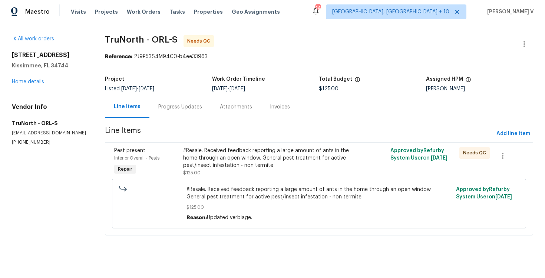
click at [195, 112] on div "Progress Updates" at bounding box center [180, 107] width 62 height 22
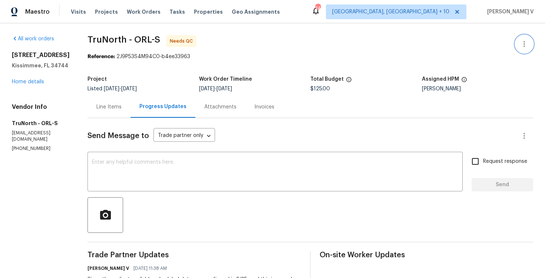
click at [519, 41] on button "button" at bounding box center [524, 44] width 18 height 18
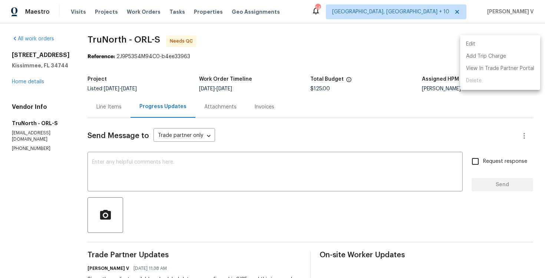
click at [519, 41] on li "Edit" at bounding box center [500, 44] width 80 height 12
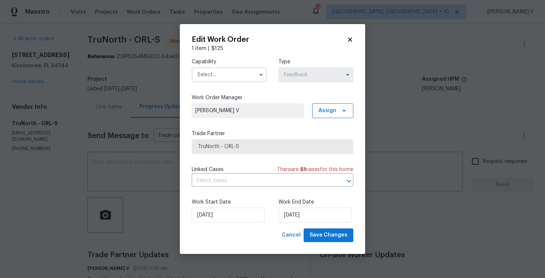
click at [222, 225] on div "Work Start Date [DATE] Work End Date [DATE]" at bounding box center [273, 211] width 162 height 36
click at [220, 219] on input "[DATE]" at bounding box center [228, 215] width 73 height 15
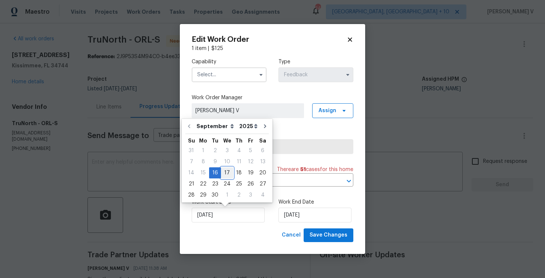
click at [225, 168] on div "17" at bounding box center [227, 173] width 12 height 10
type input "[DATE]"
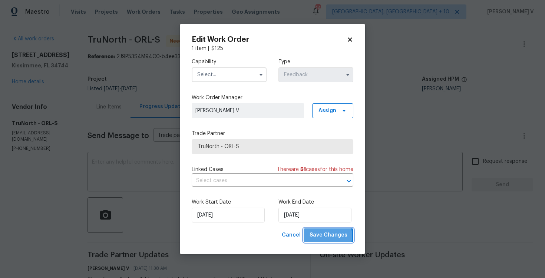
click at [327, 236] on span "Save Changes" at bounding box center [328, 235] width 38 height 9
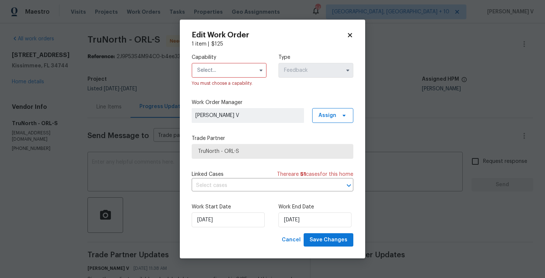
click at [213, 66] on input "text" at bounding box center [229, 70] width 75 height 15
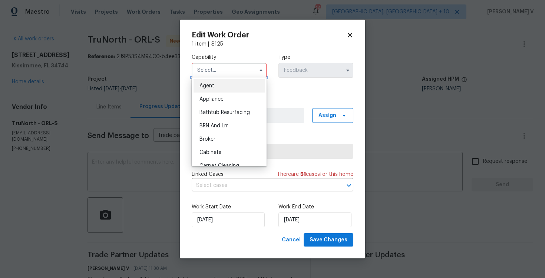
click at [213, 76] on input "text" at bounding box center [229, 70] width 75 height 15
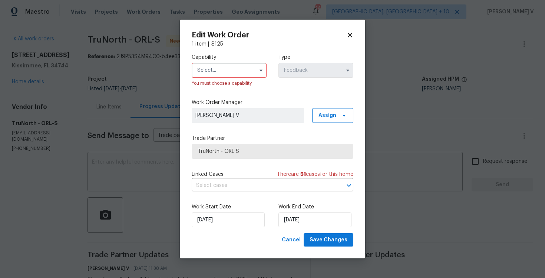
click at [213, 78] on div "Agent Appliance Bathtub Resurfacing BRN And Lrr Broker Cabinets Carpet Cleaning…" at bounding box center [229, 75] width 75 height 24
click at [212, 73] on input "text" at bounding box center [229, 70] width 75 height 15
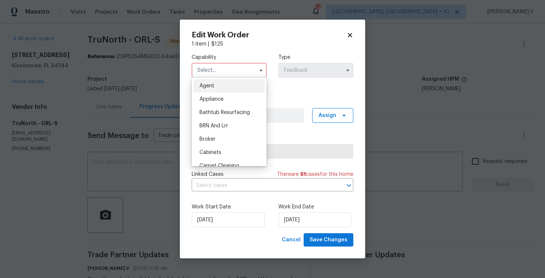
click at [212, 84] on span "Agent" at bounding box center [206, 85] width 15 height 5
type input "Agent"
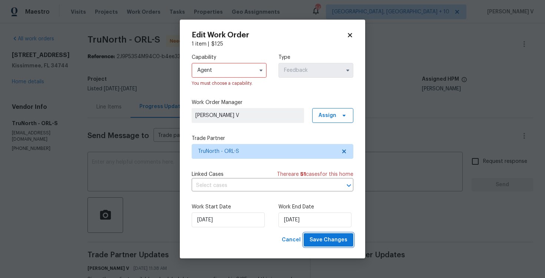
click at [329, 235] on button "Save Changes" at bounding box center [328, 240] width 50 height 14
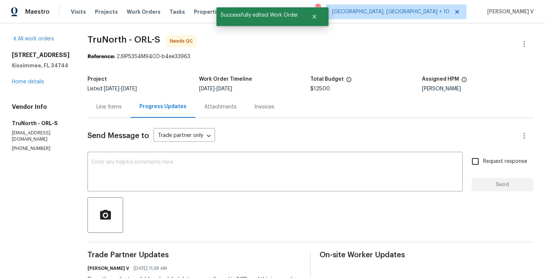
click at [116, 113] on div "Line Items" at bounding box center [108, 107] width 43 height 22
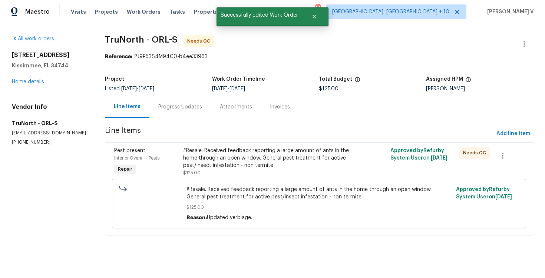
click at [223, 162] on div "#Resale. Received feedback reporting a large amount of ants in the home through…" at bounding box center [267, 158] width 168 height 22
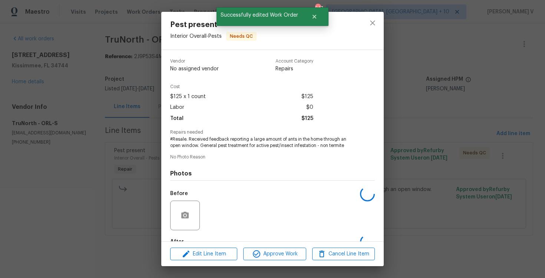
click at [60, 86] on div "Pest present Interior Overall - Pests Needs QC Vendor No assigned vendor Accoun…" at bounding box center [272, 139] width 545 height 278
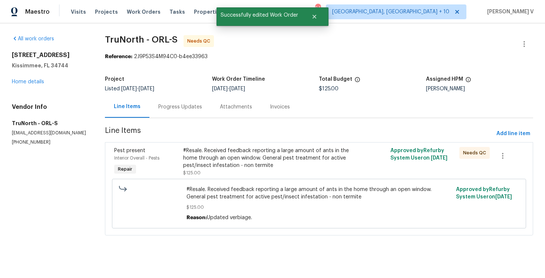
click at [40, 86] on div "All work orders [STREET_ADDRESS] Home details Vendor Info TruNorth - ORL-S [EMA…" at bounding box center [49, 90] width 75 height 110
click at [39, 84] on link "Home details" at bounding box center [28, 81] width 32 height 5
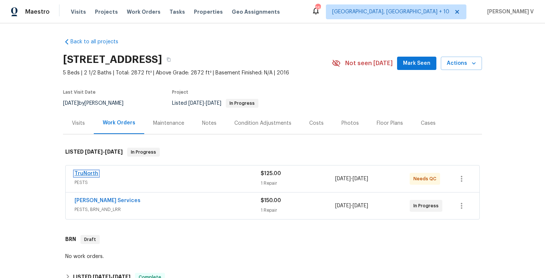
click at [95, 172] on link "TruNorth" at bounding box center [86, 173] width 24 height 5
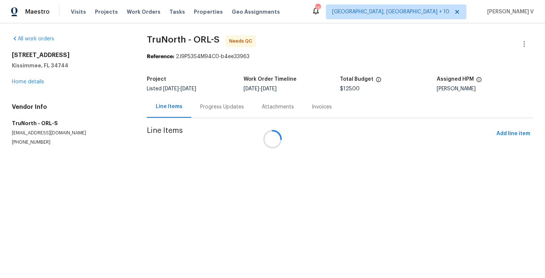
click at [231, 156] on div at bounding box center [272, 139] width 545 height 278
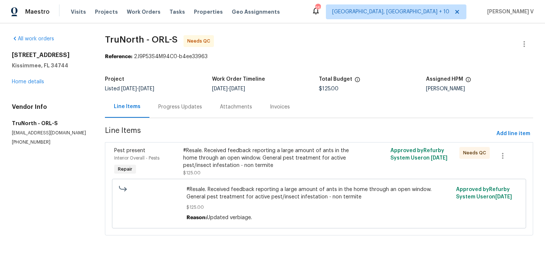
click at [231, 156] on div "#Resale. Received feedback reporting a large amount of ants in the home through…" at bounding box center [267, 158] width 168 height 22
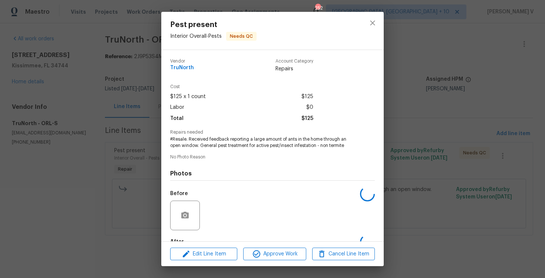
scroll to position [44, 0]
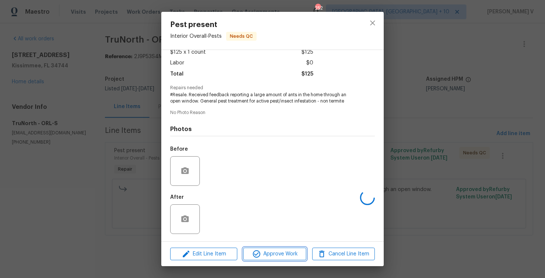
click at [257, 258] on icon "button" at bounding box center [256, 254] width 7 height 7
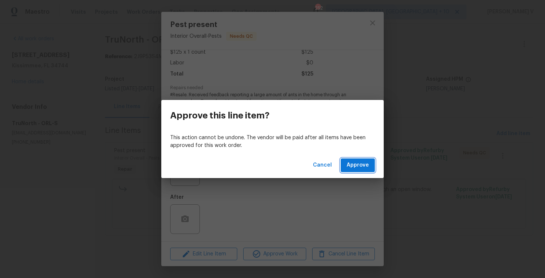
click at [353, 166] on span "Approve" at bounding box center [357, 165] width 22 height 9
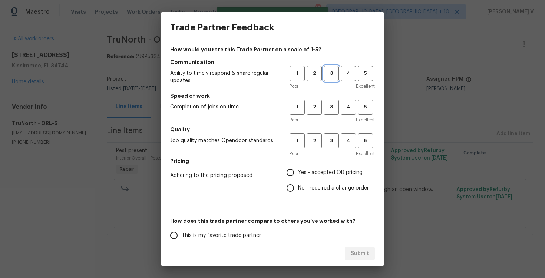
click at [333, 75] on span "3" at bounding box center [331, 73] width 14 height 9
click at [332, 103] on button "3" at bounding box center [331, 107] width 15 height 15
click at [328, 138] on span "3" at bounding box center [331, 141] width 14 height 9
click at [306, 191] on span "No - required a change order" at bounding box center [333, 189] width 71 height 8
click at [298, 191] on input "No - required a change order" at bounding box center [290, 188] width 16 height 16
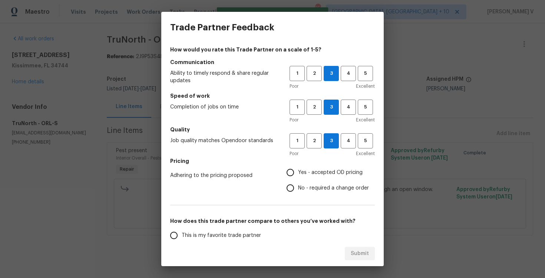
radio input "true"
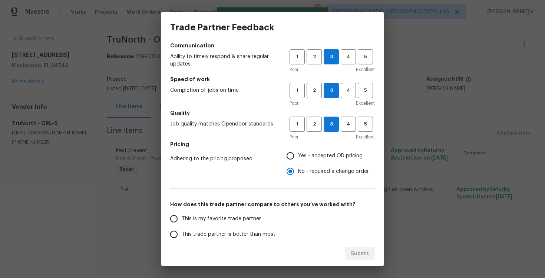
scroll to position [29, 0]
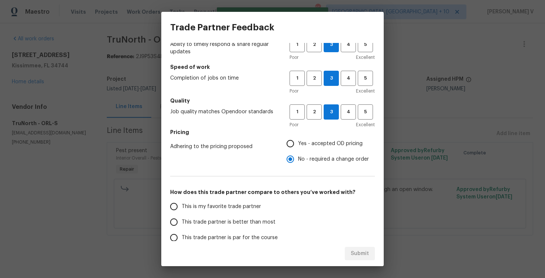
click at [224, 213] on label "This is my favorite trade partner" at bounding box center [224, 207] width 117 height 16
click at [182, 213] on input "This is my favorite trade partner" at bounding box center [174, 207] width 16 height 16
radio input "false"
click at [226, 218] on label "This trade partner is better than most" at bounding box center [224, 223] width 117 height 16
click at [182, 218] on input "This trade partner is better than most" at bounding box center [174, 223] width 16 height 16
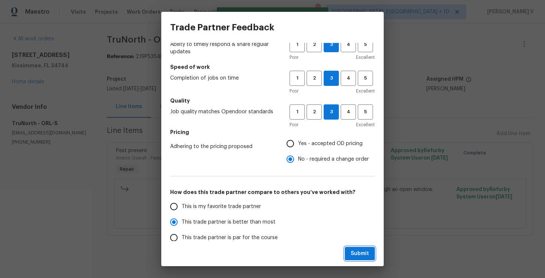
click at [360, 251] on span "Submit" at bounding box center [360, 253] width 18 height 9
radio input "true"
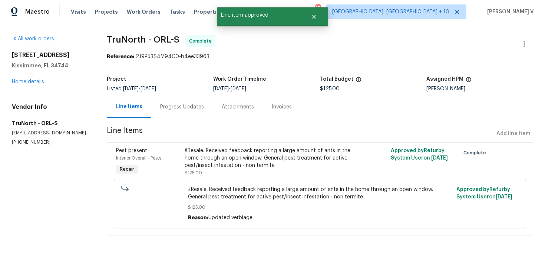
click at [229, 115] on div "Attachments" at bounding box center [238, 107] width 50 height 22
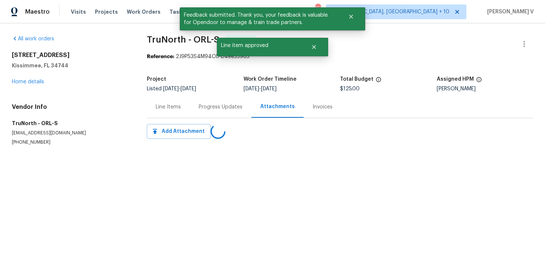
click at [229, 115] on div "Progress Updates" at bounding box center [221, 107] width 62 height 22
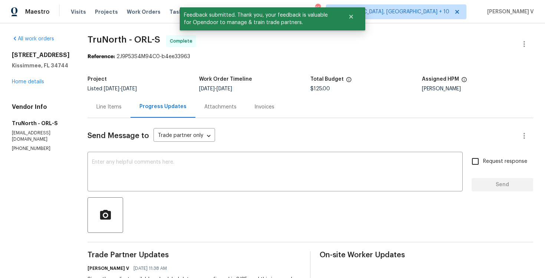
click at [116, 137] on span "Send Message to" at bounding box center [118, 135] width 62 height 7
click at [110, 182] on textarea at bounding box center [275, 173] width 366 height 26
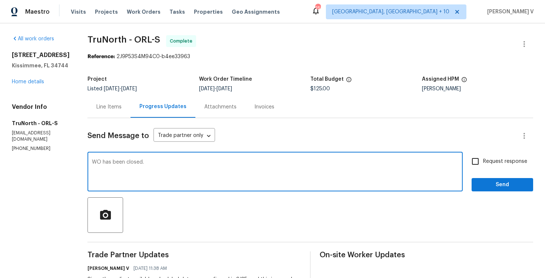
type textarea "WO has been closed."
click at [508, 183] on span "Send" at bounding box center [502, 184] width 50 height 9
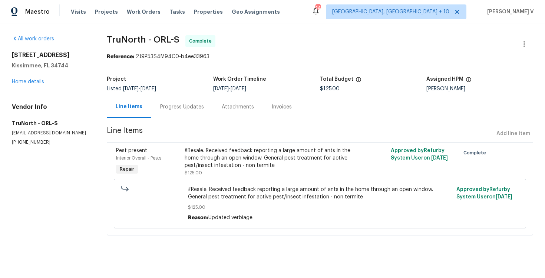
click at [201, 103] on div "Progress Updates" at bounding box center [182, 106] width 44 height 7
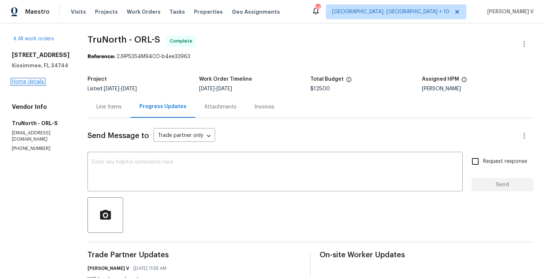
click at [25, 83] on link "Home details" at bounding box center [28, 81] width 32 height 5
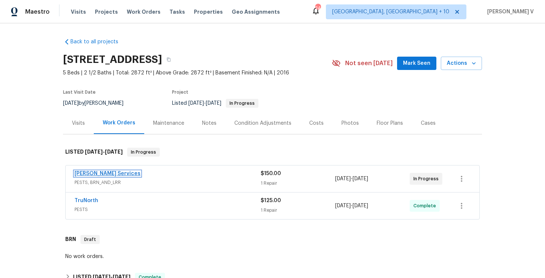
click at [97, 174] on link "[PERSON_NAME] Services" at bounding box center [107, 173] width 66 height 5
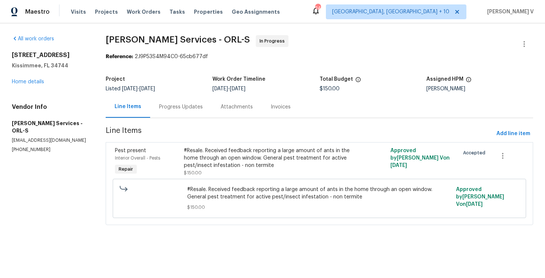
click at [179, 108] on div "Progress Updates" at bounding box center [181, 106] width 44 height 7
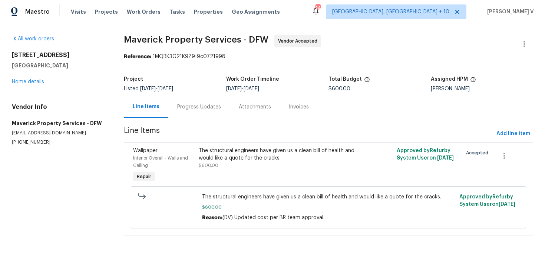
click at [207, 107] on div "Progress Updates" at bounding box center [199, 106] width 44 height 7
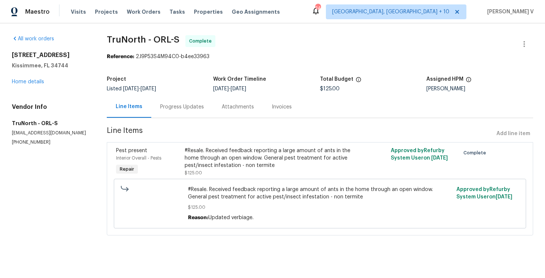
click at [204, 107] on div "Progress Updates" at bounding box center [182, 107] width 62 height 22
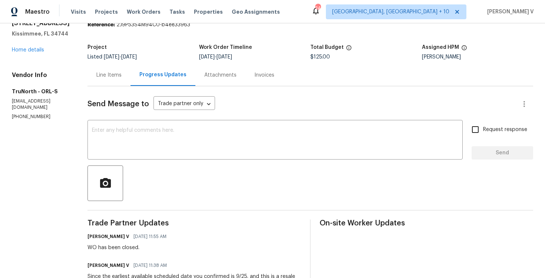
scroll to position [76, 0]
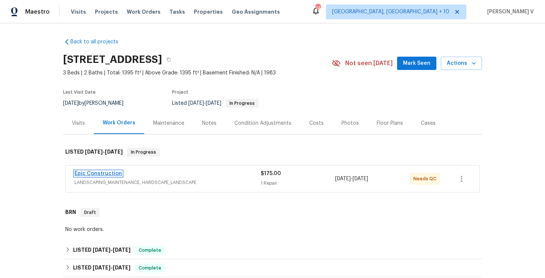
click at [87, 173] on link "Epic Construction" at bounding box center [97, 173] width 47 height 5
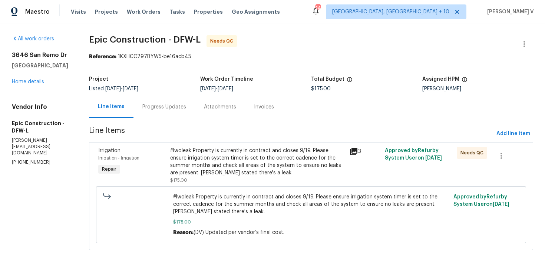
click at [180, 105] on div "Progress Updates" at bounding box center [164, 106] width 44 height 7
